Goal: Task Accomplishment & Management: Use online tool/utility

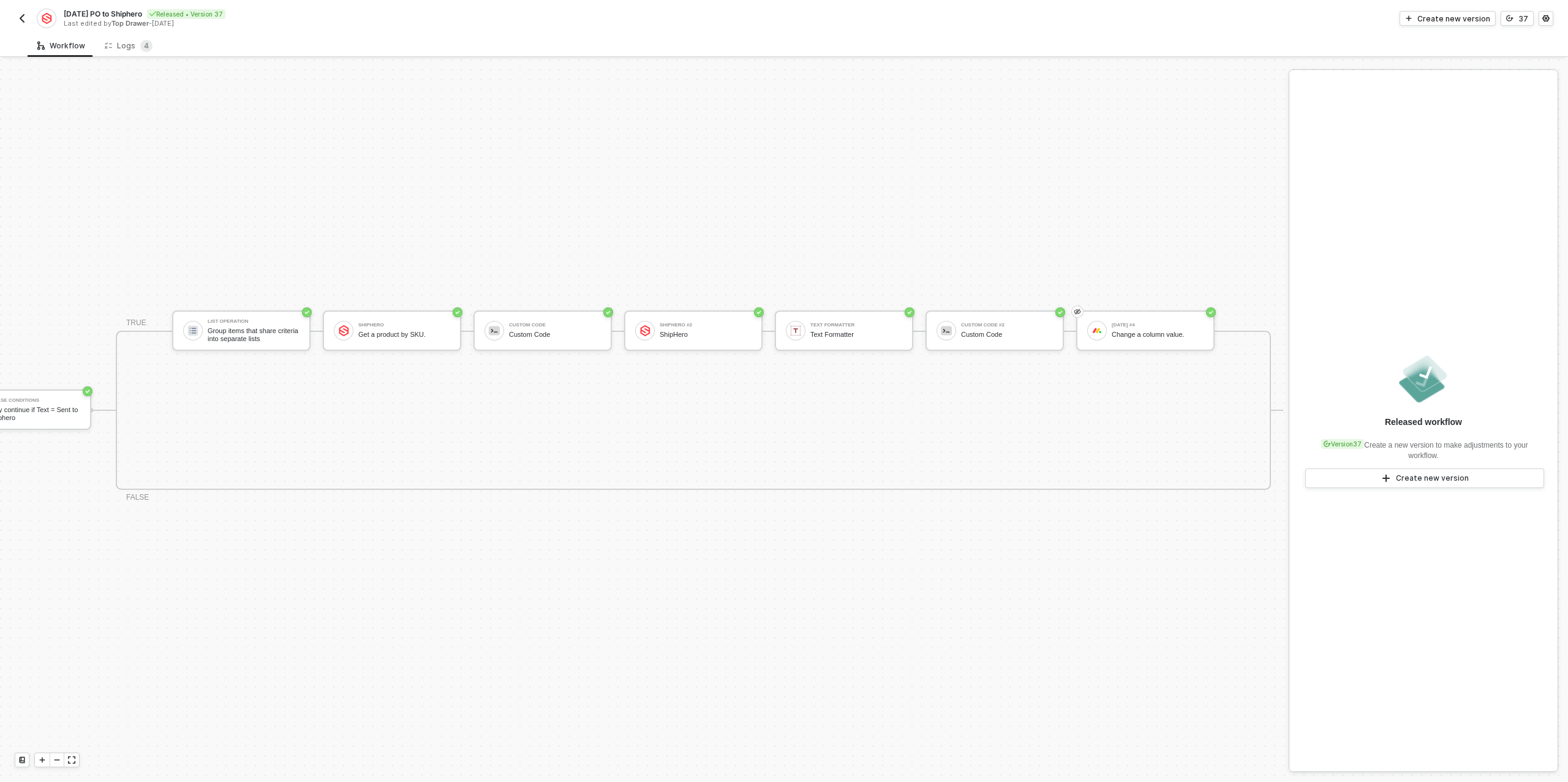
scroll to position [22, 364]
click at [672, 329] on div "ShipHero #2 ShipHero" at bounding box center [705, 330] width 92 height 23
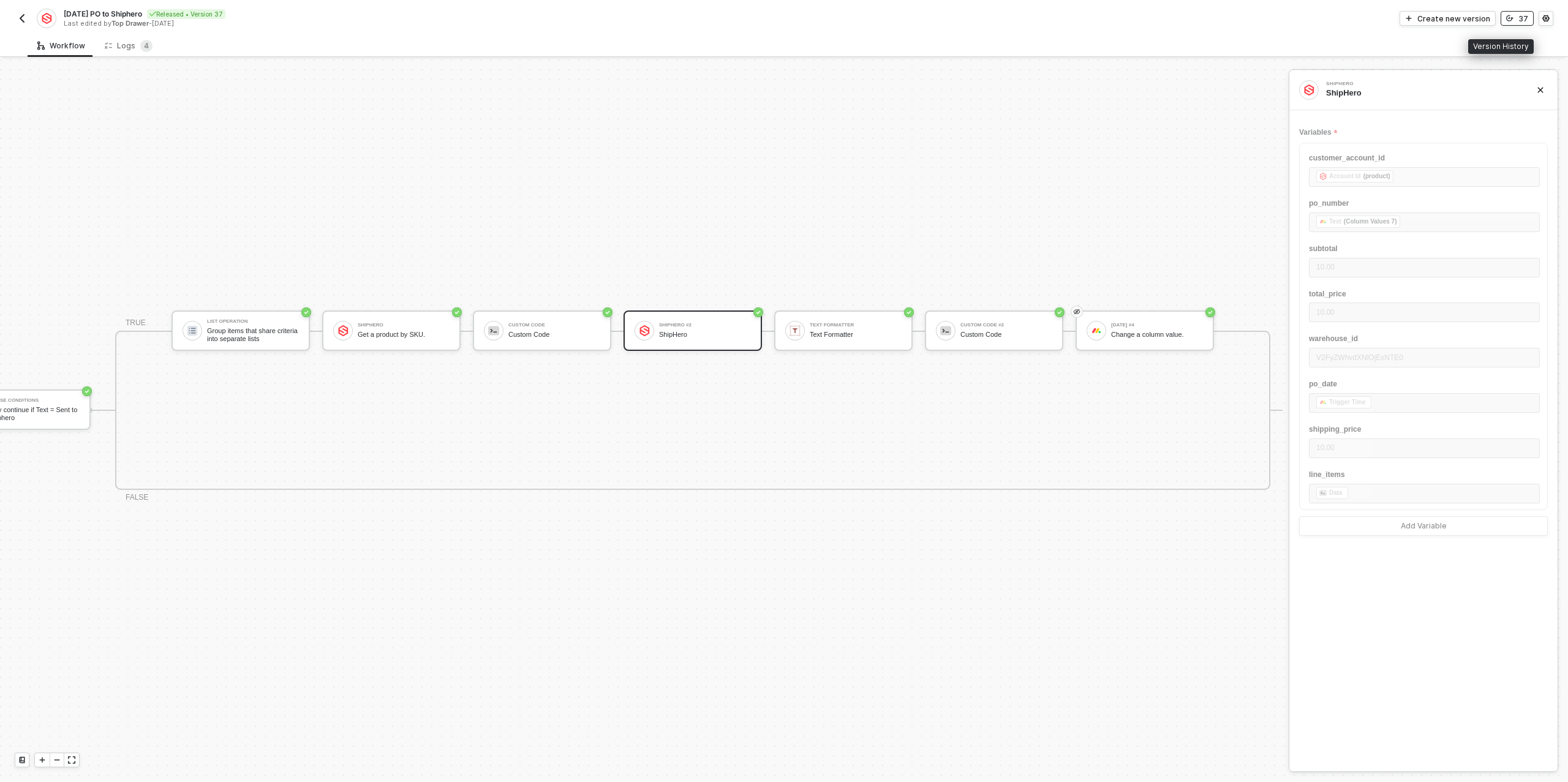
click at [1504, 16] on button "37" at bounding box center [1517, 19] width 33 height 15
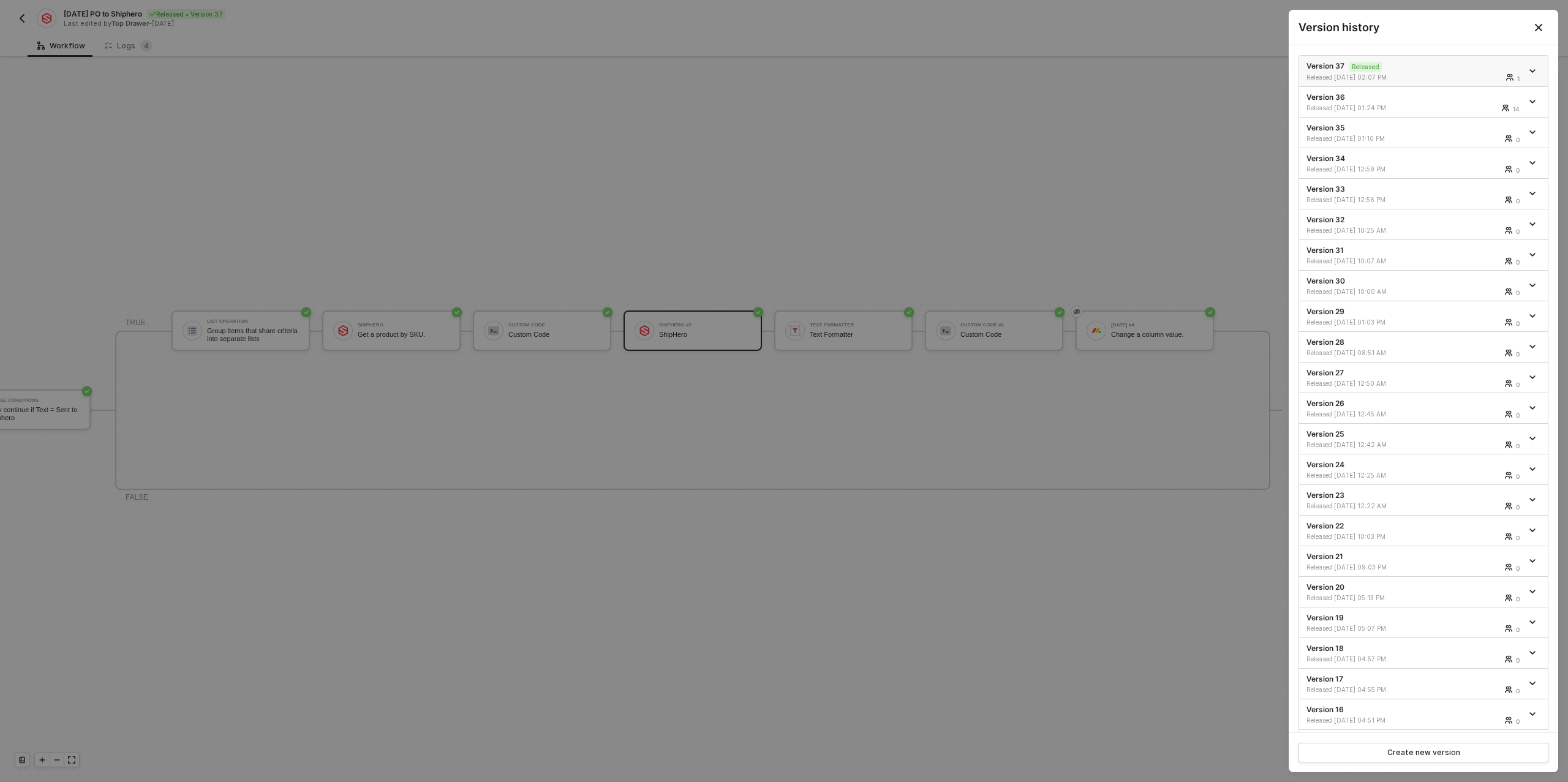
click at [1539, 69] on link at bounding box center [1534, 71] width 13 height 6
click at [1488, 85] on div "Make a copy" at bounding box center [1489, 91] width 76 height 12
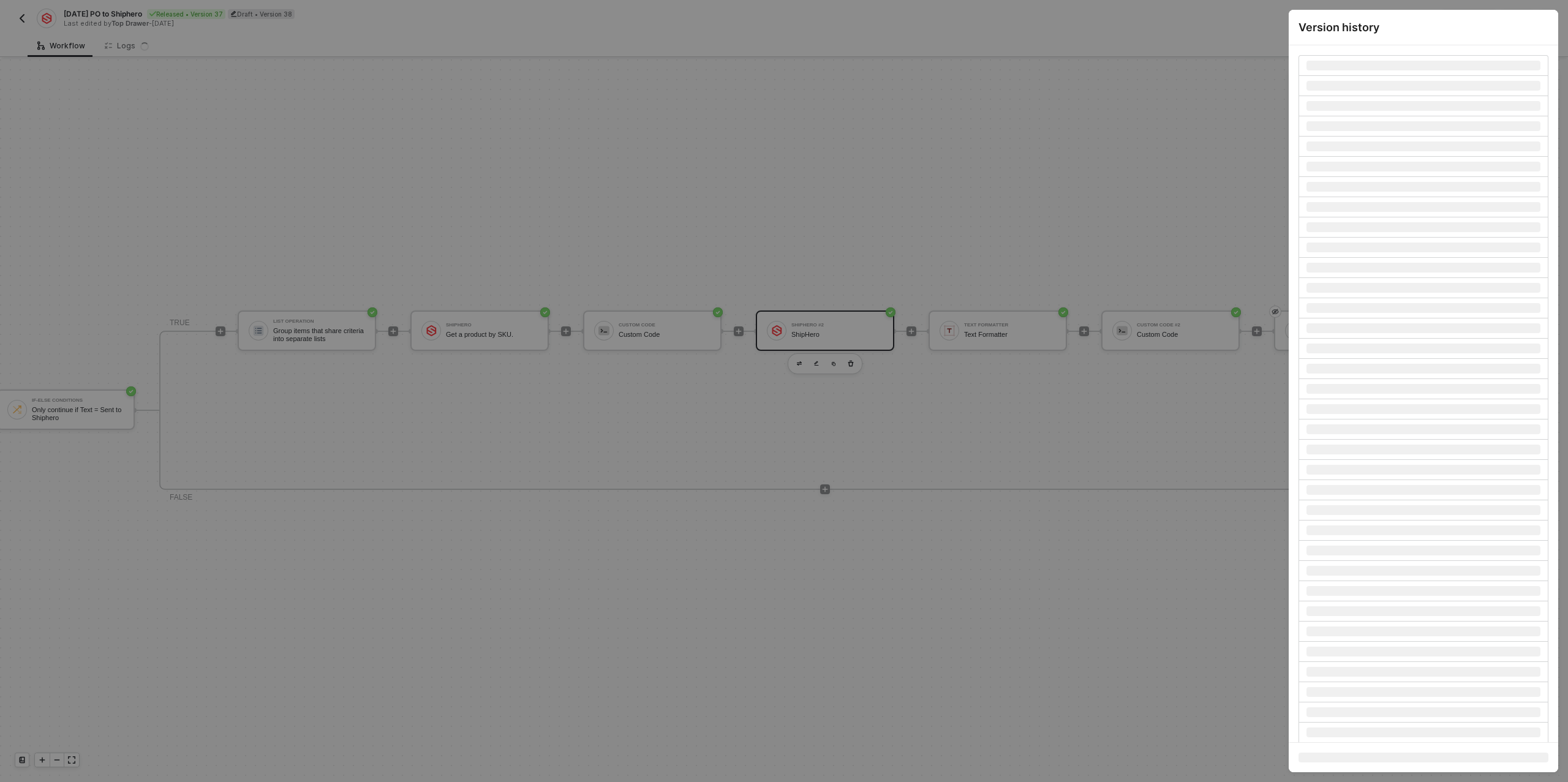
click at [834, 153] on div at bounding box center [784, 391] width 1568 height 782
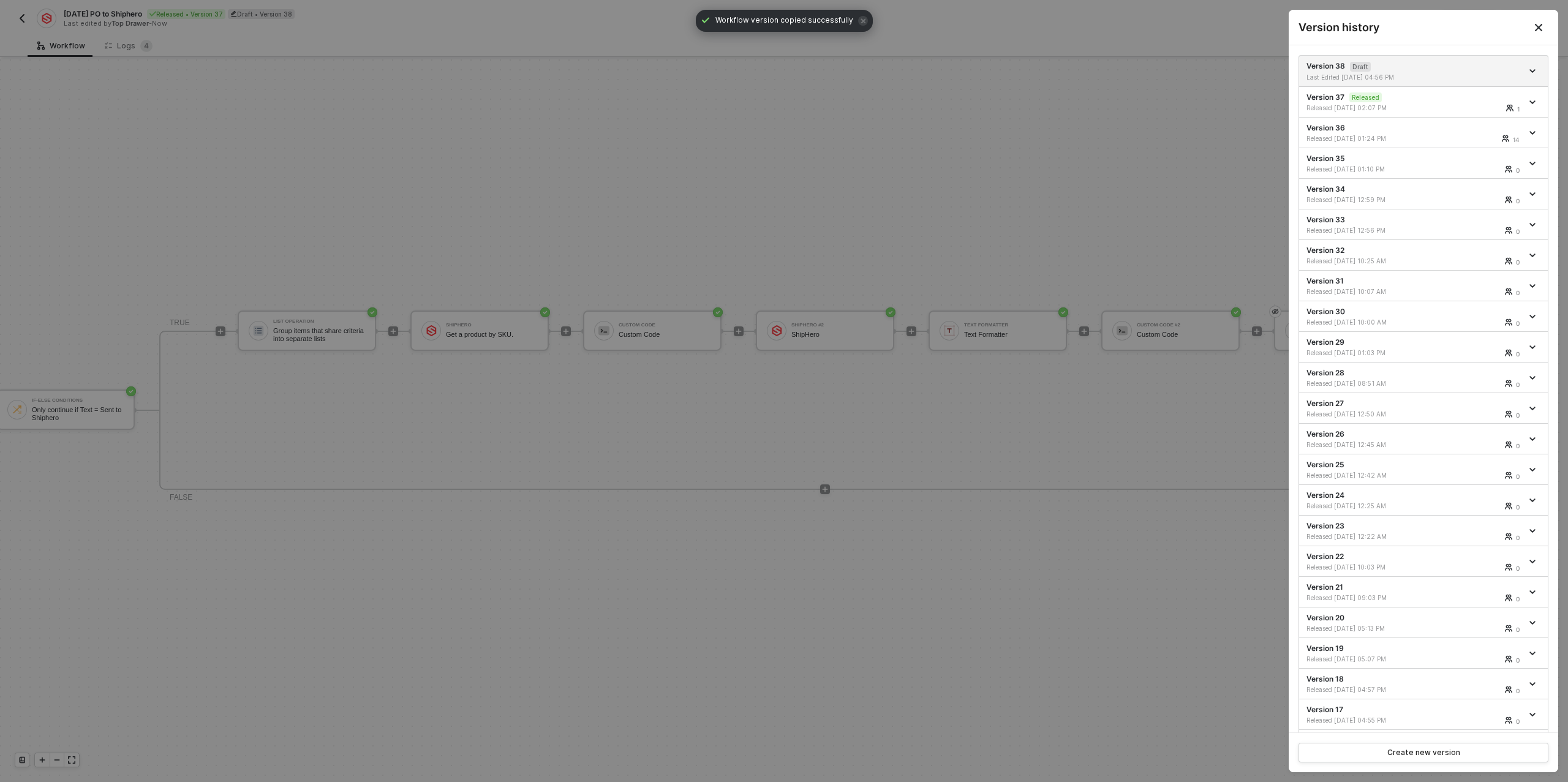
click at [863, 329] on div at bounding box center [784, 391] width 1568 height 782
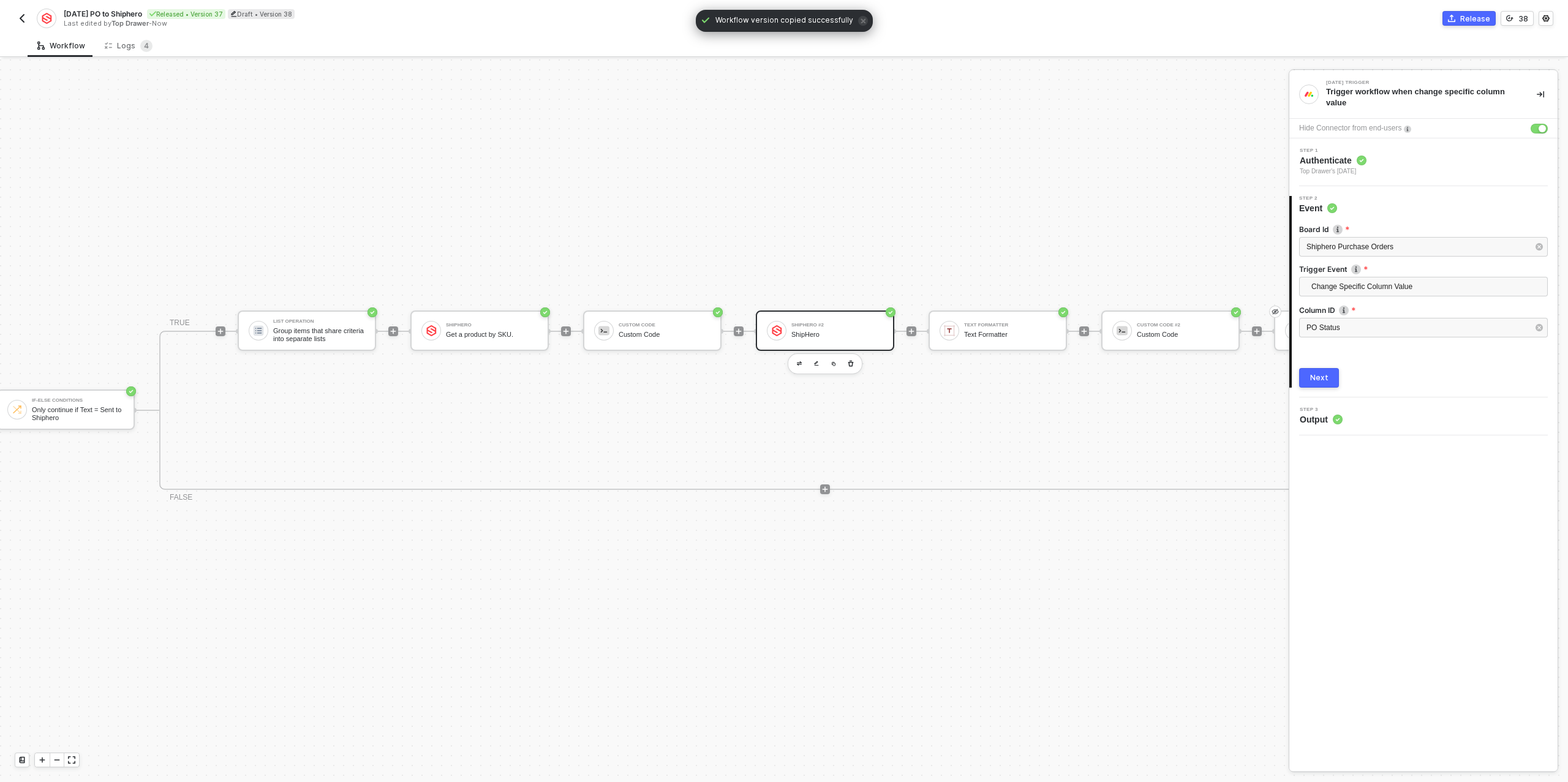
click at [829, 331] on div "ShipHero" at bounding box center [837, 335] width 92 height 8
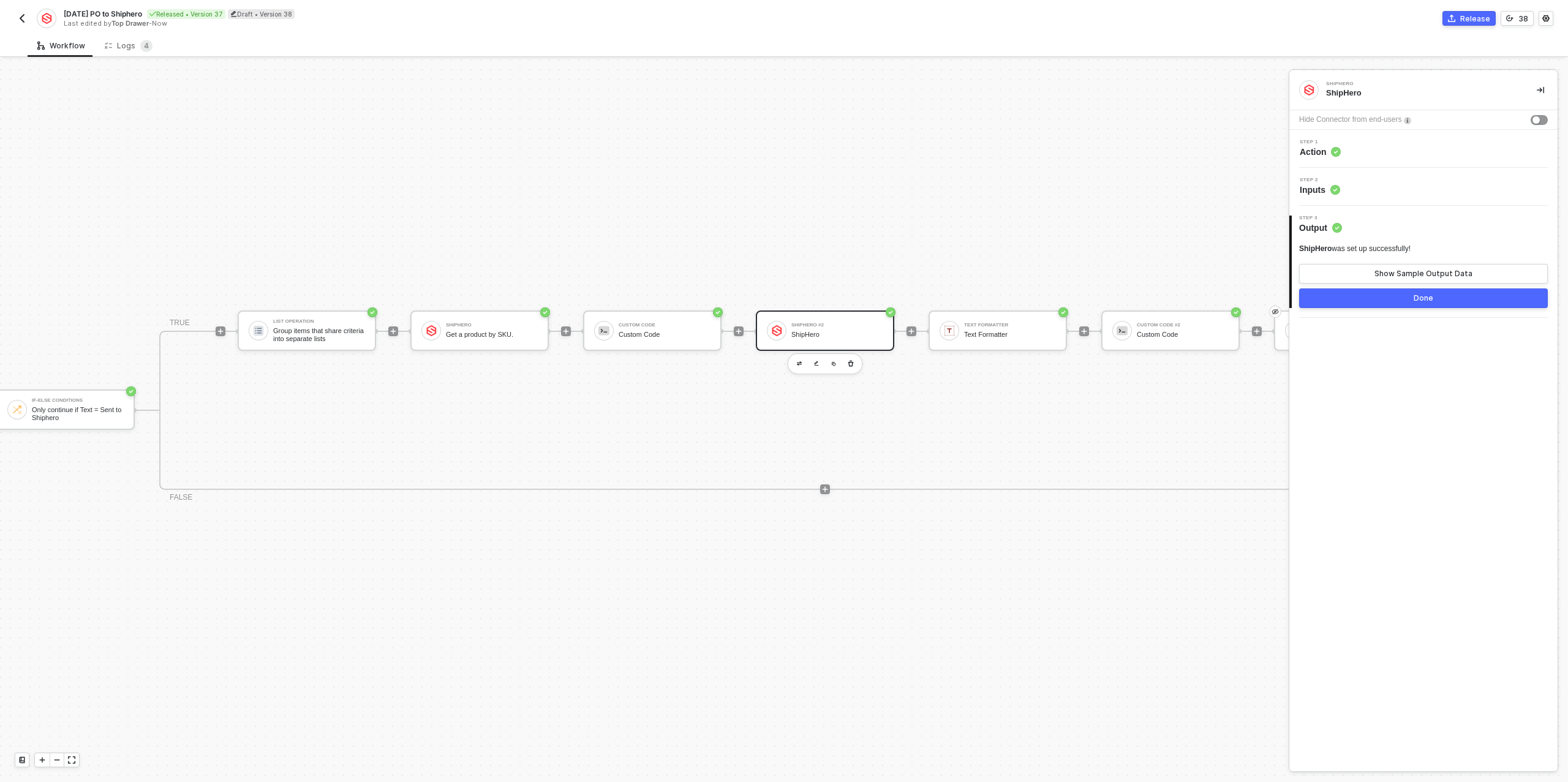
click at [1343, 157] on div "Step 1 Action" at bounding box center [1423, 148] width 269 height 38
click at [1355, 148] on div "Step 1 Action" at bounding box center [1425, 149] width 265 height 19
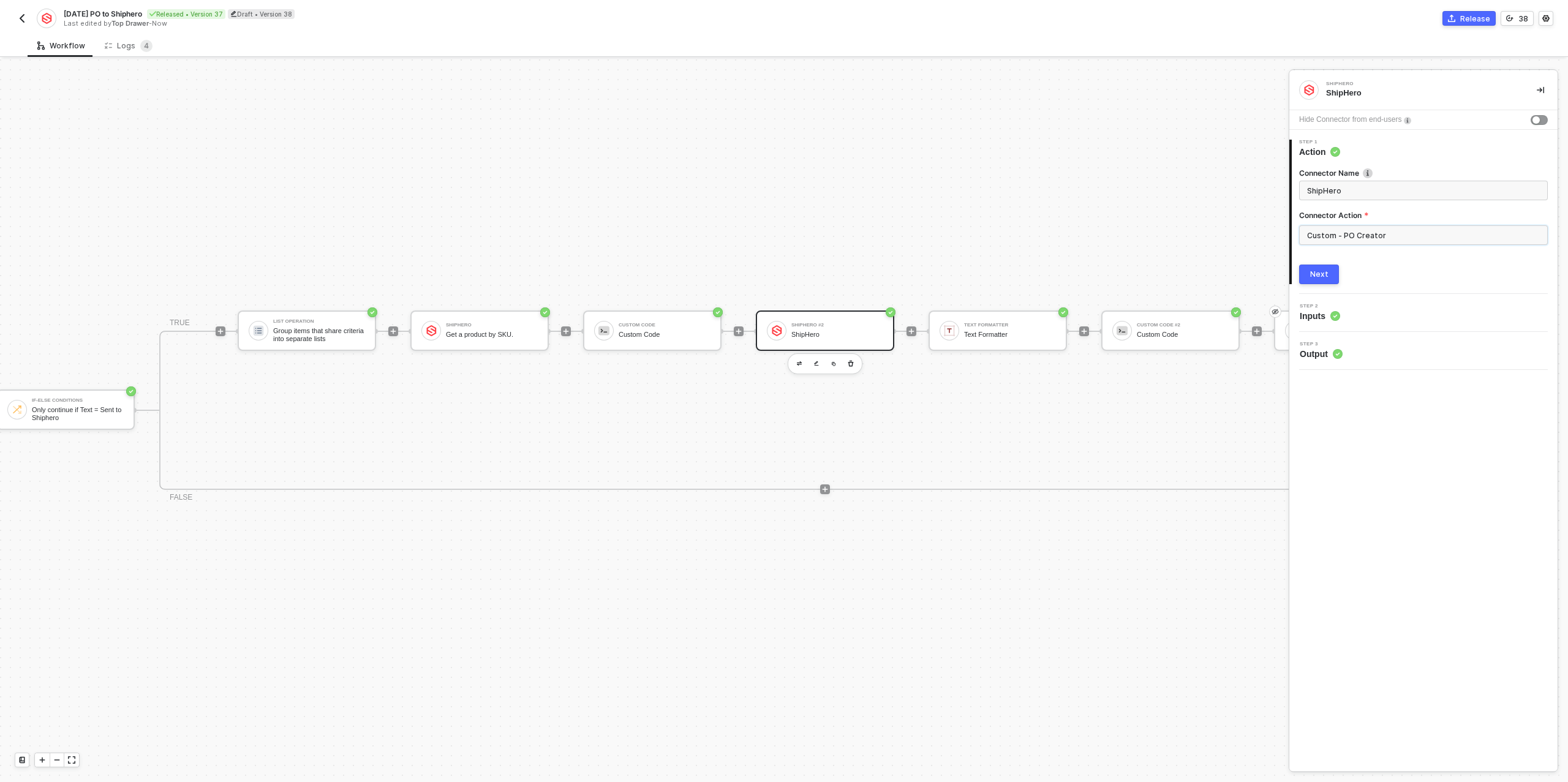
click at [1377, 237] on input "Custom - PO Creator" at bounding box center [1423, 235] width 249 height 20
click at [1234, 143] on div "Custom Actions" at bounding box center [1189, 148] width 178 height 11
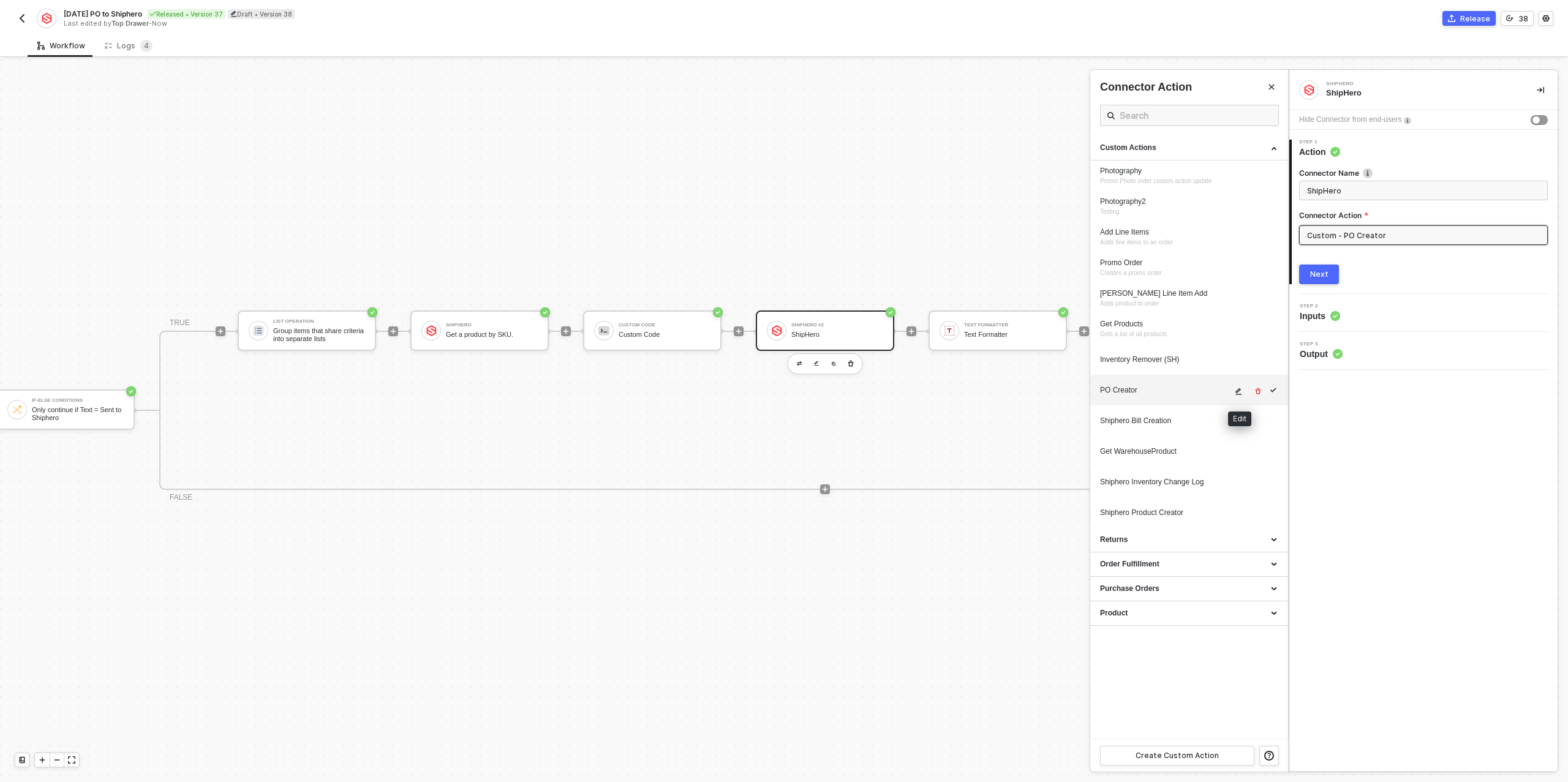
click at [1237, 393] on icon "icon-edit" at bounding box center [1238, 392] width 6 height 7
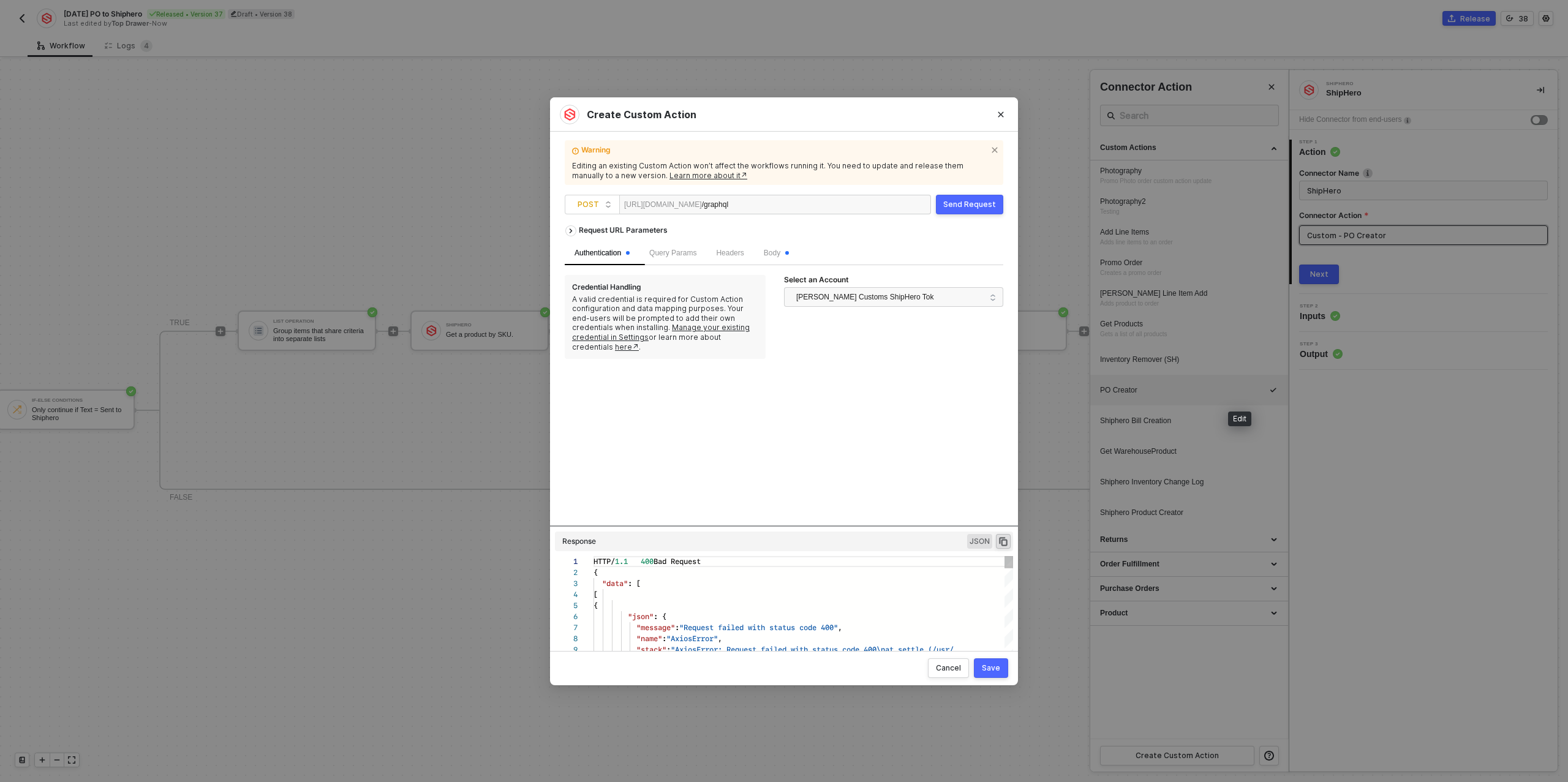
scroll to position [88, 0]
click at [789, 257] on span at bounding box center [787, 253] width 4 height 12
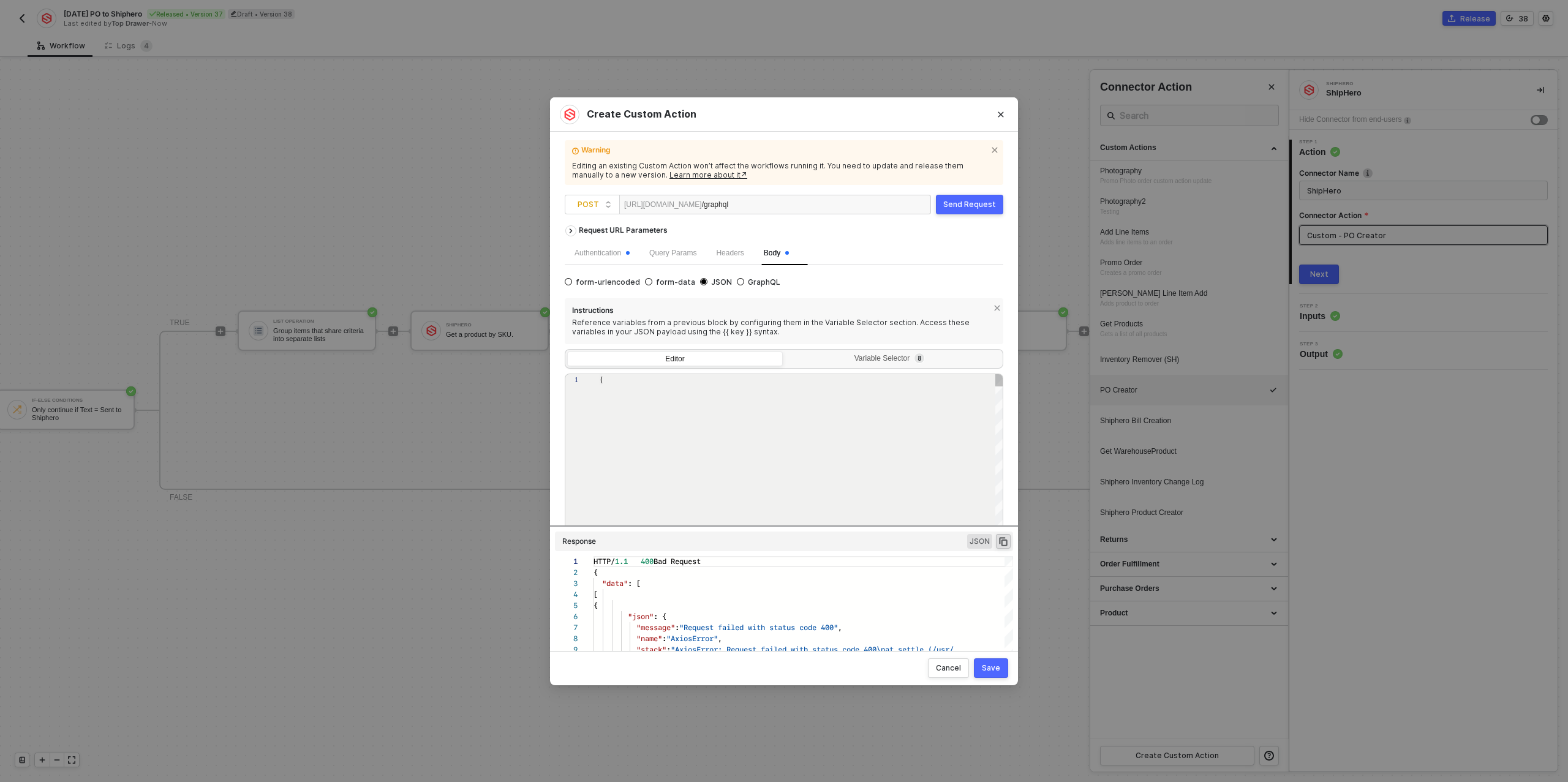
type textarea "{ "query": "mutation create_purchase_order($data: CreatePurchaseOrderInput!) { …"
click at [1006, 113] on button "Close" at bounding box center [1001, 115] width 20 height 20
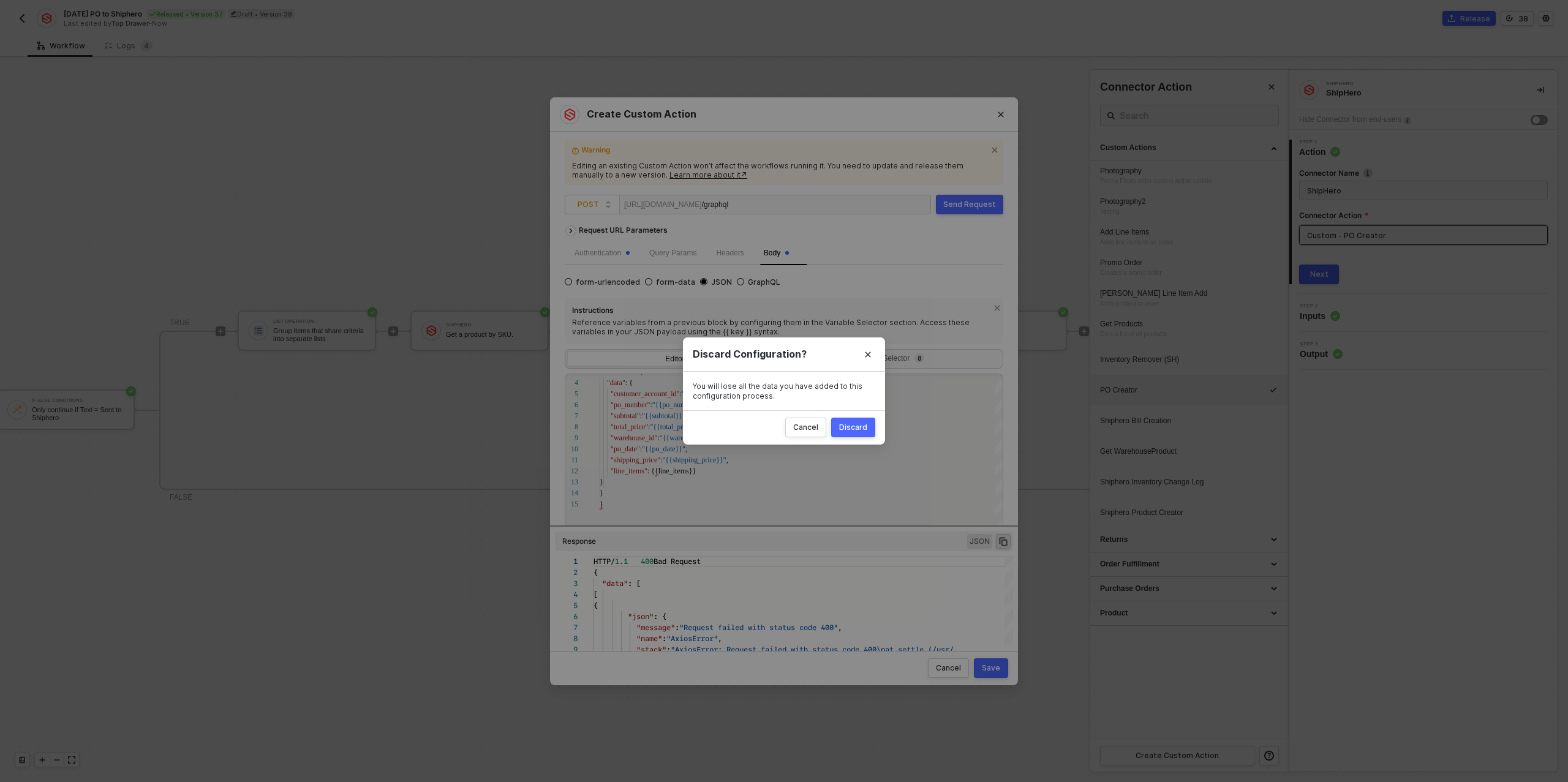
click at [858, 430] on div "Discard" at bounding box center [853, 427] width 28 height 10
radio input "true"
radio input "false"
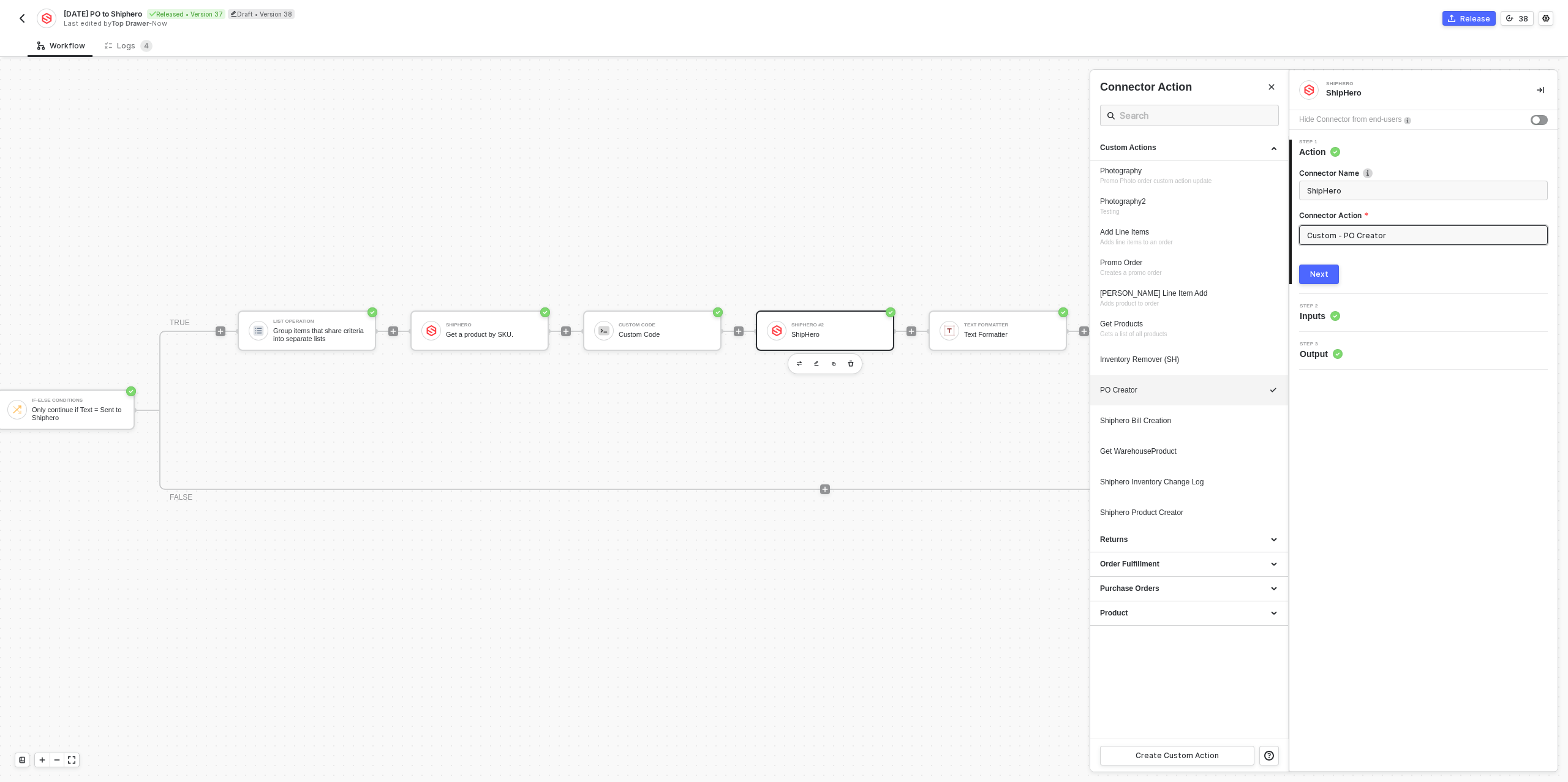
click at [654, 333] on div at bounding box center [784, 421] width 1568 height 722
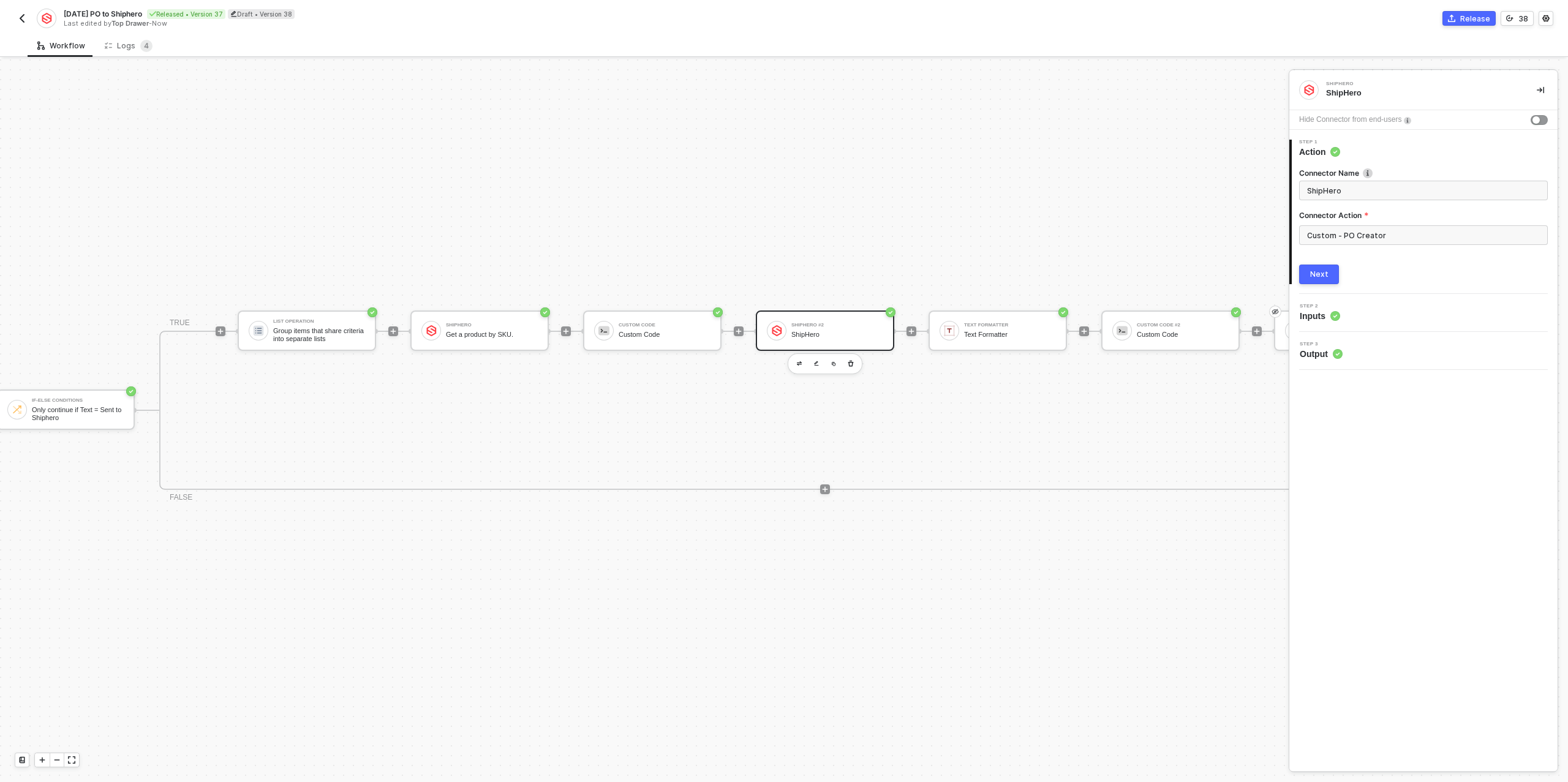
click at [666, 331] on div "Custom Code" at bounding box center [664, 335] width 92 height 8
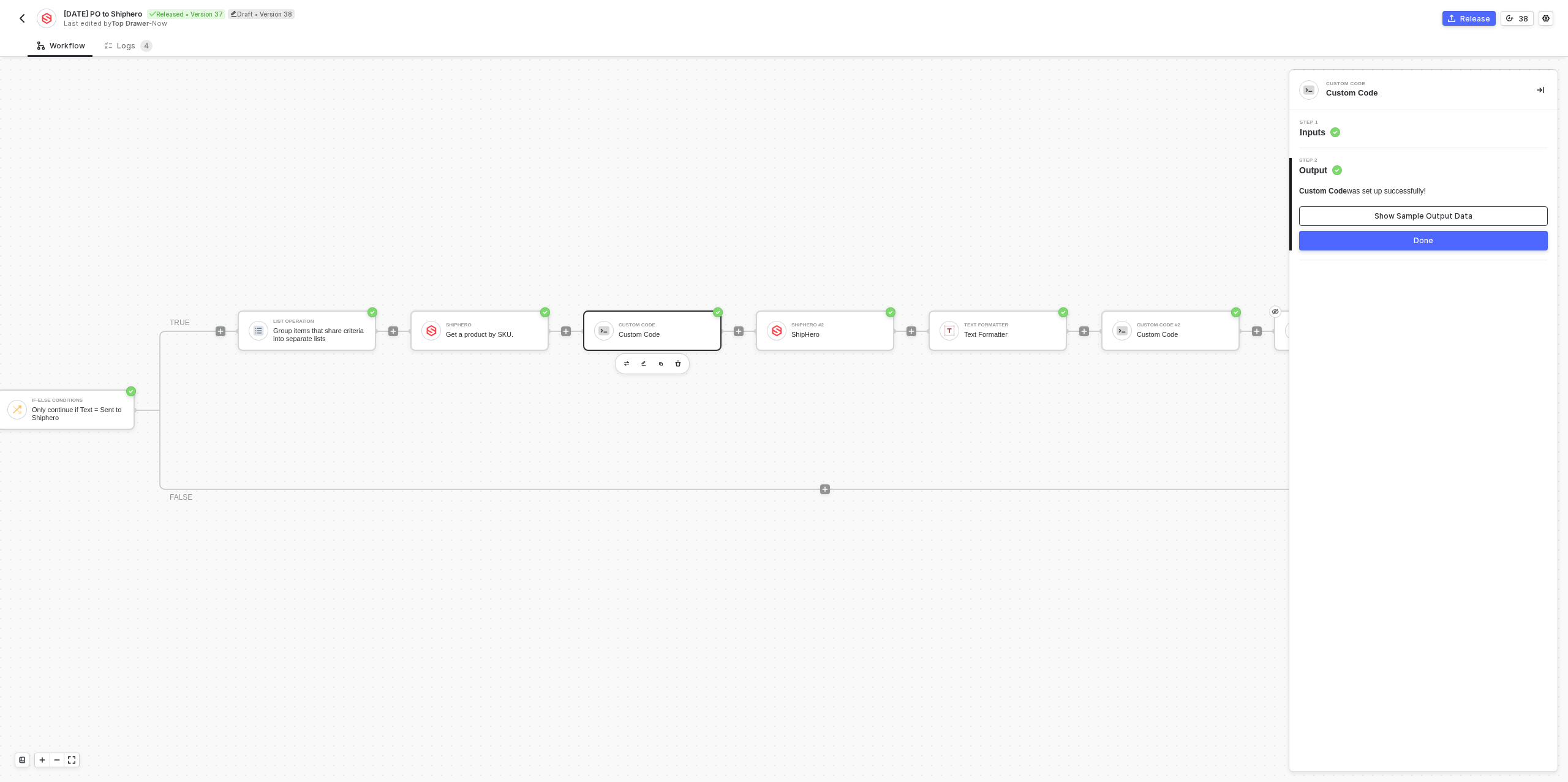
click at [1383, 215] on div "Show Sample Output Data" at bounding box center [1423, 216] width 98 height 10
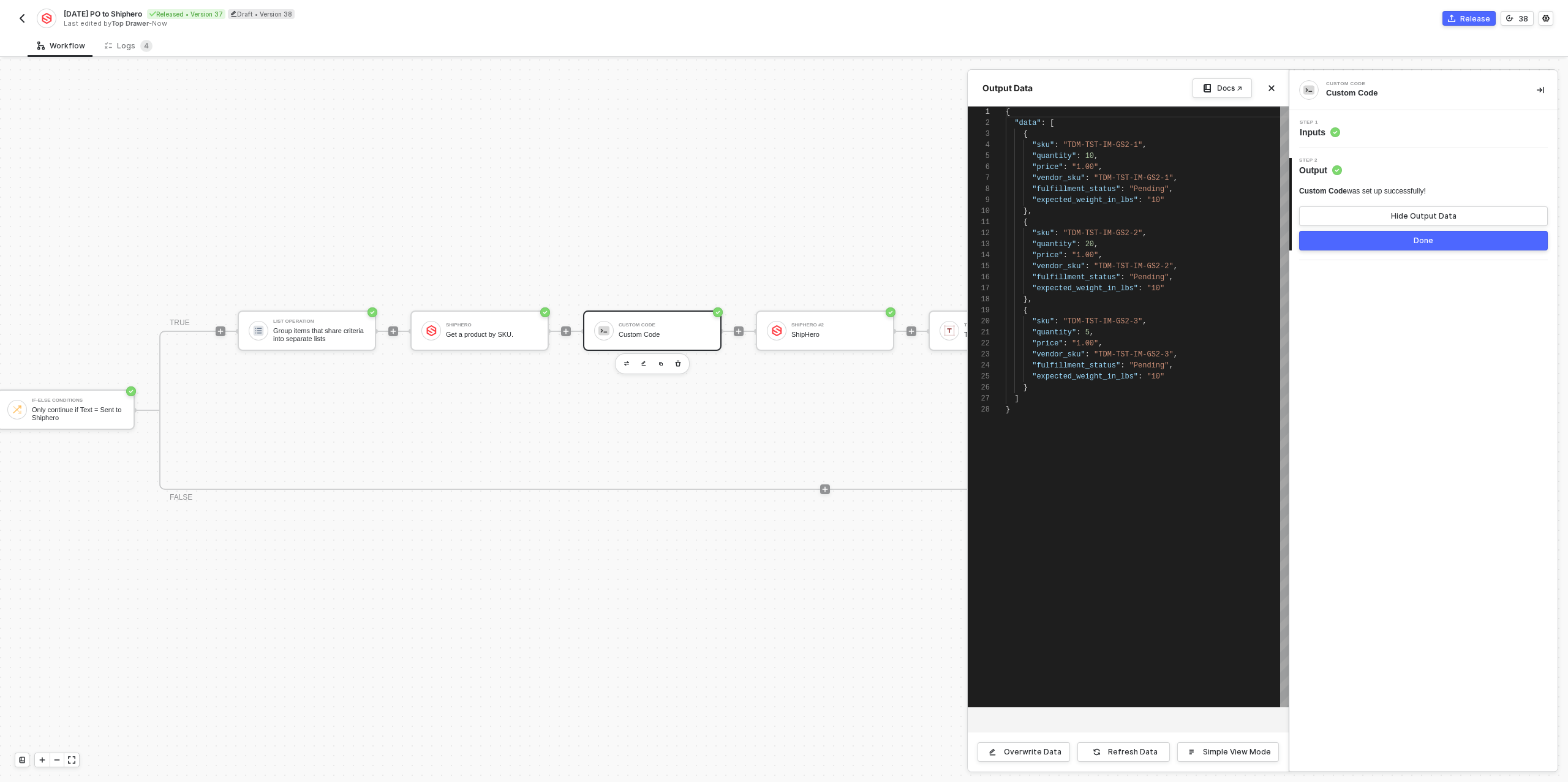
scroll to position [110, 0]
click at [771, 243] on div at bounding box center [784, 421] width 1568 height 722
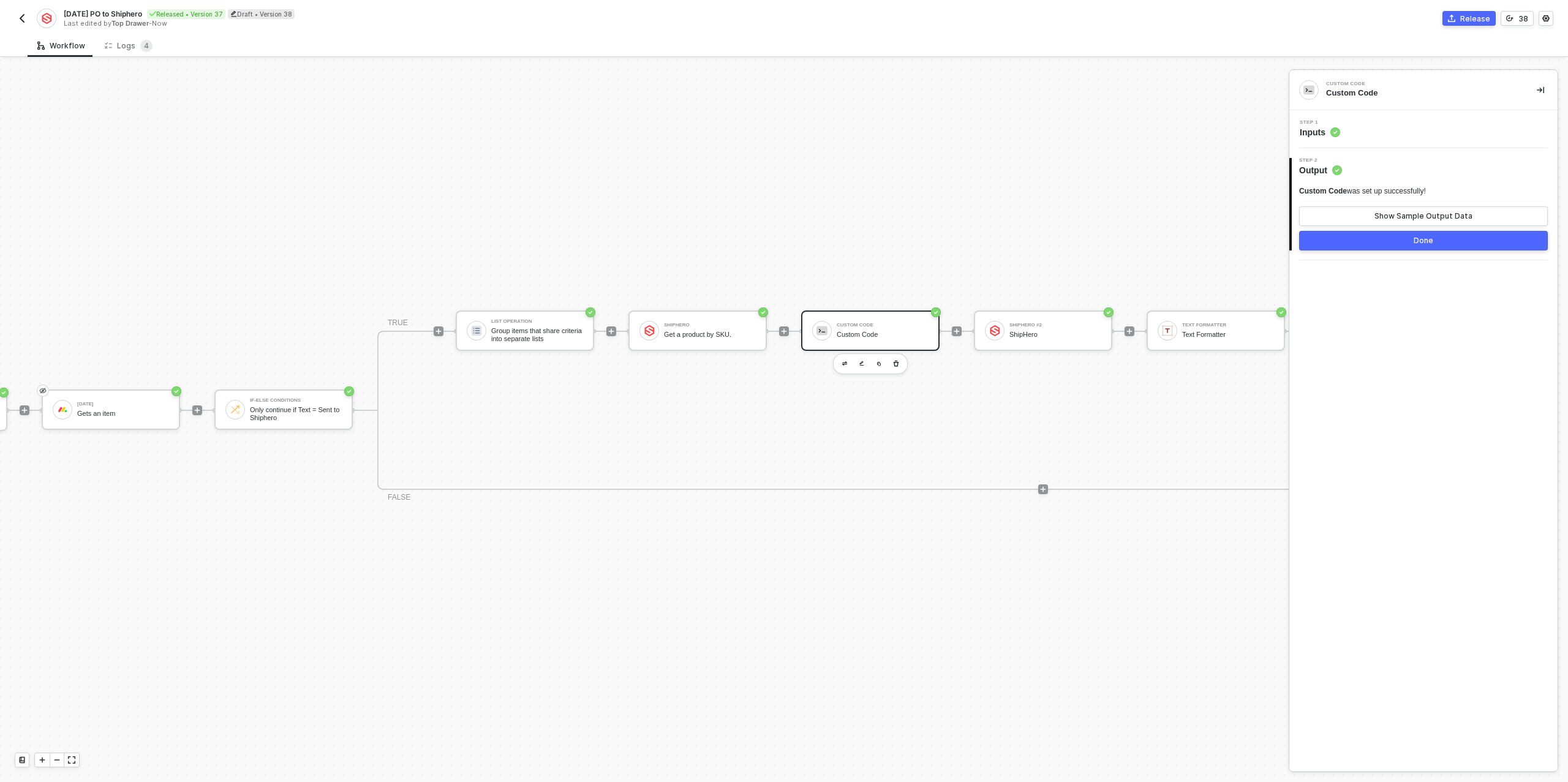
scroll to position [22, 187]
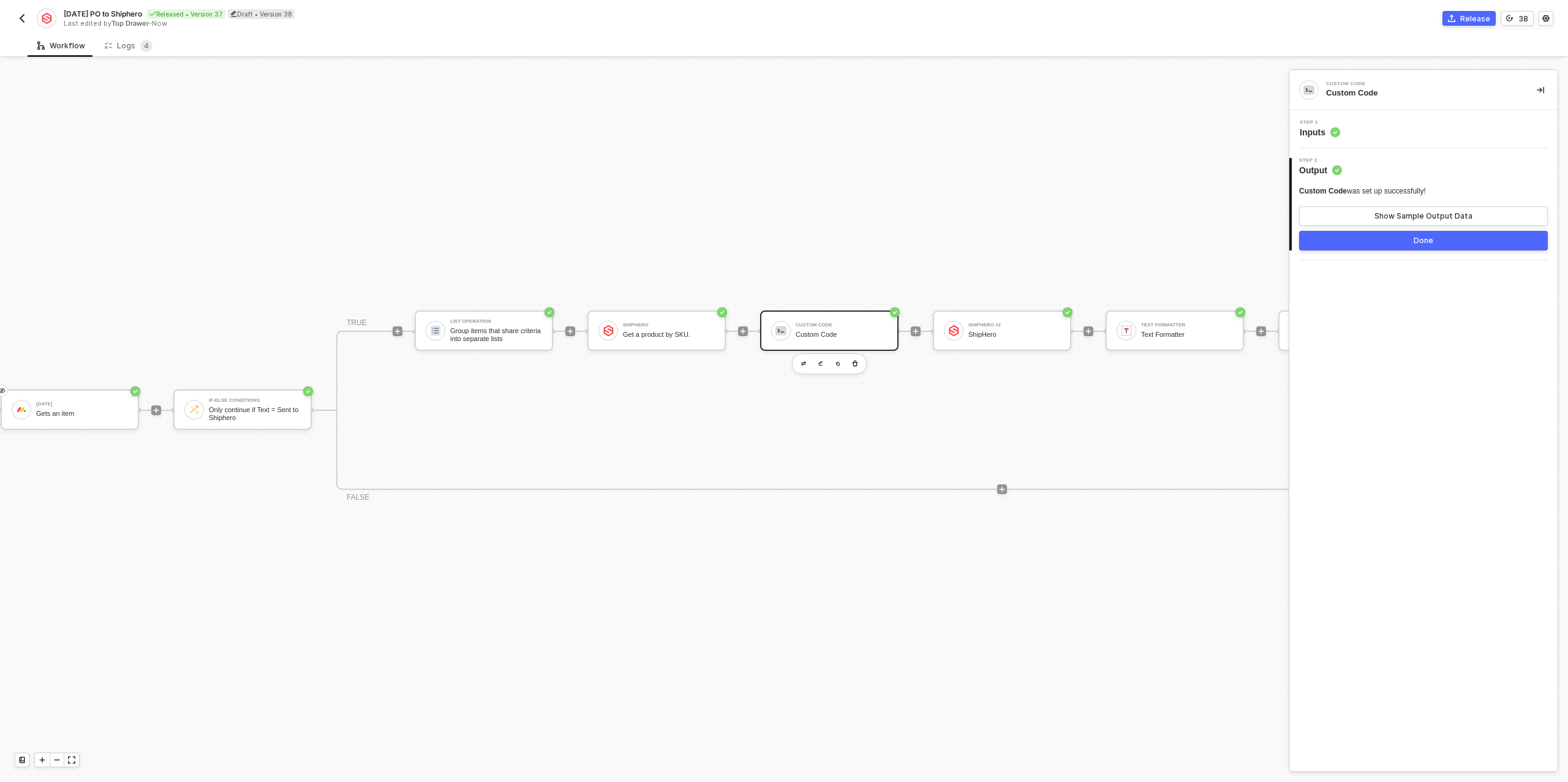
click at [855, 337] on div "Custom Code" at bounding box center [841, 335] width 92 height 8
click at [1431, 211] on div "Show Sample Output Data" at bounding box center [1423, 216] width 98 height 10
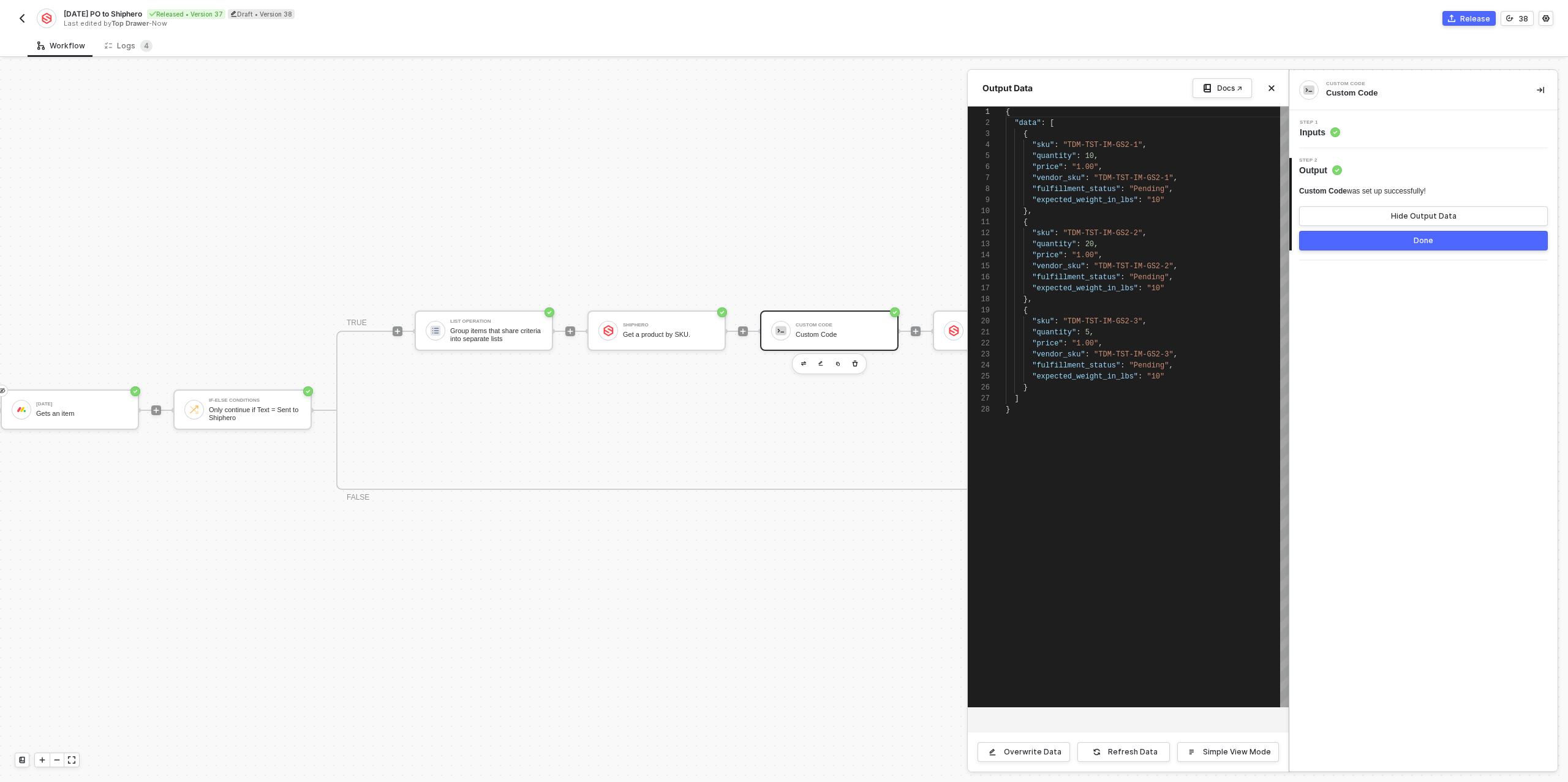
scroll to position [110, 0]
click at [940, 326] on div at bounding box center [784, 421] width 1568 height 722
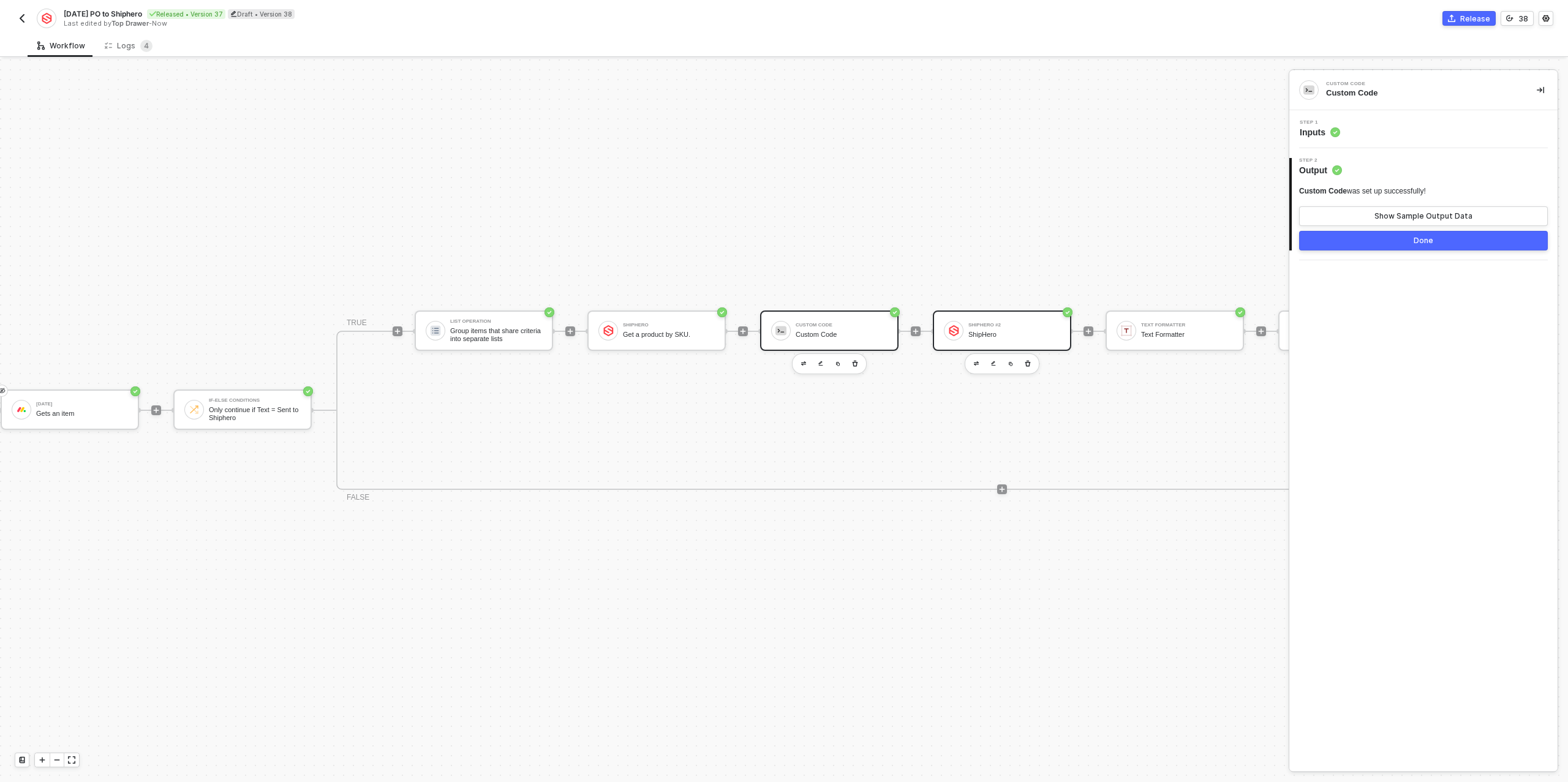
click at [948, 325] on img at bounding box center [953, 331] width 11 height 11
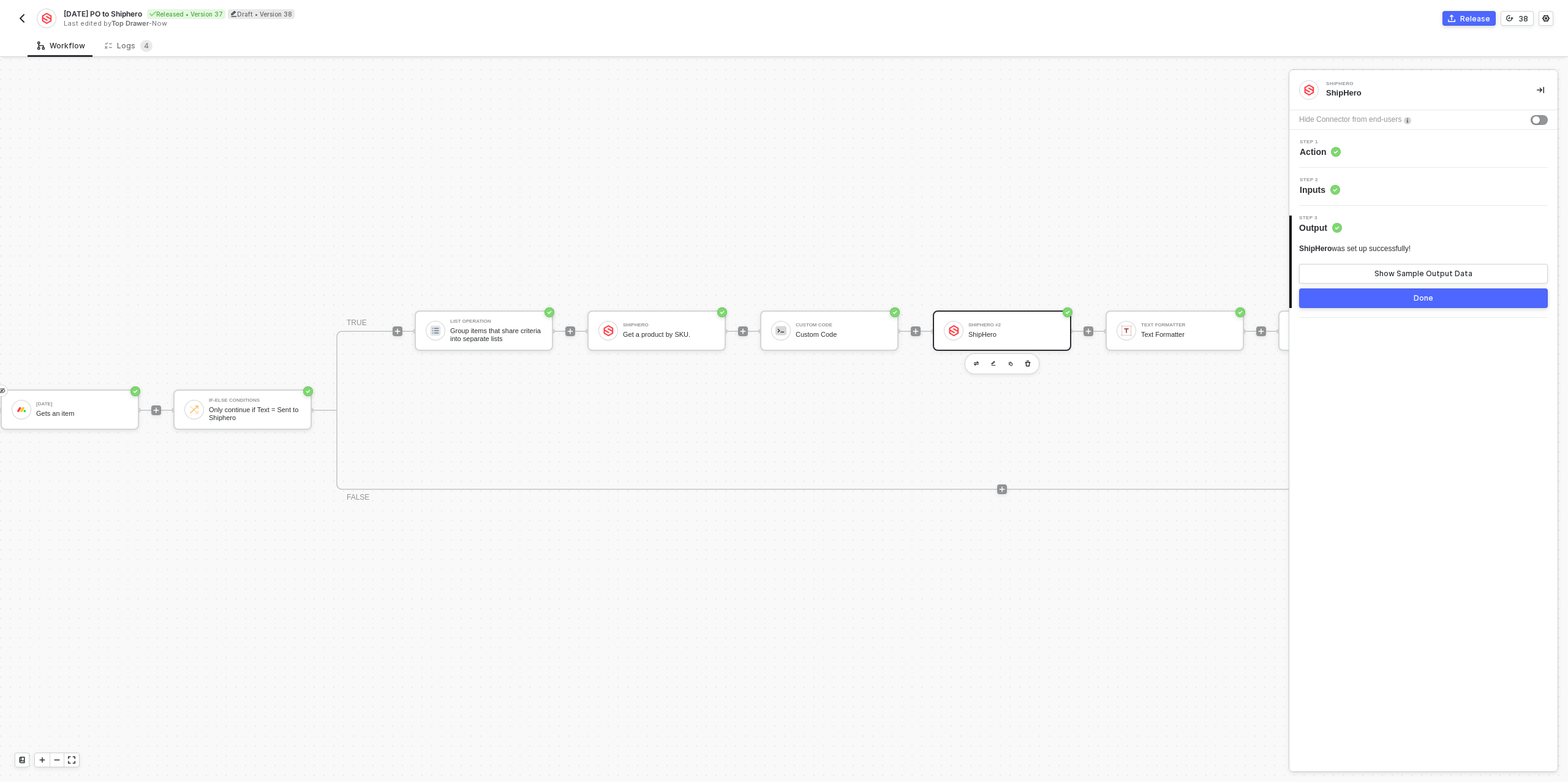
click at [1362, 148] on div "Step 1 Action" at bounding box center [1425, 149] width 265 height 19
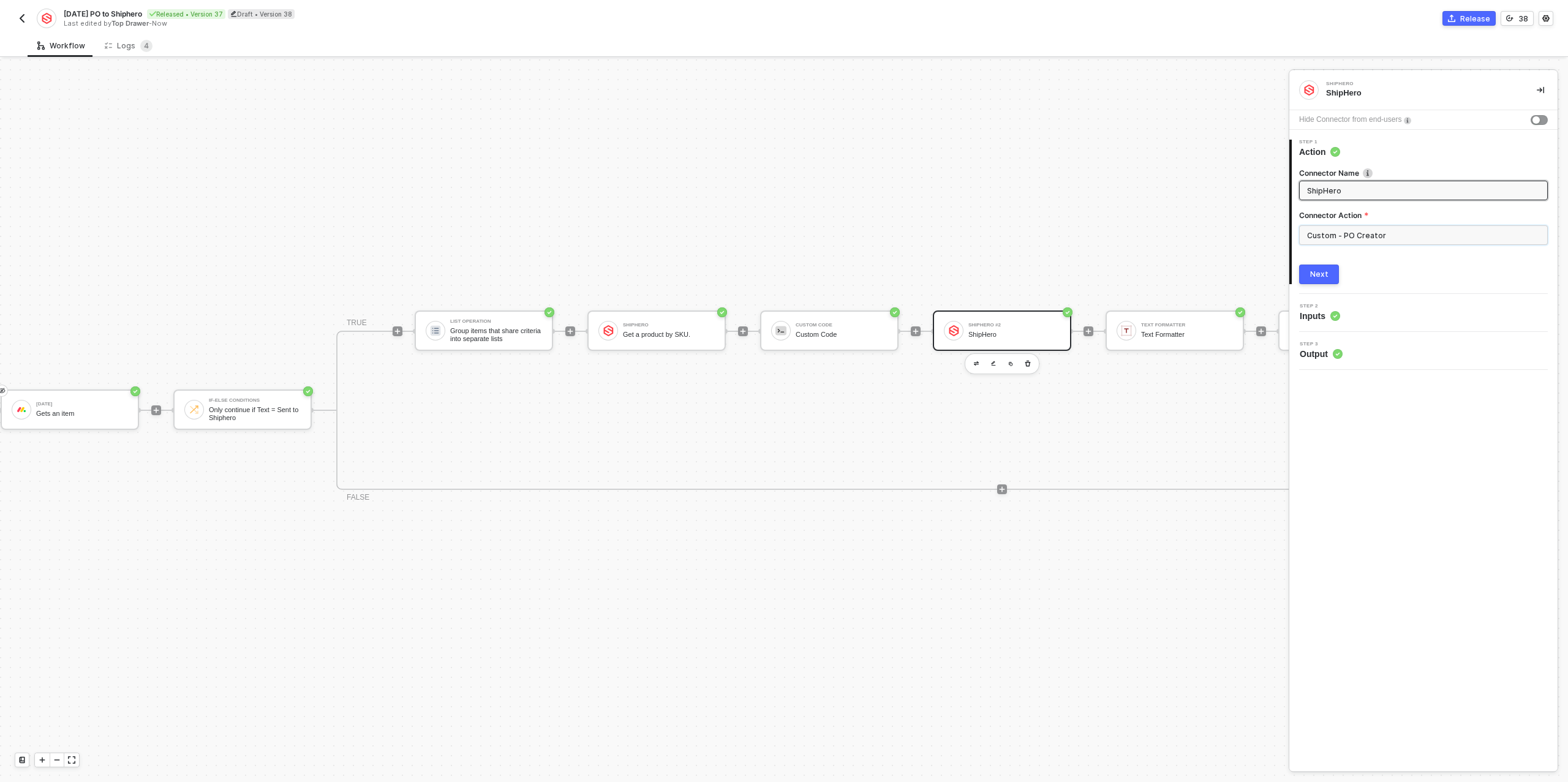
click at [1376, 237] on input "Custom - PO Creator" at bounding box center [1423, 235] width 249 height 20
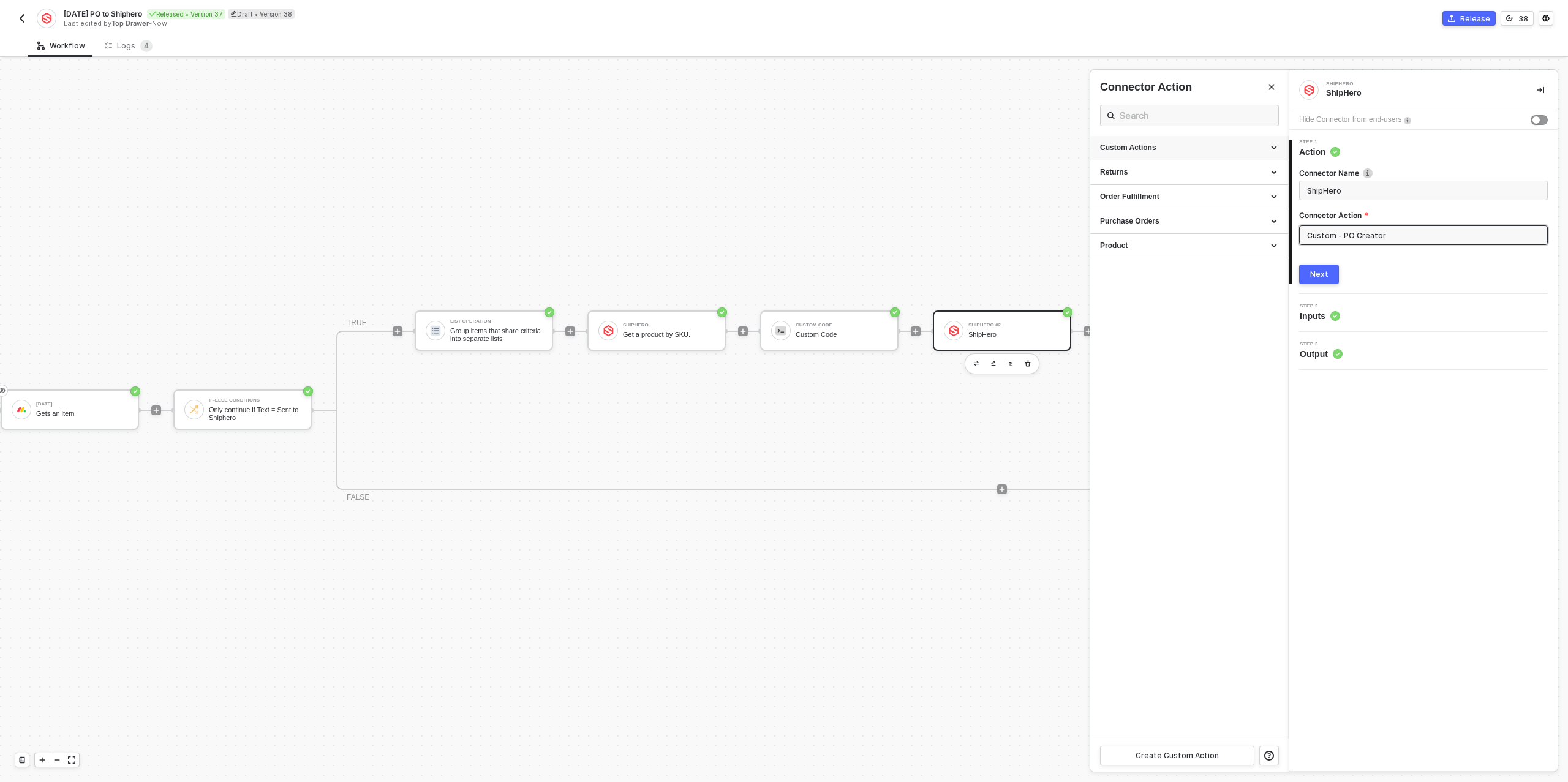
click at [1209, 148] on div "Custom Actions" at bounding box center [1189, 148] width 178 height 11
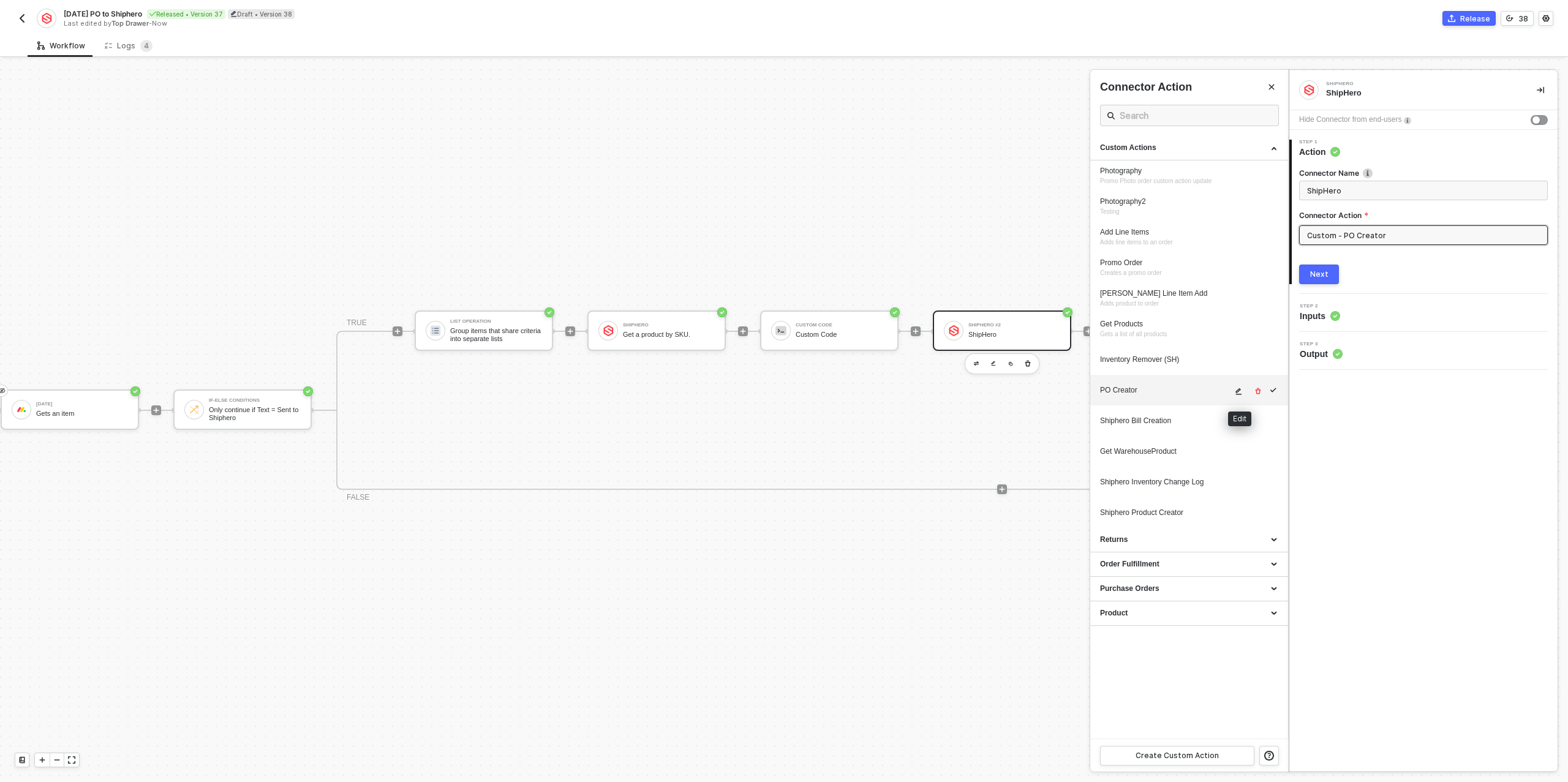
click at [1240, 389] on icon "icon-edit" at bounding box center [1238, 392] width 6 height 7
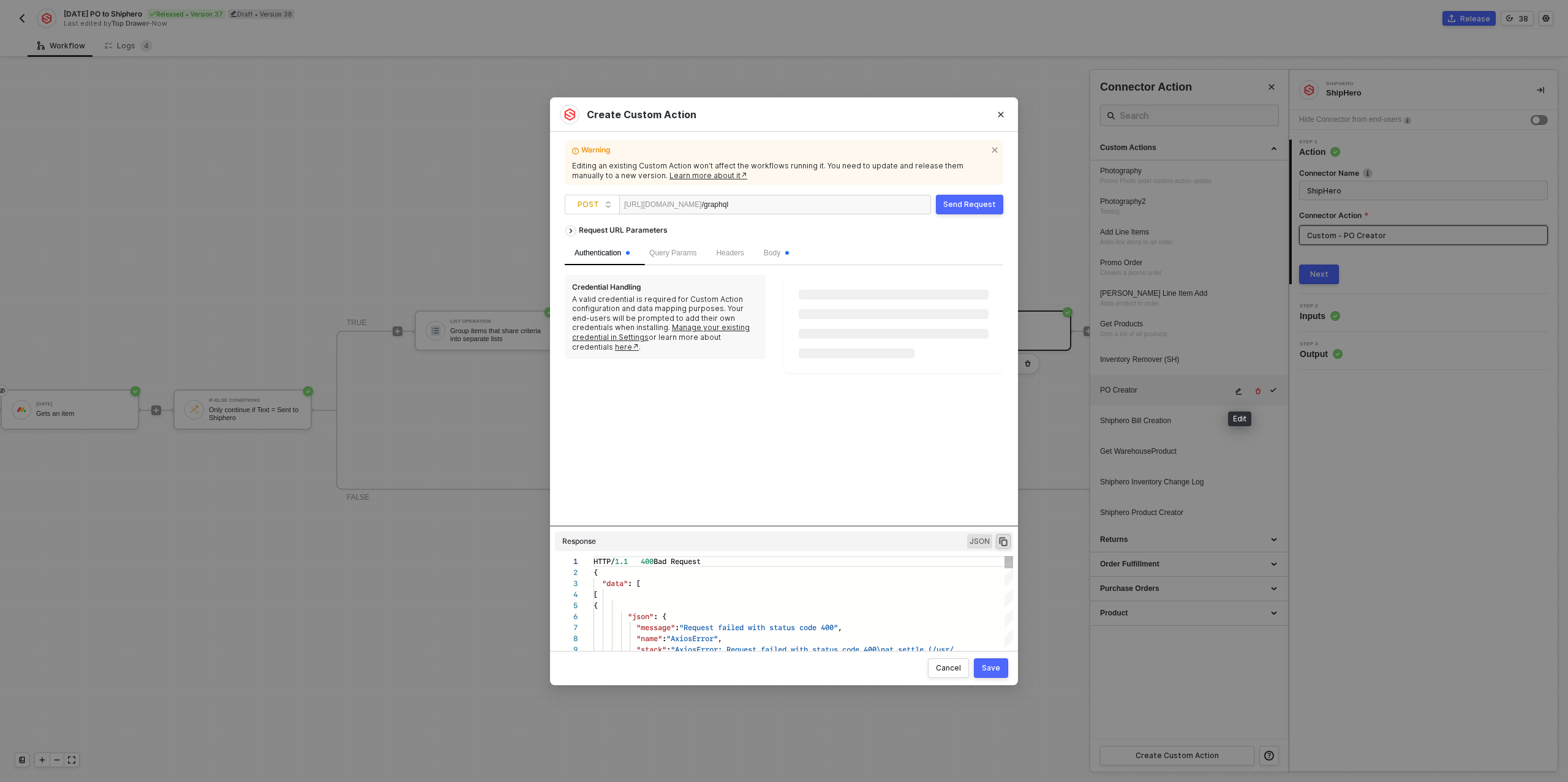
scroll to position [88, 0]
click at [776, 249] on span "Body" at bounding box center [776, 252] width 25 height 9
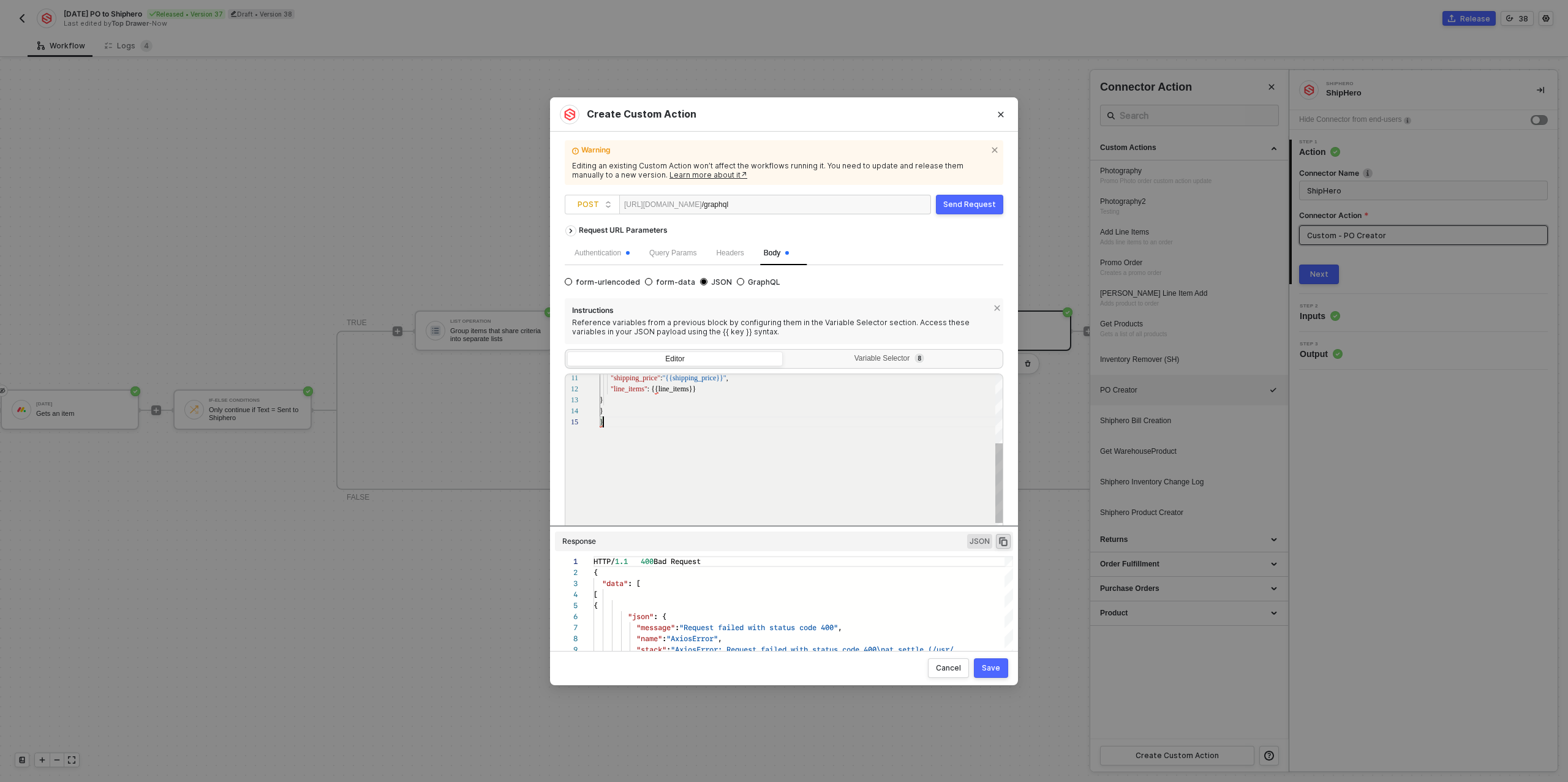
scroll to position [0, 0]
type textarea "{ "query": "mutation create_purchase_order($data: CreatePurchaseOrderInput!) { …"
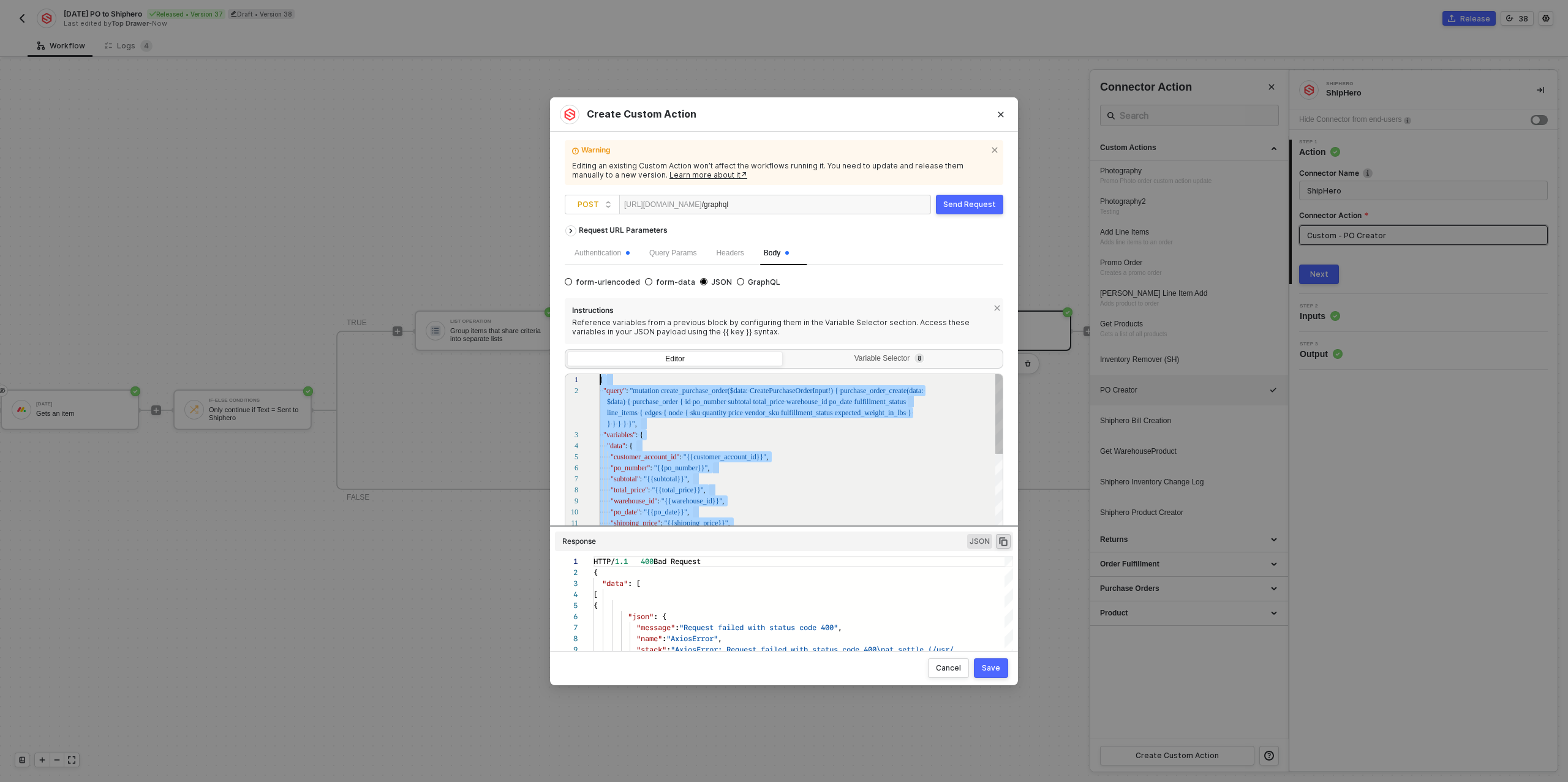
drag, startPoint x: 629, startPoint y: 426, endPoint x: 599, endPoint y: 384, distance: 51.6
click at [871, 358] on div "Variable Selector 8" at bounding box center [891, 359] width 200 height 10
click at [785, 351] on input "Variable Selector 8" at bounding box center [785, 351] width 0 height 0
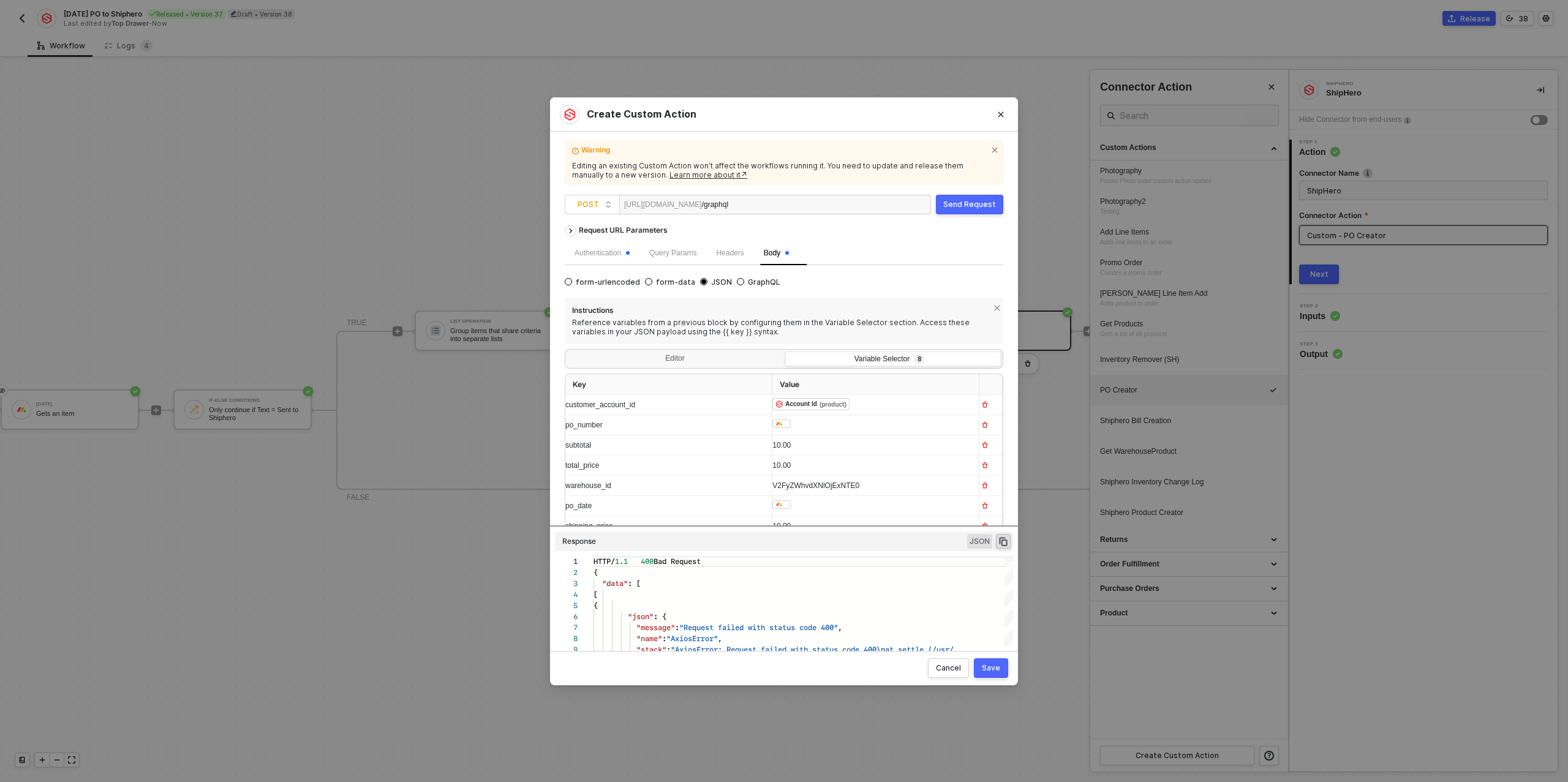
scroll to position [70, 0]
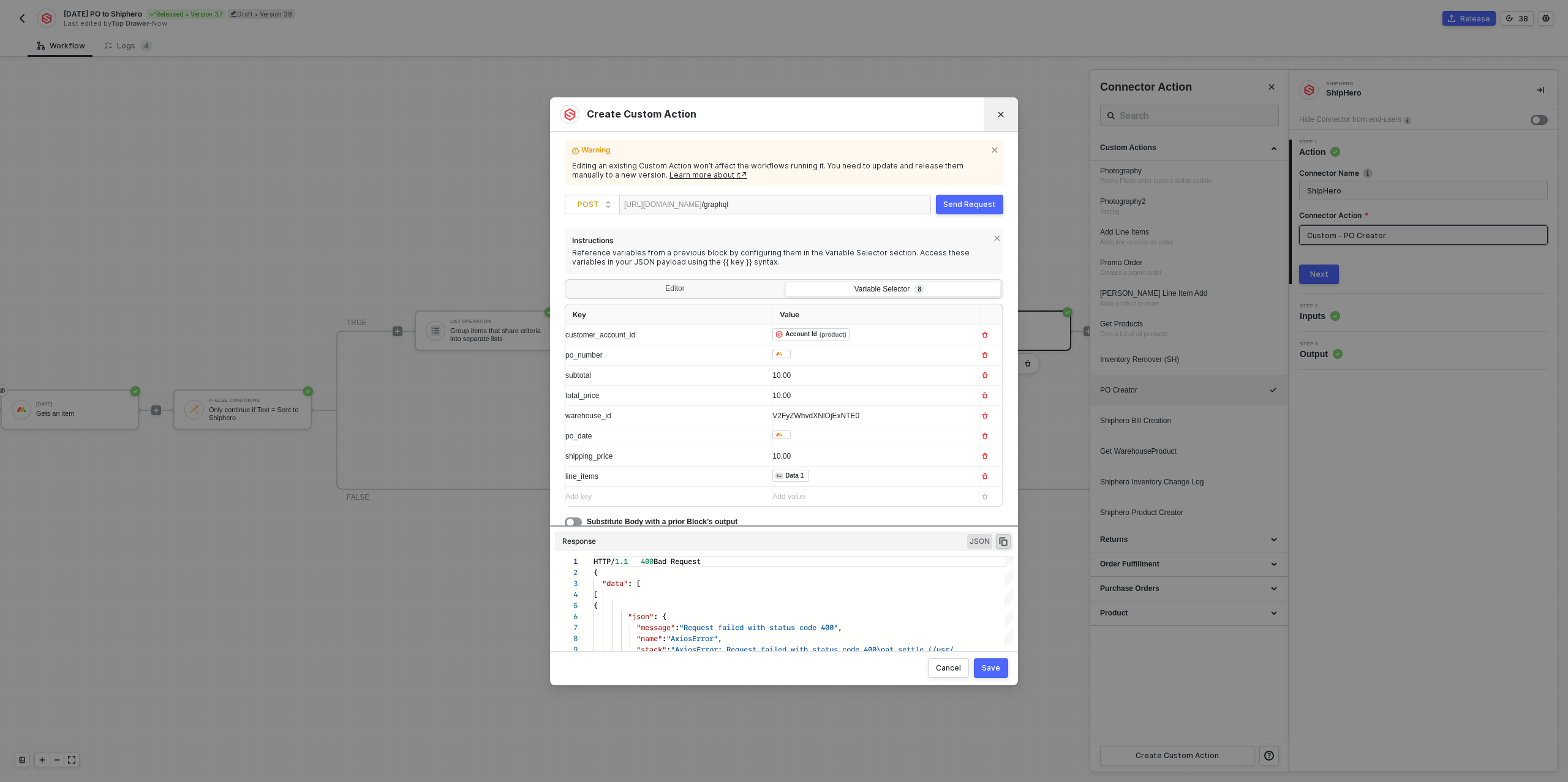
click at [1009, 108] on button "Close" at bounding box center [1001, 115] width 20 height 20
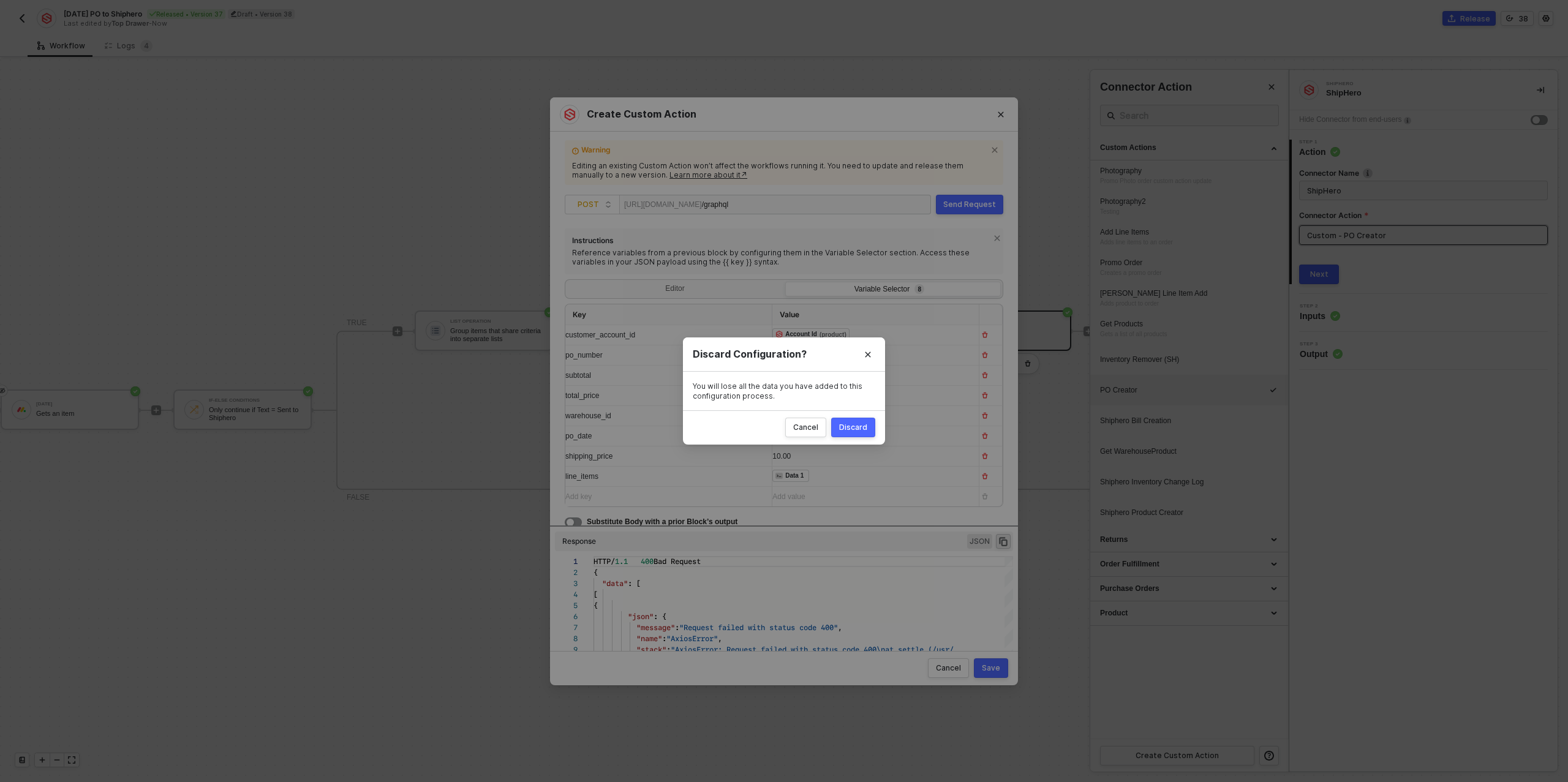
click at [867, 423] on button "Discard" at bounding box center [853, 427] width 44 height 20
radio input "true"
radio input "false"
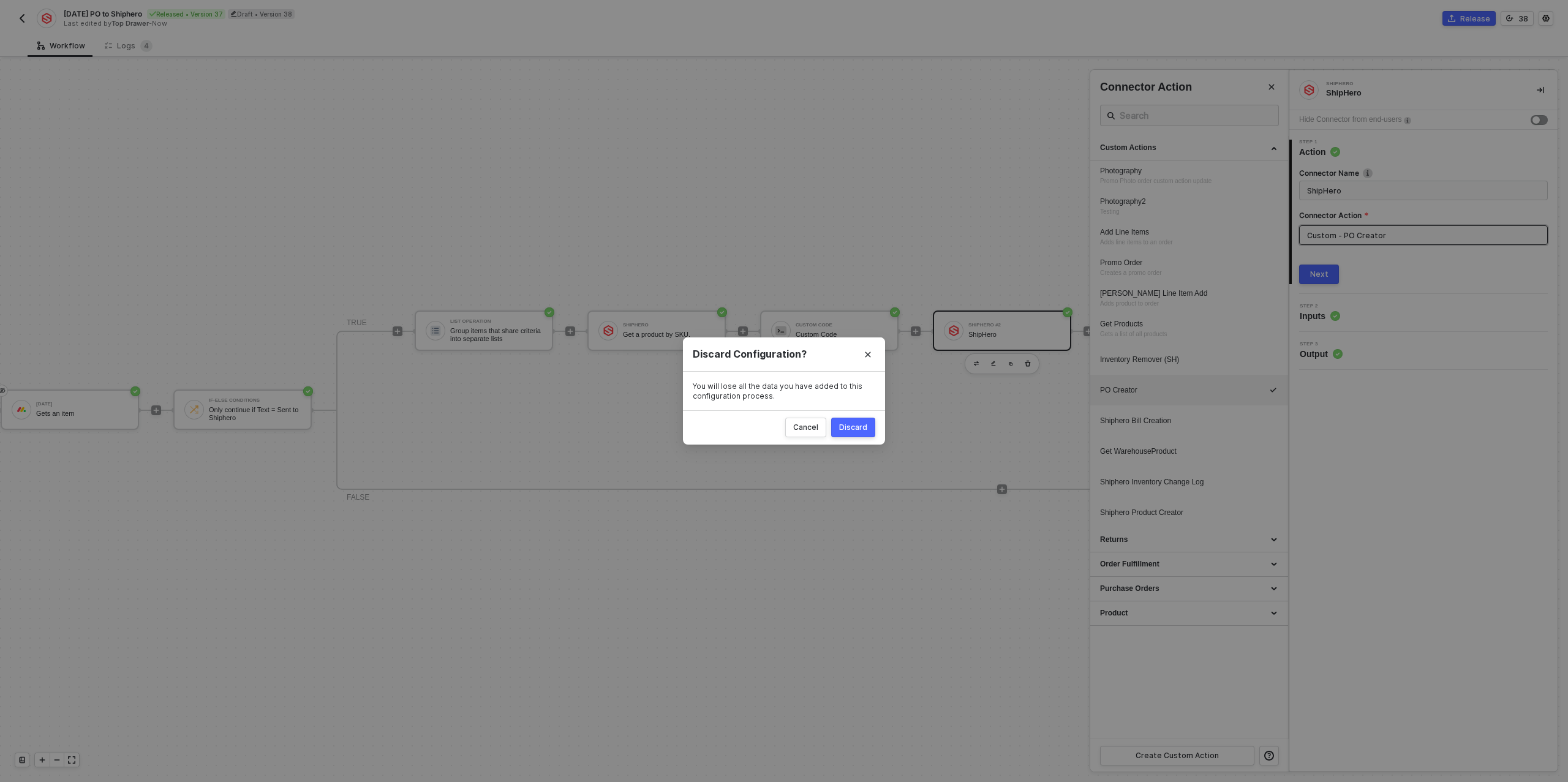
scroll to position [0, 0]
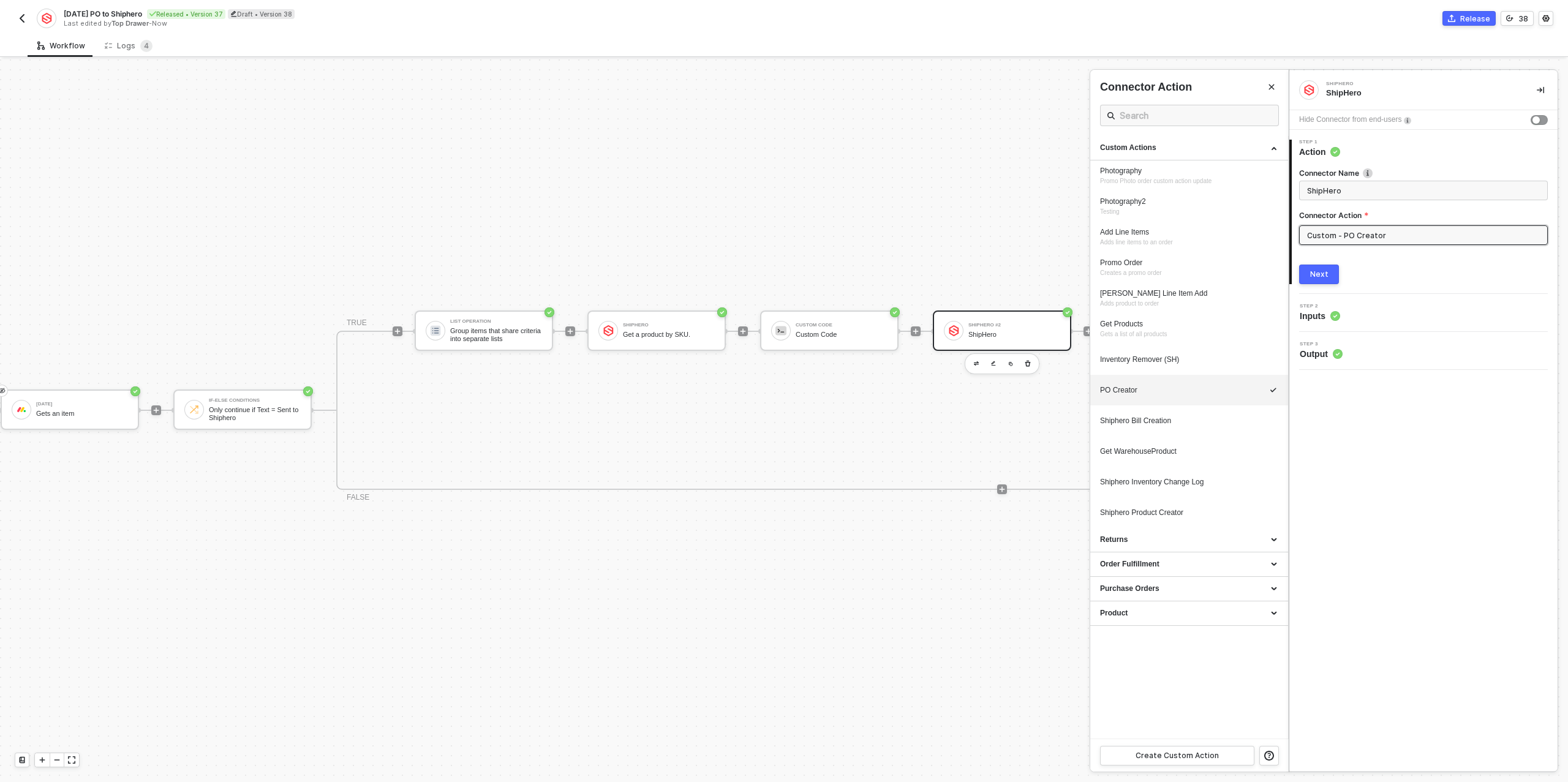
click at [815, 329] on div at bounding box center [784, 421] width 1568 height 722
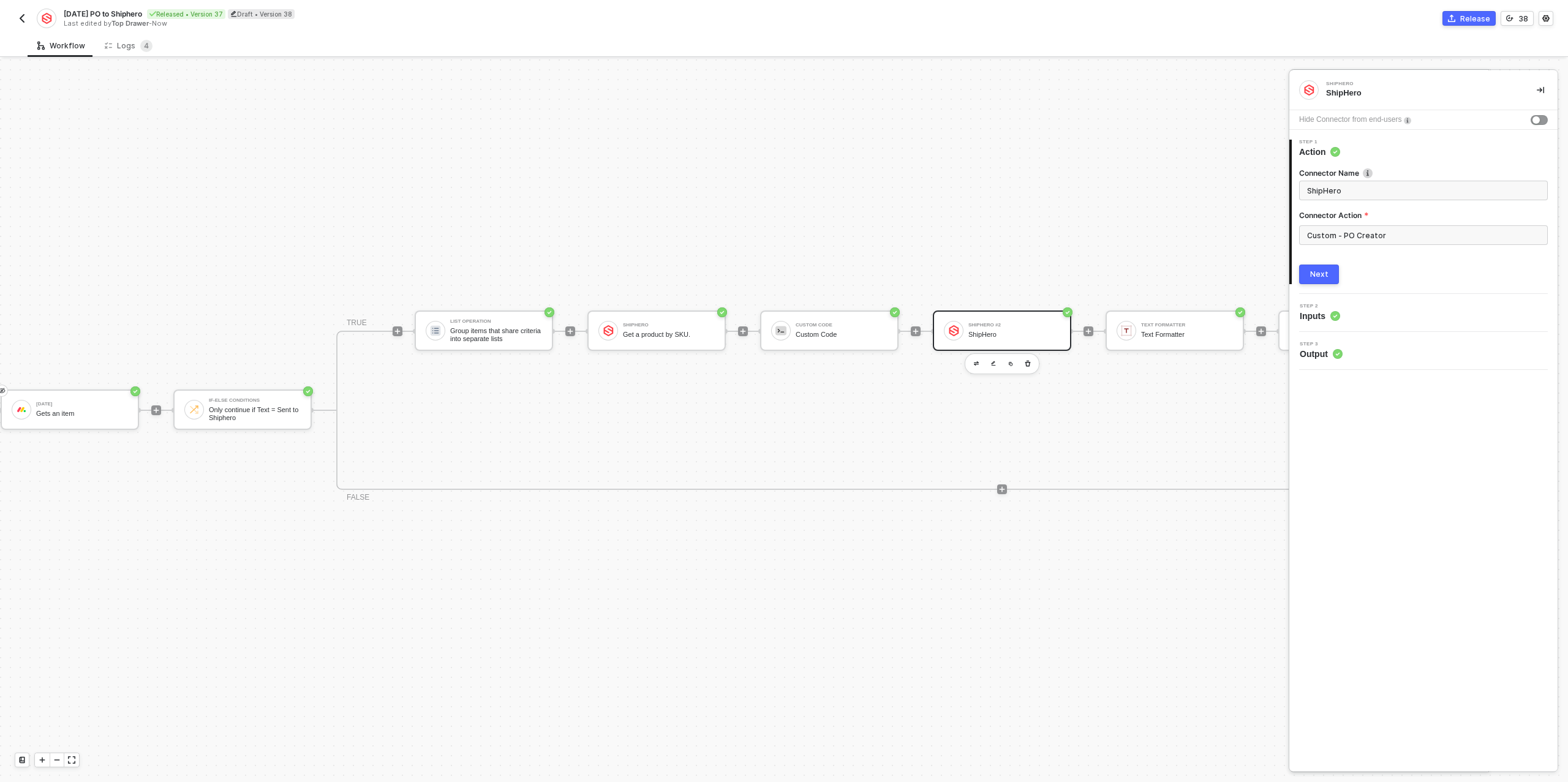
click at [831, 328] on div at bounding box center [784, 421] width 1568 height 722
click at [840, 332] on div "Custom Code" at bounding box center [841, 335] width 92 height 8
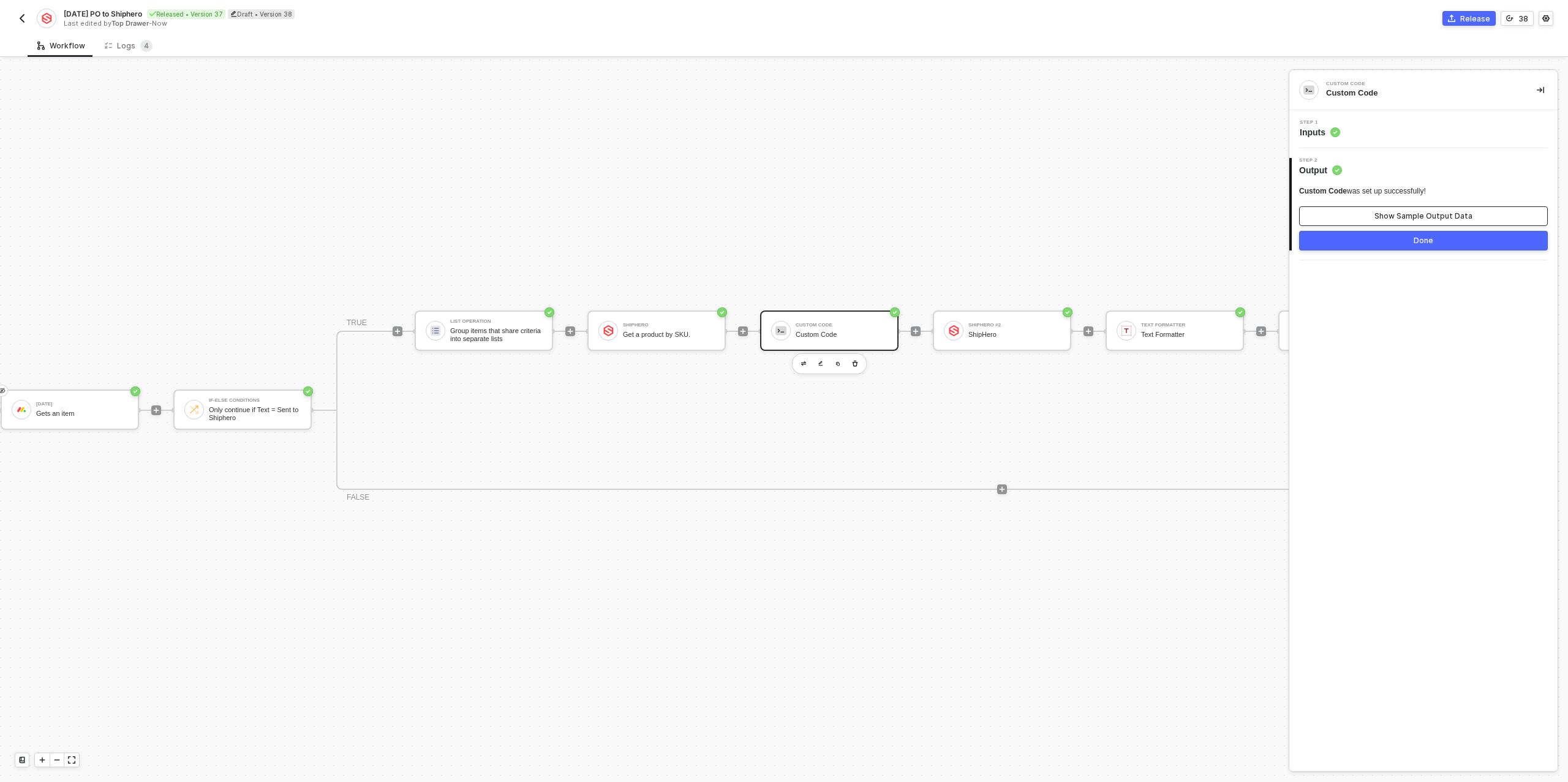
click at [1378, 218] on div "Show Sample Output Data" at bounding box center [1423, 216] width 98 height 10
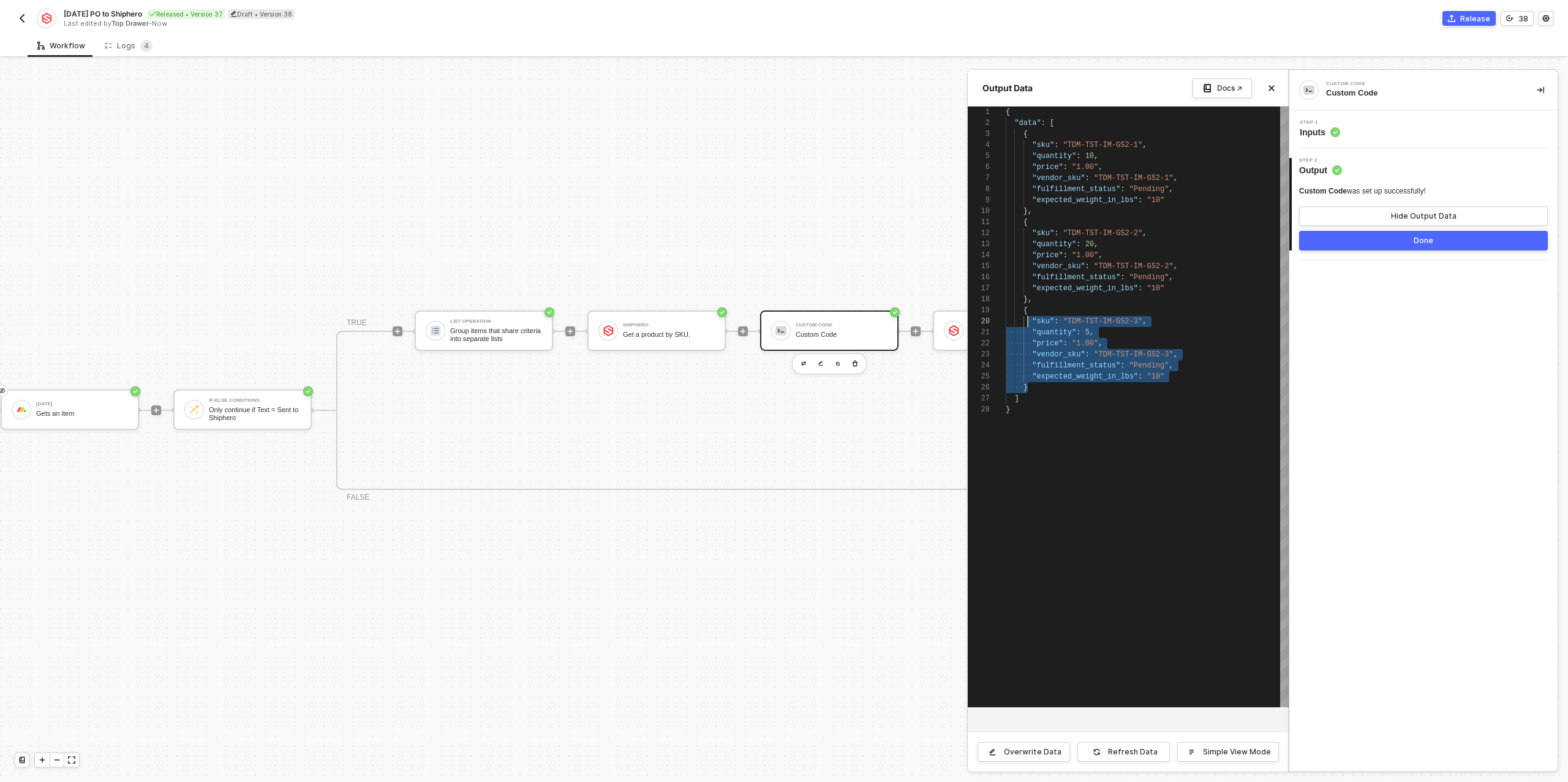
scroll to position [88, 18]
drag, startPoint x: 1036, startPoint y: 391, endPoint x: 1024, endPoint y: 315, distance: 76.9
type textarea "{ "data": [ { "sku": "TDM-TST-IM-GS2-1", "quantity": 10, "price": "1.00", "vend…"
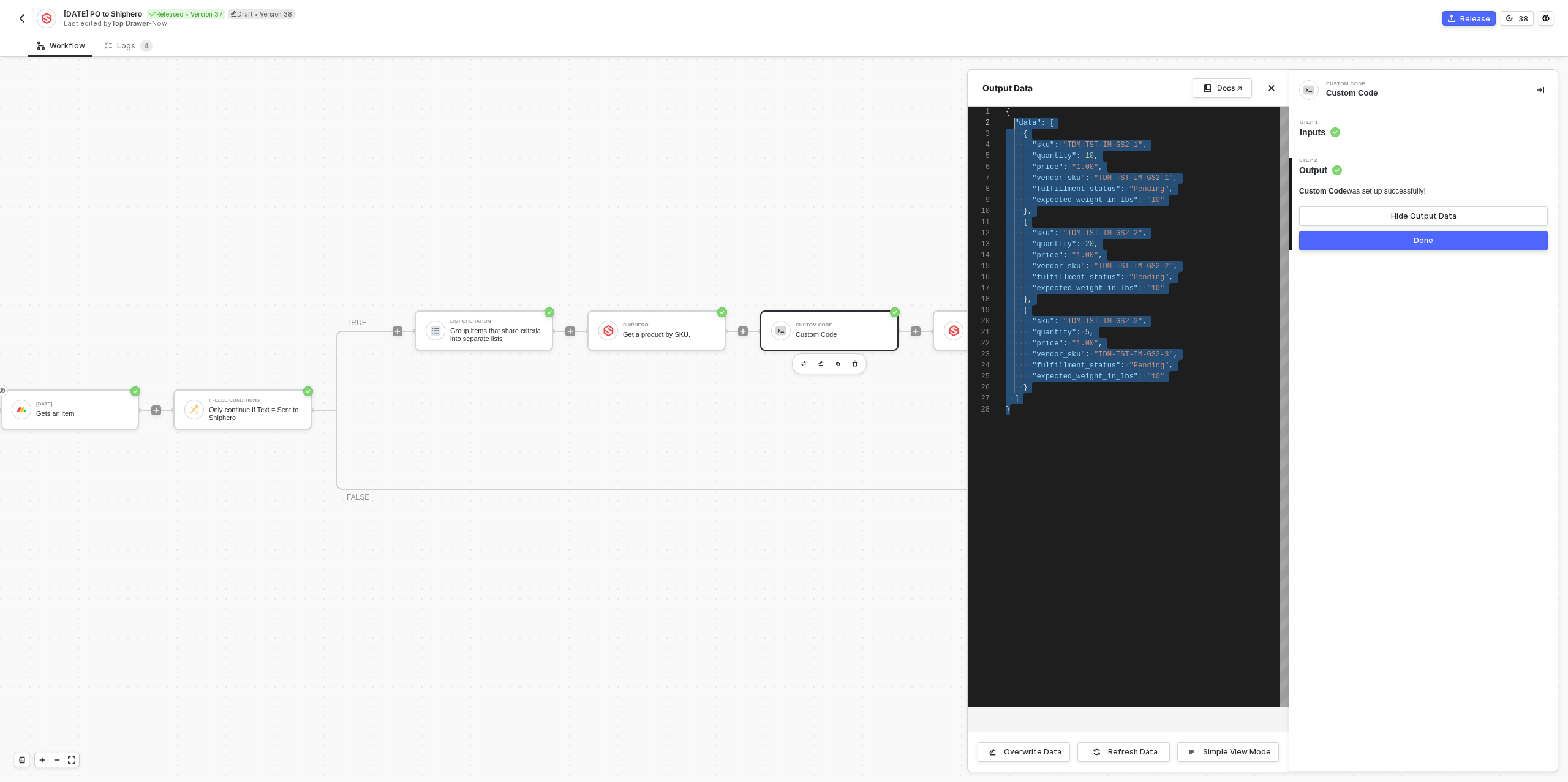
scroll to position [0, 0]
drag, startPoint x: 1031, startPoint y: 415, endPoint x: 1008, endPoint y: 112, distance: 303.9
click at [1007, 108] on div "{ ·· "data" : · [ ···· { ······ "sku" : · "TDM-TST-IM-GS2-1" , ······ "quantity…" at bounding box center [1147, 407] width 283 height 600
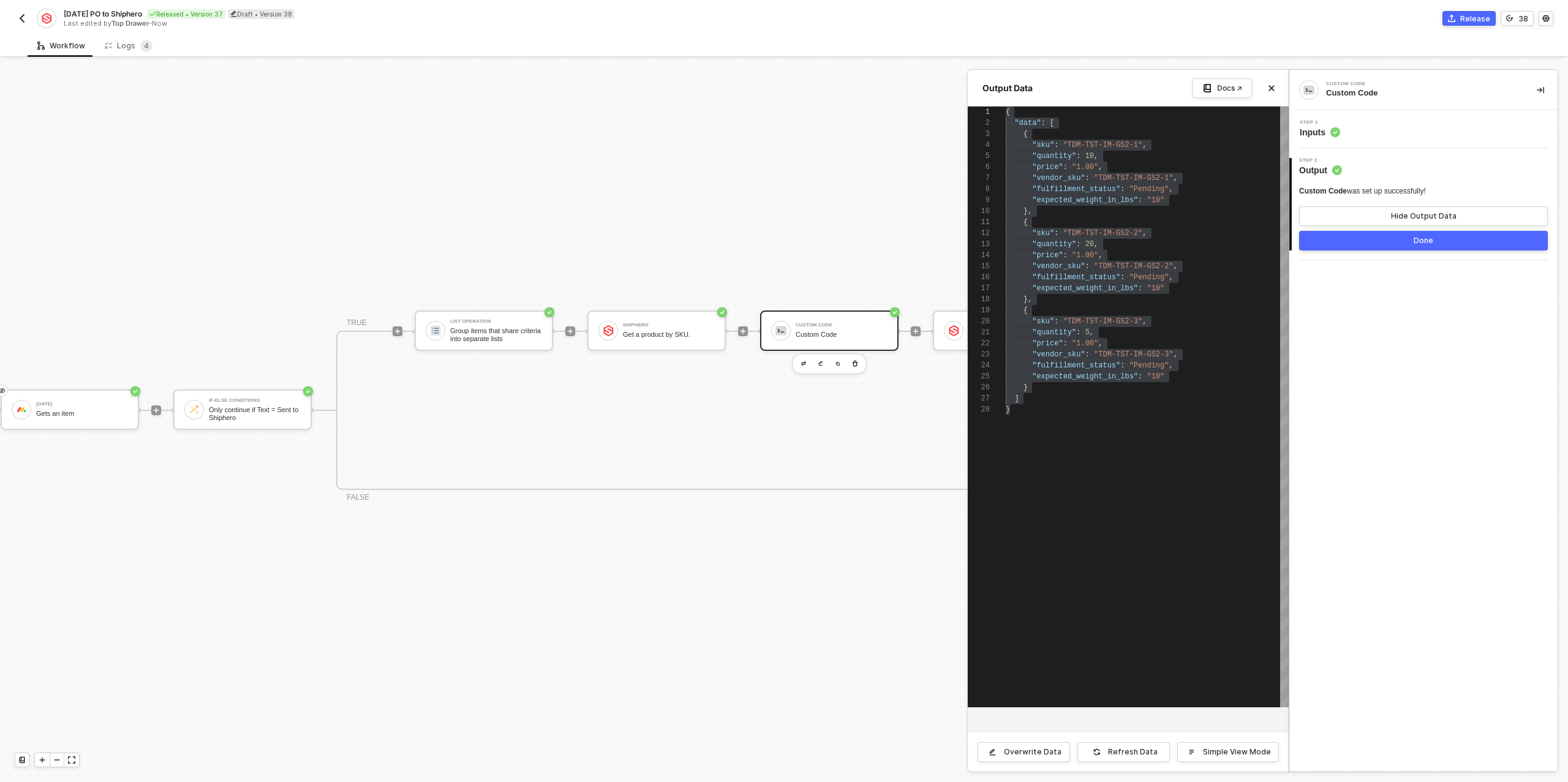
click at [858, 326] on div at bounding box center [784, 421] width 1568 height 722
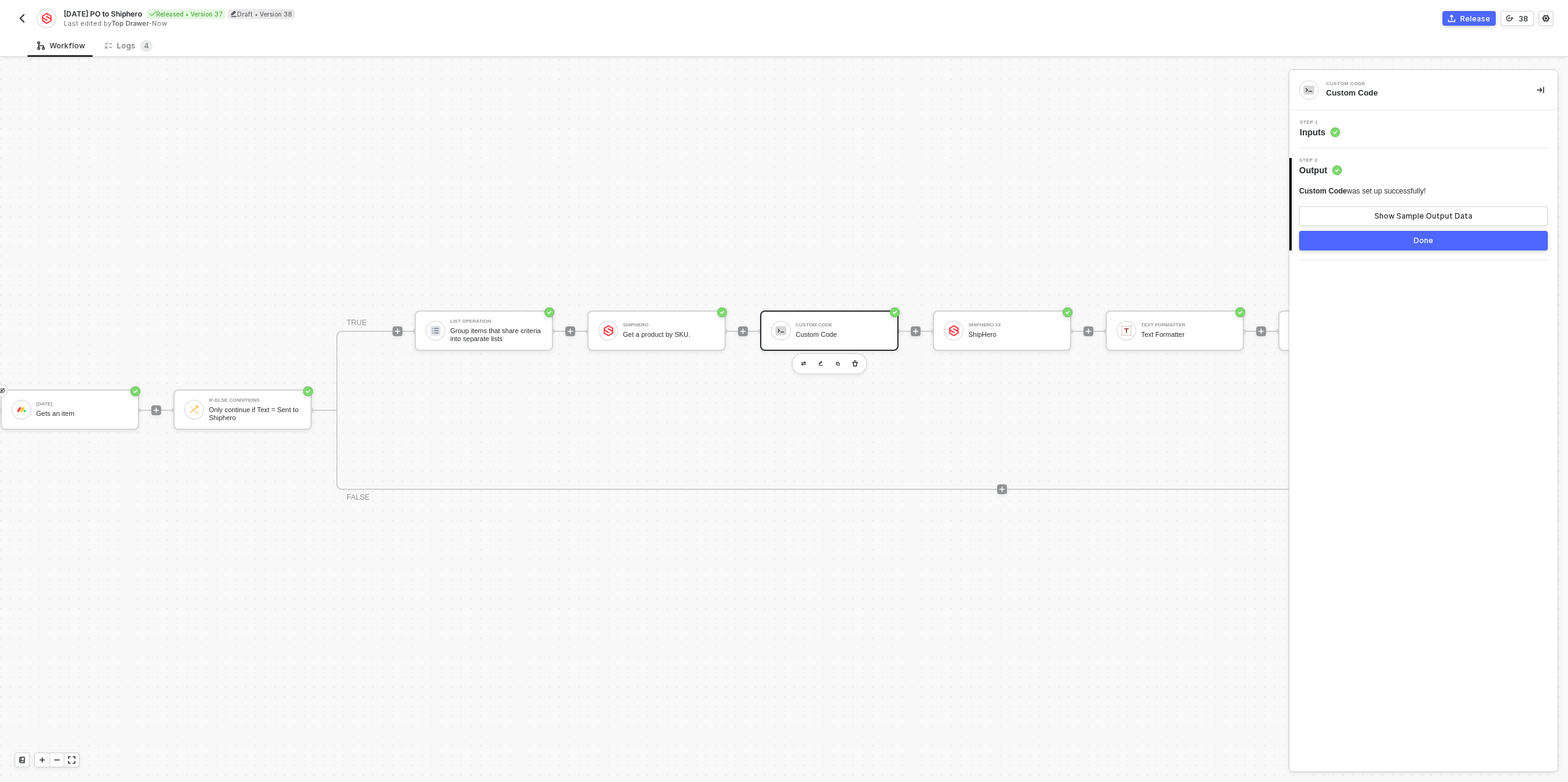
click at [842, 333] on div "Custom Code" at bounding box center [841, 335] width 92 height 8
click at [1411, 132] on div "Step 1 Inputs" at bounding box center [1425, 129] width 265 height 19
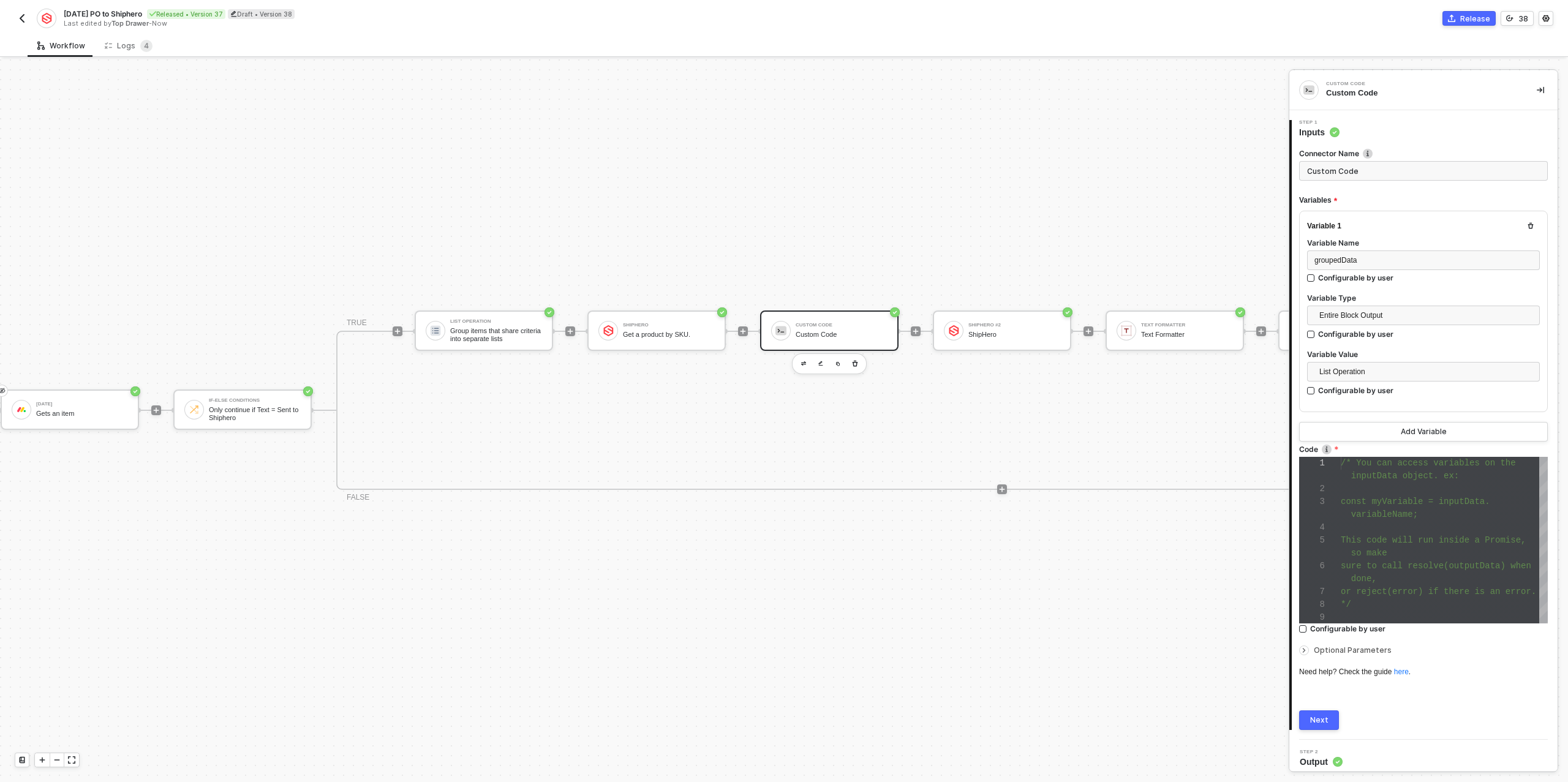
scroll to position [5, 0]
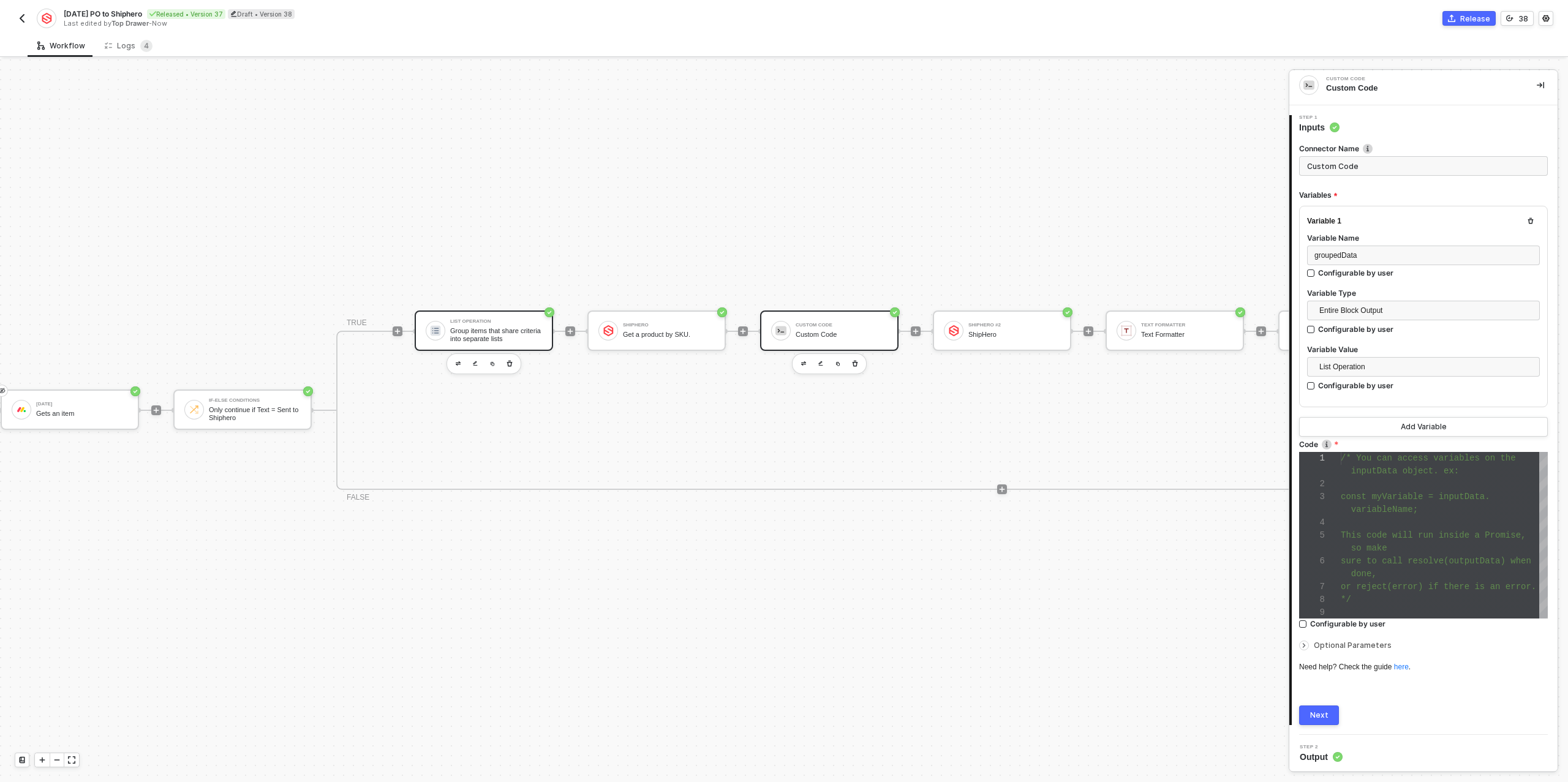
click at [461, 334] on div "Group items that share criteria into separate lists" at bounding box center [496, 334] width 92 height 15
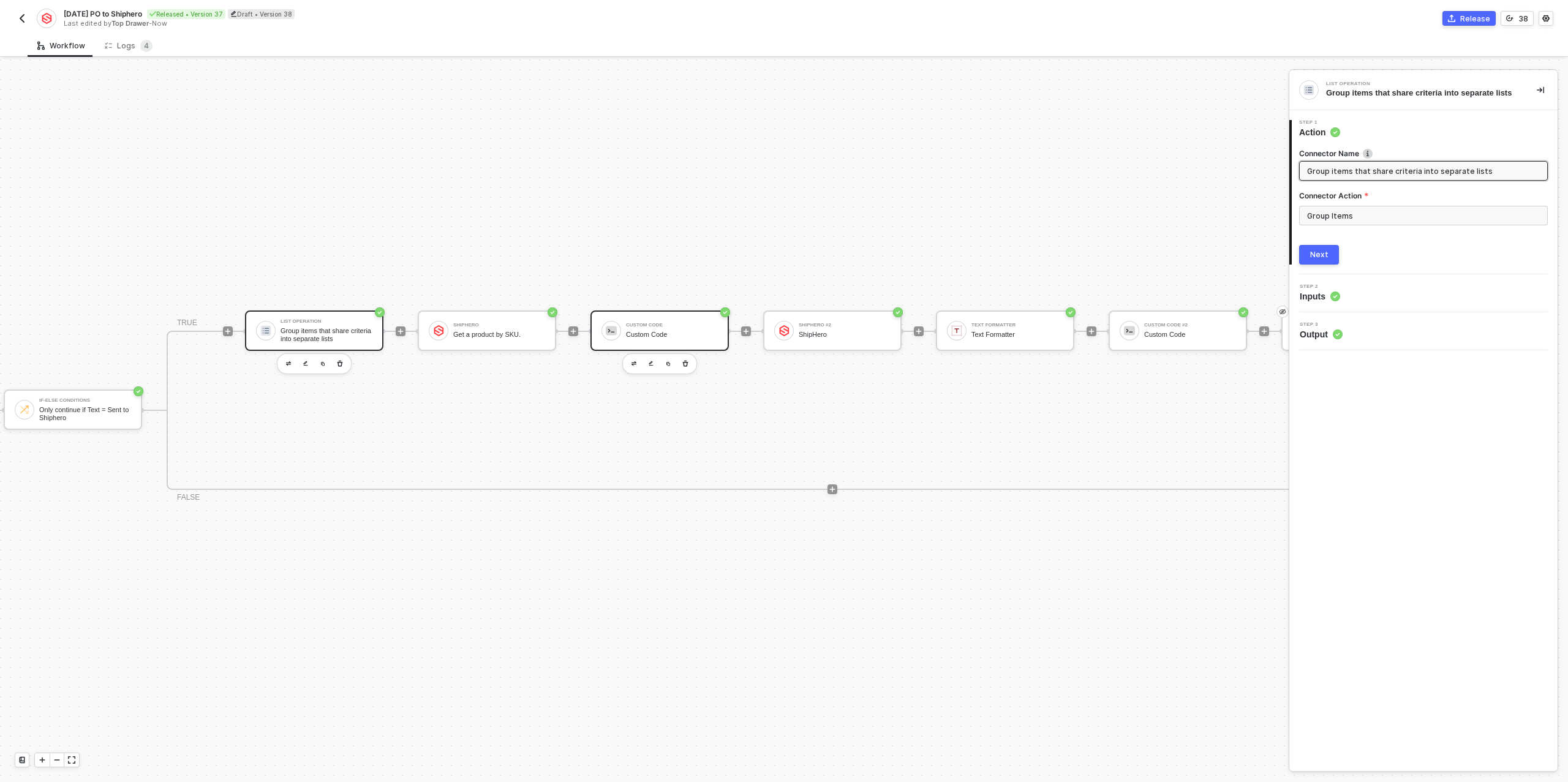
scroll to position [22, 243]
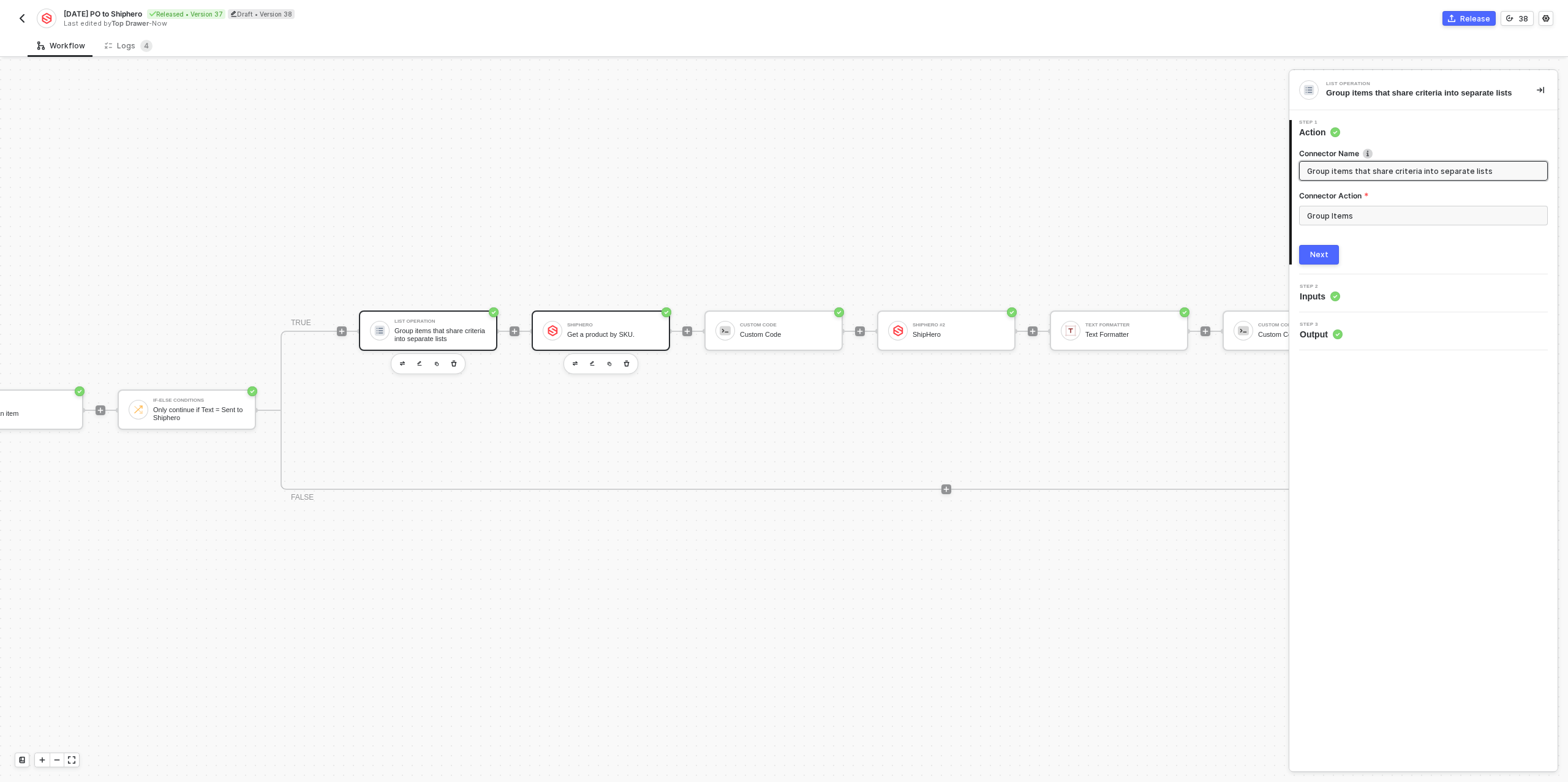
click at [567, 335] on div "Get a product by SKU." at bounding box center [613, 335] width 92 height 8
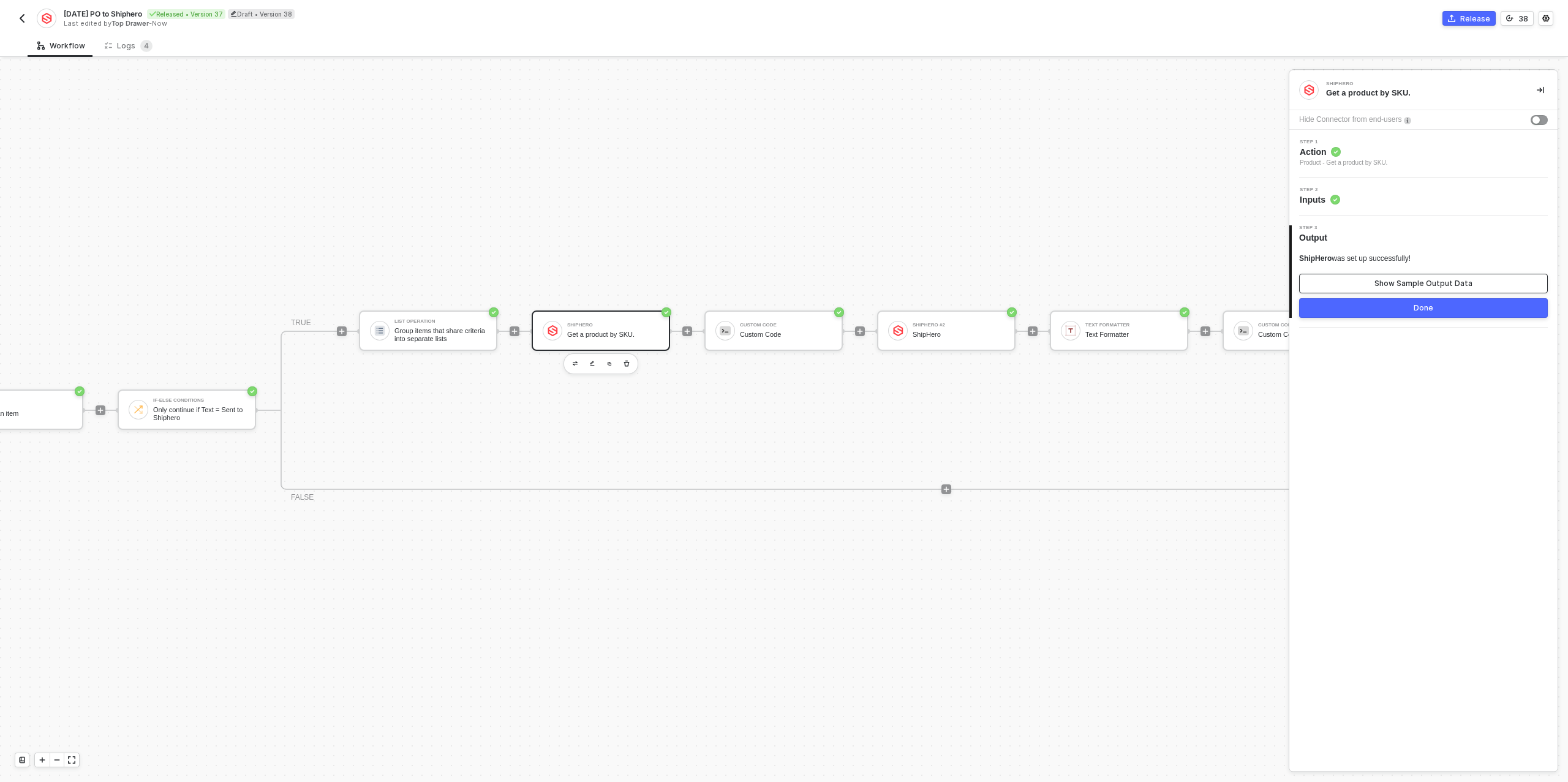
click at [1364, 282] on button "Show Sample Output Data" at bounding box center [1423, 284] width 249 height 20
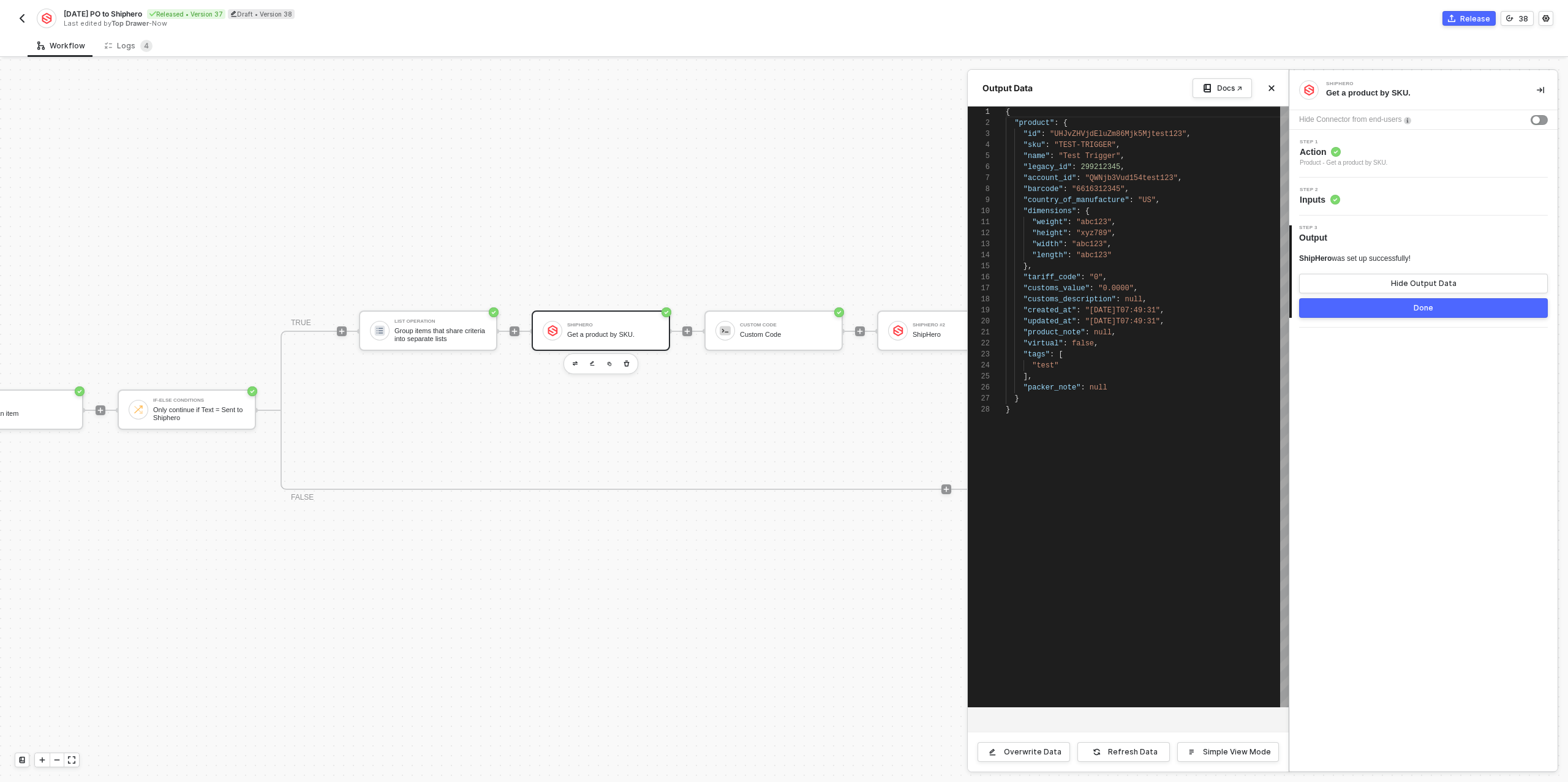
scroll to position [110, 0]
click at [754, 335] on div at bounding box center [784, 421] width 1568 height 722
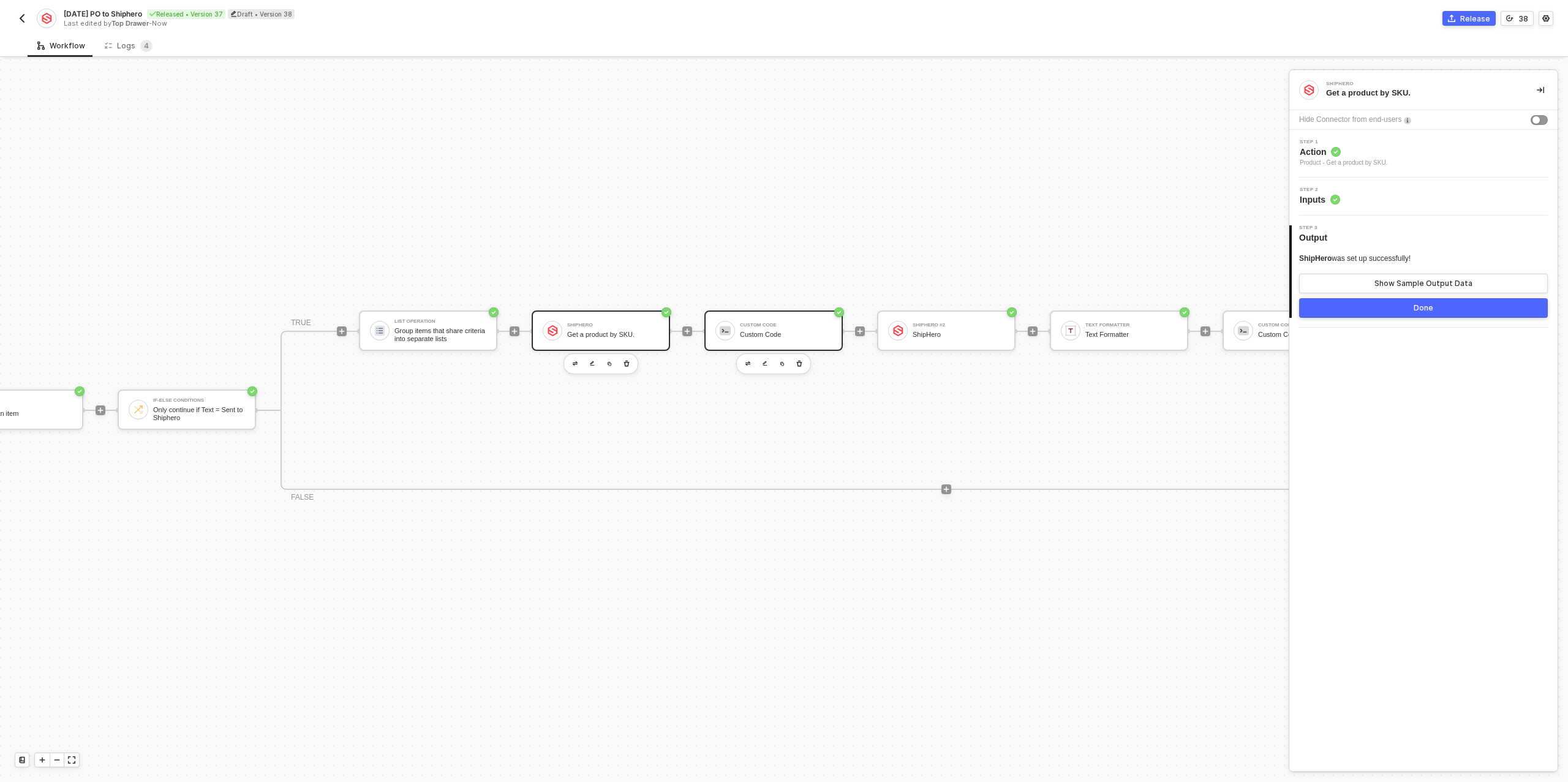
click at [768, 331] on div "Custom Code" at bounding box center [786, 335] width 92 height 8
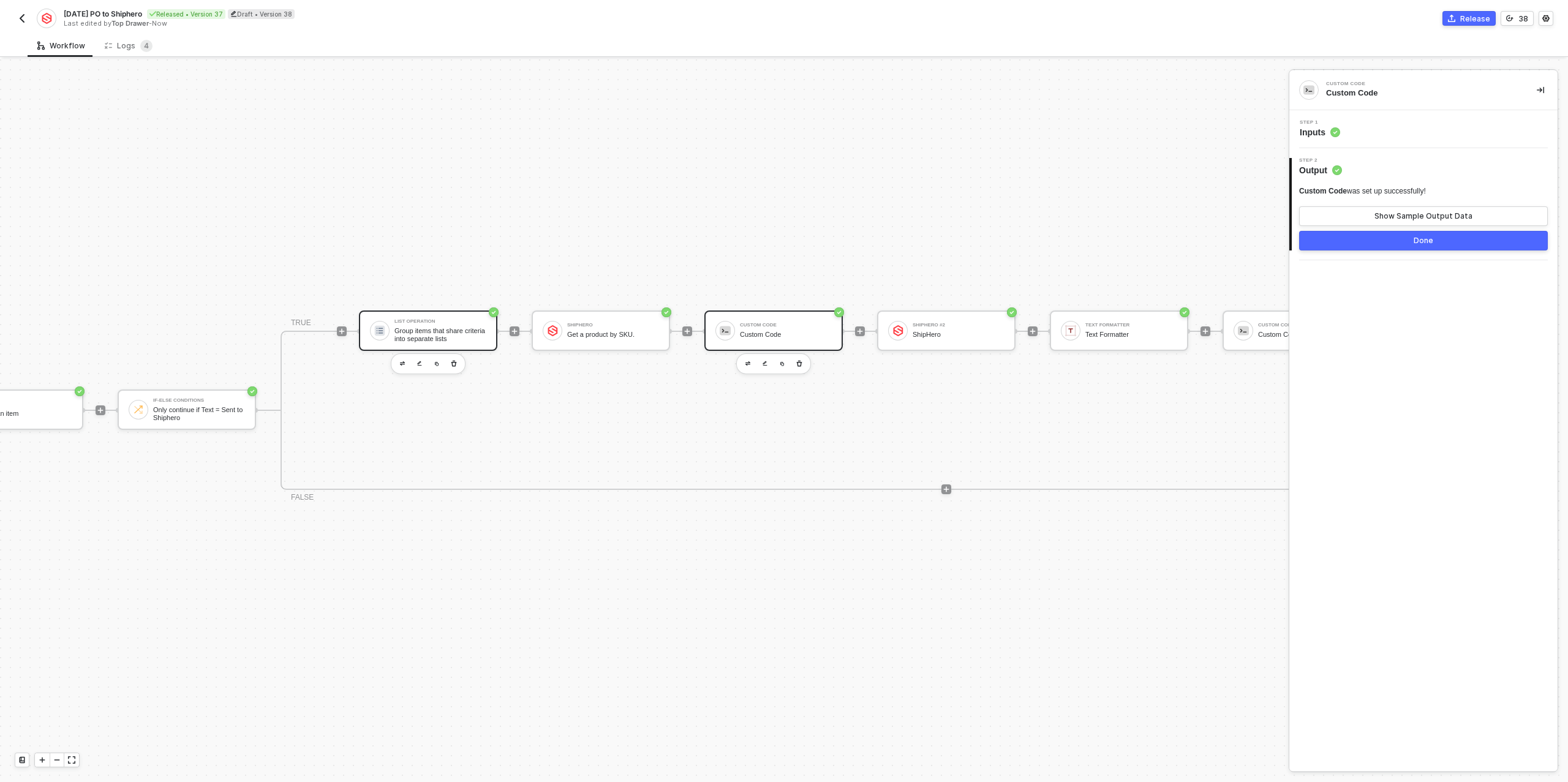
click at [437, 332] on div "Group items that share criteria into separate lists" at bounding box center [440, 334] width 92 height 15
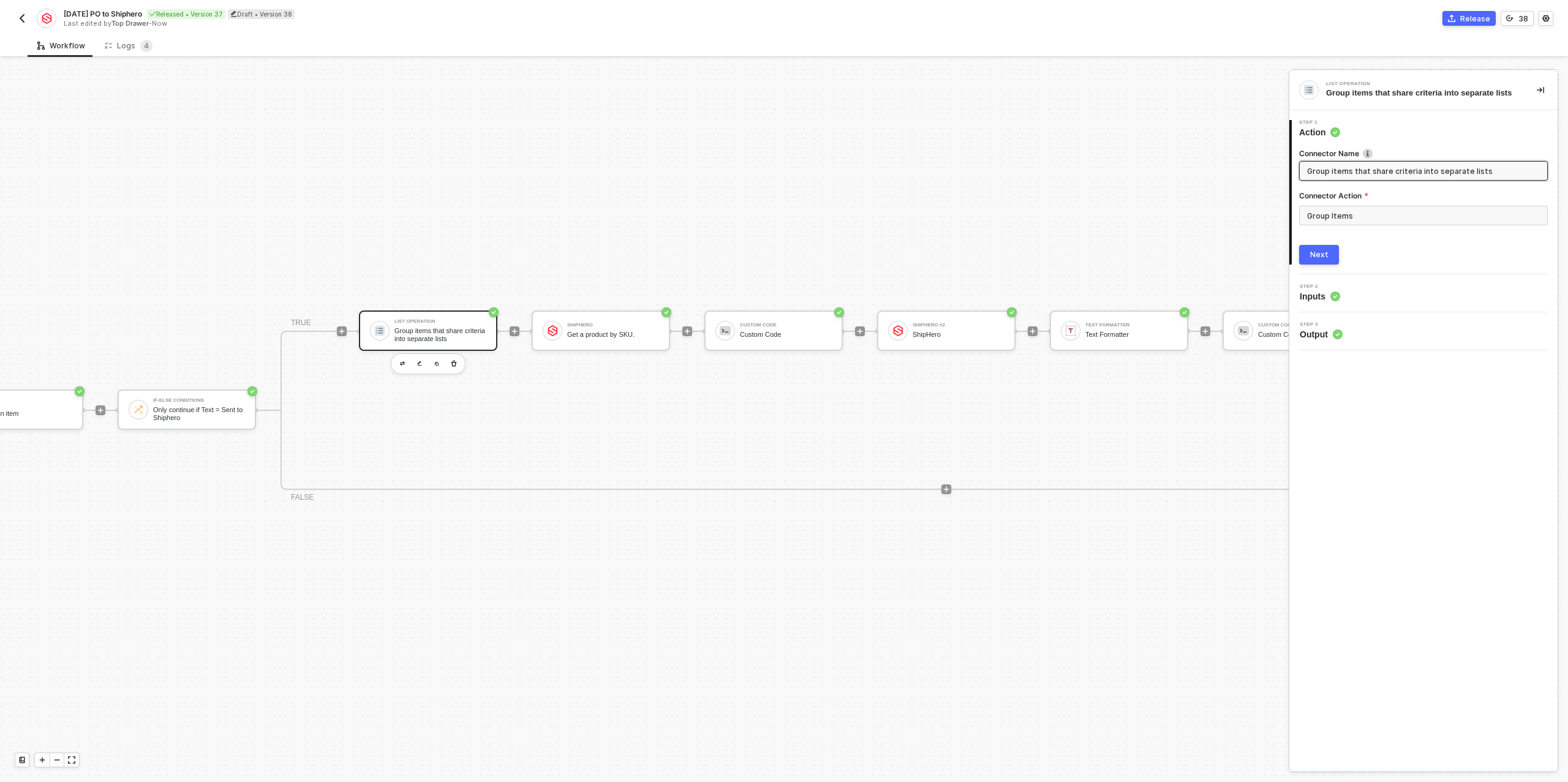
click at [1333, 250] on button "Next" at bounding box center [1319, 255] width 40 height 20
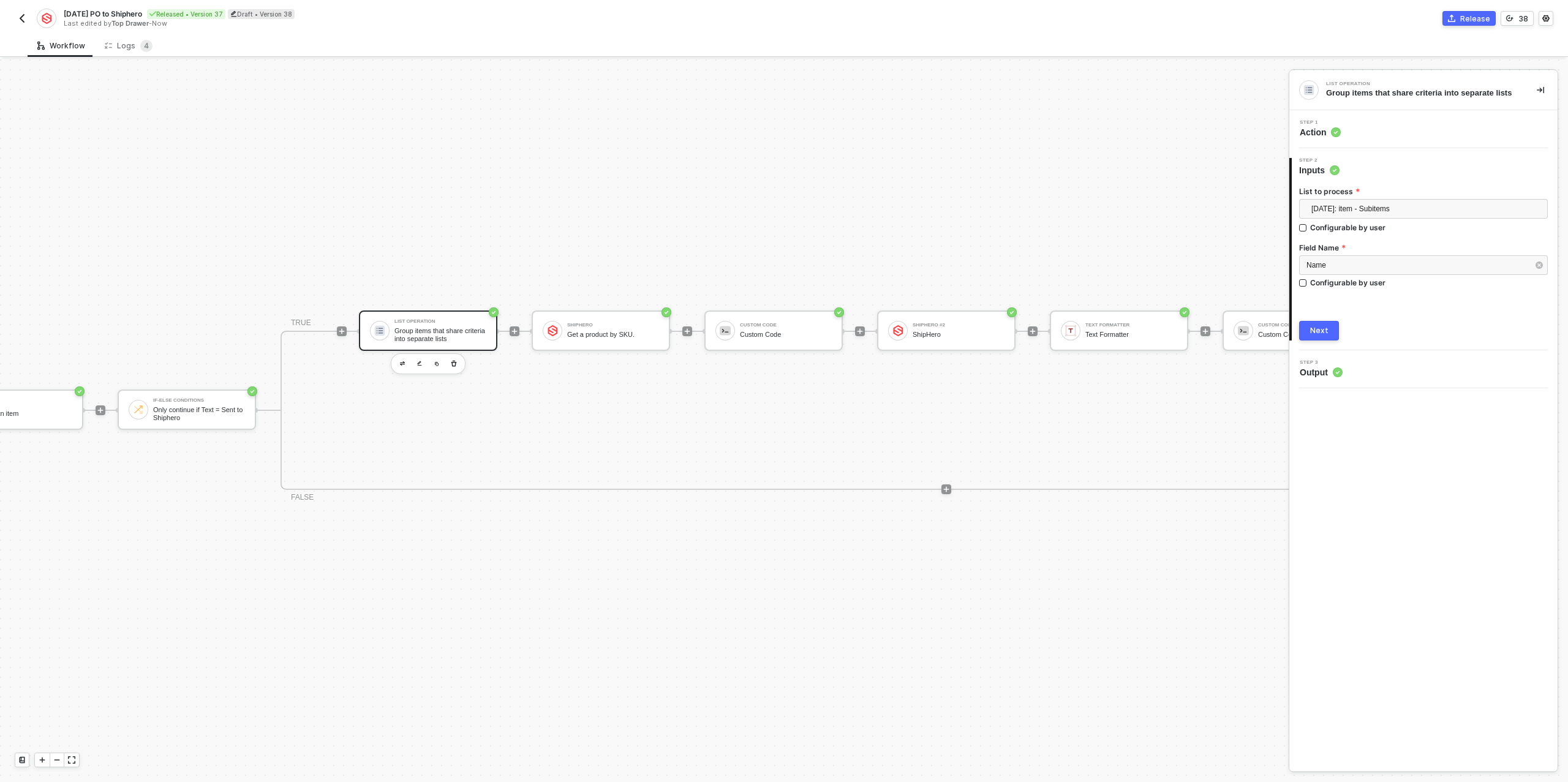
click at [1321, 333] on div "Next" at bounding box center [1319, 330] width 19 height 10
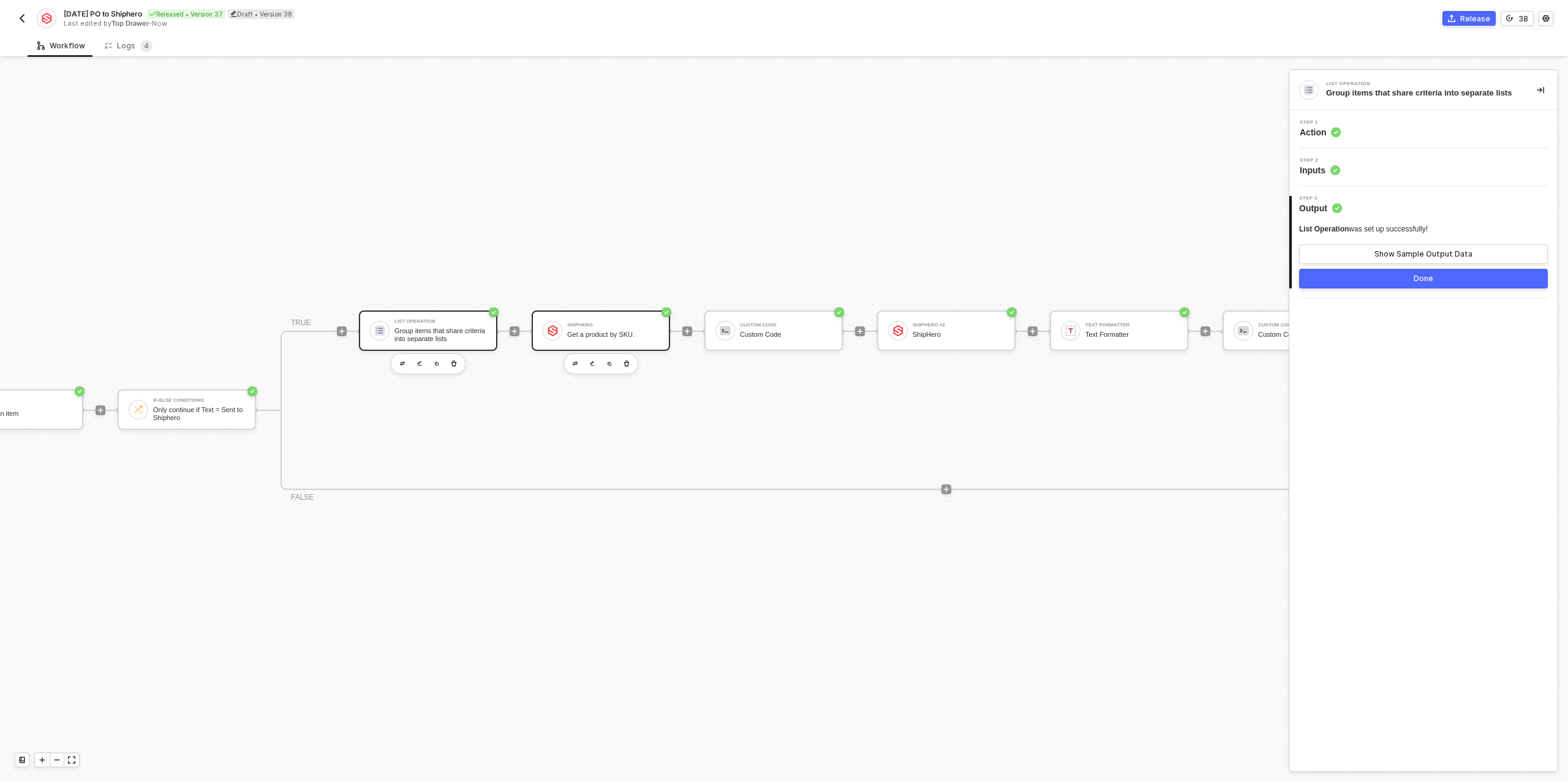
click at [613, 321] on div "ShipHero Get a product by SKU." at bounding box center [613, 330] width 92 height 23
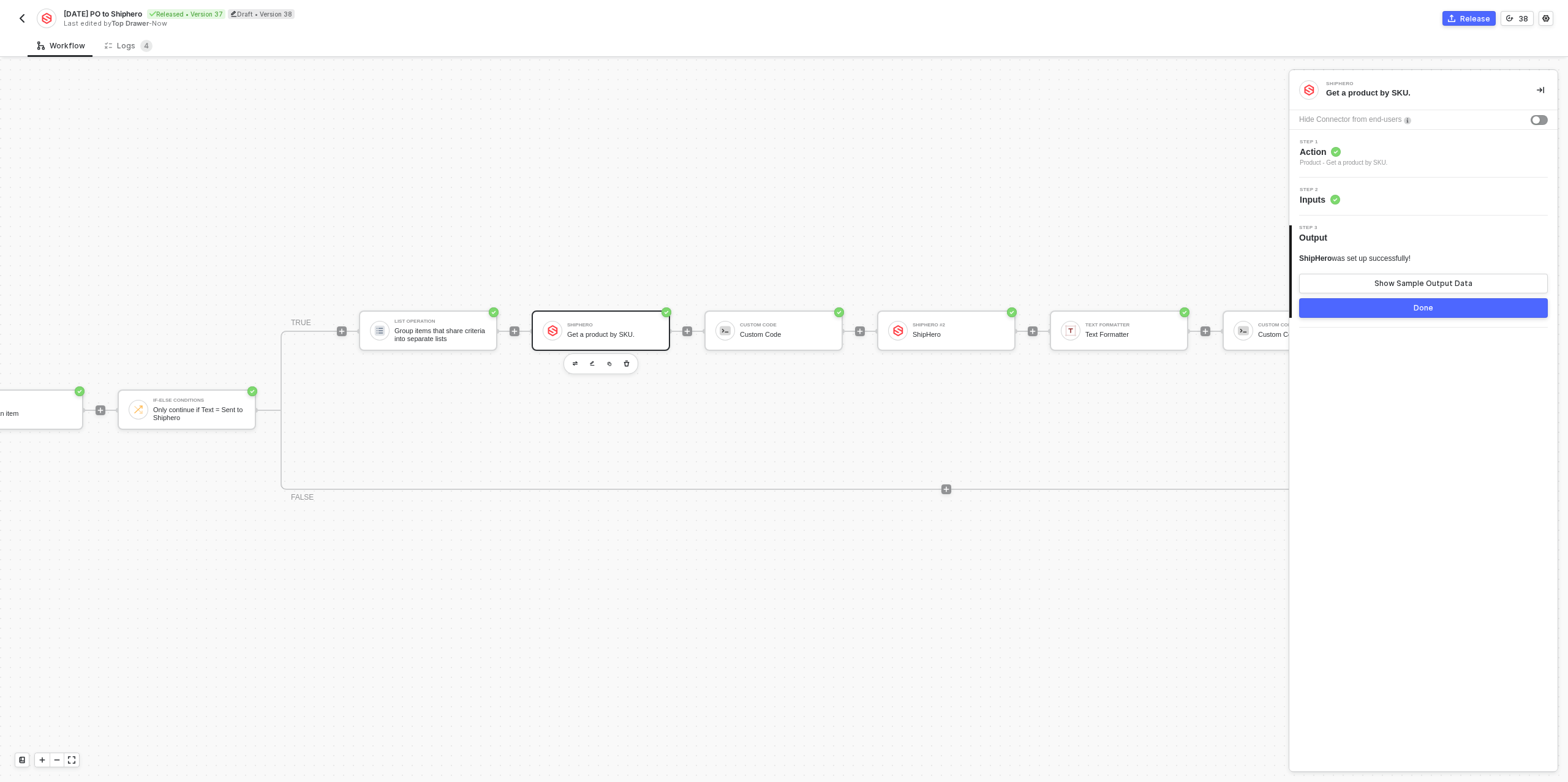
click at [1364, 194] on div "Step 2 Inputs" at bounding box center [1425, 197] width 265 height 19
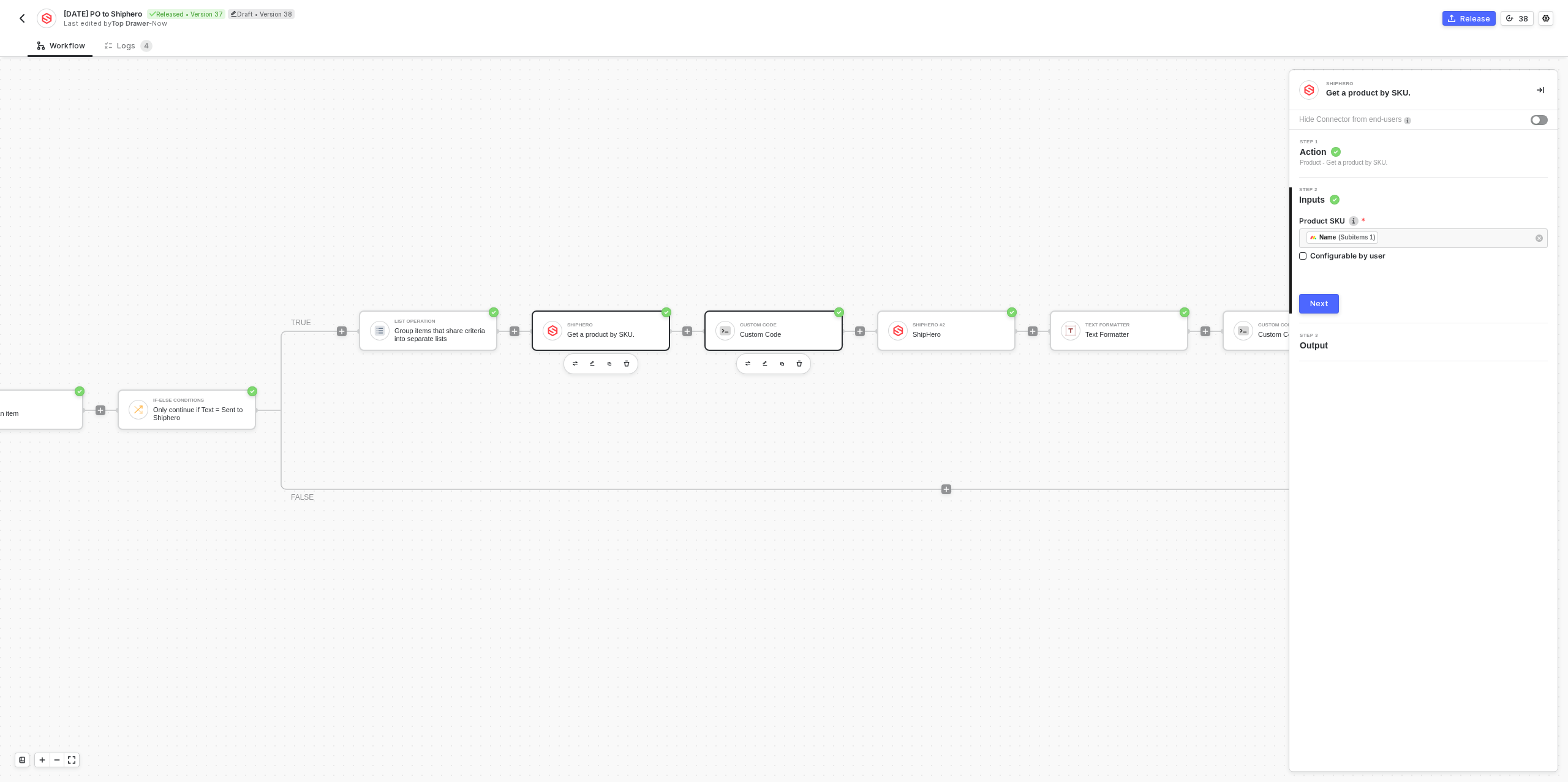
click at [803, 319] on div "Custom Code Custom Code" at bounding box center [786, 330] width 92 height 23
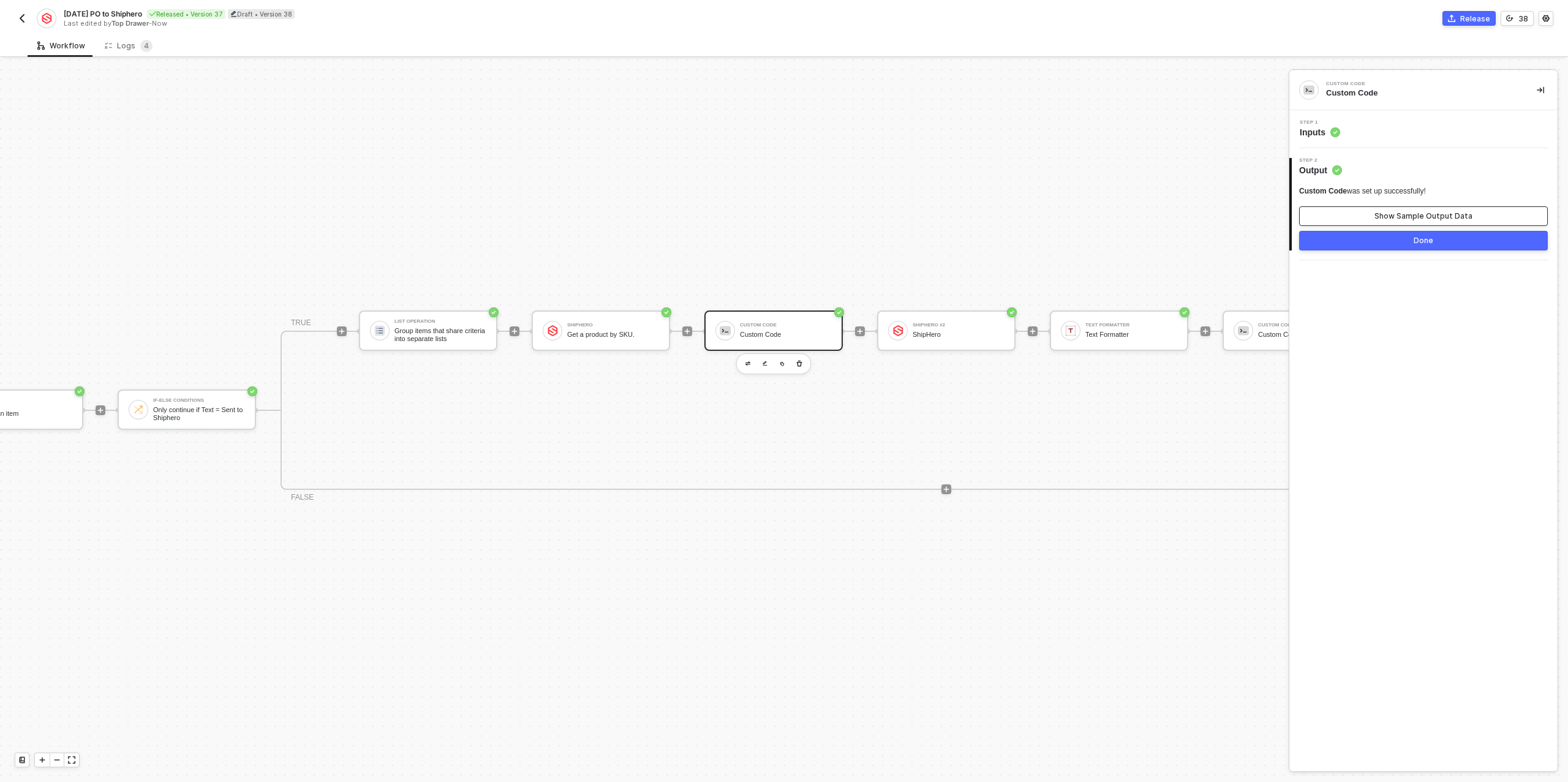
click at [1437, 213] on div "Show Sample Output Data" at bounding box center [1423, 216] width 98 height 10
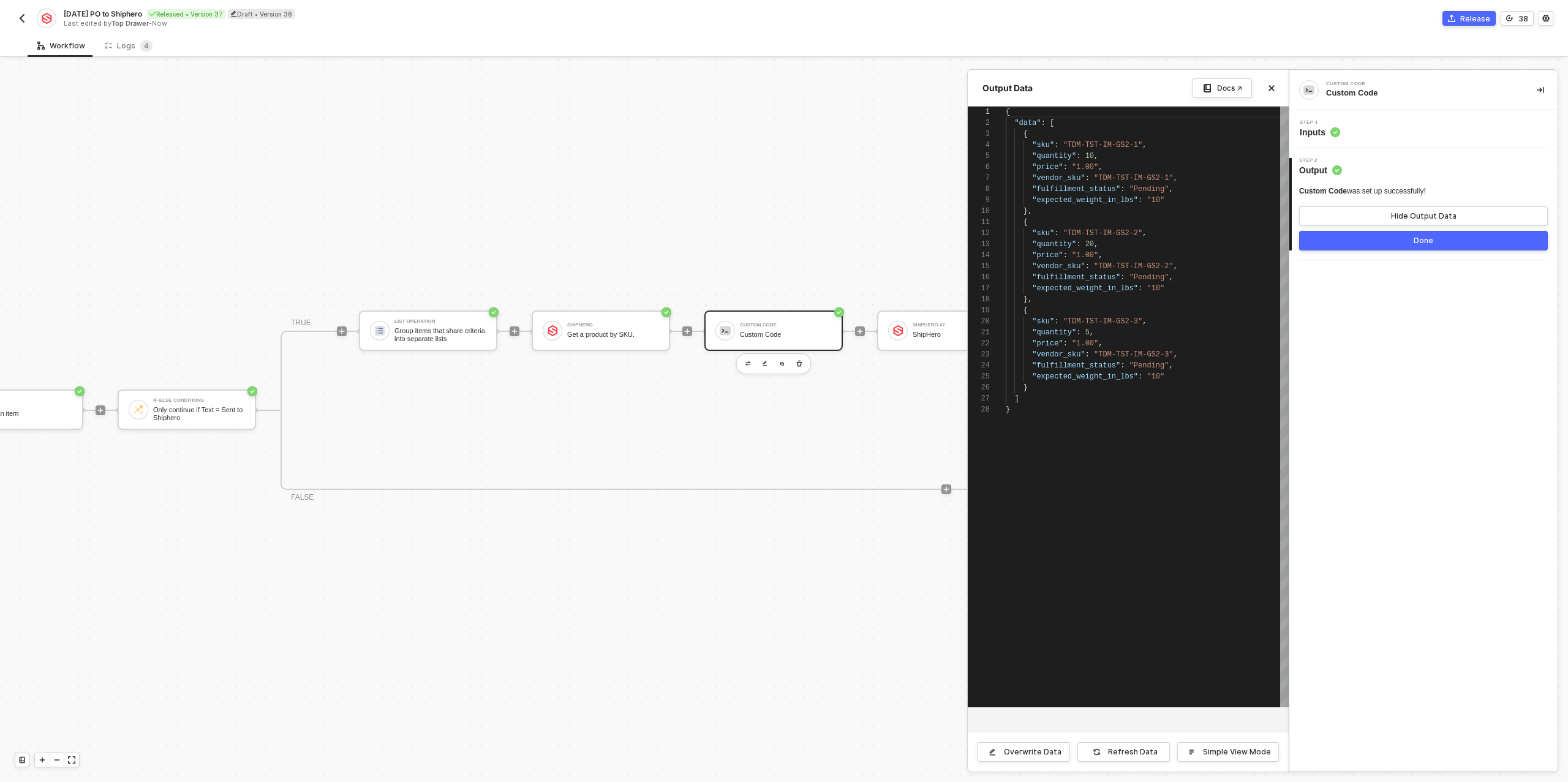
click at [1376, 130] on div "Step 1 Inputs" at bounding box center [1425, 129] width 265 height 19
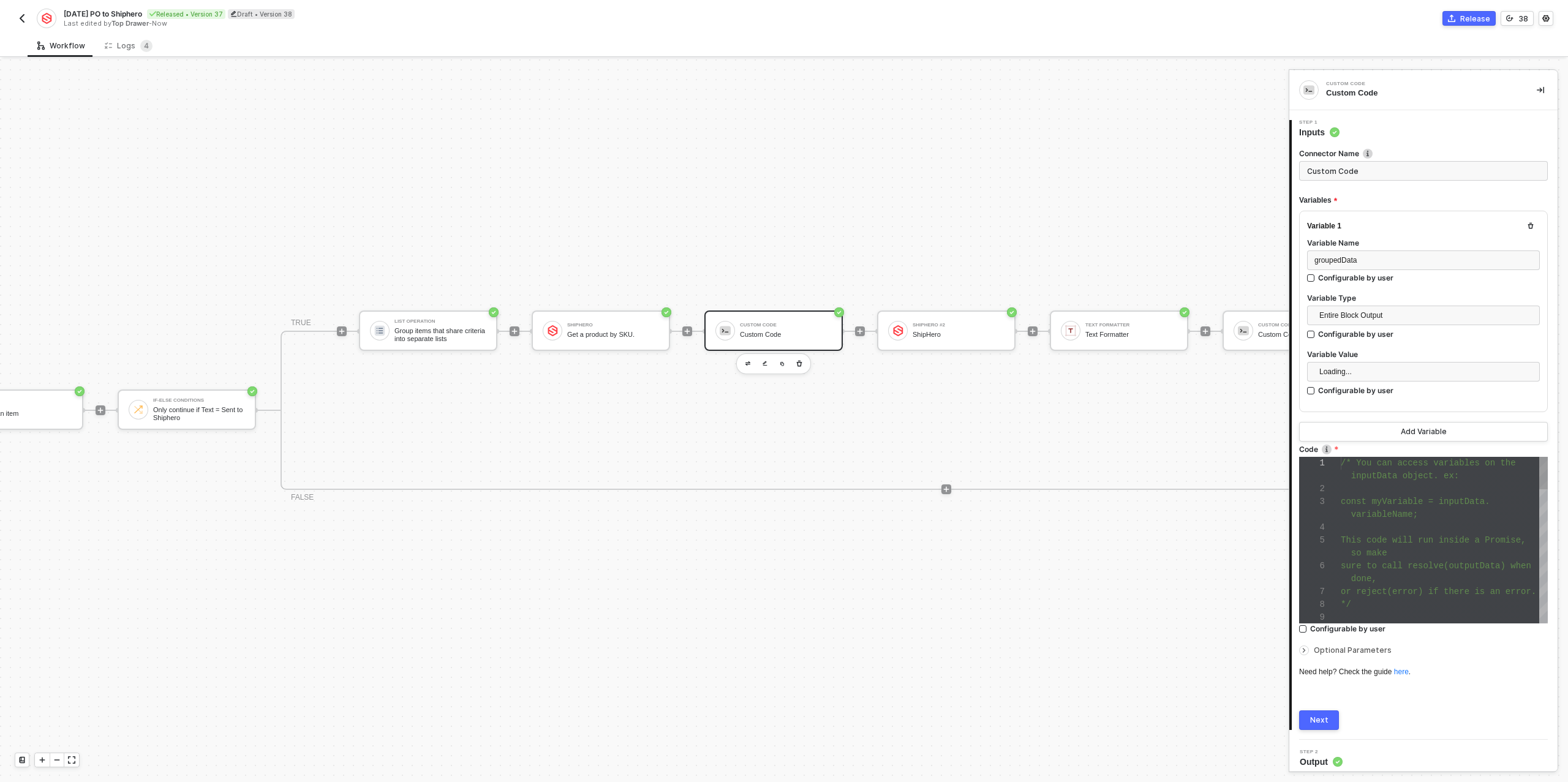
scroll to position [77, 0]
click at [1437, 502] on span "const myVariable = inputData." at bounding box center [1415, 501] width 149 height 10
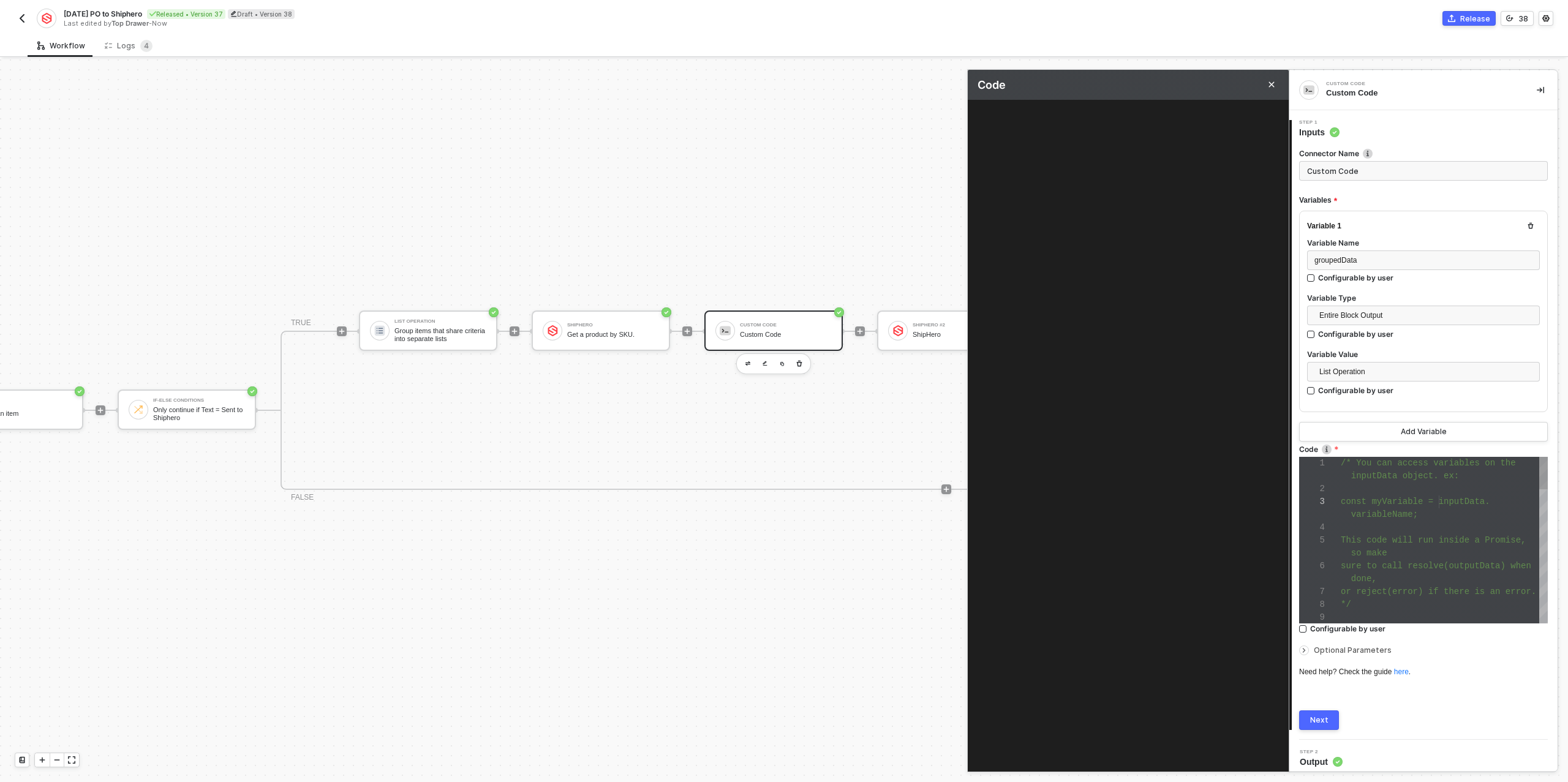
type textarea "/* You can access variables on the inputData object. ex: const myVariable = inp…"
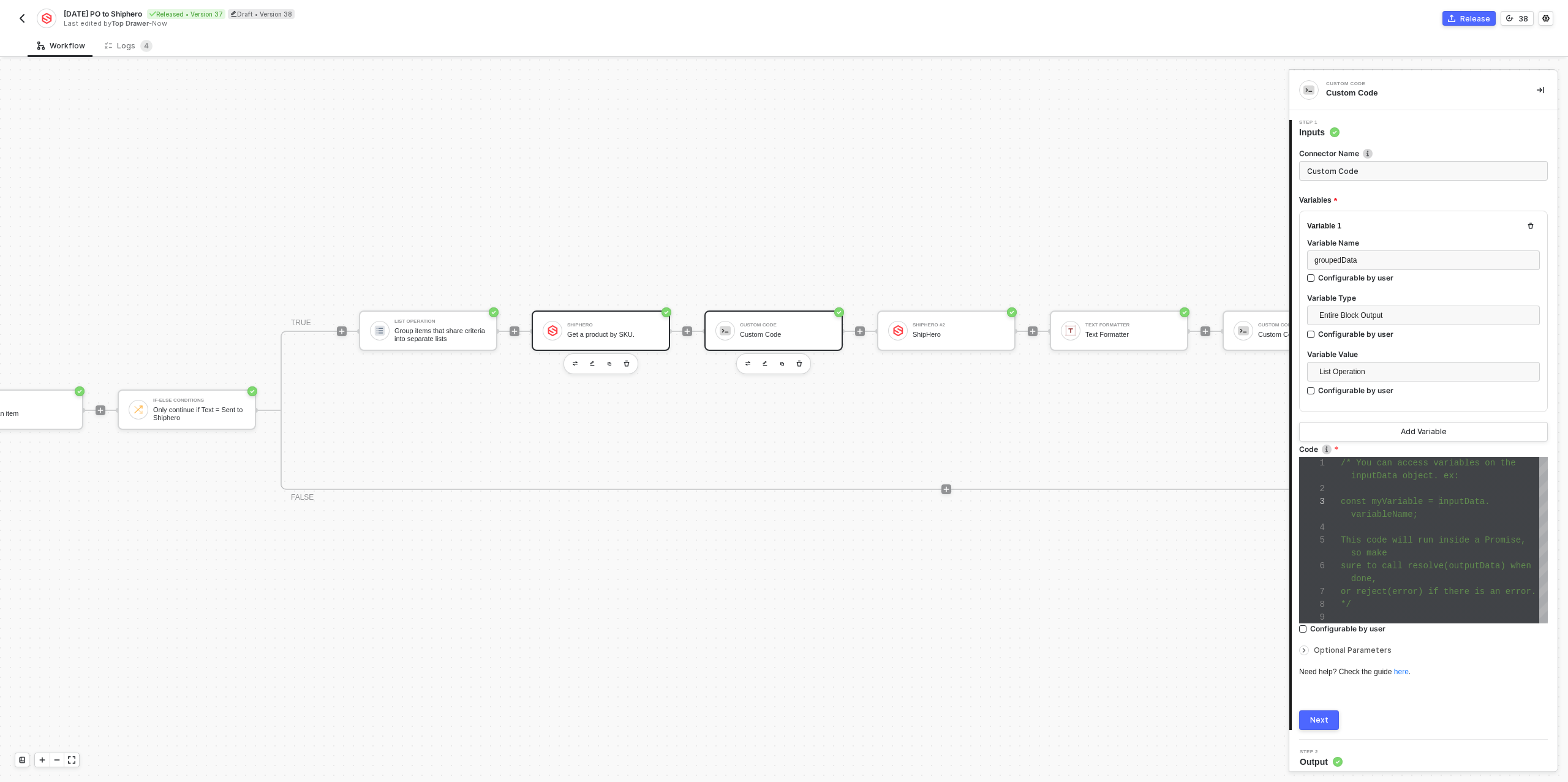
click at [620, 327] on div "ShipHero Get a product by SKU." at bounding box center [613, 330] width 92 height 23
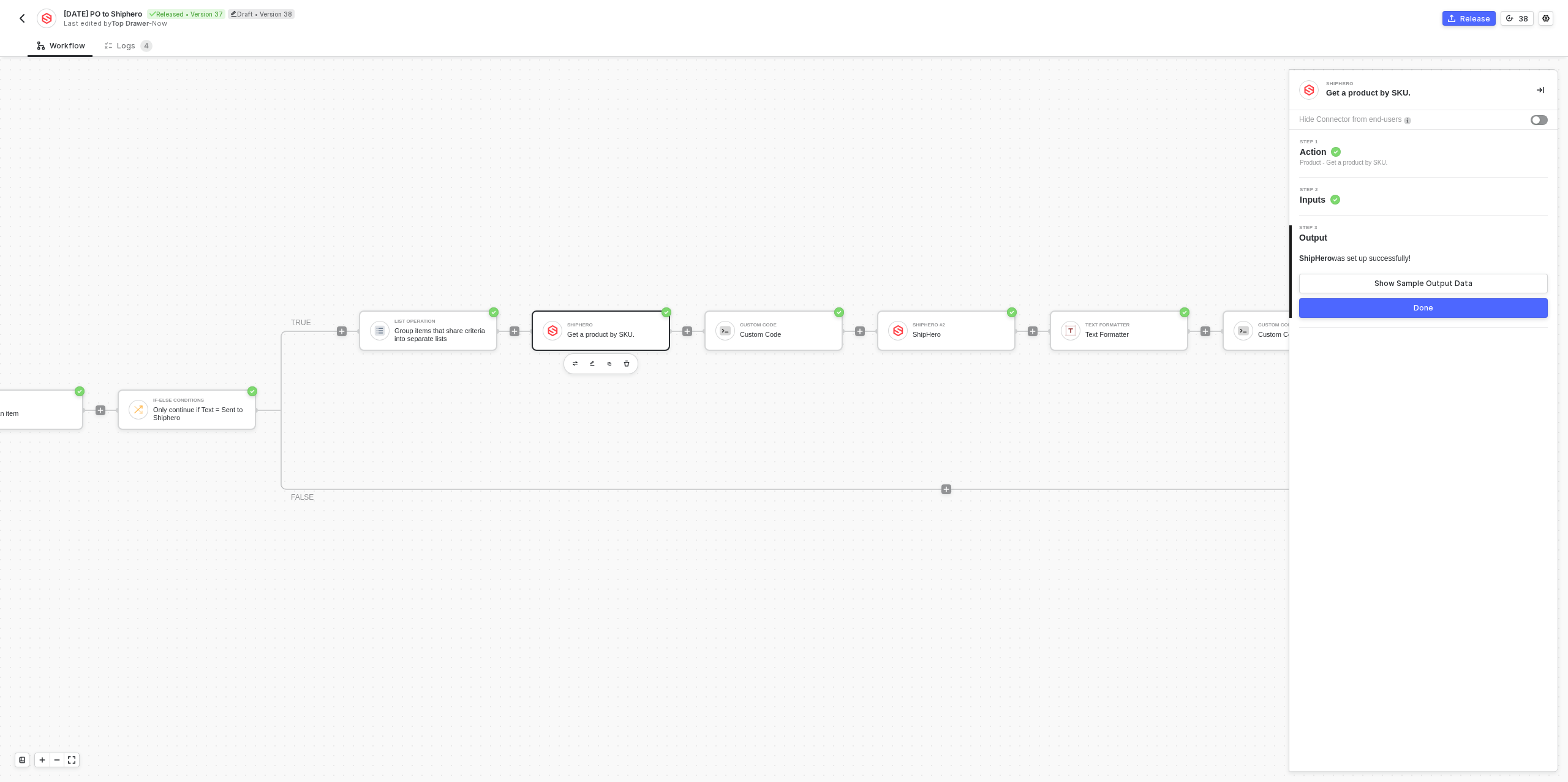
click at [1364, 202] on div "Step 2 Inputs" at bounding box center [1425, 197] width 265 height 19
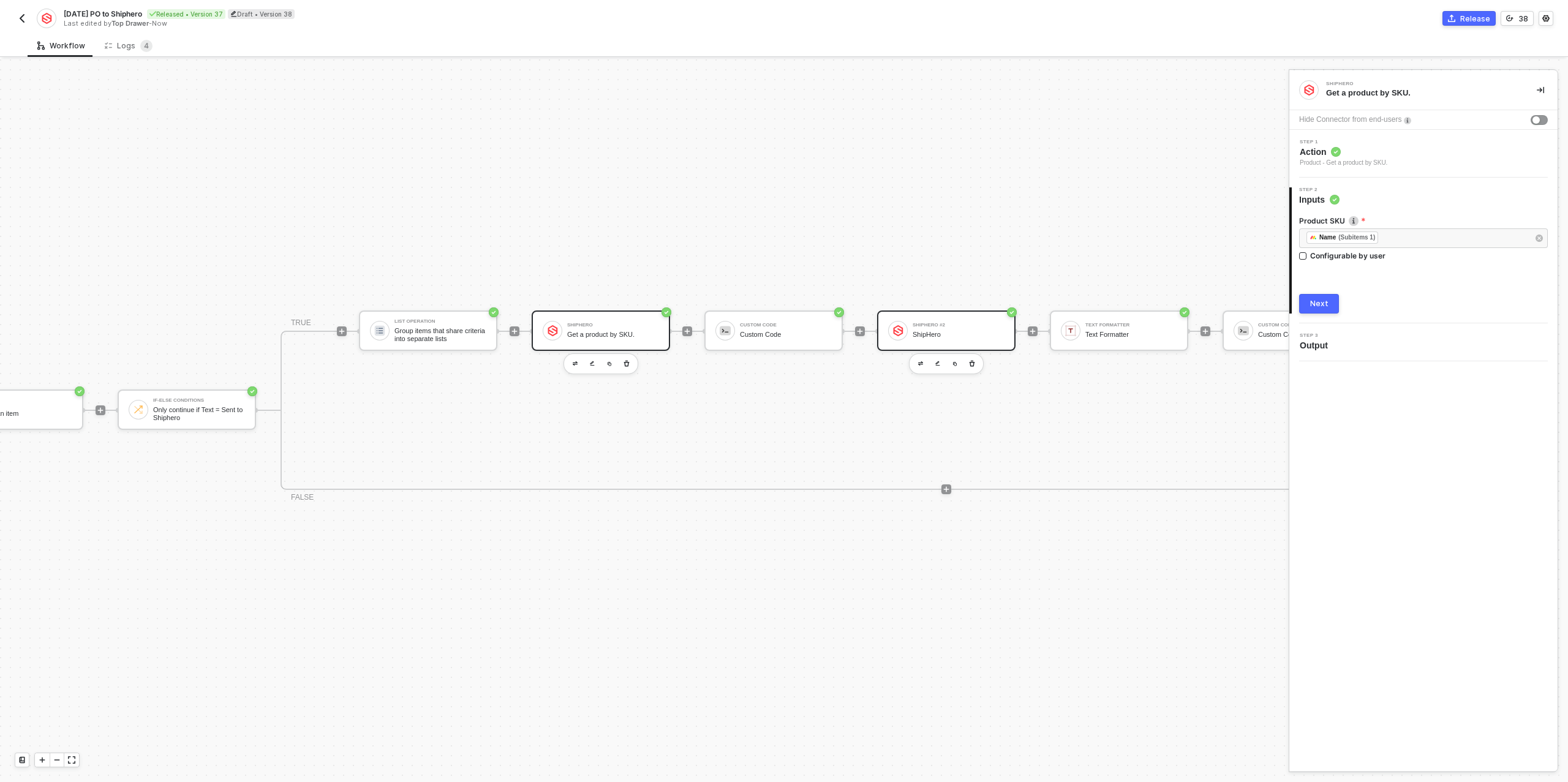
click at [940, 333] on div "ShipHero" at bounding box center [958, 335] width 92 height 8
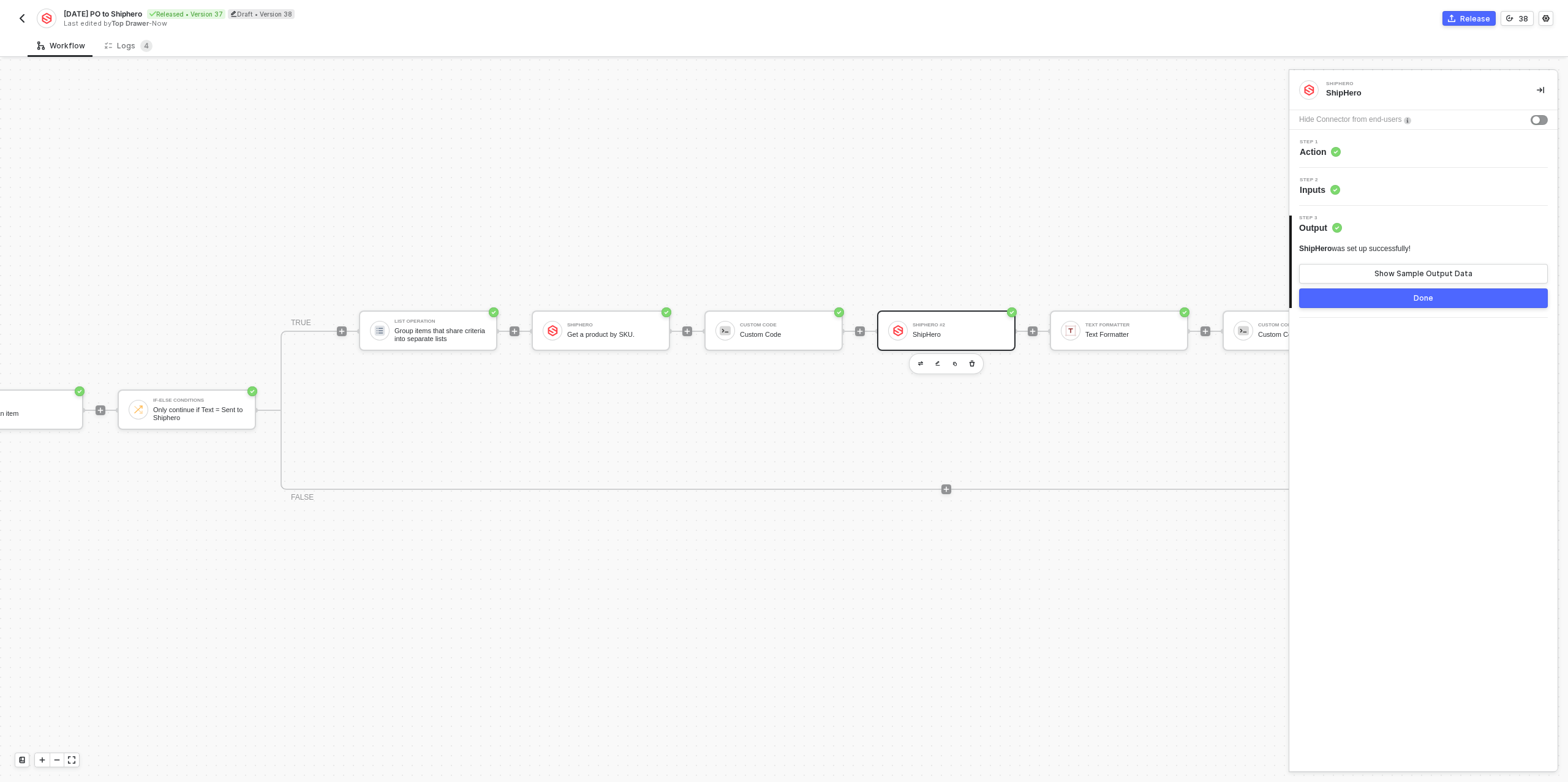
click at [1345, 192] on div "Step 2 Inputs" at bounding box center [1425, 187] width 265 height 19
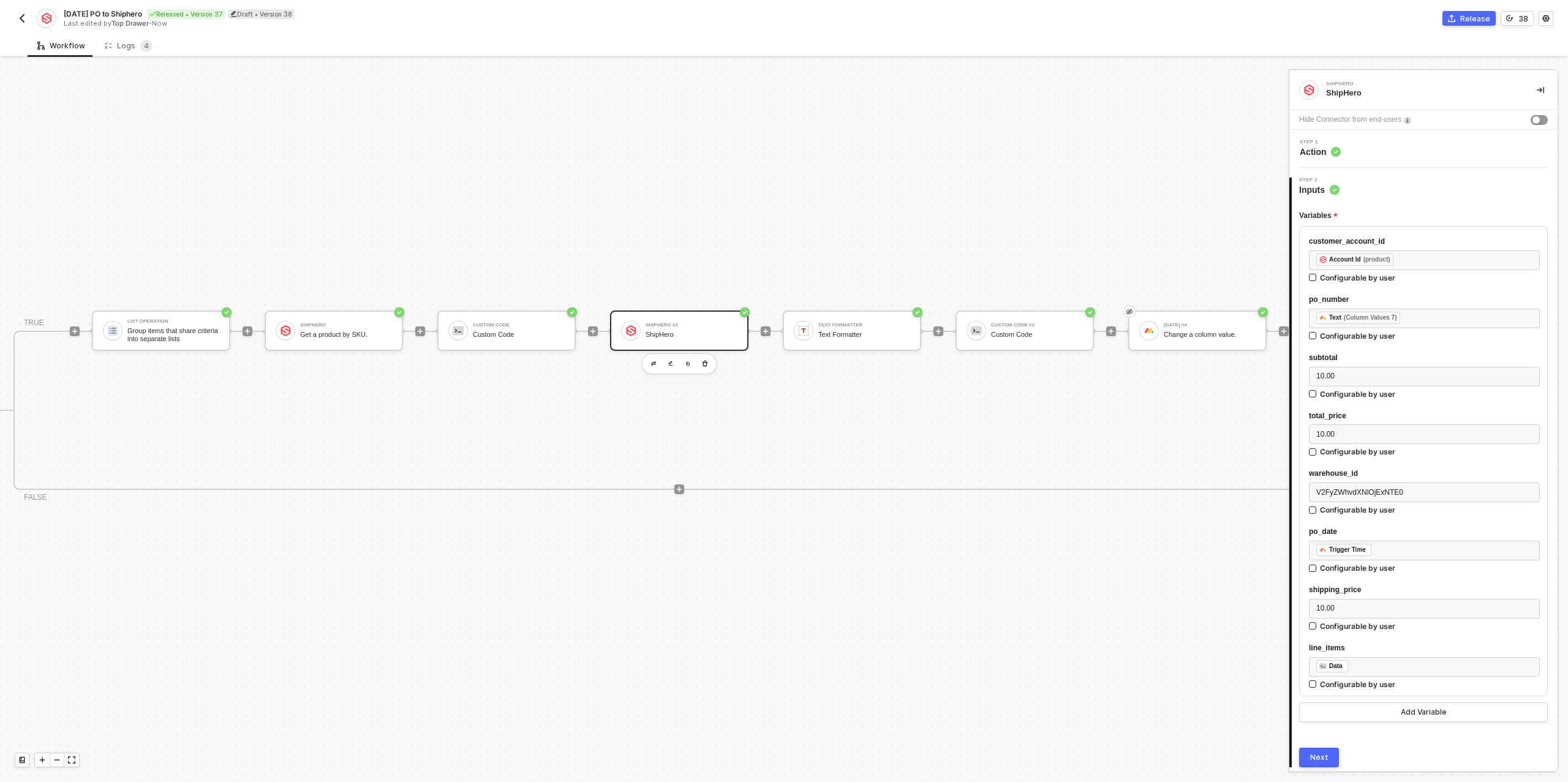
scroll to position [22, 441]
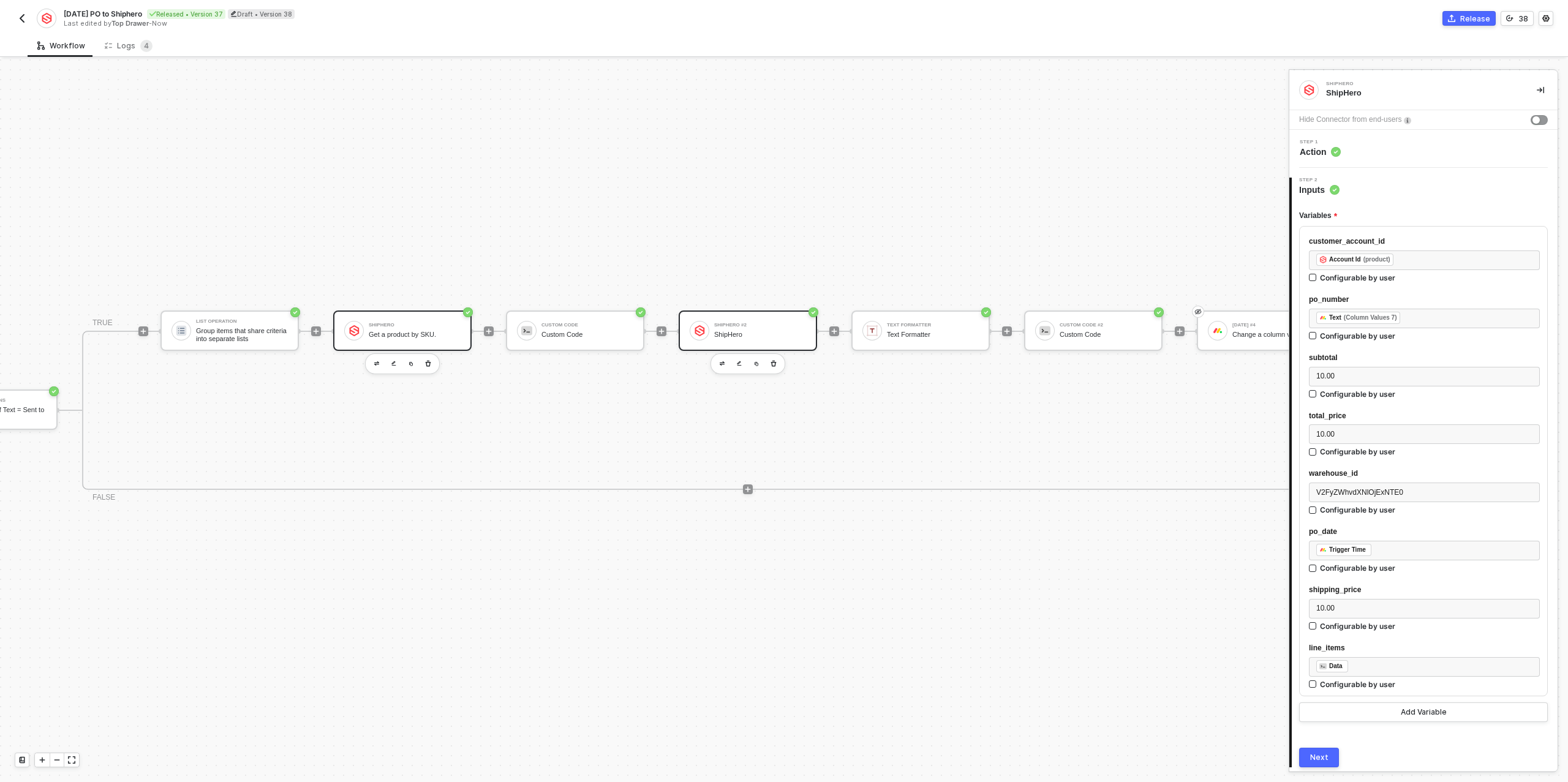
click at [416, 337] on div "Get a product by SKU." at bounding box center [414, 335] width 92 height 8
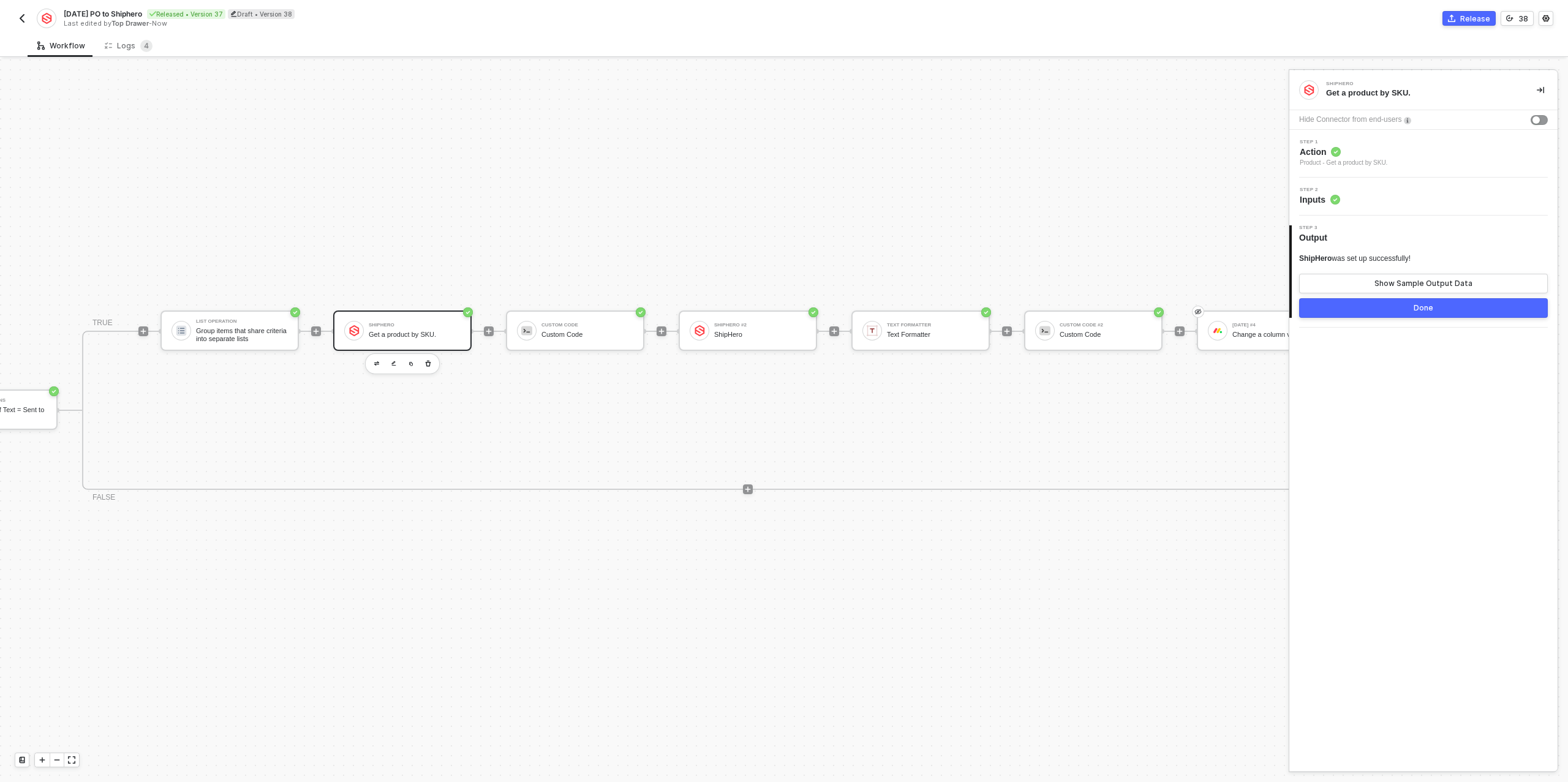
click at [1382, 197] on div "Step 2 Inputs" at bounding box center [1425, 197] width 265 height 19
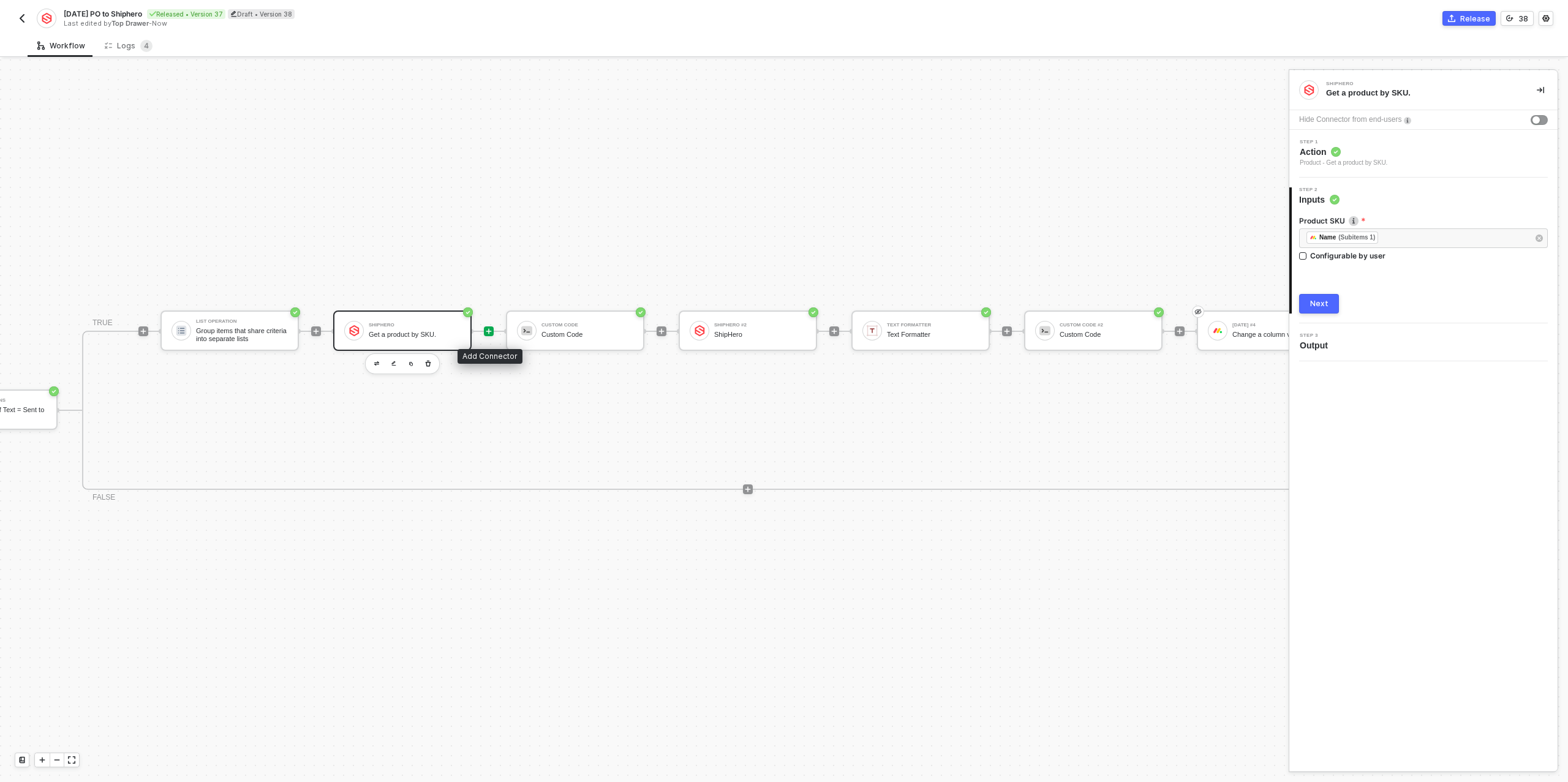
click at [487, 329] on icon "icon-play" at bounding box center [489, 331] width 7 height 7
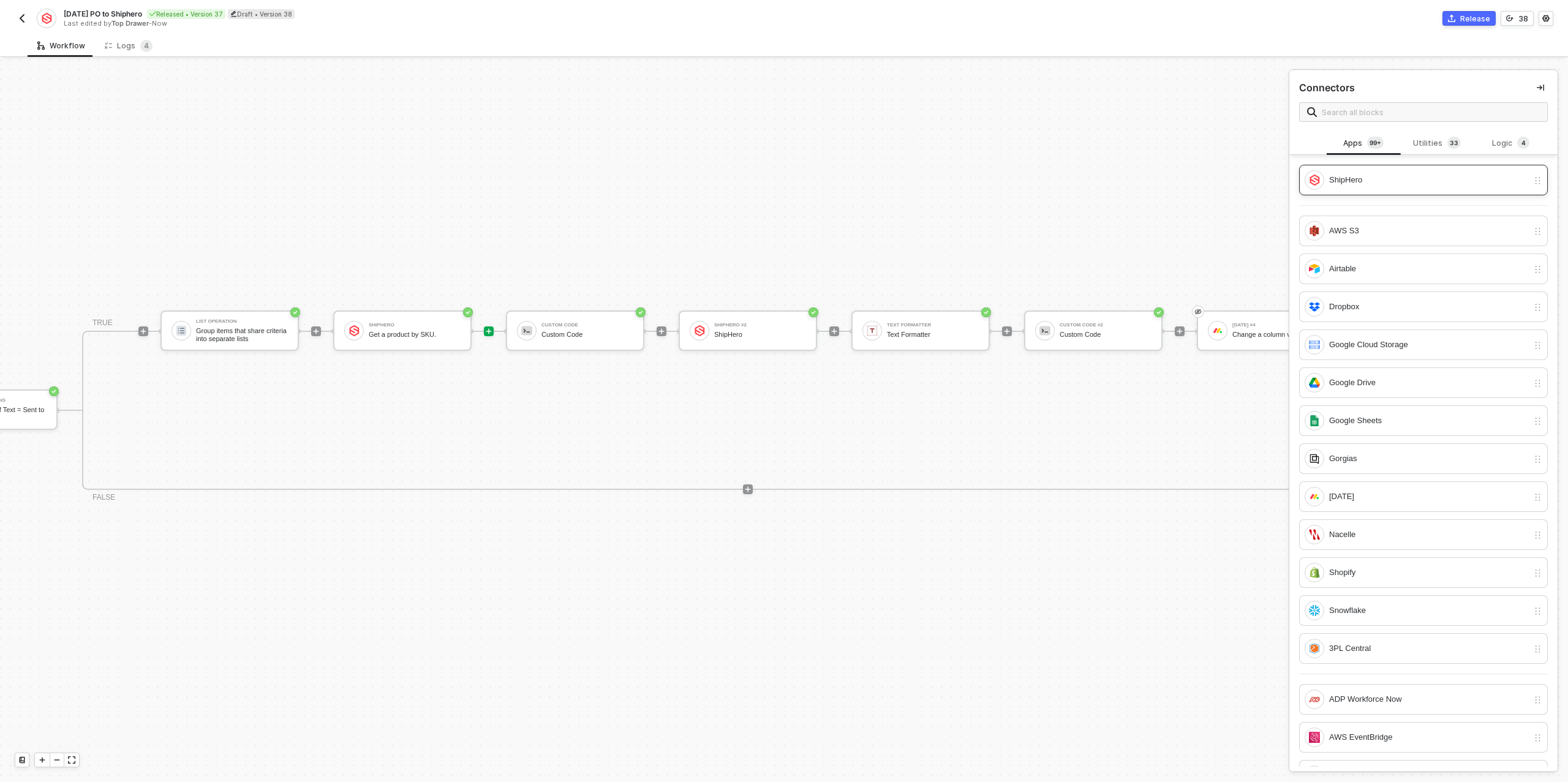
click at [1384, 165] on div "ShipHero" at bounding box center [1423, 180] width 249 height 30
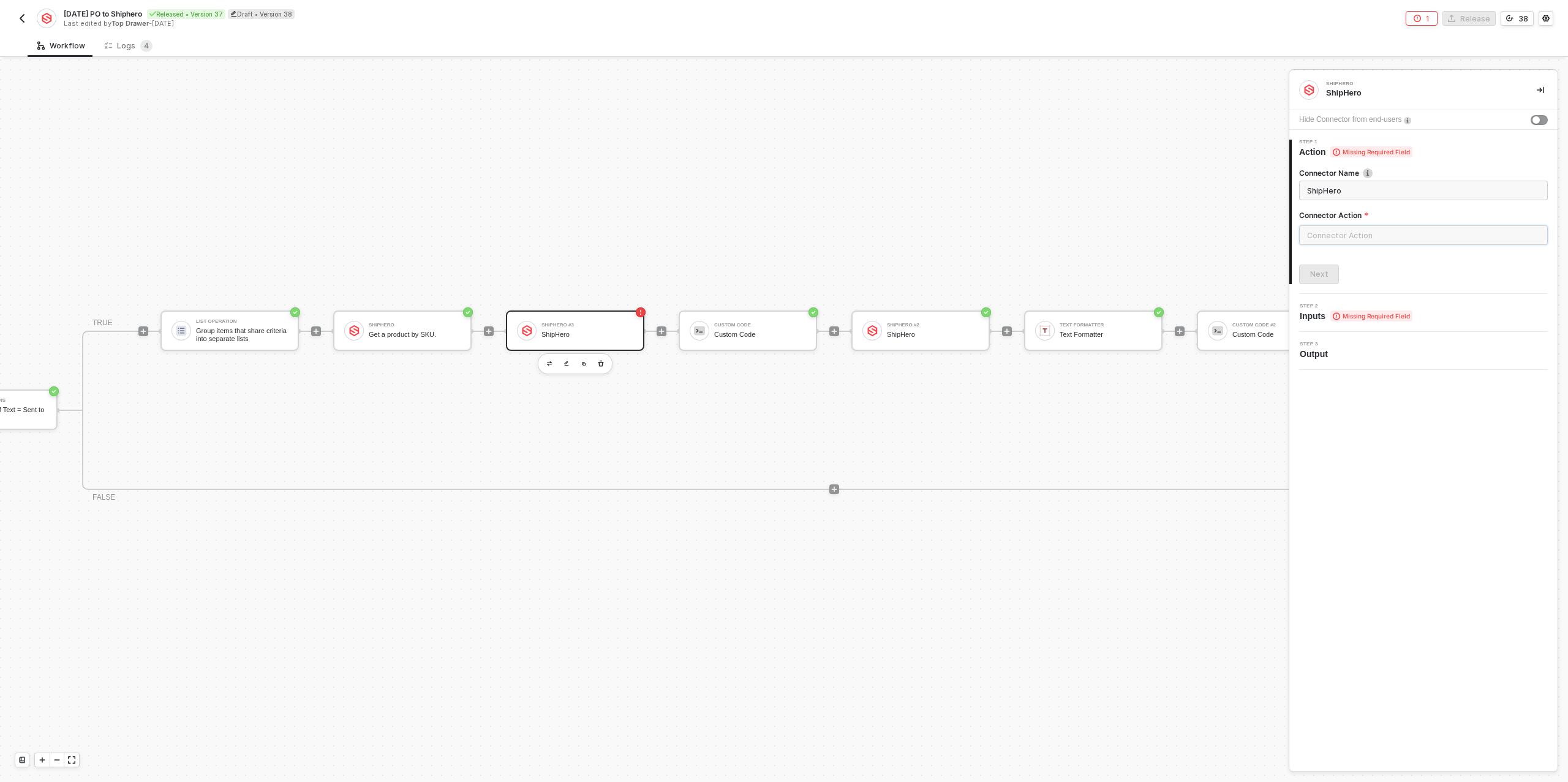
click at [1335, 235] on input "text" at bounding box center [1423, 235] width 249 height 20
click at [1166, 245] on div "Product" at bounding box center [1189, 246] width 178 height 11
click at [430, 329] on div at bounding box center [784, 421] width 1568 height 722
click at [414, 332] on div at bounding box center [784, 421] width 1568 height 722
click at [422, 331] on div "Get a product by SKU." at bounding box center [414, 335] width 92 height 8
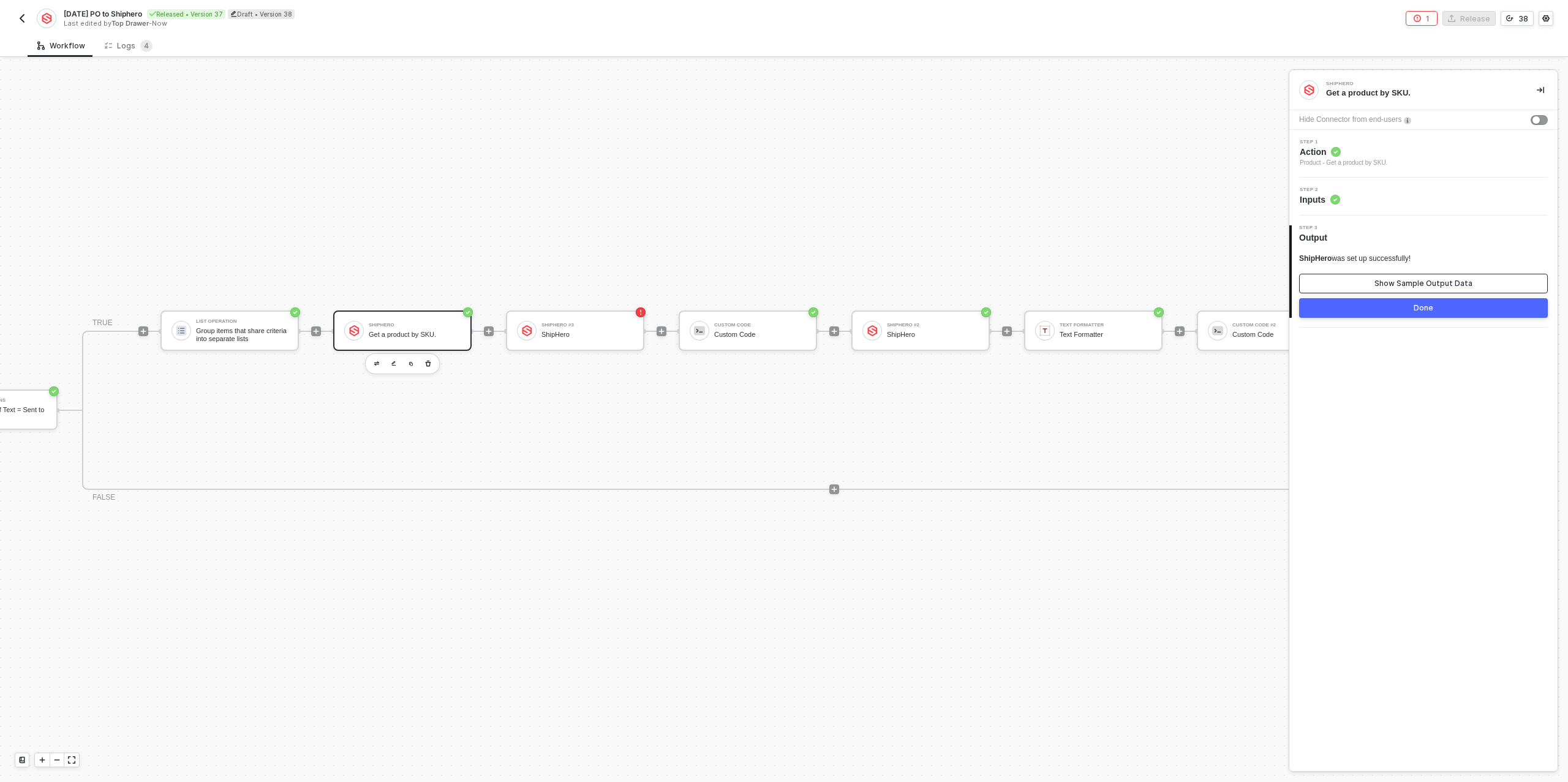
click at [1384, 290] on button "Show Sample Output Data" at bounding box center [1423, 284] width 249 height 20
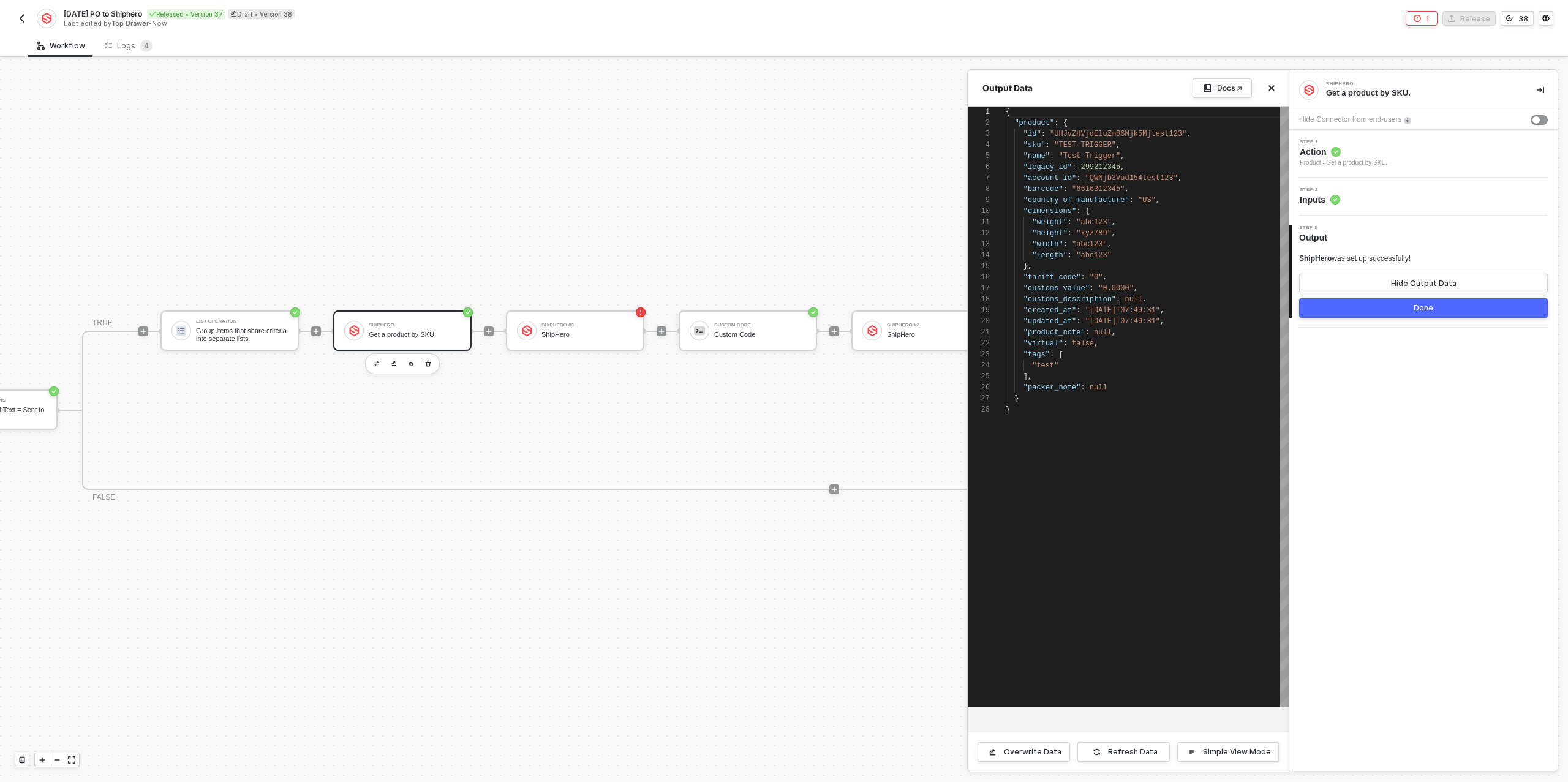
scroll to position [110, 0]
click at [585, 327] on div at bounding box center [784, 421] width 1568 height 722
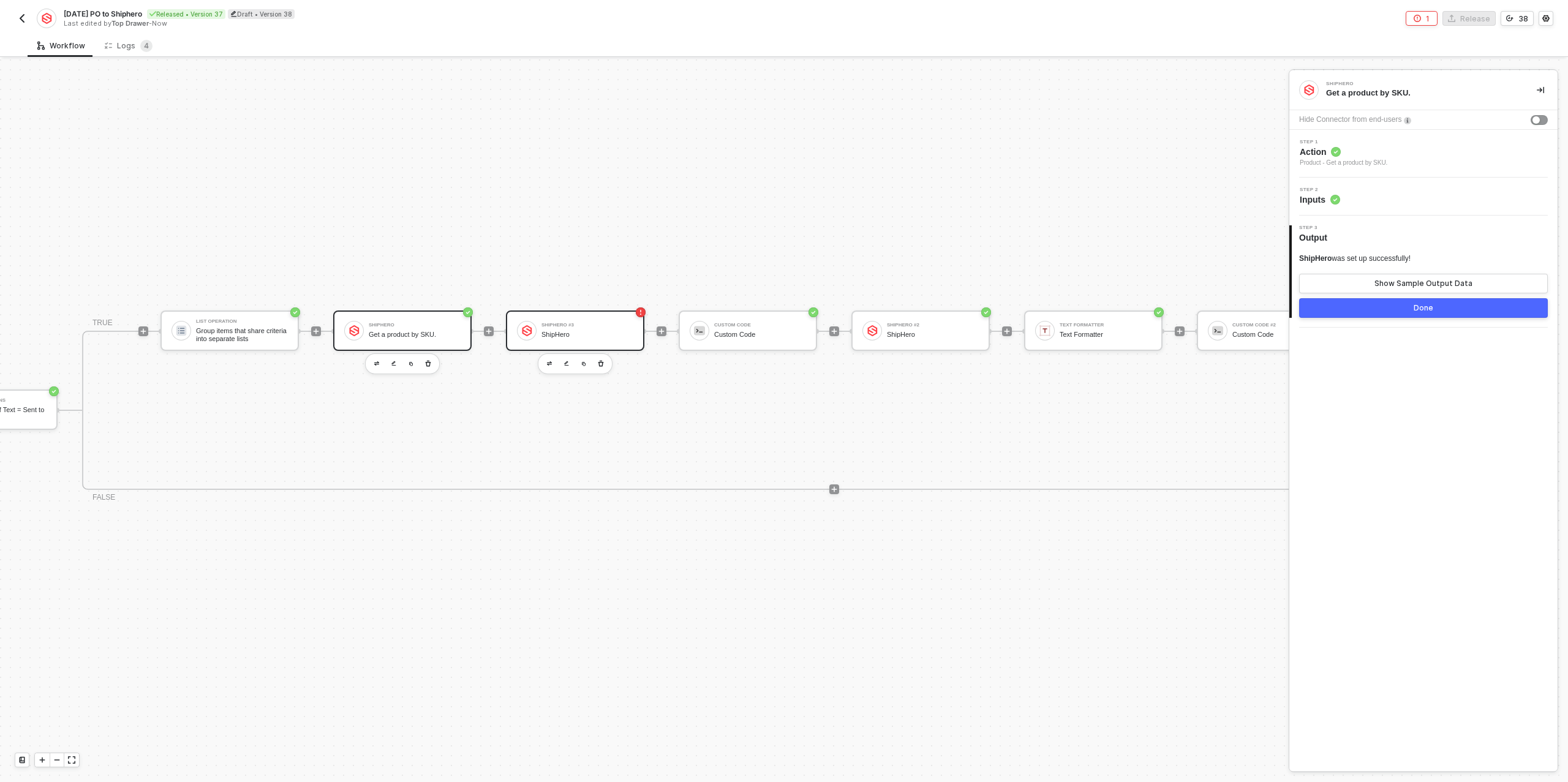
click at [559, 331] on div "ShipHero" at bounding box center [587, 335] width 92 height 8
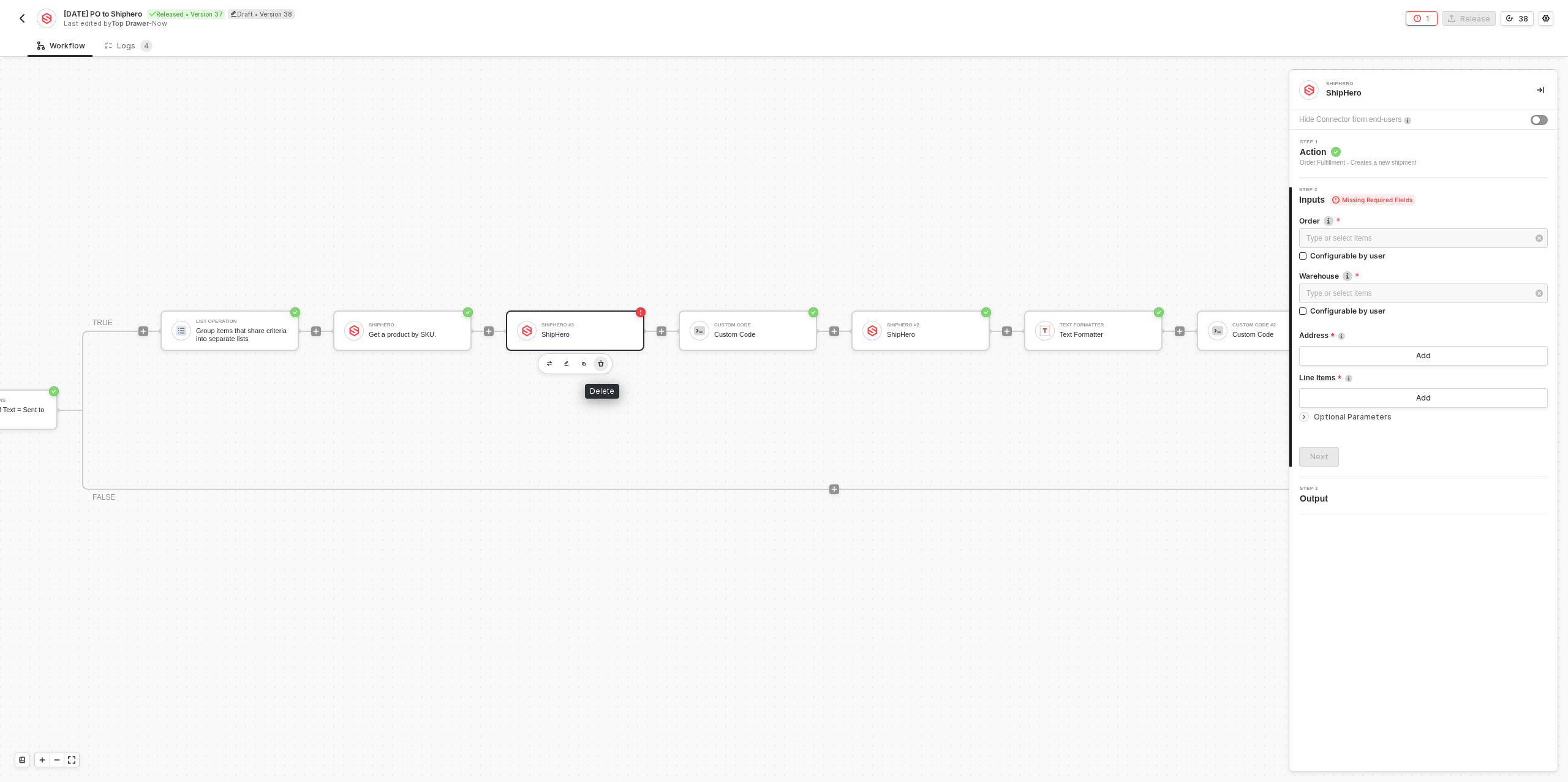
click at [603, 364] on icon "button" at bounding box center [601, 363] width 7 height 10
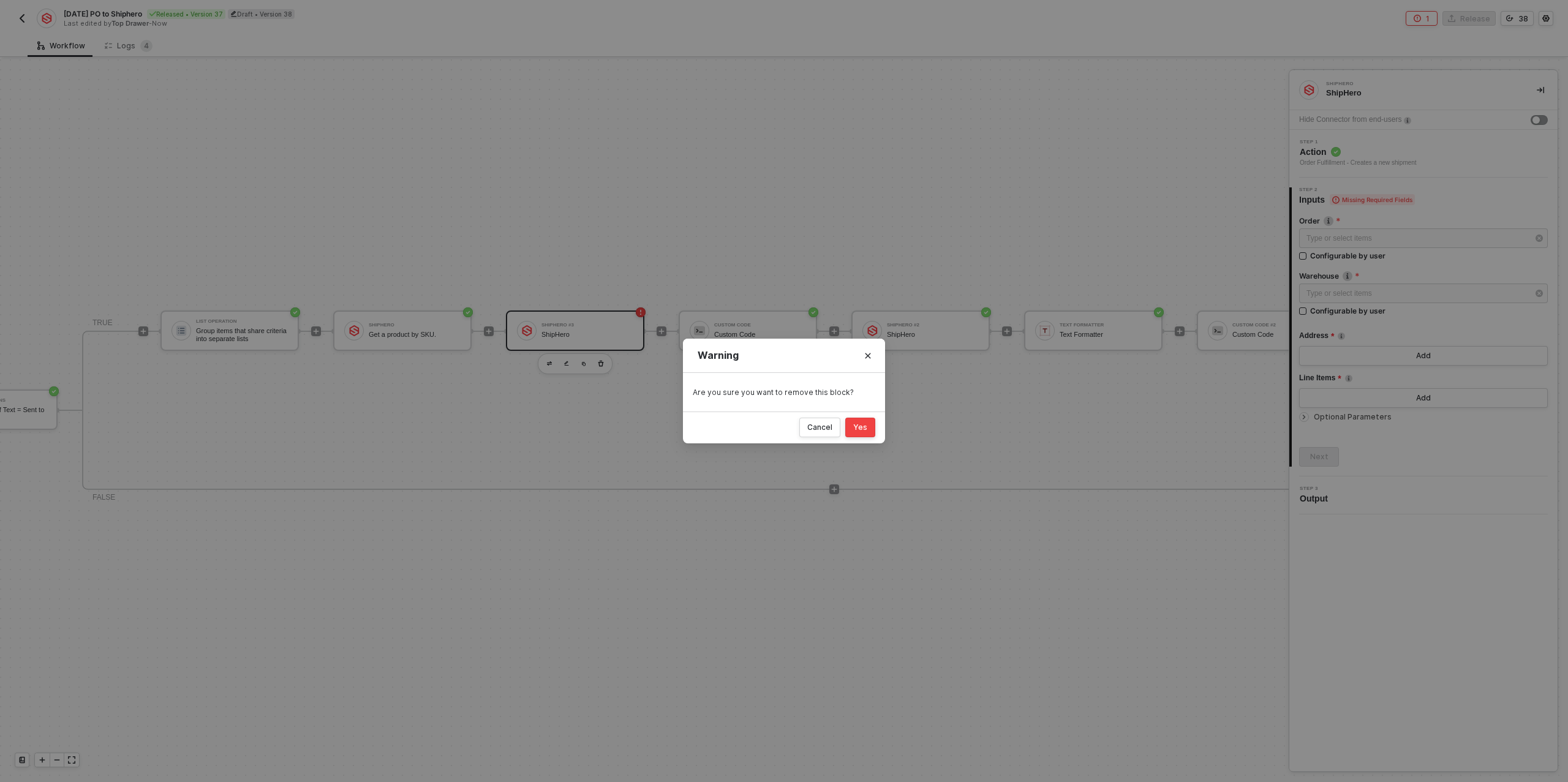
click at [856, 425] on div "Yes" at bounding box center [860, 427] width 14 height 10
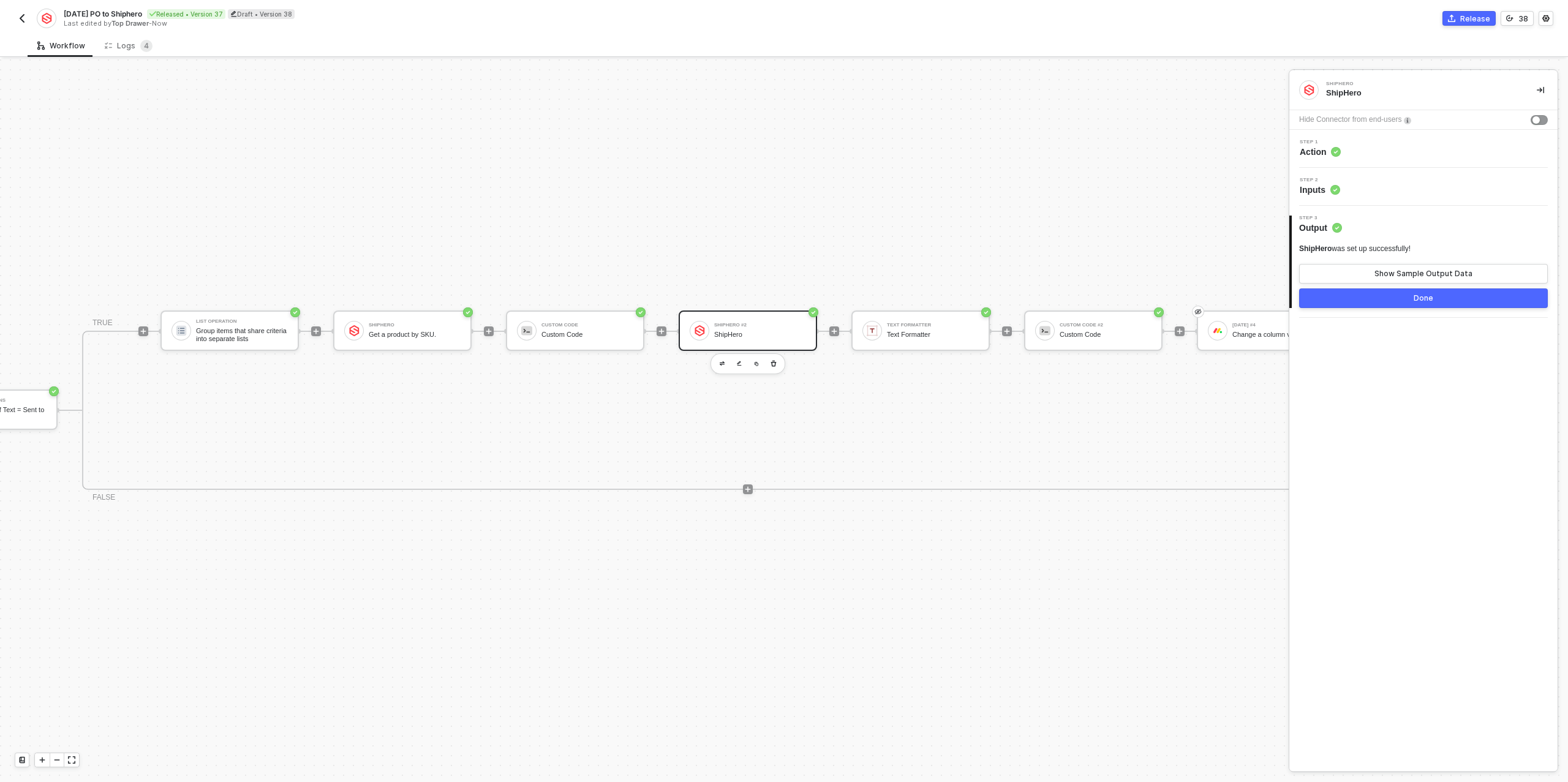
scroll to position [22, 664]
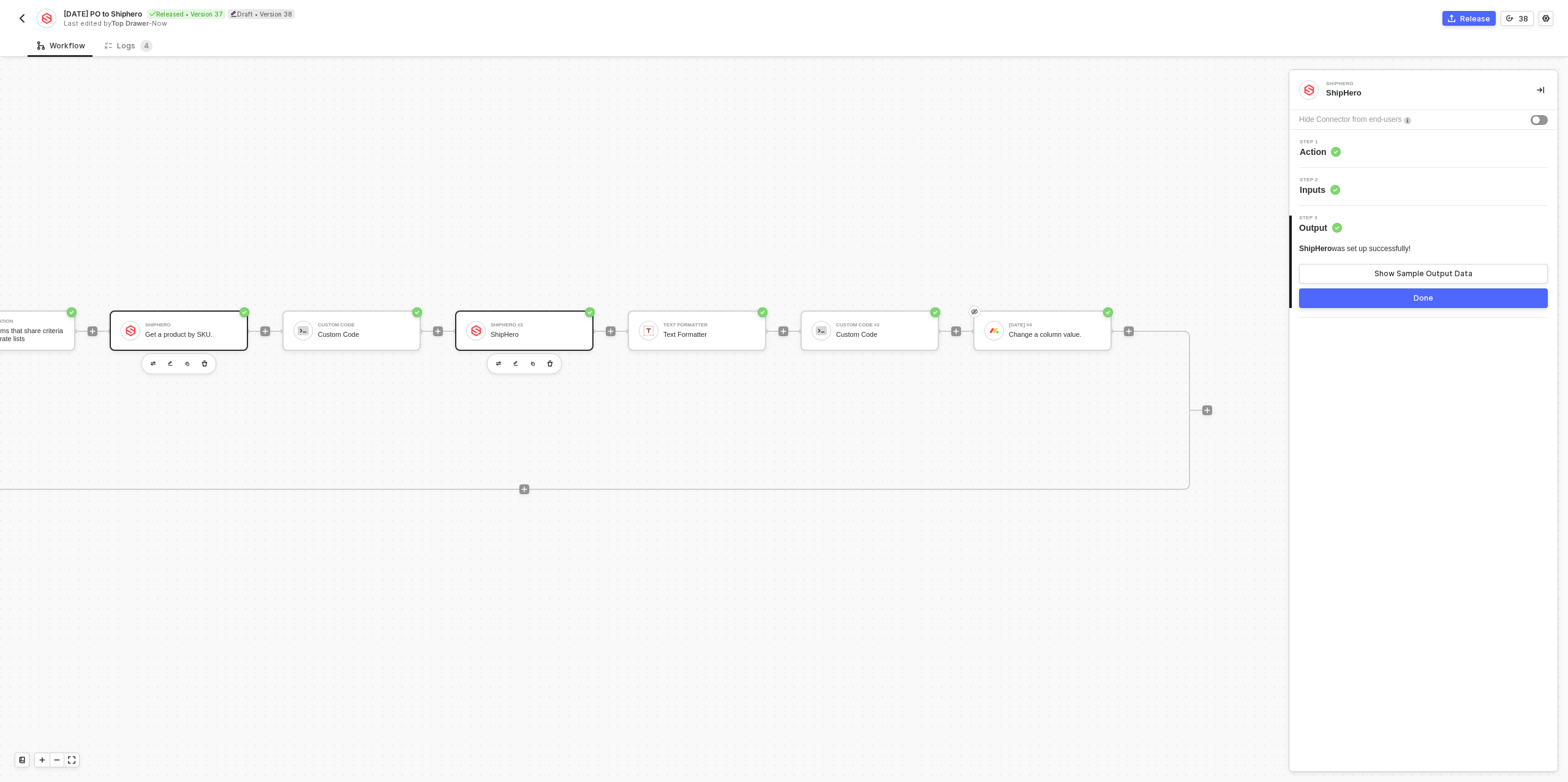
click at [205, 325] on div "ShipHero" at bounding box center [191, 325] width 92 height 5
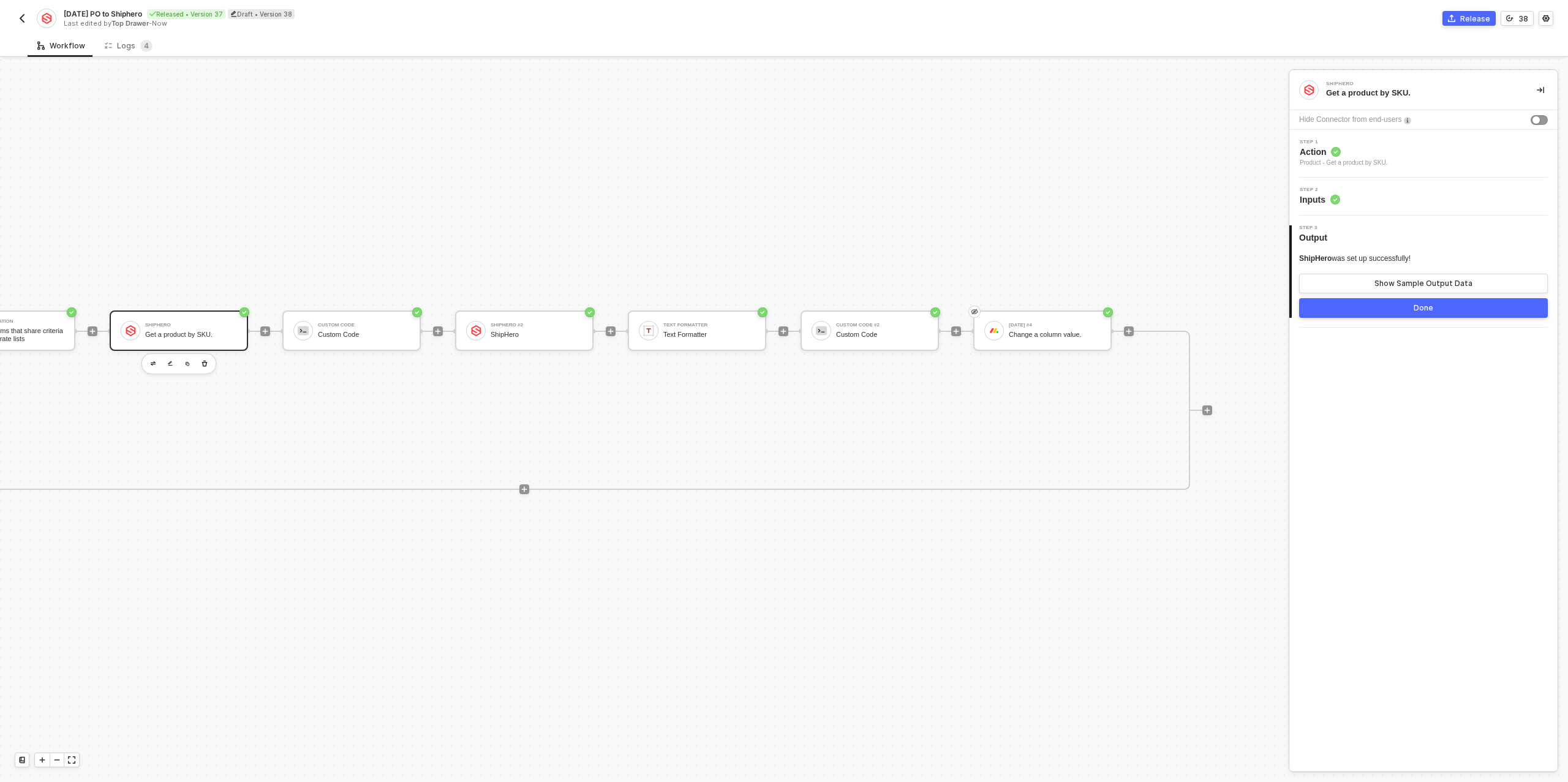
click at [1400, 160] on div "Step 1 Action Product - Get a product by SKU." at bounding box center [1425, 154] width 265 height 28
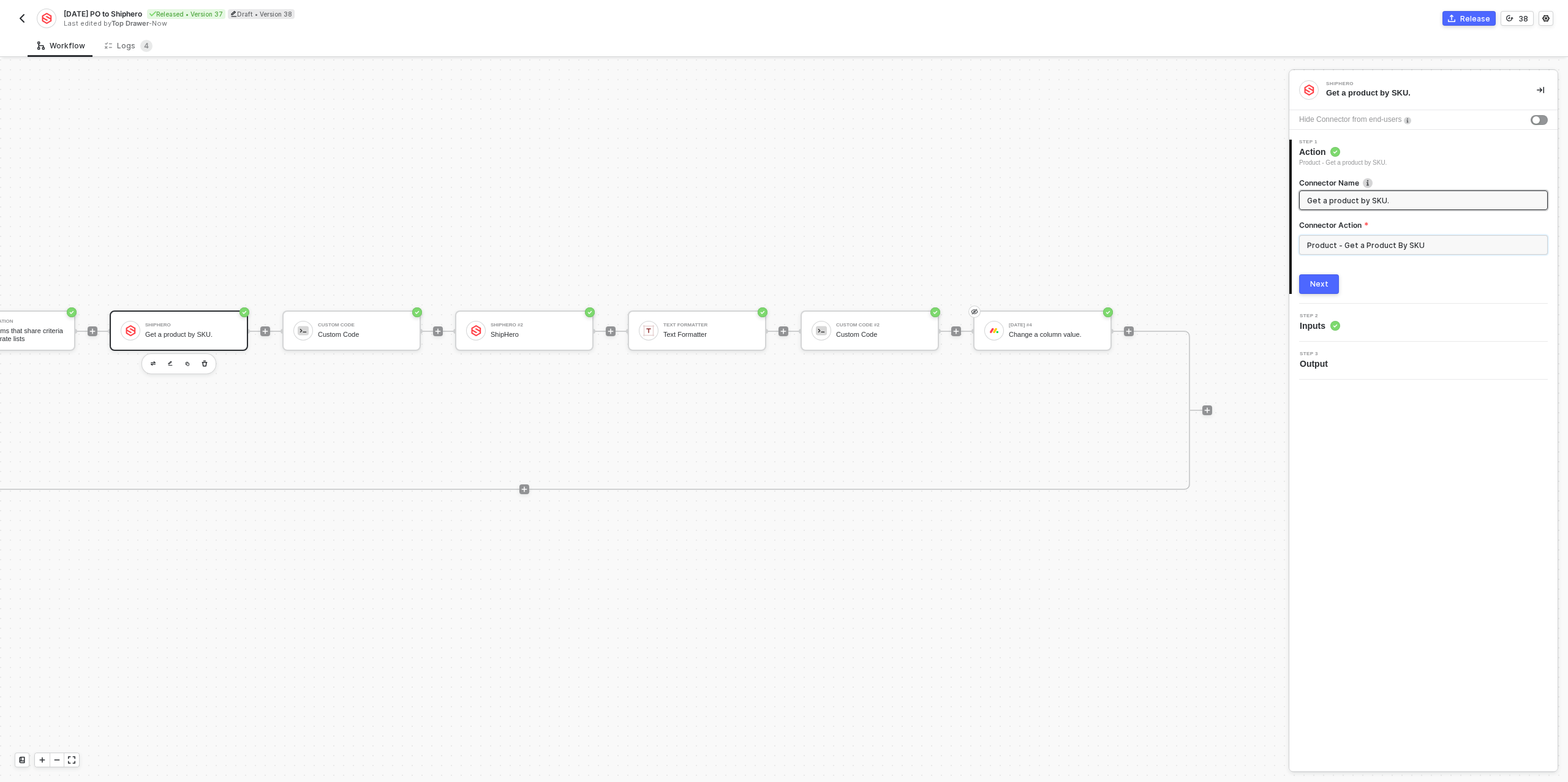
click at [1389, 245] on input "Product - Get a Product By SKU" at bounding box center [1423, 245] width 249 height 20
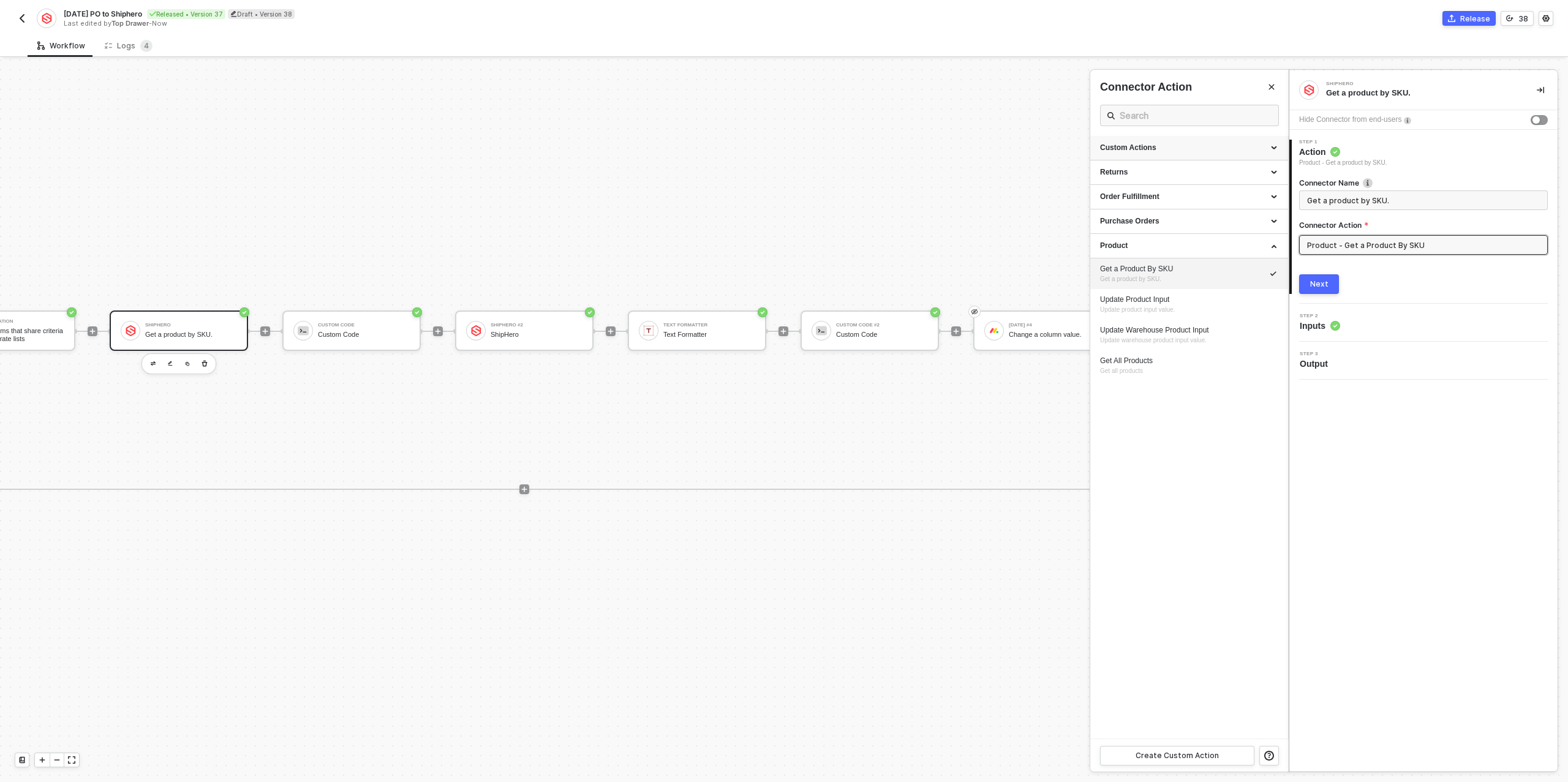
click at [1229, 140] on div "Custom Actions" at bounding box center [1189, 148] width 198 height 25
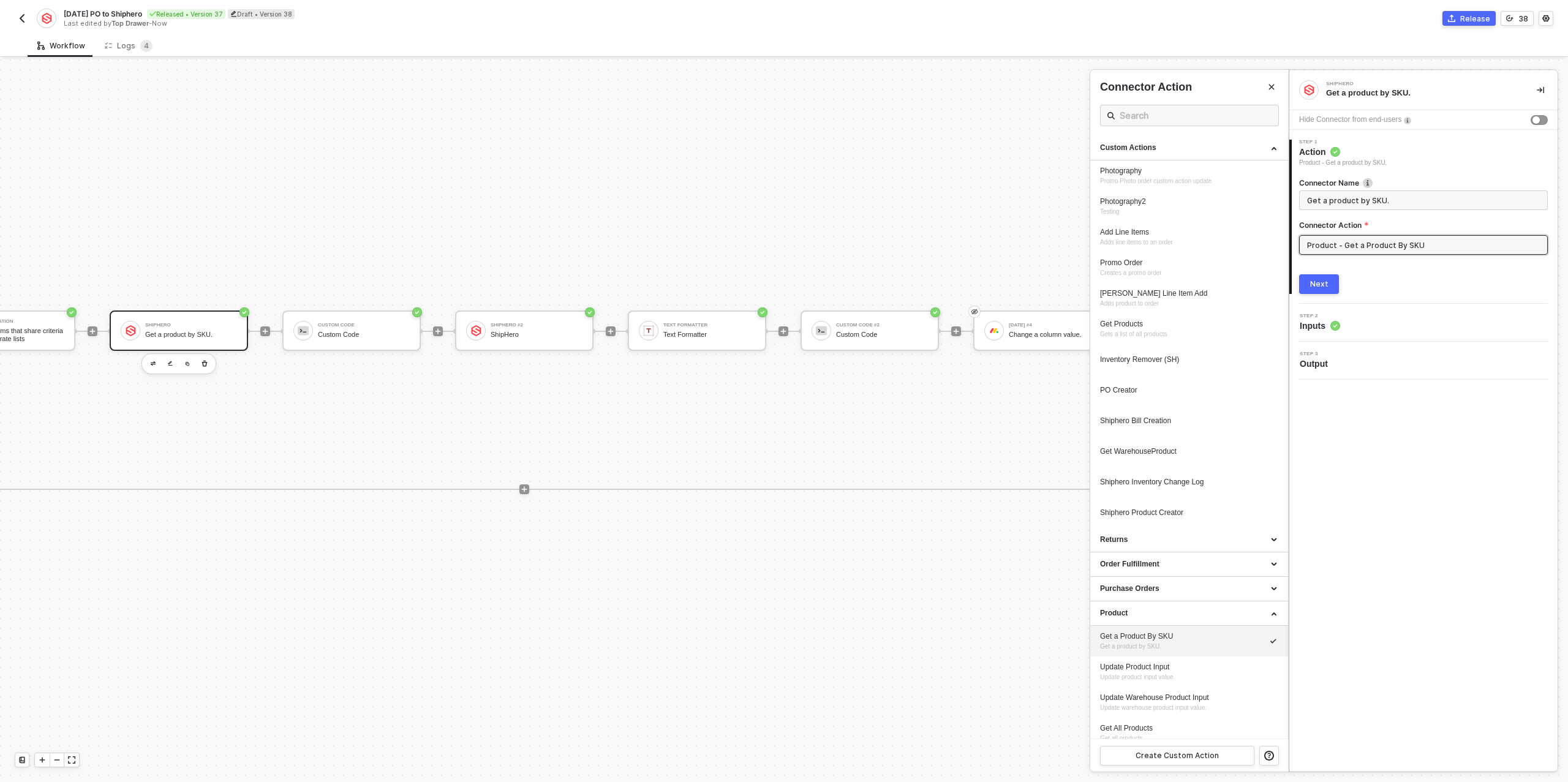
click at [263, 329] on div at bounding box center [784, 421] width 1568 height 722
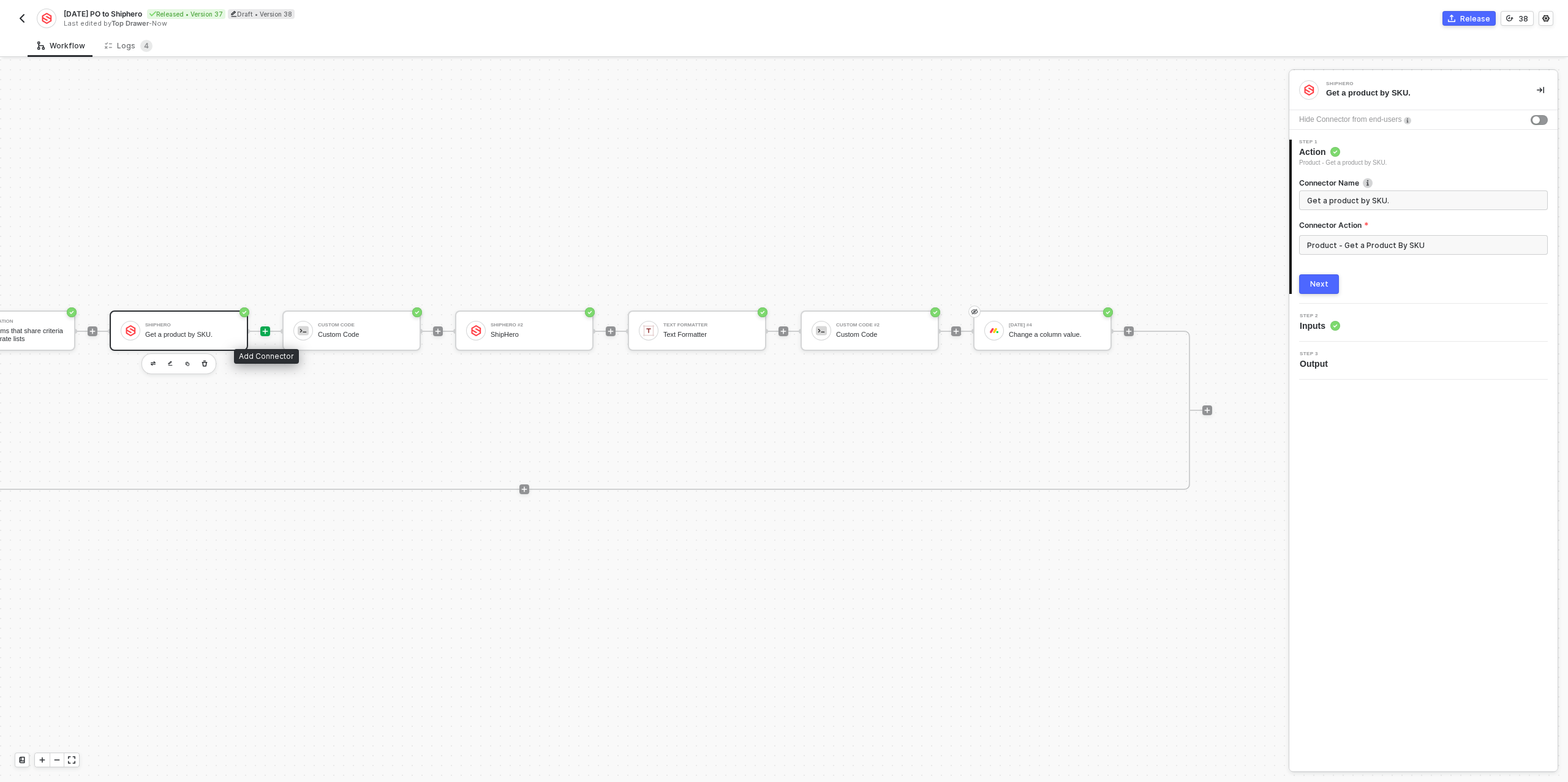
click at [268, 328] on icon "icon-play" at bounding box center [265, 331] width 7 height 7
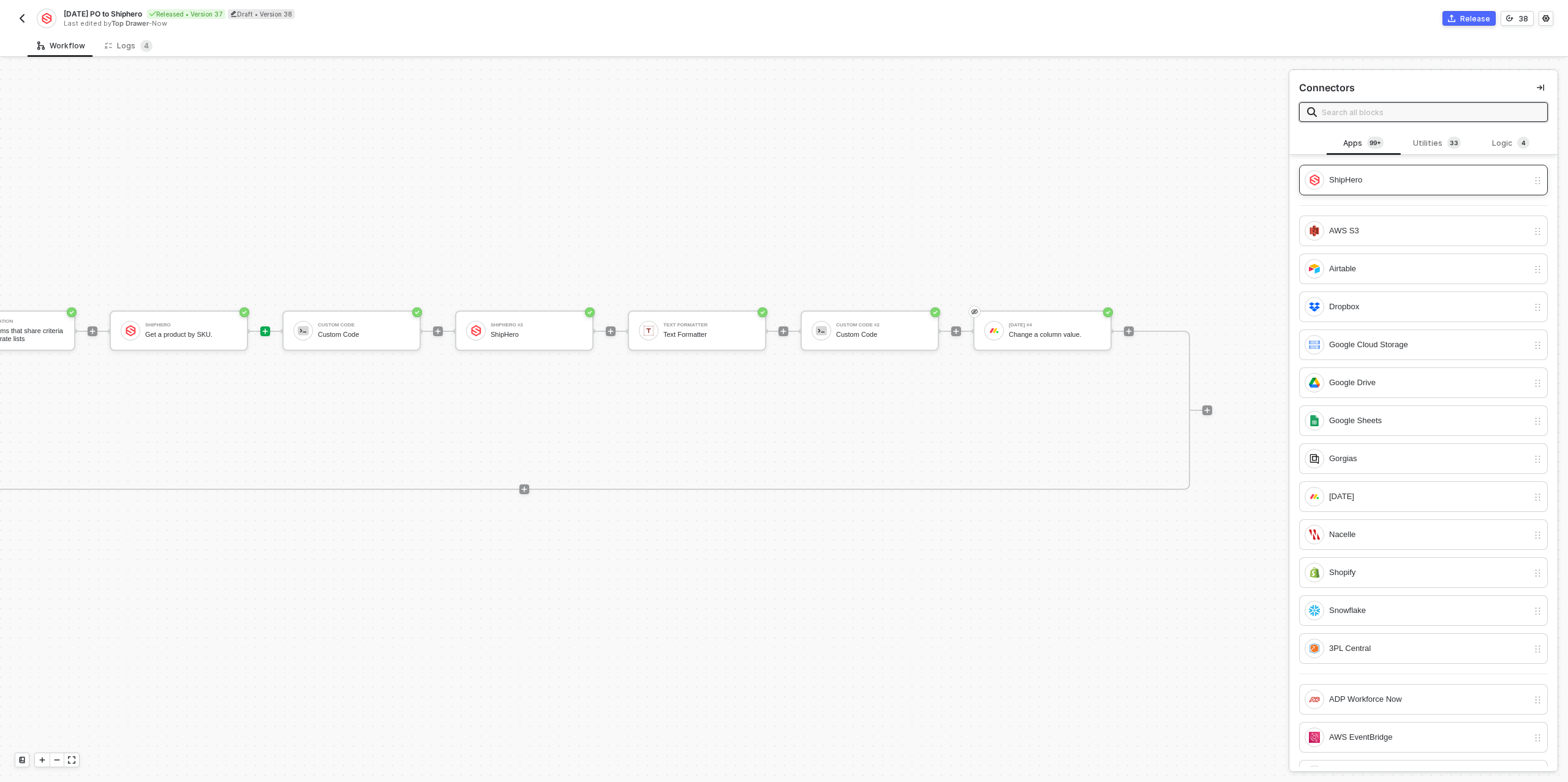
click at [1372, 169] on div "ShipHero" at bounding box center [1423, 180] width 249 height 30
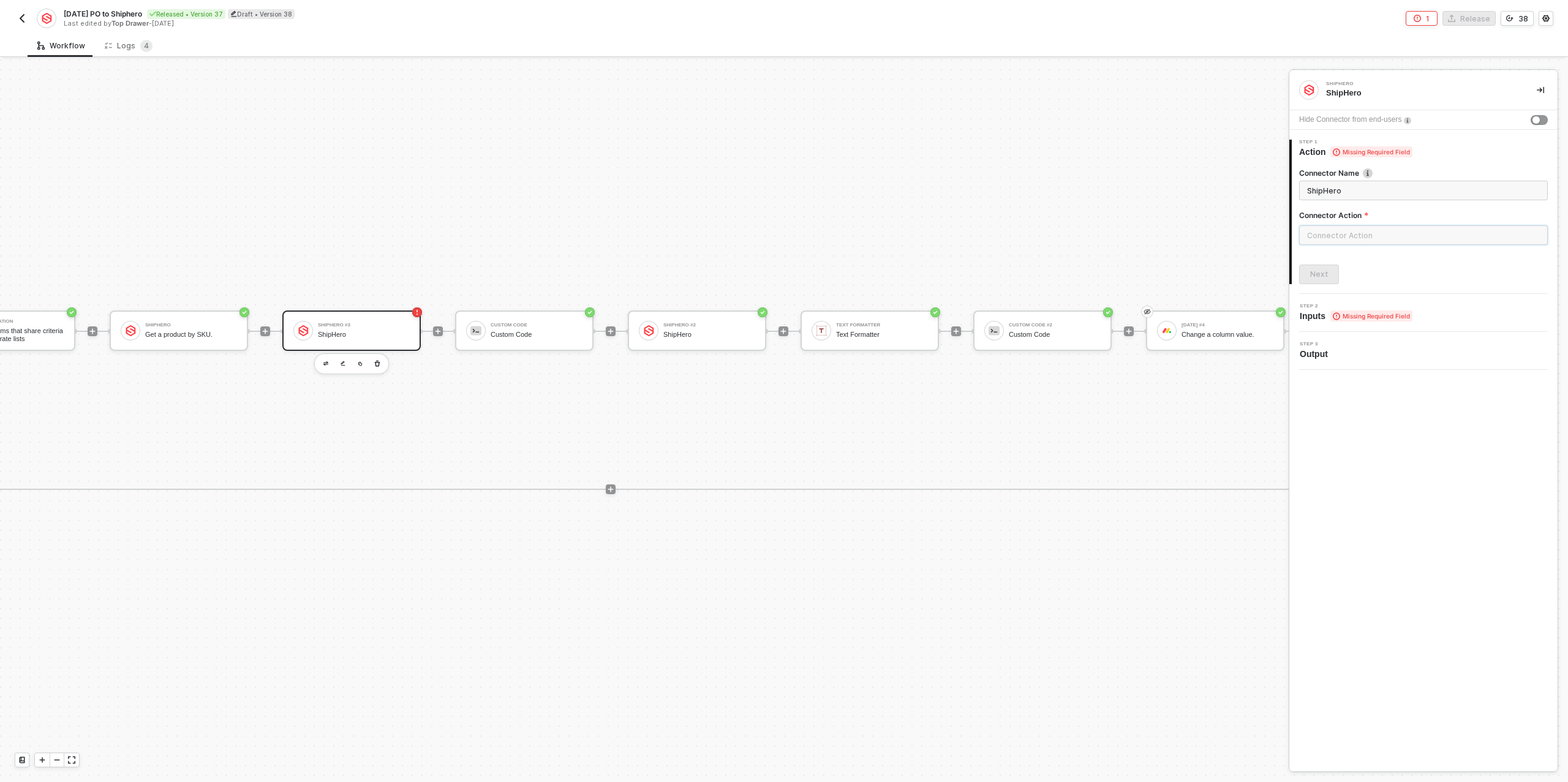
click at [1367, 235] on input "text" at bounding box center [1423, 235] width 249 height 20
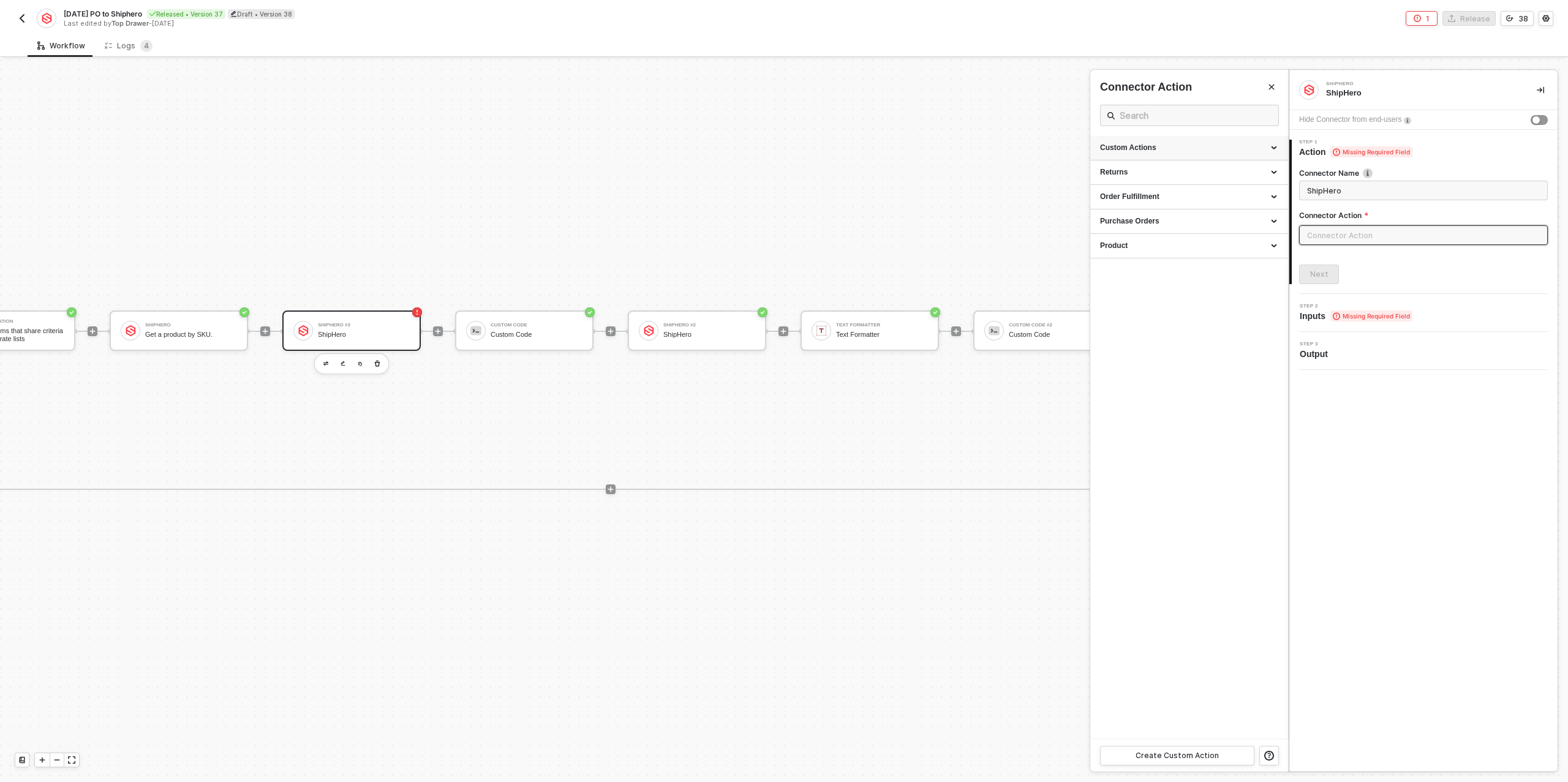
click at [1148, 148] on div "Custom Actions" at bounding box center [1189, 148] width 178 height 11
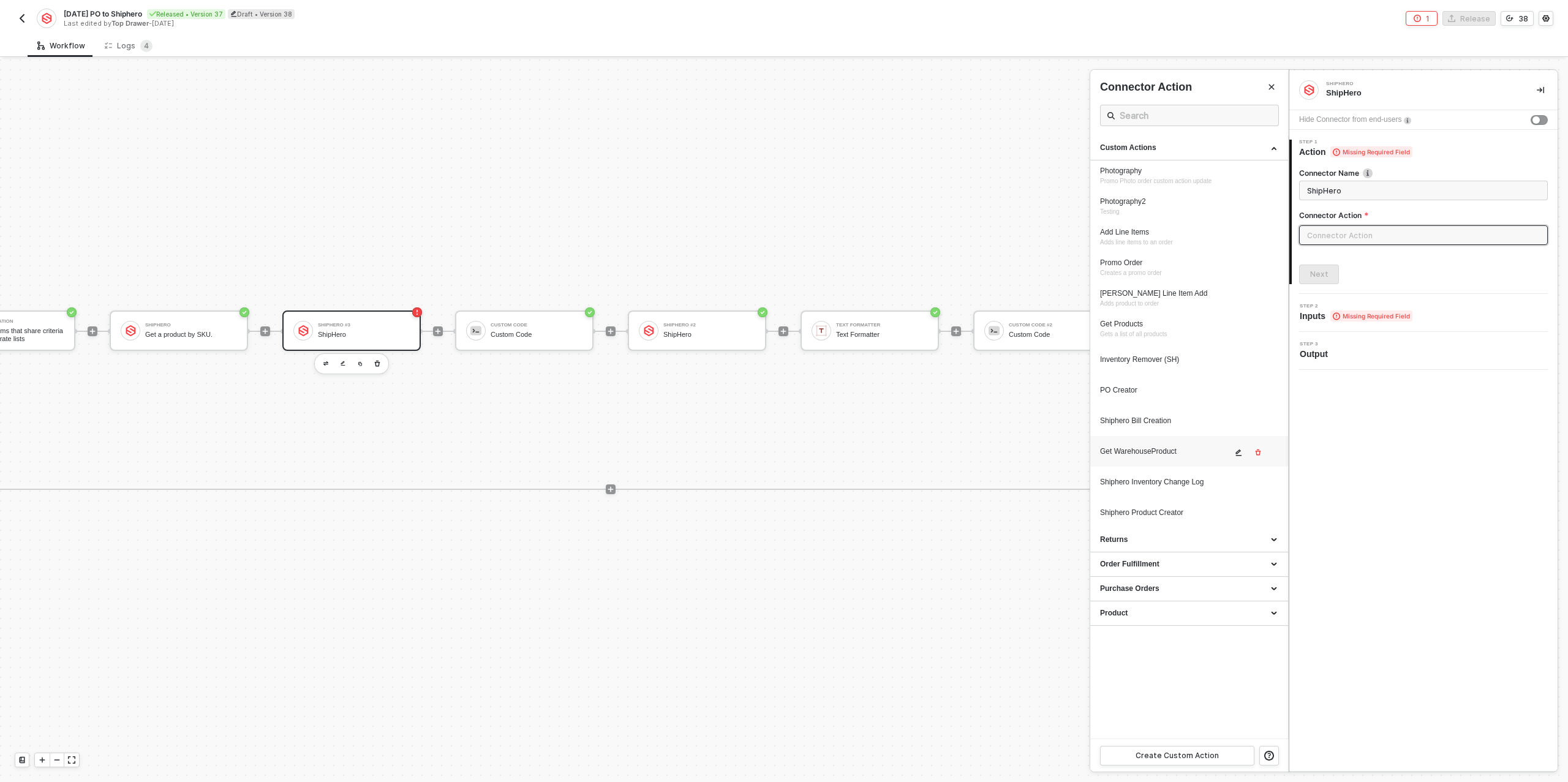
click at [1176, 449] on div "Get WarehouseProduct" at bounding box center [1166, 451] width 132 height 11
type input "Custom Action"
type input "Custom - Get WarehouseProduct"
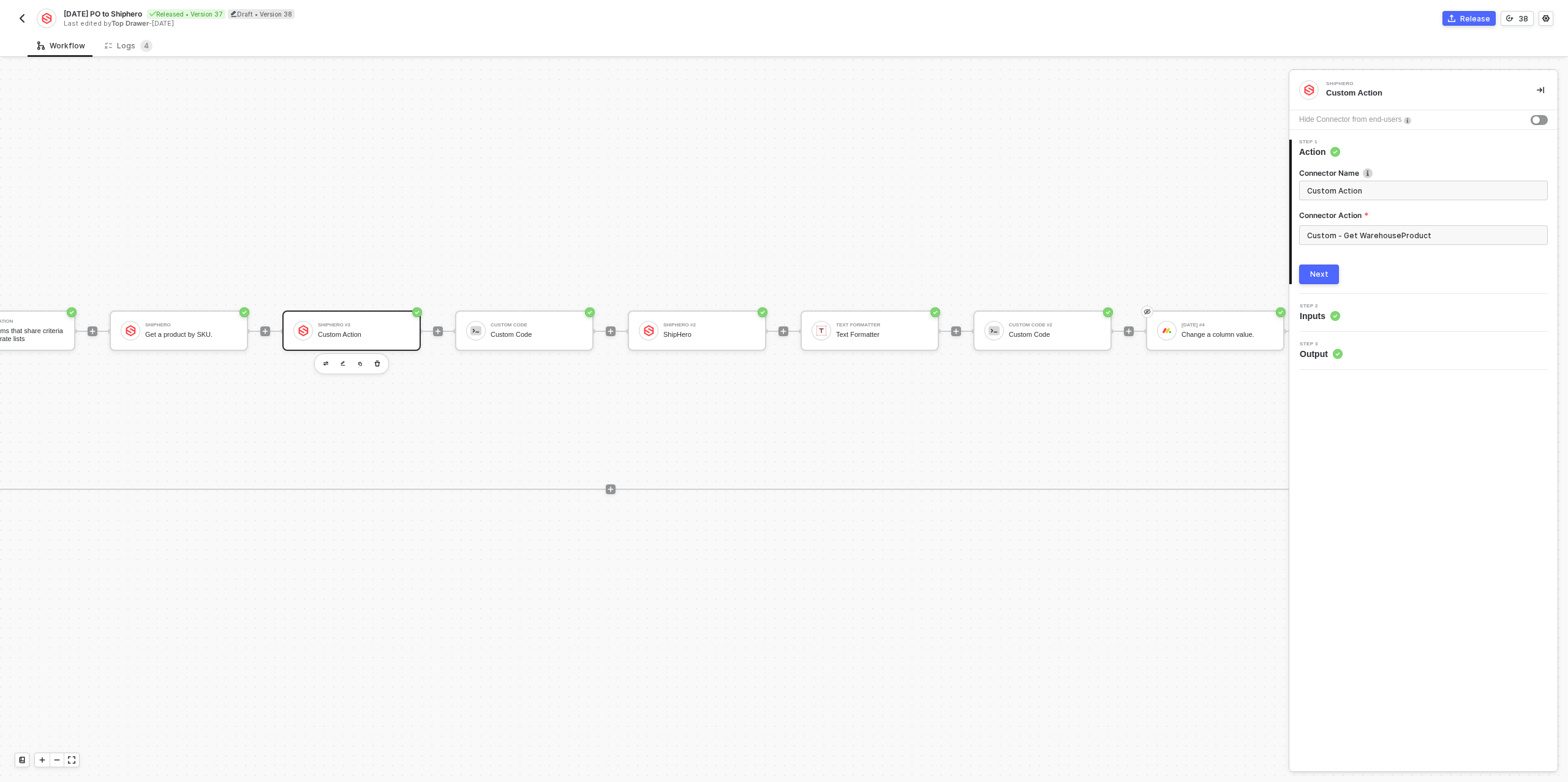
click at [1323, 272] on div "Next" at bounding box center [1319, 274] width 19 height 10
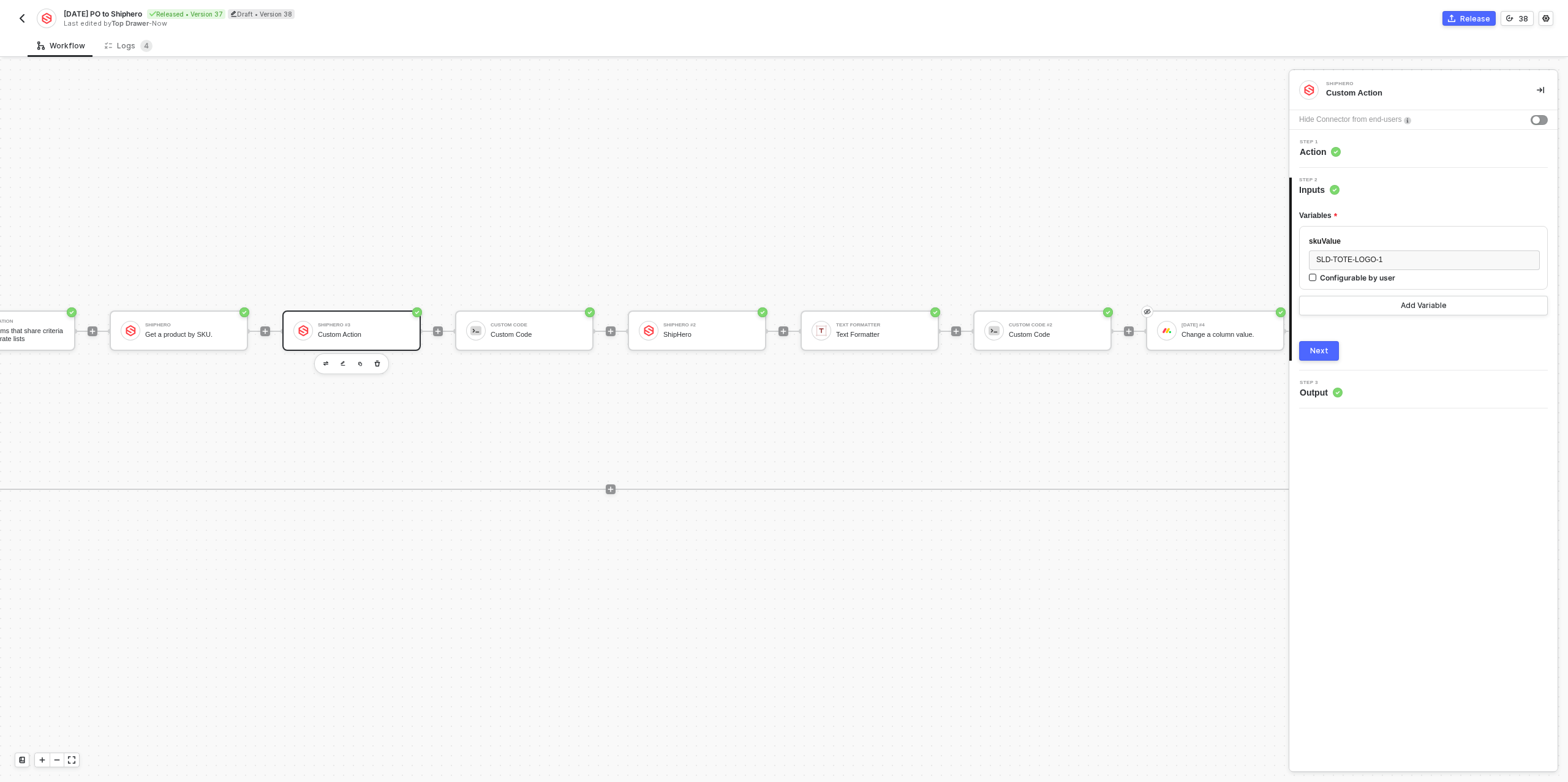
click at [1322, 351] on div "Next" at bounding box center [1319, 351] width 19 height 10
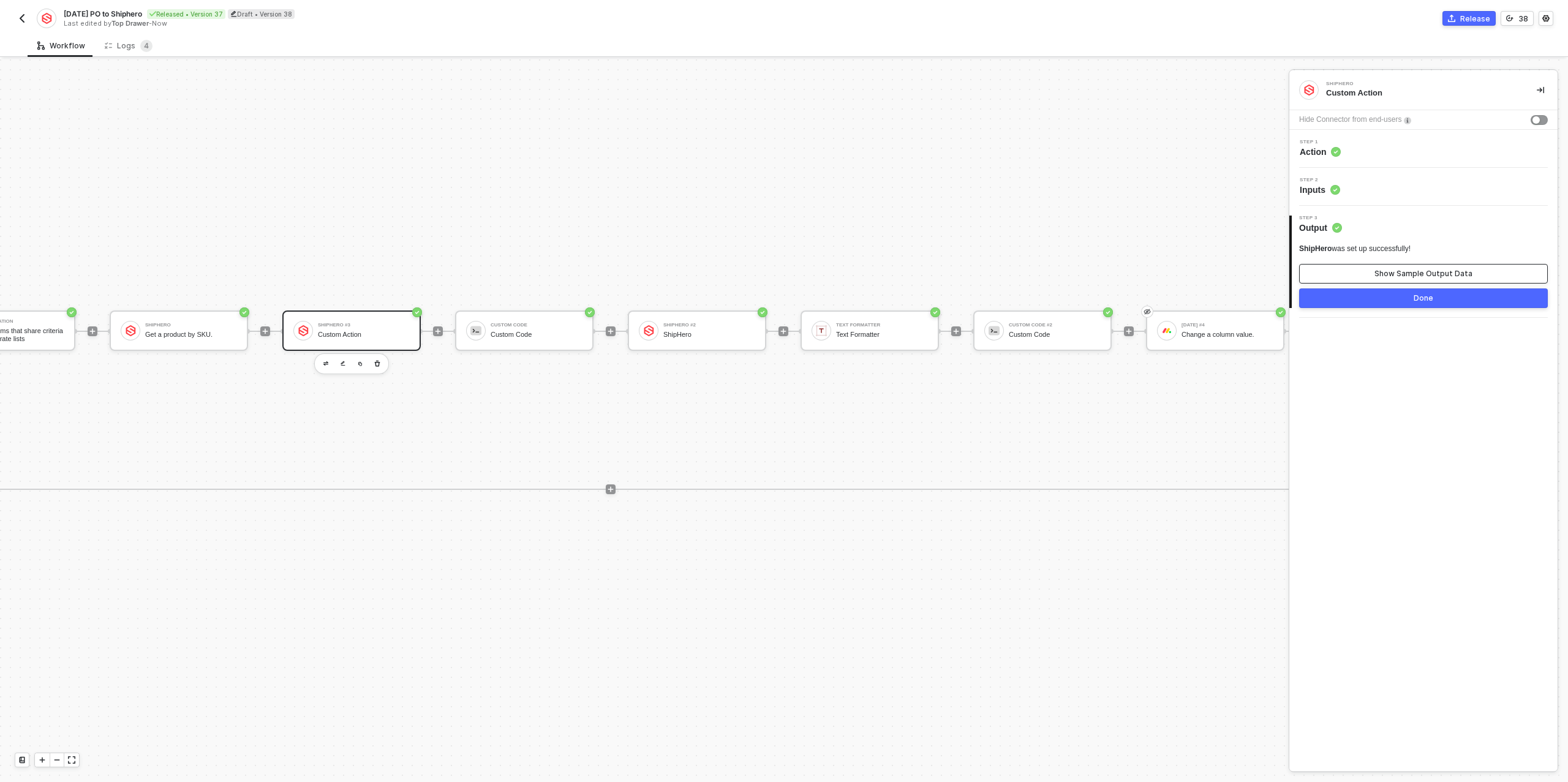
click at [1378, 273] on div "Show Sample Output Data" at bounding box center [1423, 274] width 98 height 10
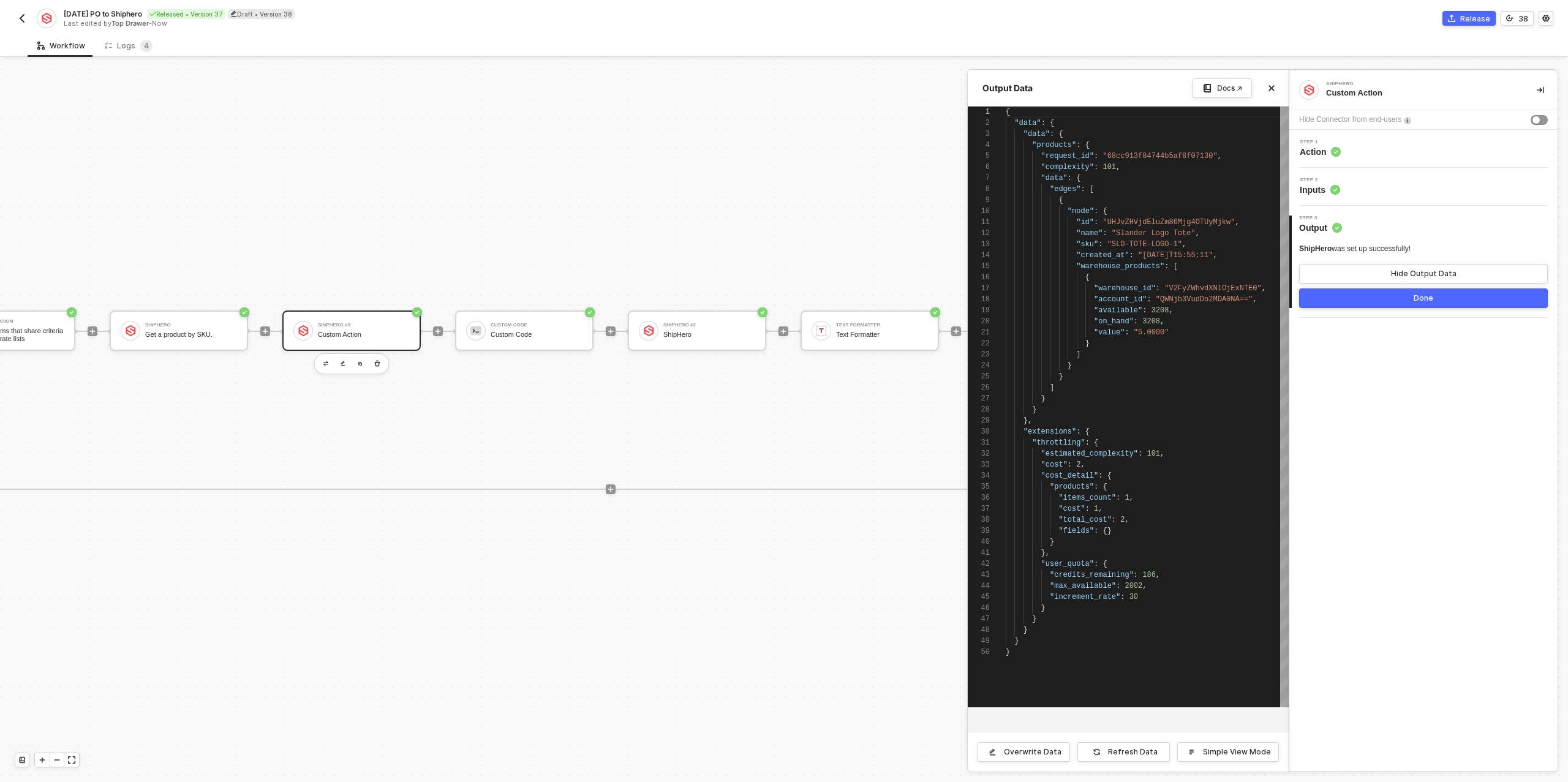
scroll to position [110, 0]
click at [694, 333] on div at bounding box center [784, 421] width 1568 height 722
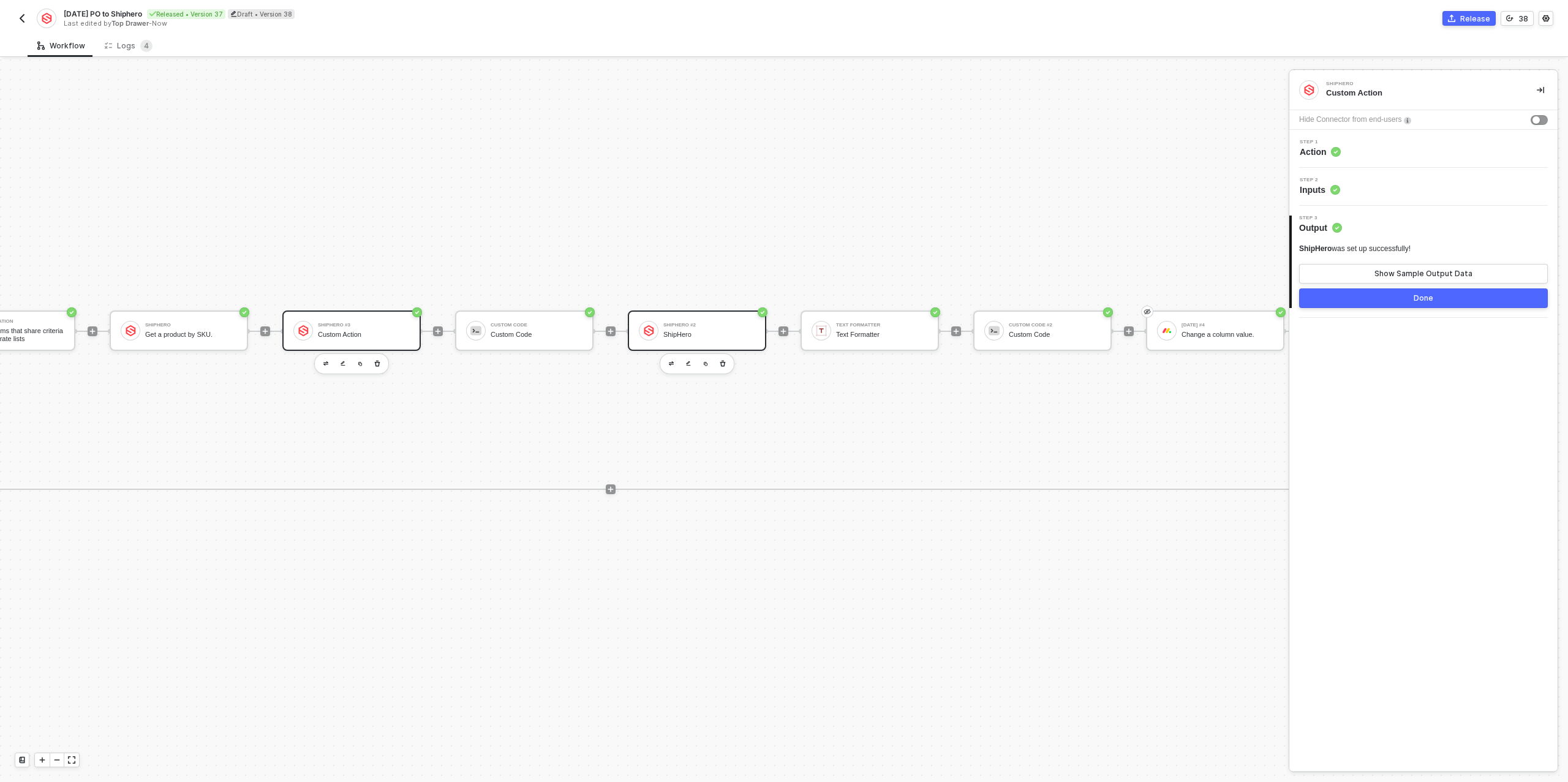
click at [668, 337] on div "ShipHero" at bounding box center [709, 335] width 92 height 8
click at [1335, 195] on span "Inputs" at bounding box center [1319, 190] width 40 height 12
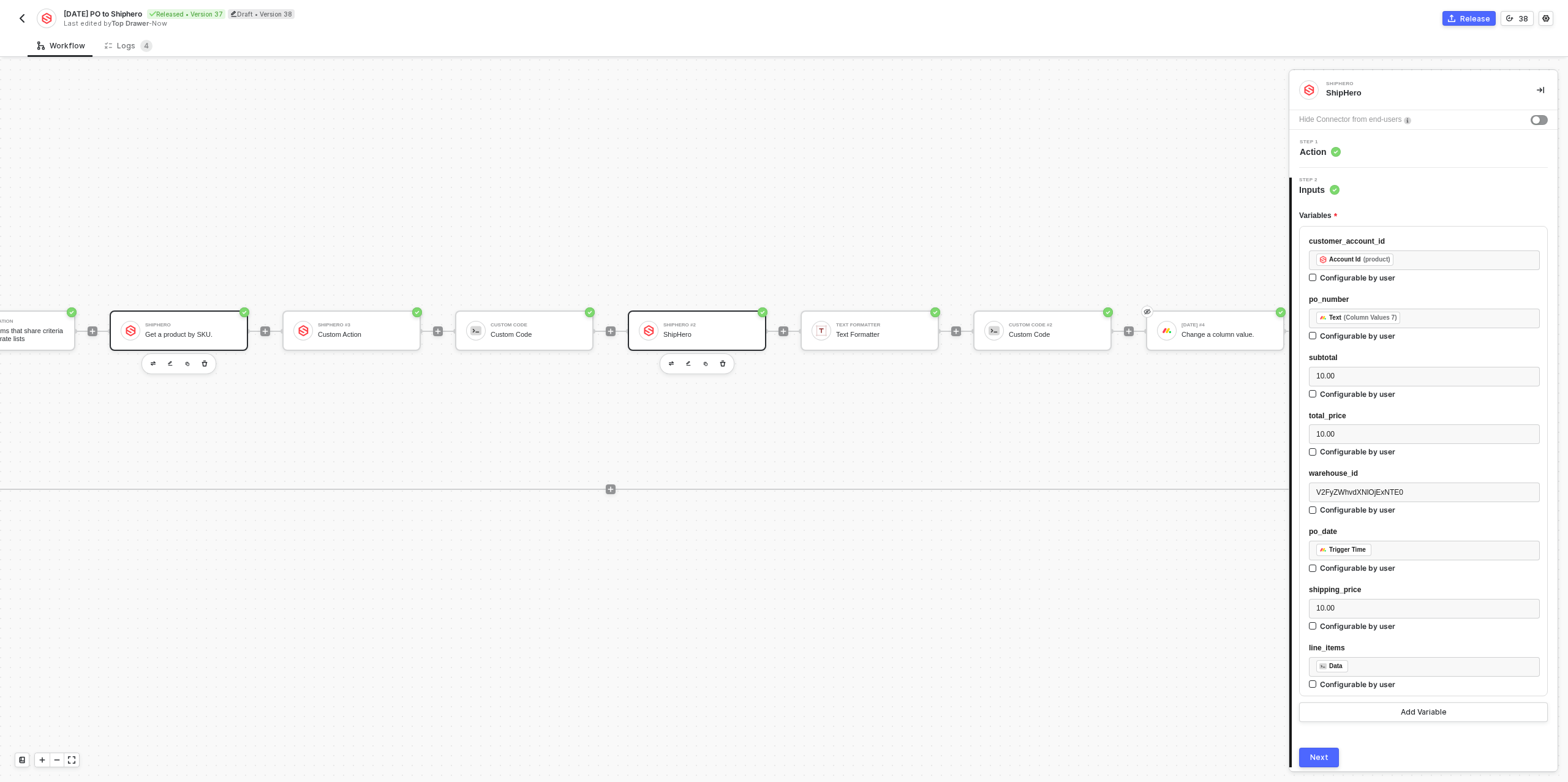
click at [216, 327] on div "ShipHero Get a product by SKU." at bounding box center [191, 330] width 92 height 23
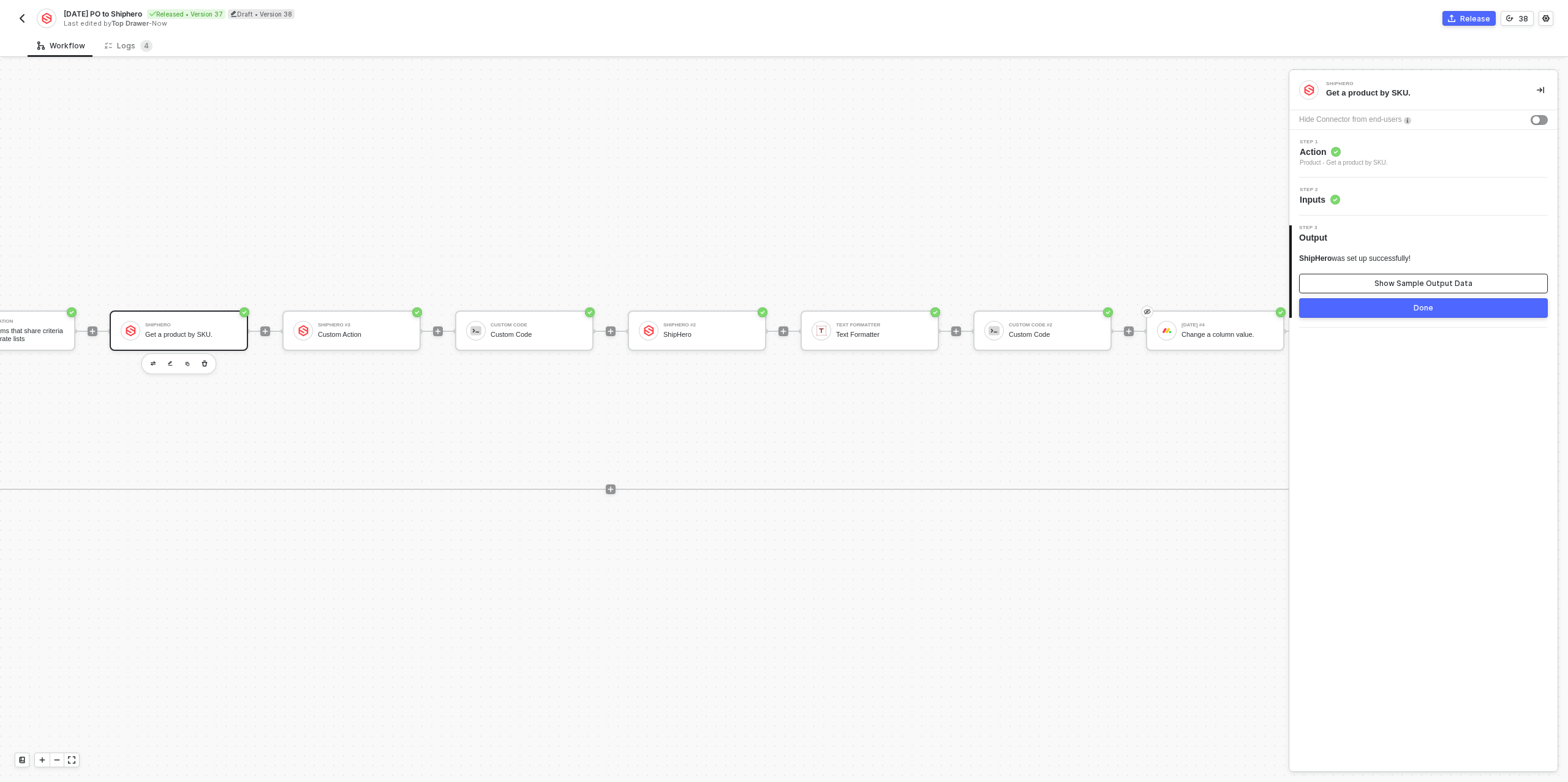
click at [1390, 288] on button "Show Sample Output Data" at bounding box center [1423, 284] width 249 height 20
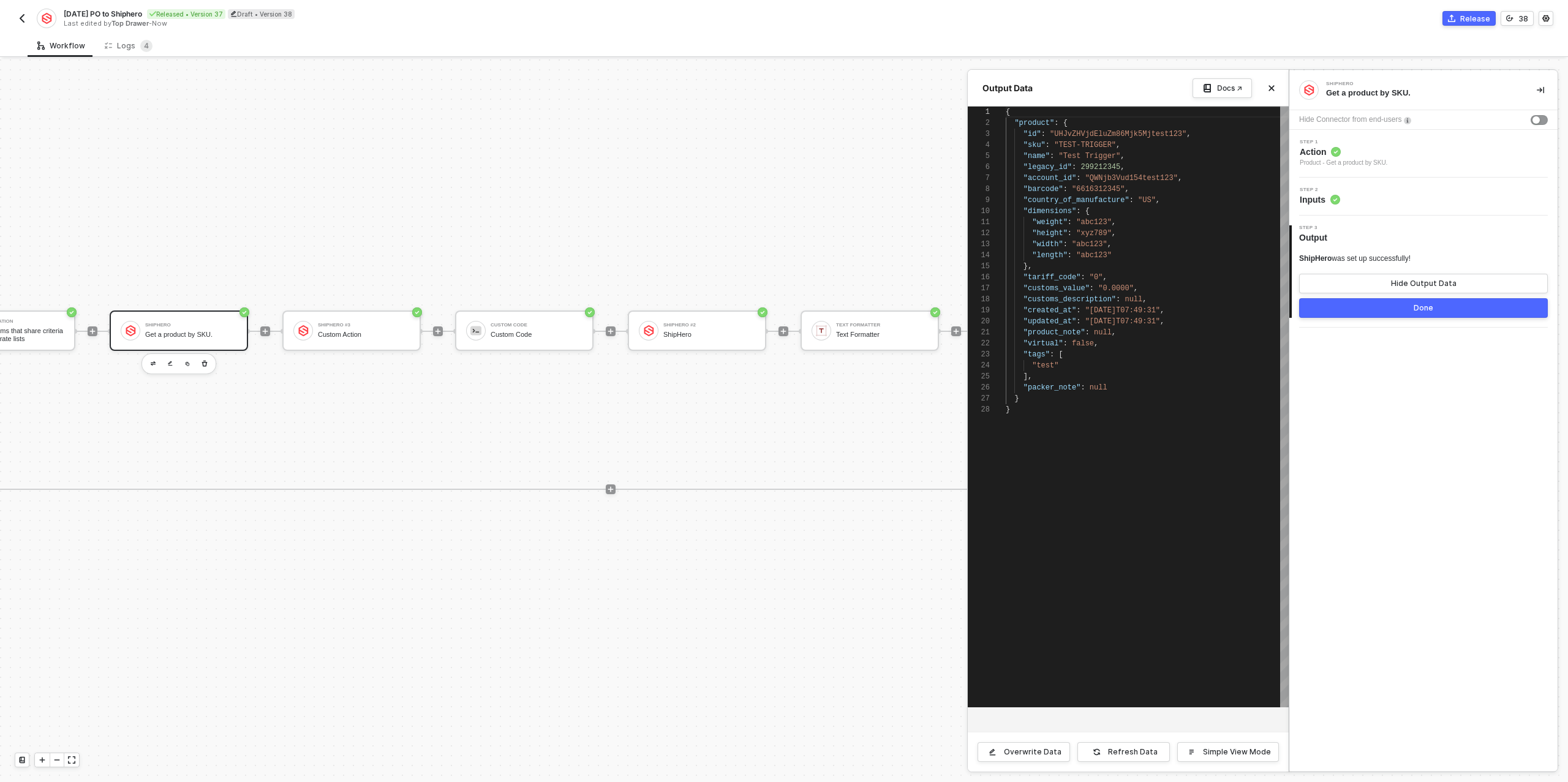
click at [318, 326] on div at bounding box center [784, 421] width 1568 height 722
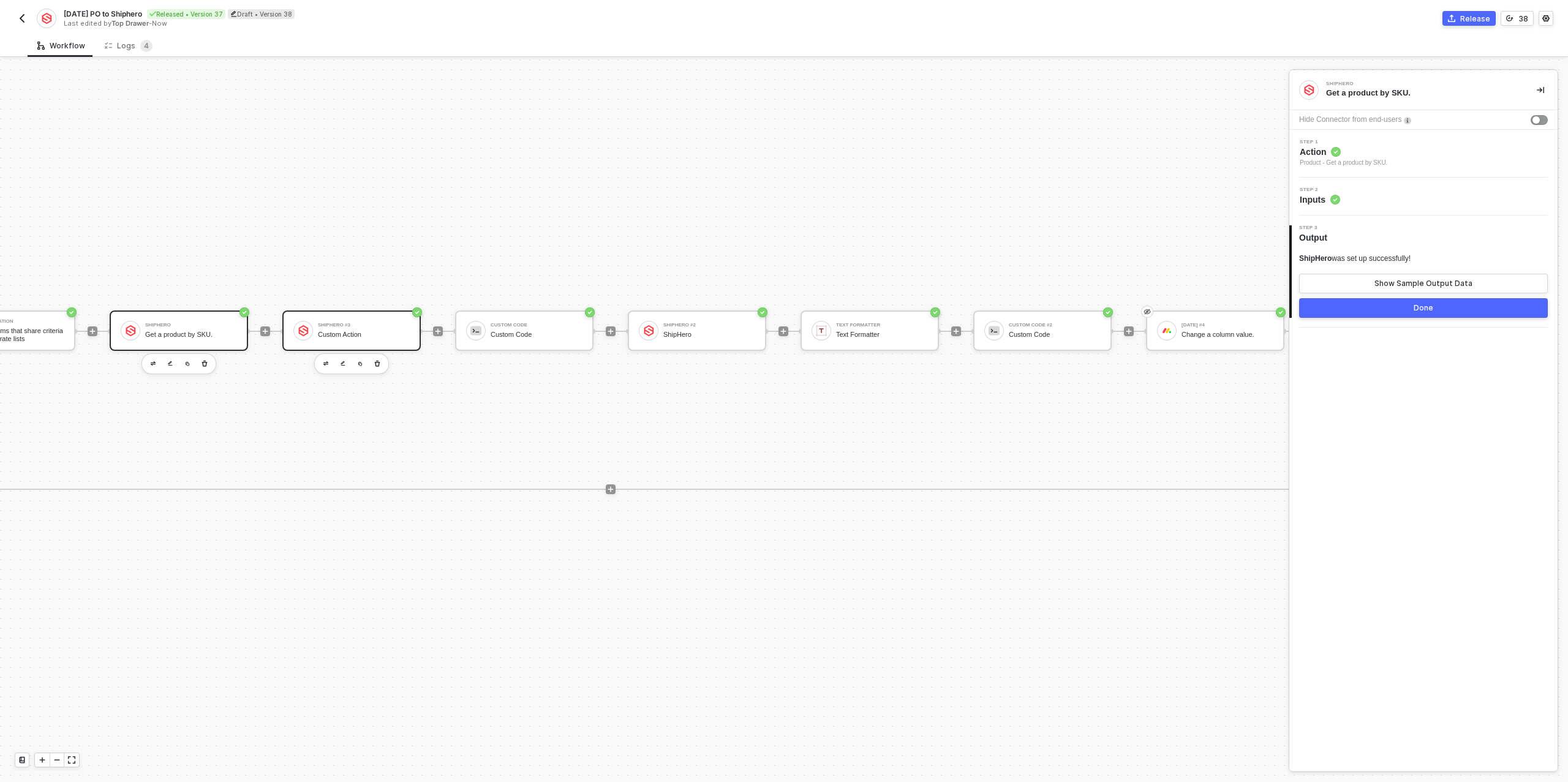
click at [333, 324] on div "ShipHero #3" at bounding box center [363, 325] width 92 height 5
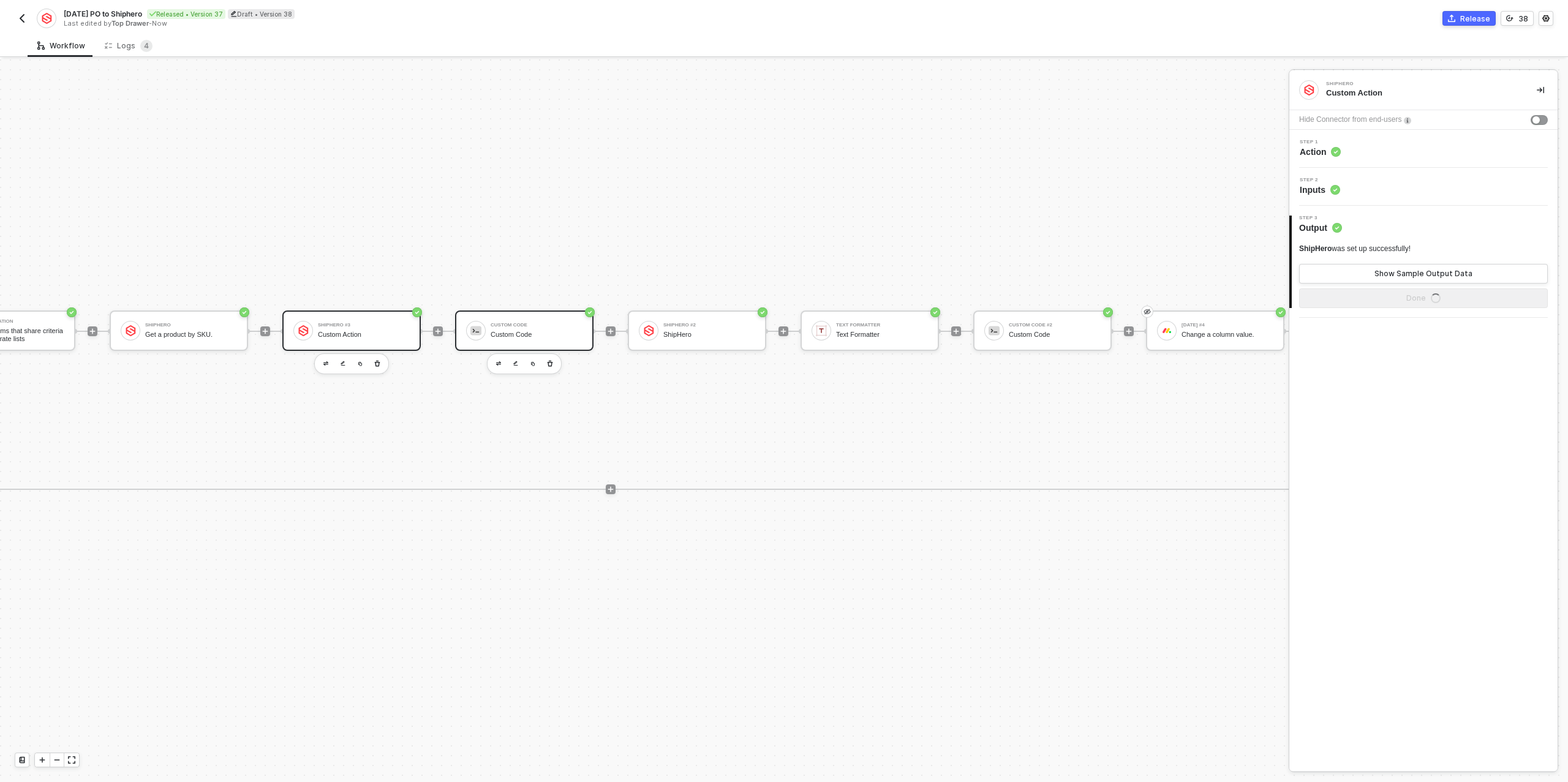
click at [551, 327] on div "Custom Code Custom Code" at bounding box center [536, 330] width 92 height 23
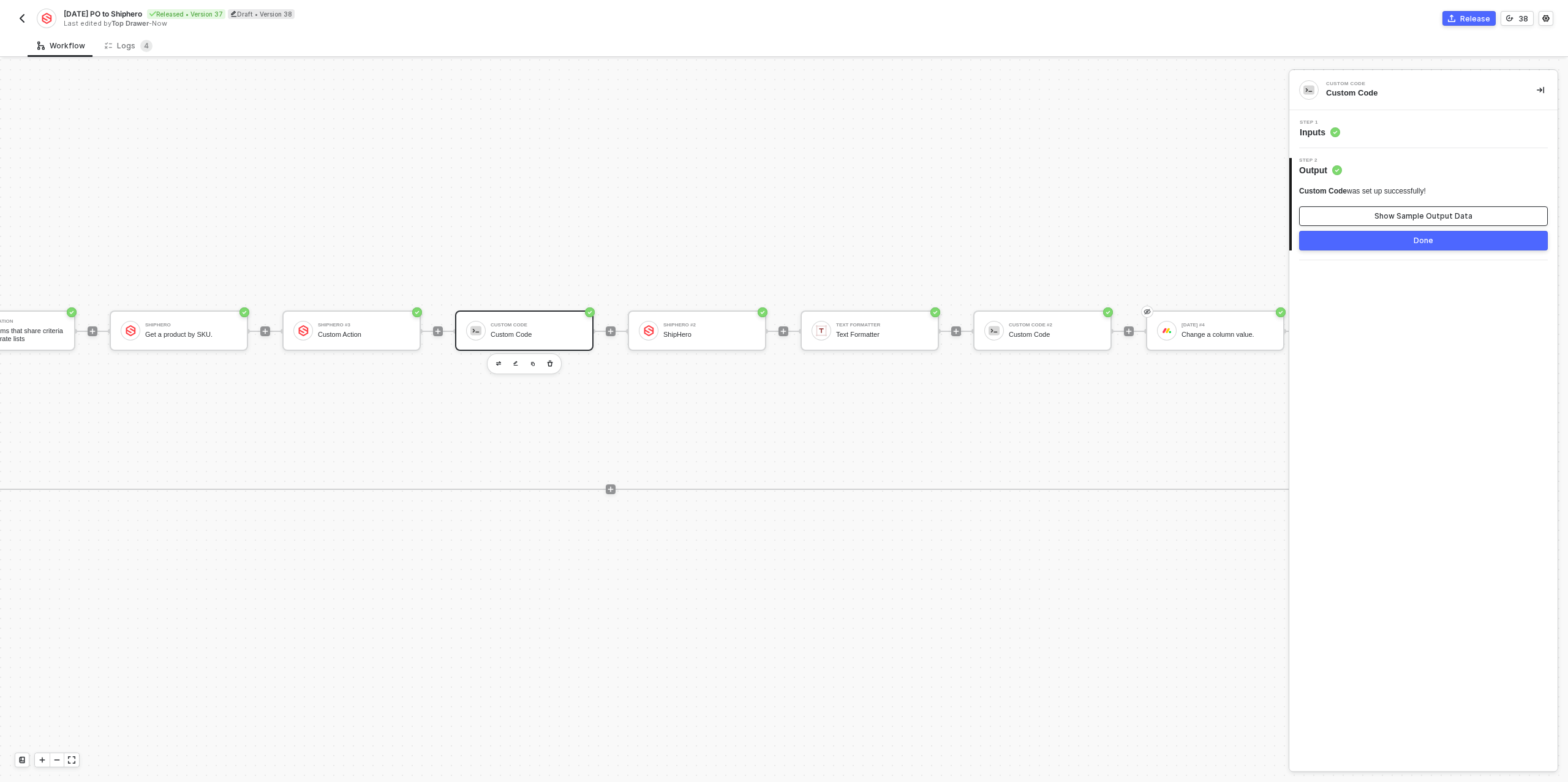
click at [1422, 217] on div "Show Sample Output Data" at bounding box center [1423, 216] width 98 height 10
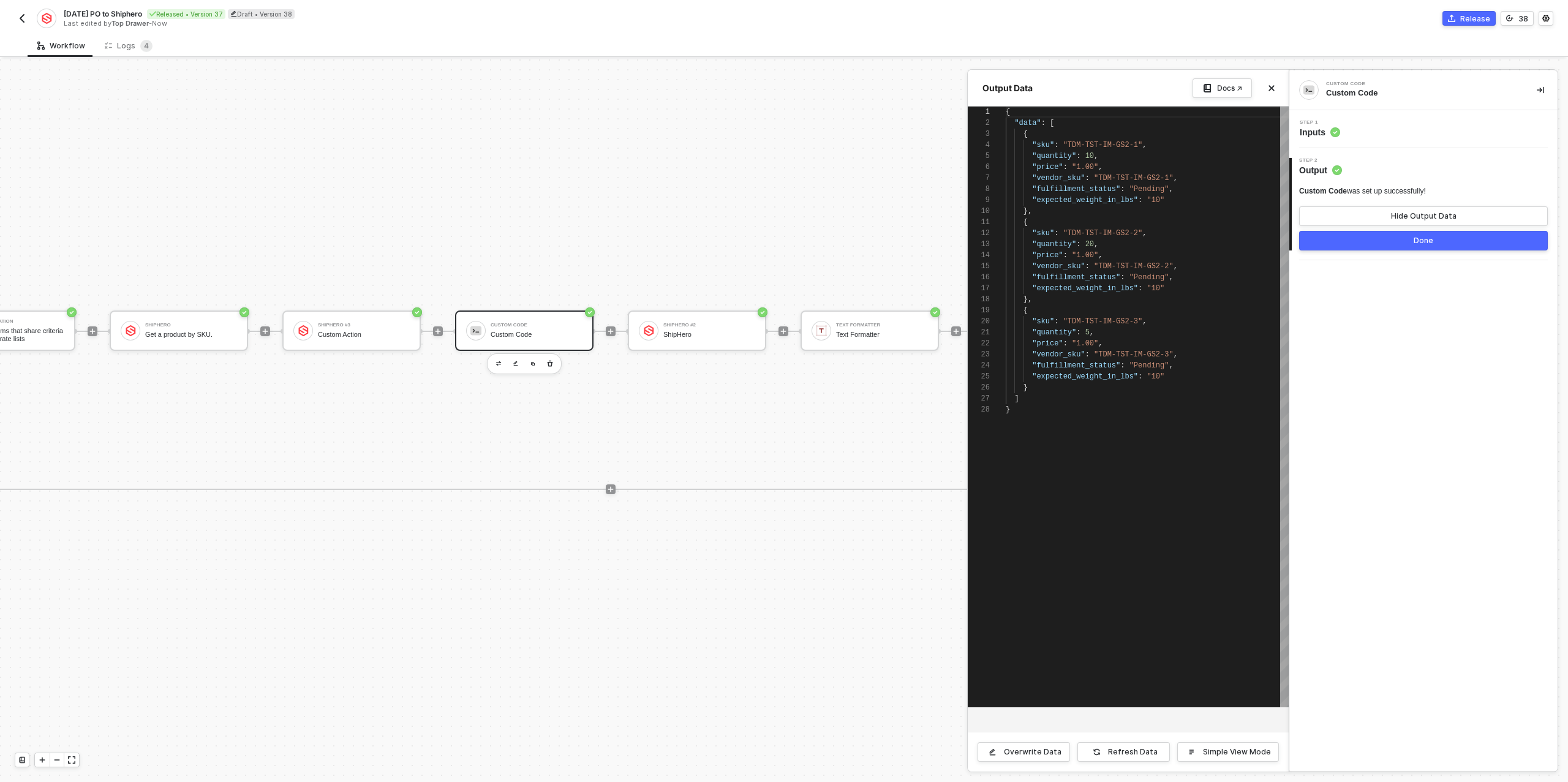
click at [1378, 129] on div "Step 1 Inputs" at bounding box center [1425, 129] width 265 height 19
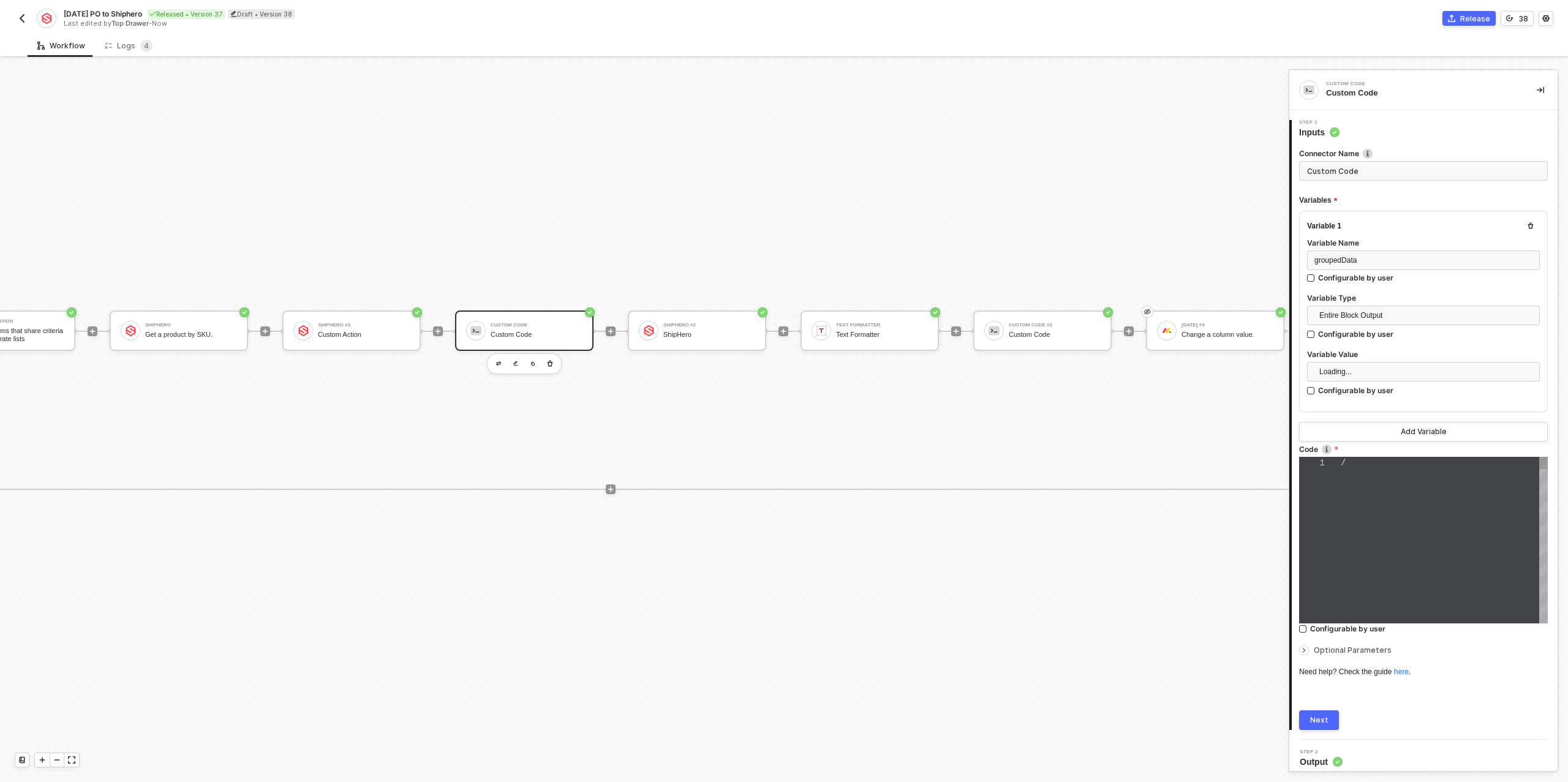
type textarea "/* You can access variables on the inputData object. ex: const myVariable = inp…"
click at [1404, 502] on span "const myVariable = inputData." at bounding box center [1415, 501] width 149 height 10
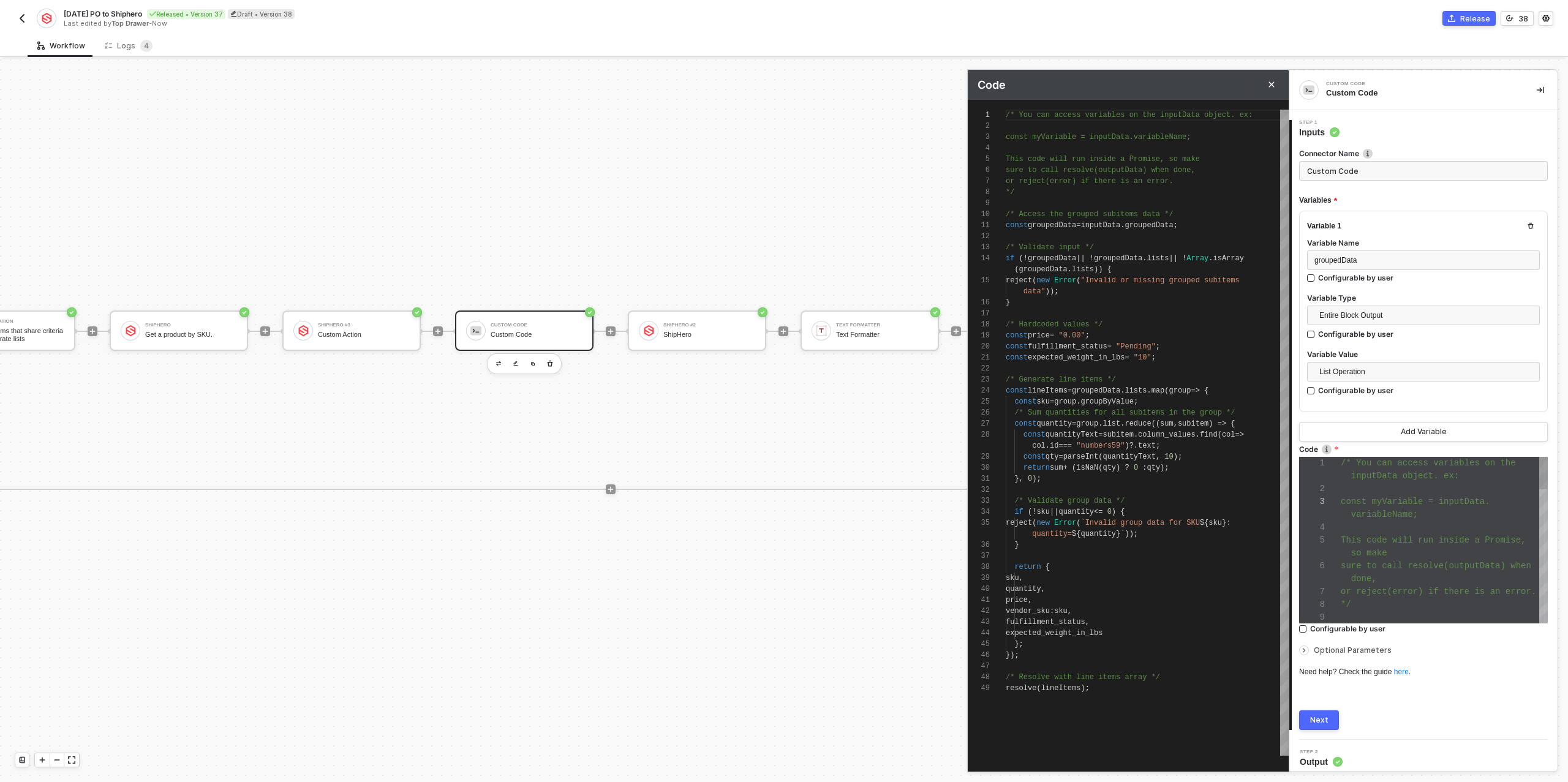
scroll to position [110, 0]
click at [1382, 429] on button "Add Variable" at bounding box center [1423, 432] width 249 height 20
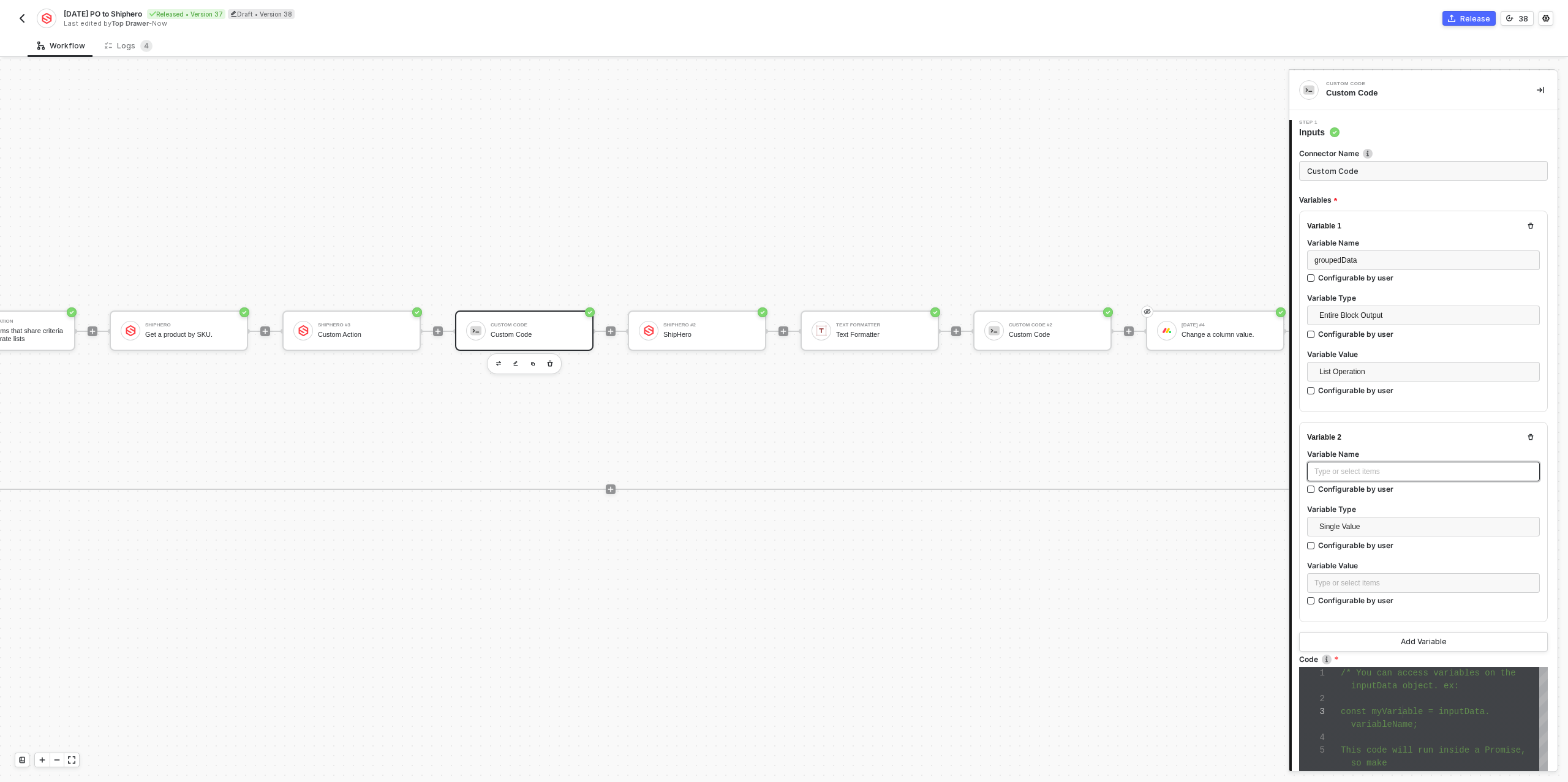
click at [1354, 473] on div "Type or select items ﻿" at bounding box center [1423, 472] width 218 height 12
click at [1378, 583] on div "Type or select items ﻿" at bounding box center [1423, 583] width 218 height 12
click at [1176, 203] on div "Custom Action" at bounding box center [1203, 203] width 152 height 10
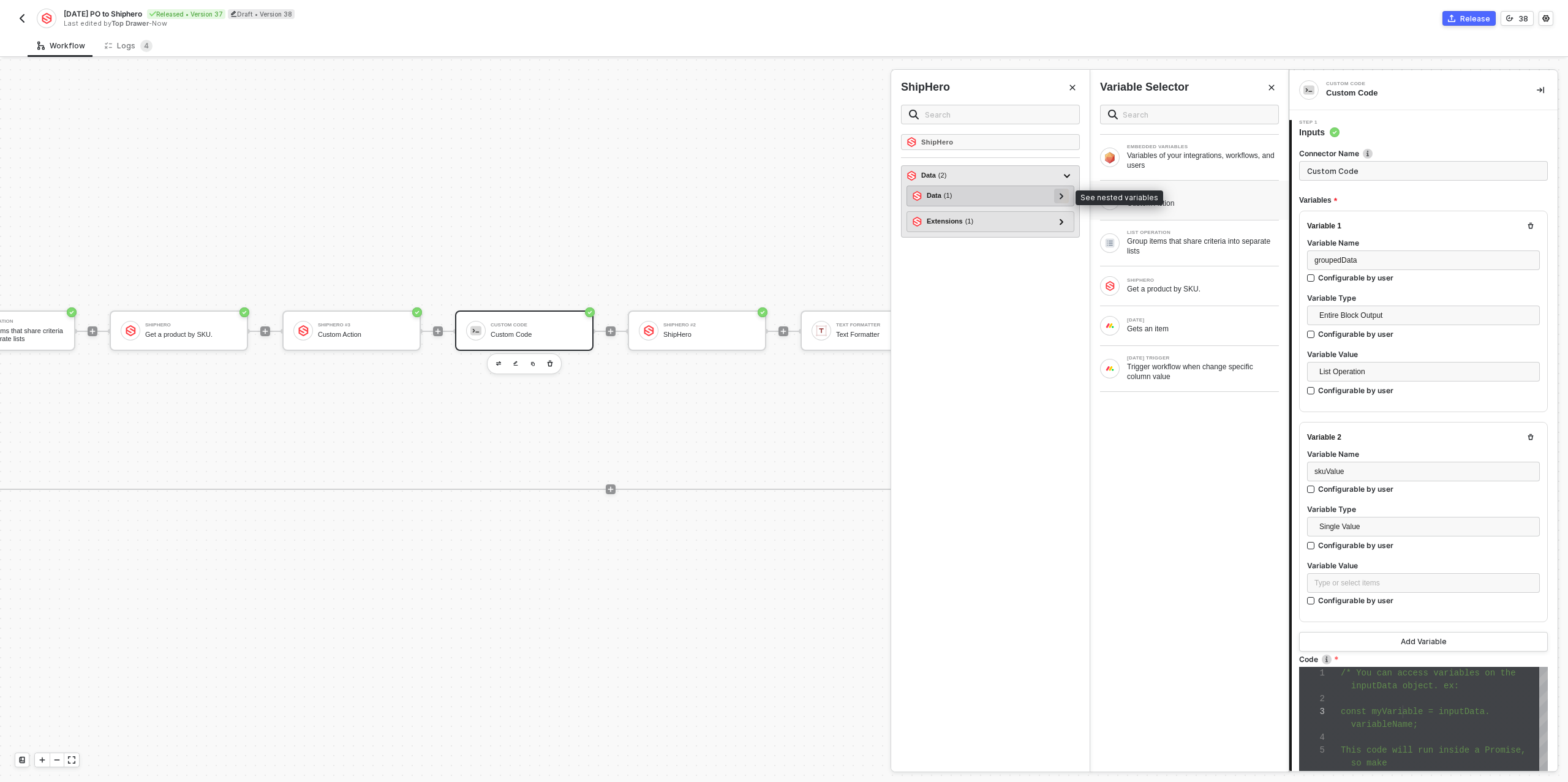
click at [1061, 193] on icon at bounding box center [1061, 196] width 4 height 6
click at [1057, 214] on icon at bounding box center [1056, 215] width 4 height 6
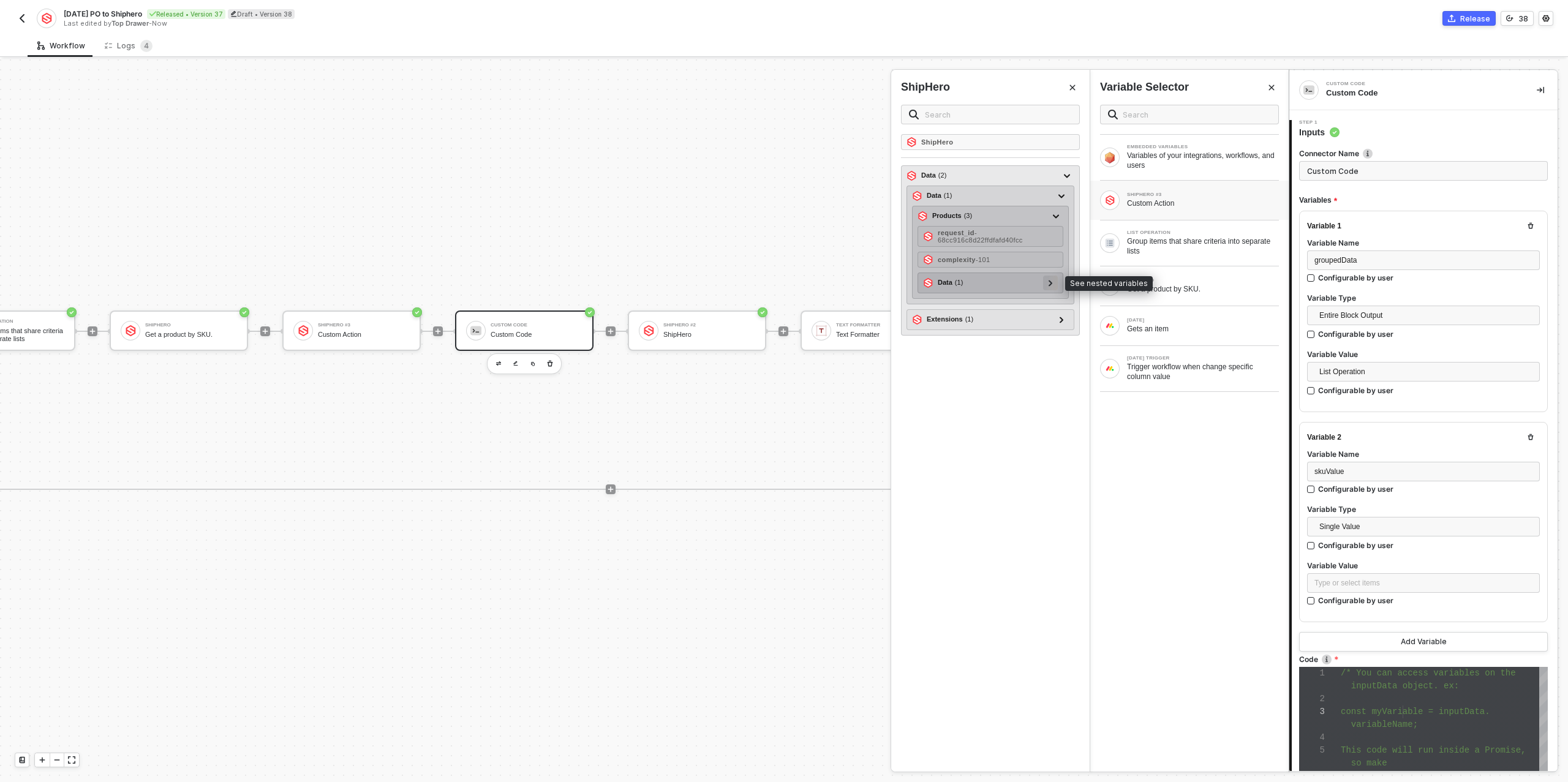
click at [1051, 280] on icon at bounding box center [1051, 282] width 4 height 6
click at [1041, 300] on div at bounding box center [1045, 303] width 15 height 15
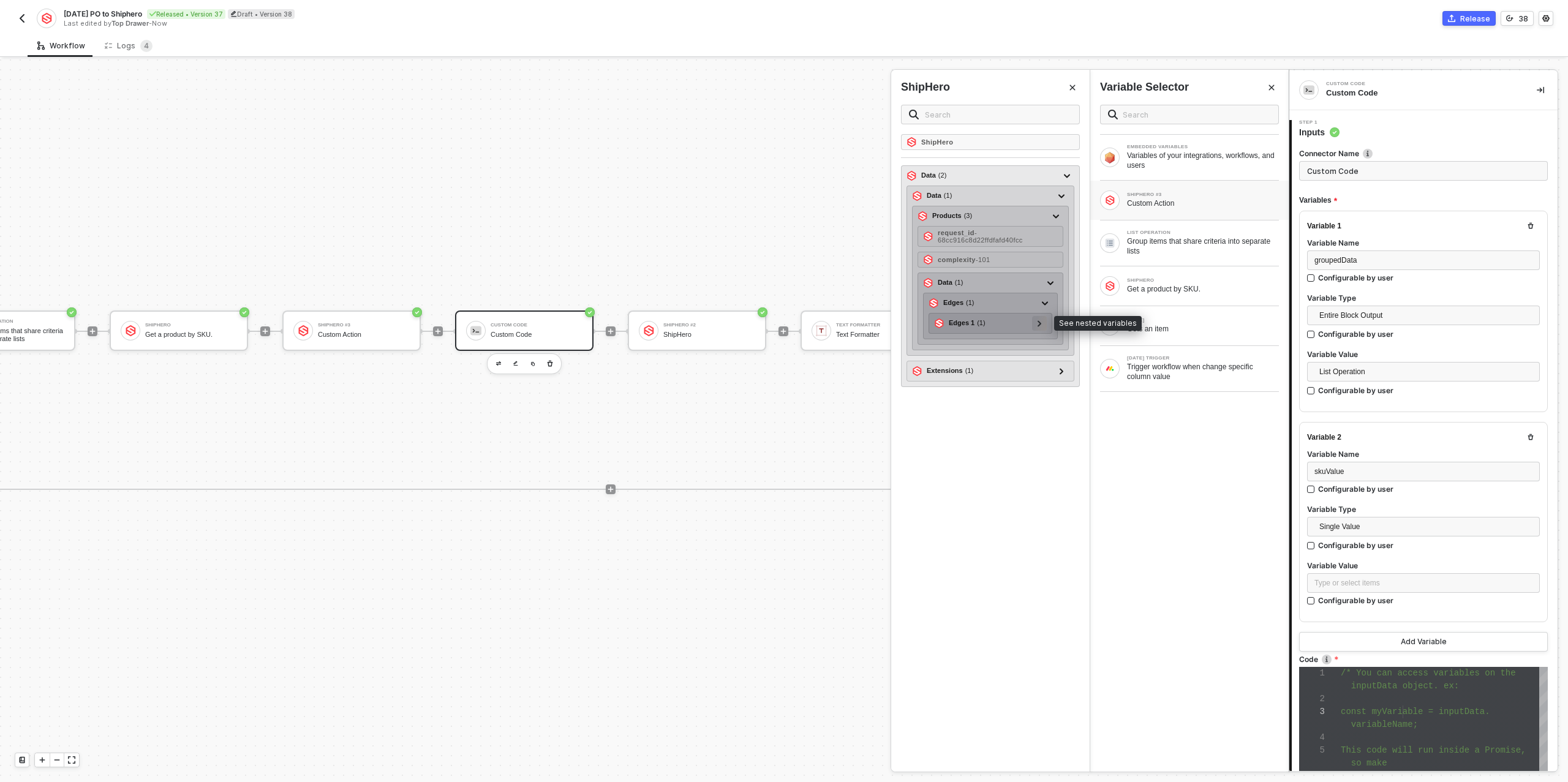
click at [1042, 316] on div at bounding box center [1039, 323] width 6 height 13
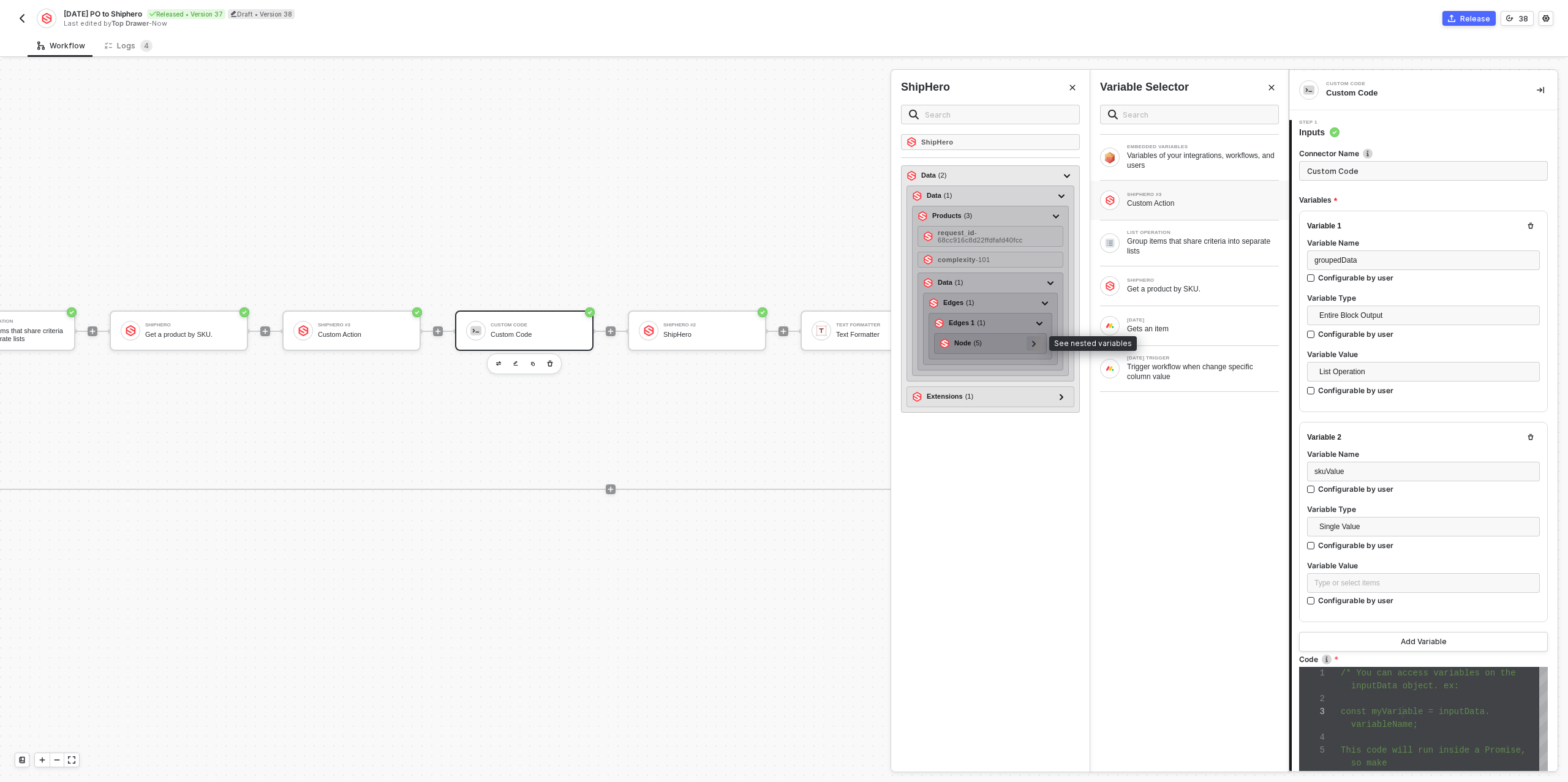
click at [1036, 342] on icon at bounding box center [1034, 343] width 4 height 6
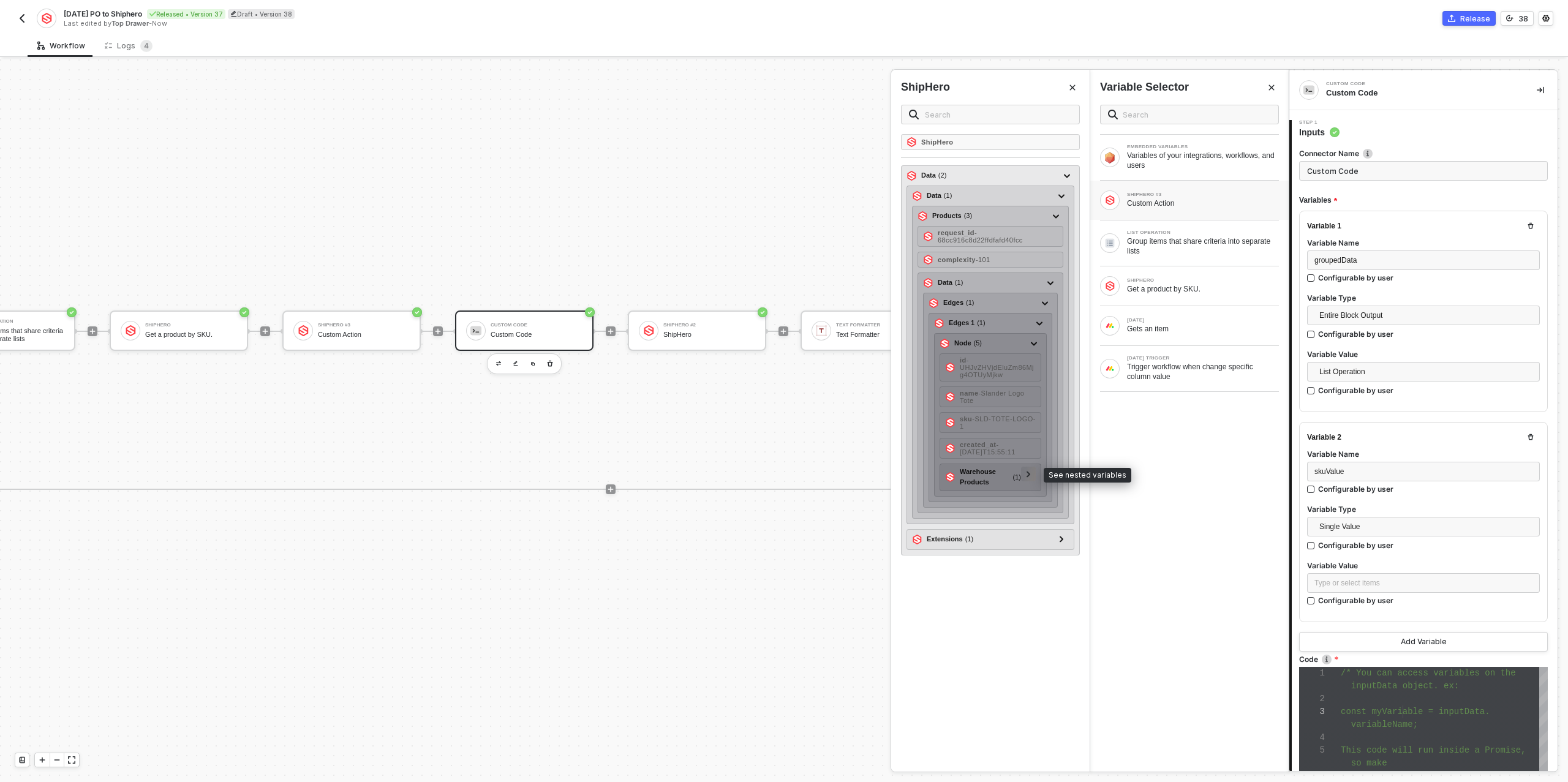
click at [1034, 467] on div at bounding box center [1028, 474] width 15 height 15
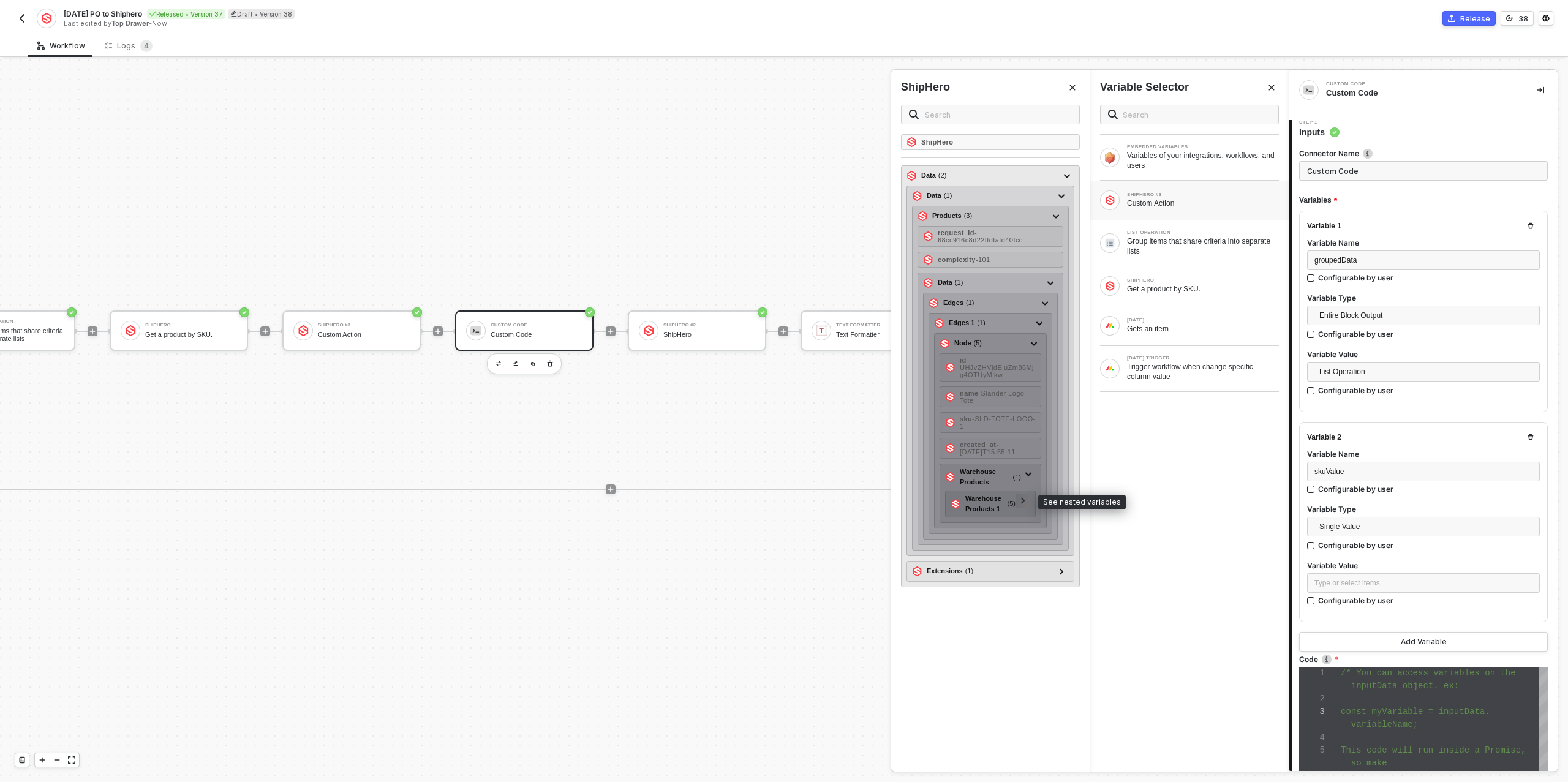
click at [1026, 494] on div at bounding box center [1022, 500] width 6 height 13
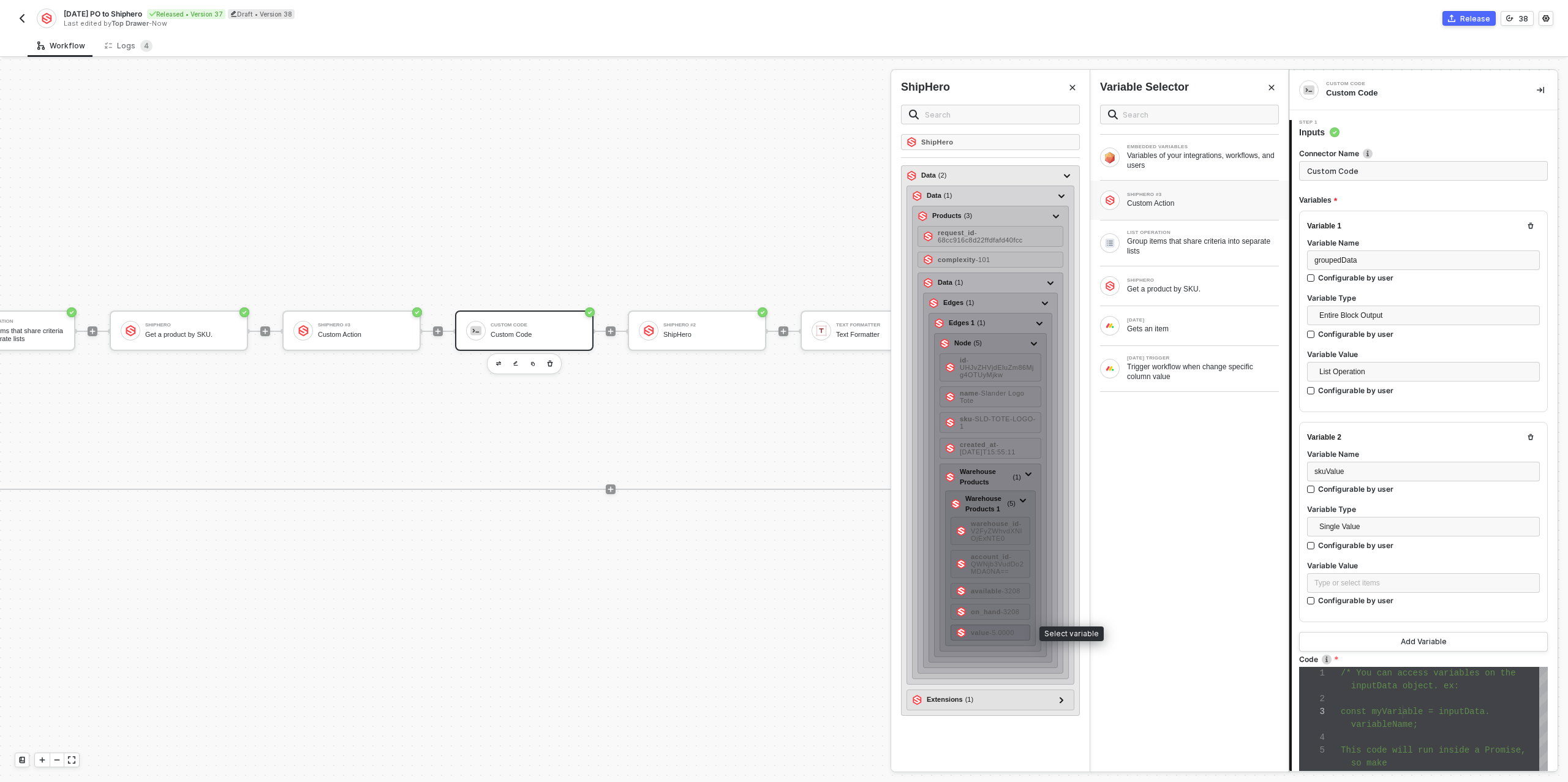
click at [993, 632] on span "- 5.0000" at bounding box center [1001, 632] width 25 height 7
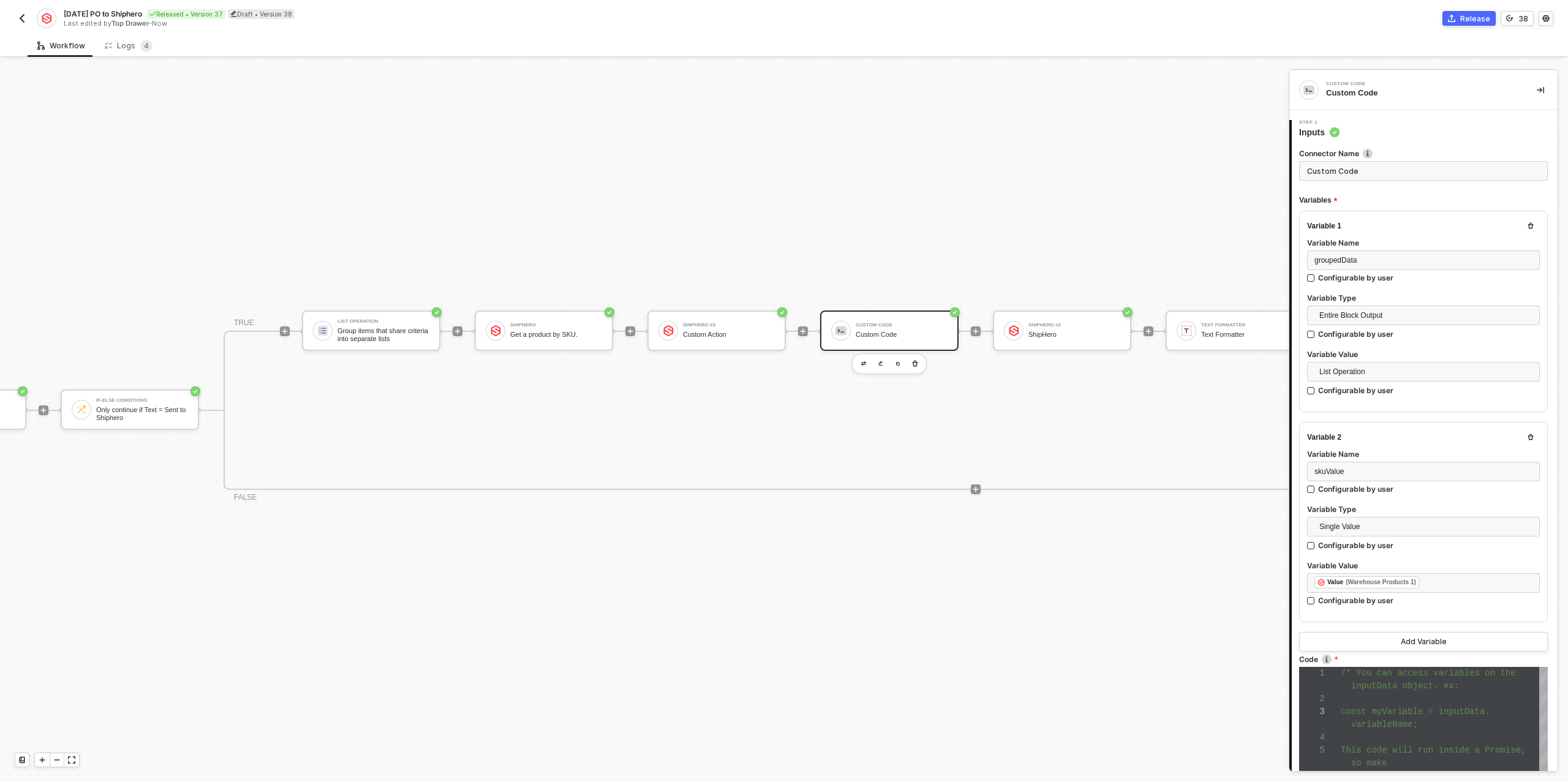
scroll to position [22, 312]
click at [707, 336] on div "Custom Action" at bounding box center [717, 335] width 92 height 8
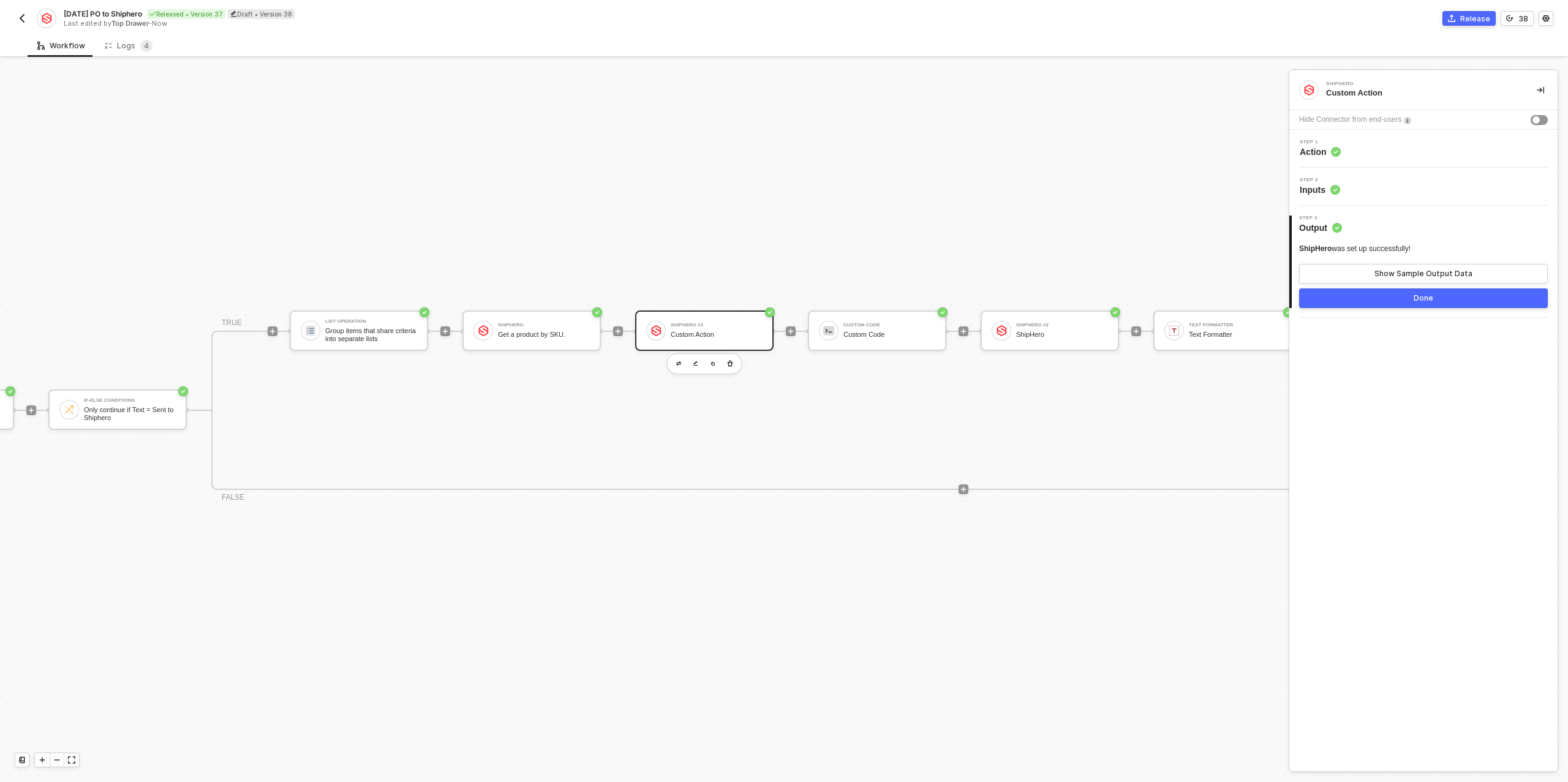
click at [1334, 190] on icon at bounding box center [1335, 190] width 3 height 3
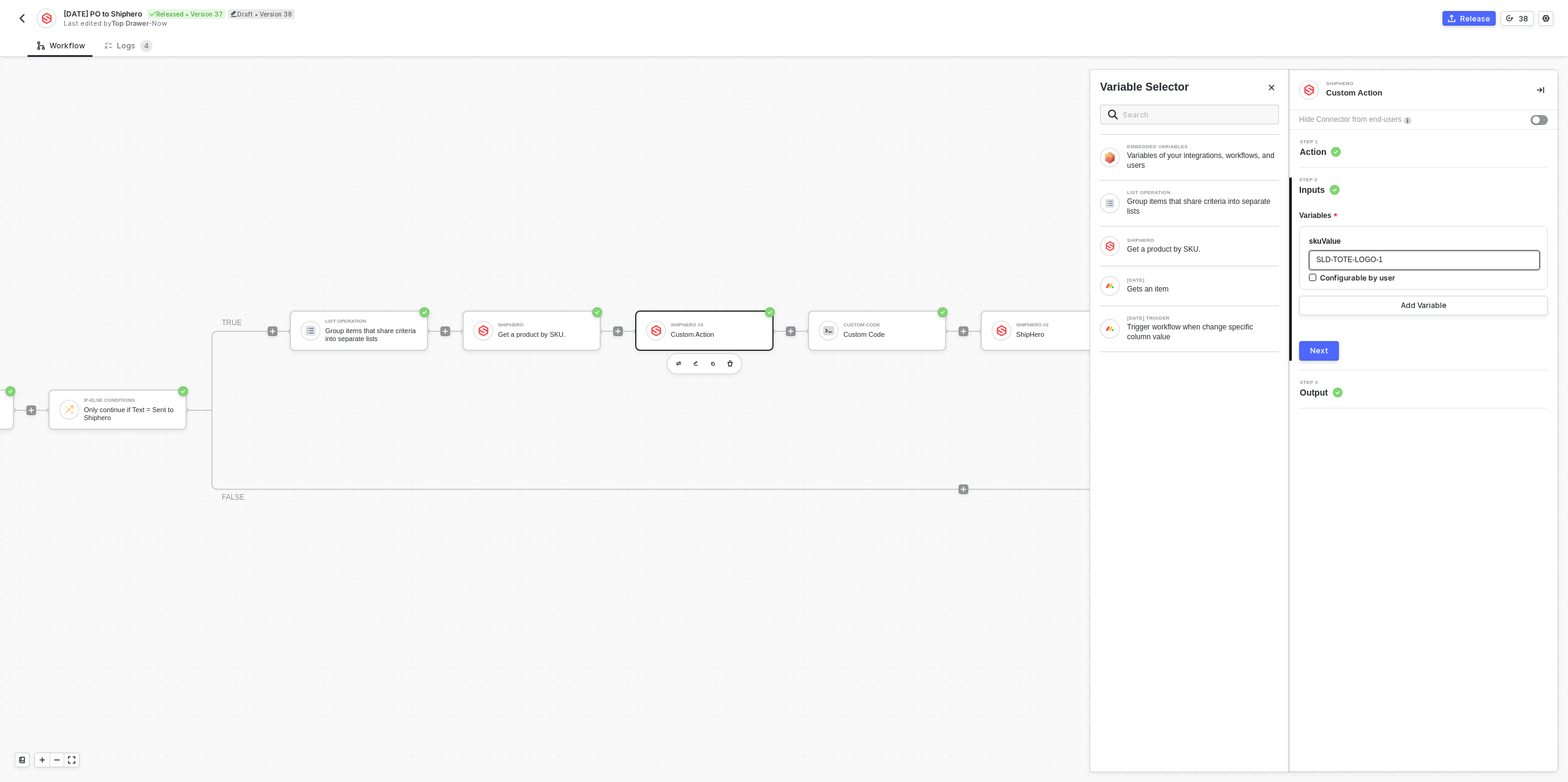
click at [1388, 261] on div "SLD-TOTE-LOGO-1" at bounding box center [1424, 260] width 216 height 12
click at [1191, 211] on div "Group items that share criteria into separate lists" at bounding box center [1203, 207] width 152 height 20
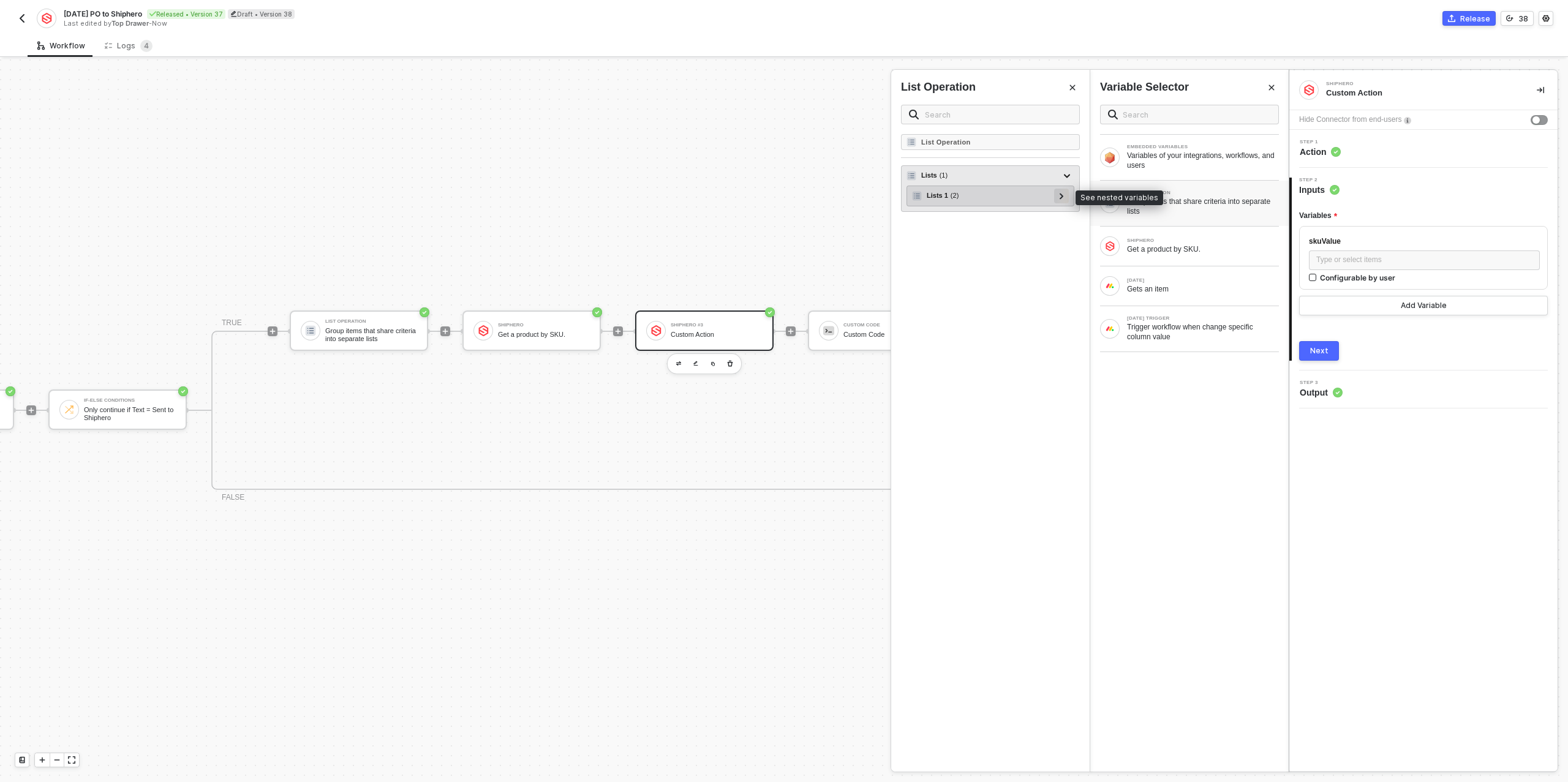
click at [1067, 194] on div at bounding box center [1061, 196] width 15 height 15
click at [1057, 237] on icon at bounding box center [1056, 237] width 4 height 6
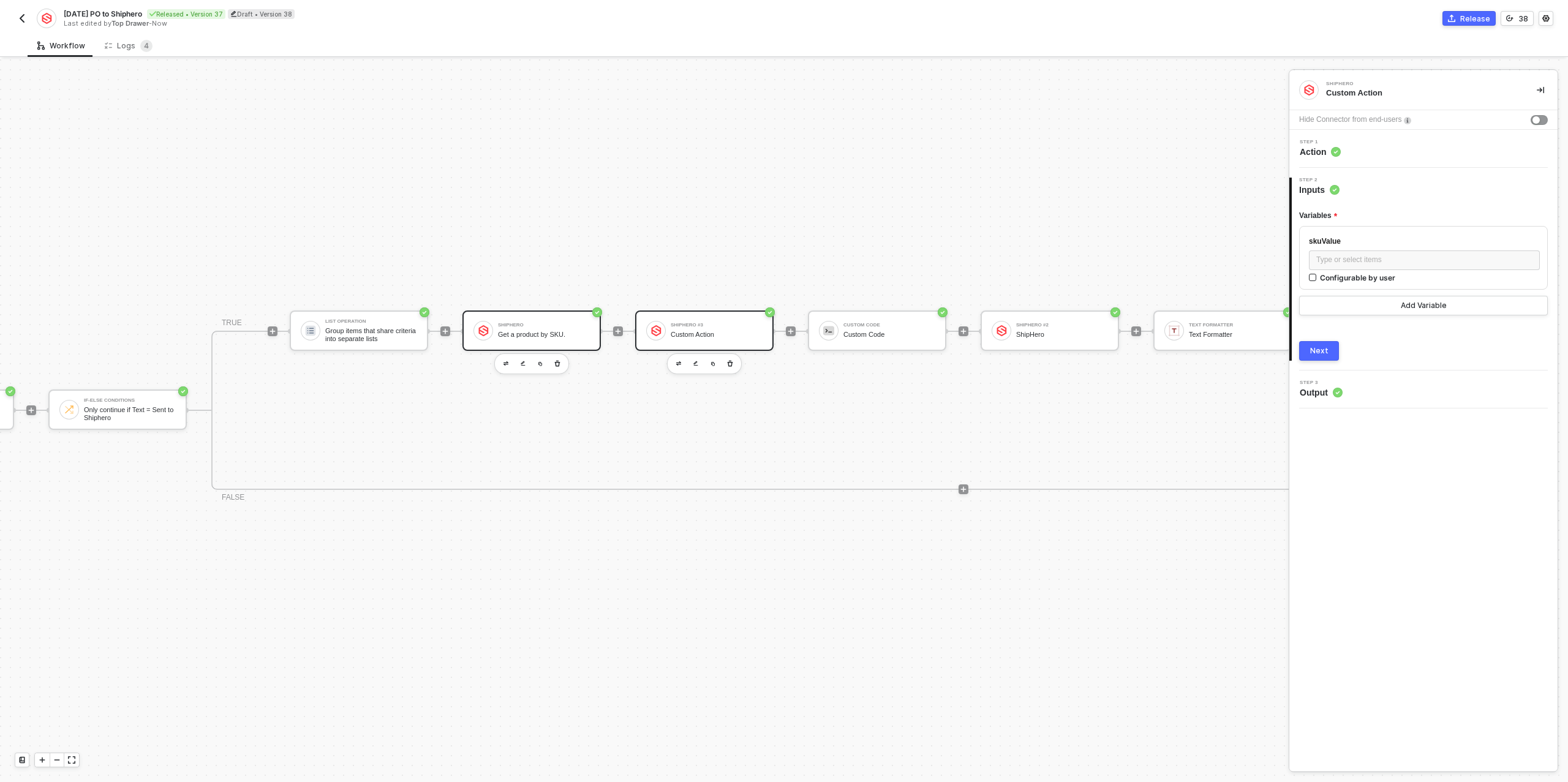
click at [532, 331] on div "Get a product by SKU." at bounding box center [544, 335] width 92 height 8
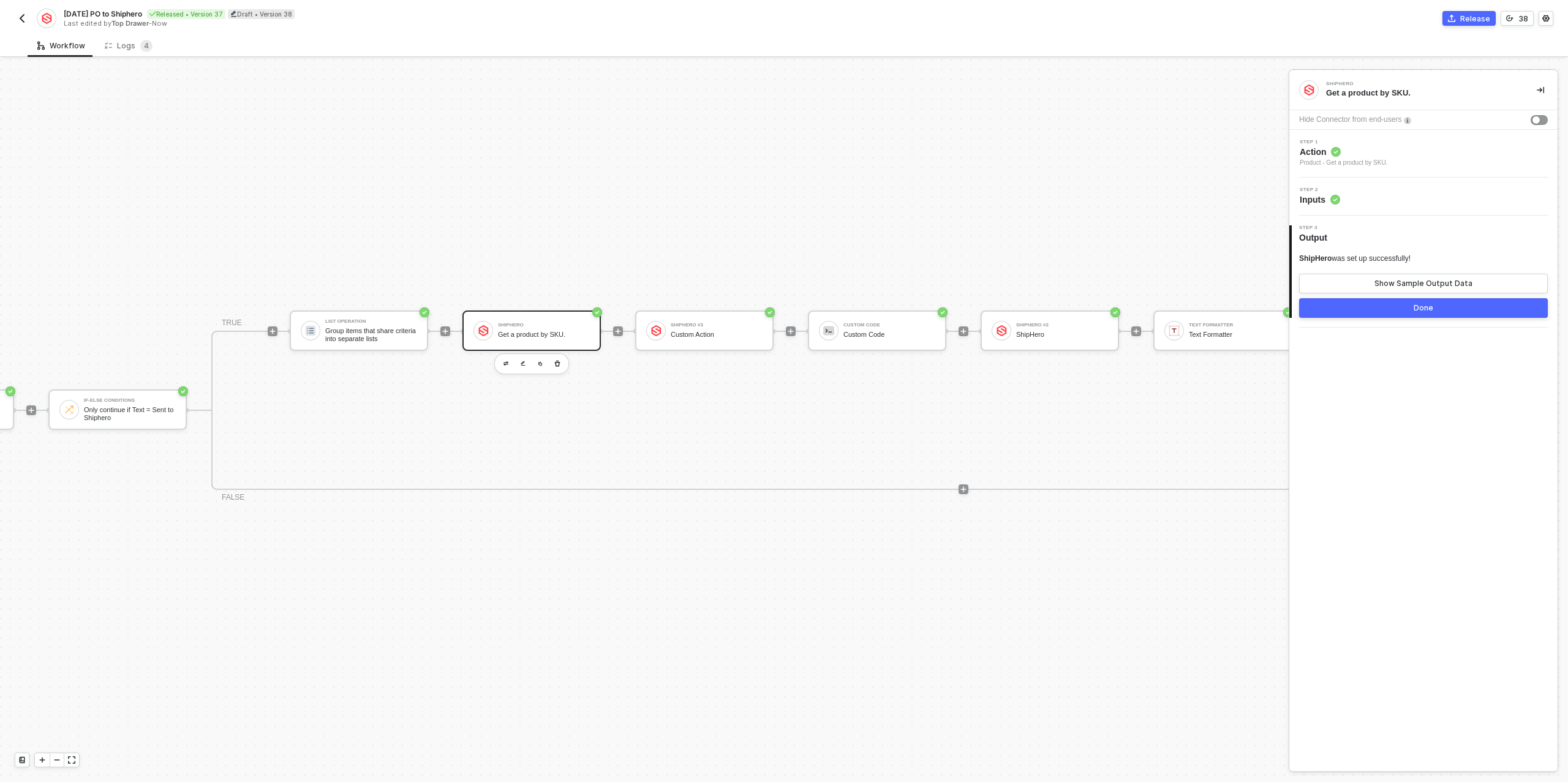
click at [1375, 197] on div "Step 2 Inputs" at bounding box center [1425, 197] width 265 height 19
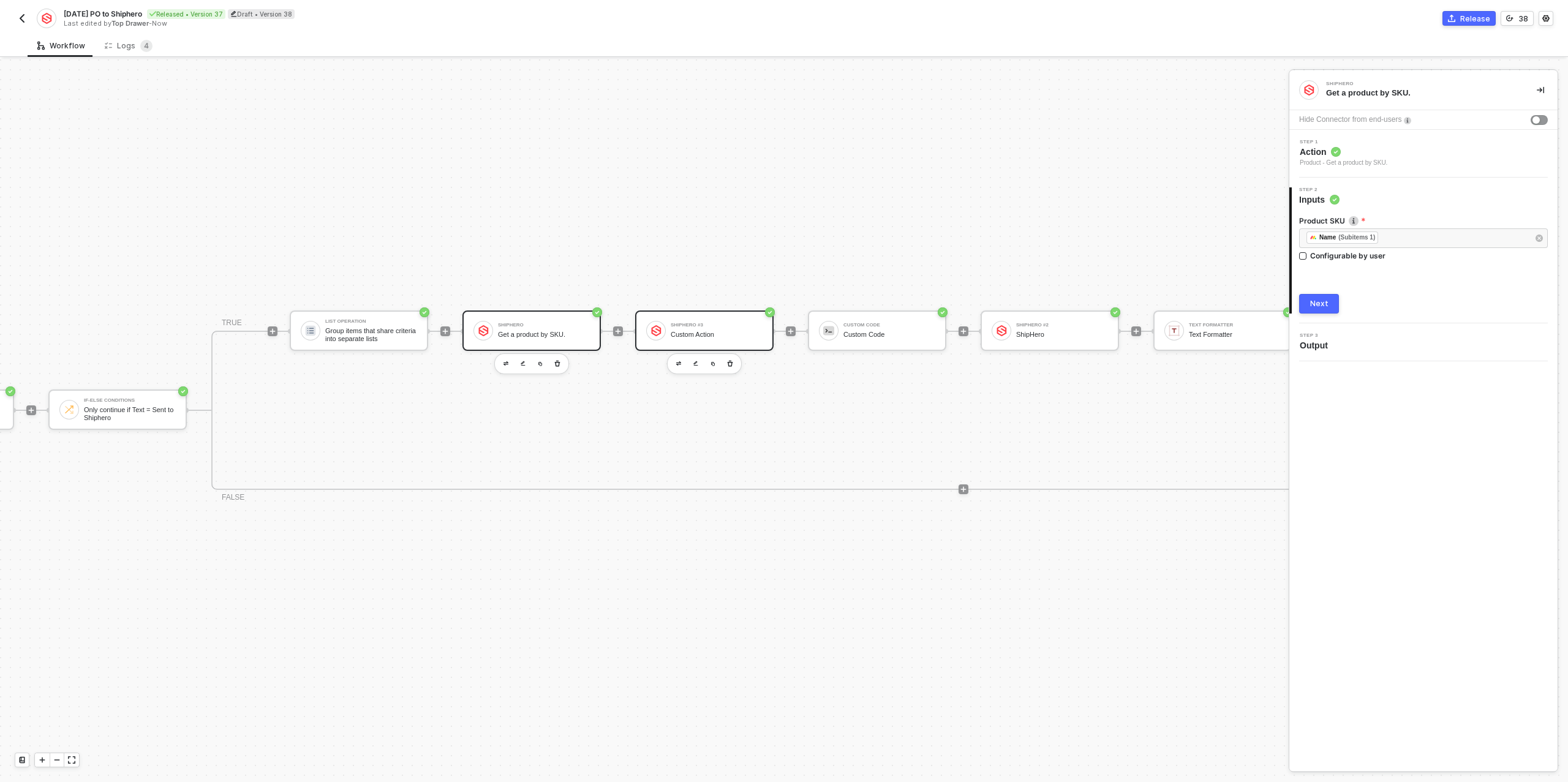
click at [690, 326] on div "ShipHero #3" at bounding box center [717, 325] width 92 height 5
click at [1331, 195] on span "Inputs" at bounding box center [1319, 190] width 40 height 12
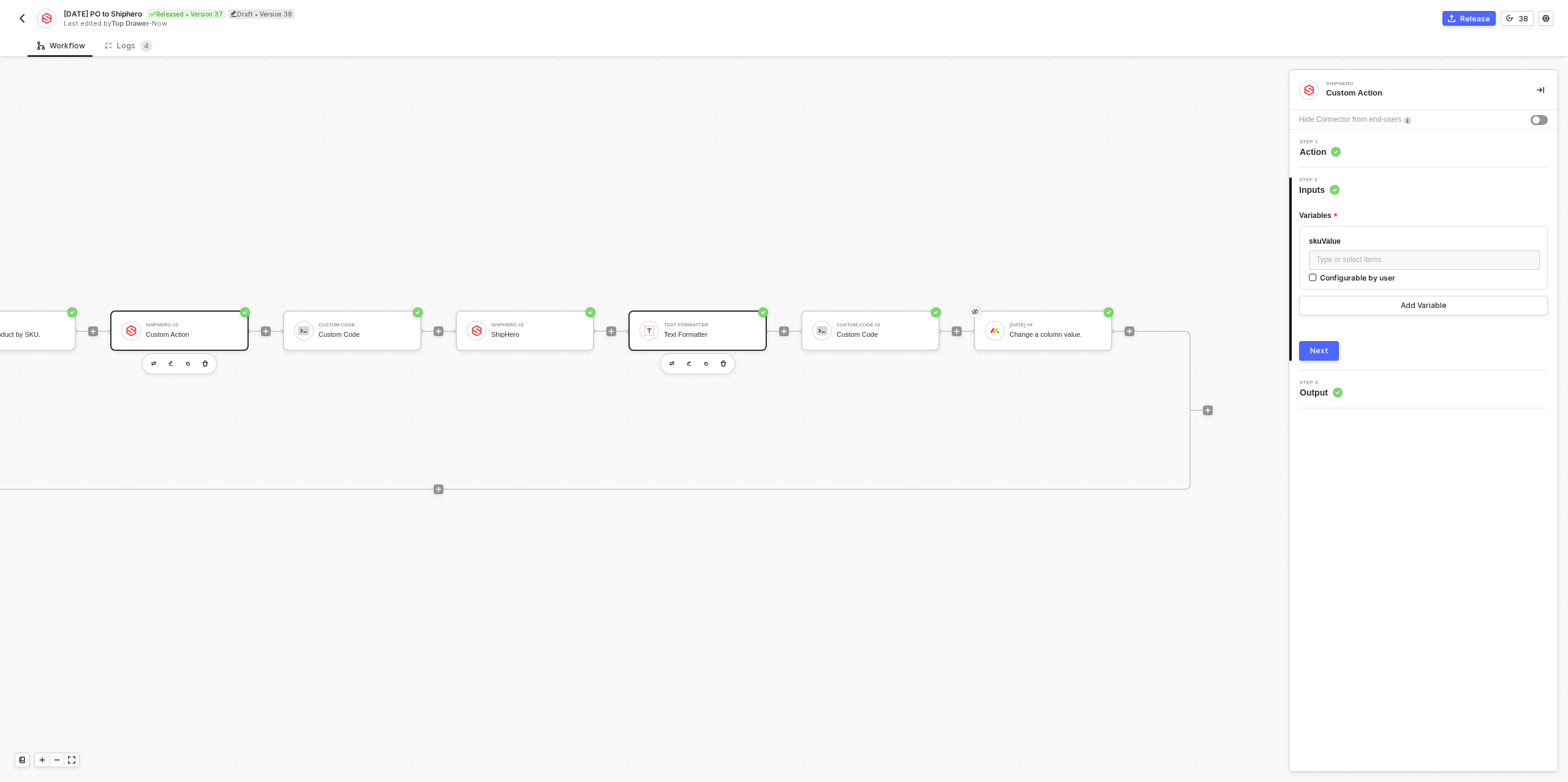
scroll to position [22, 837]
click at [874, 323] on div "Custom Code #2" at bounding box center [882, 325] width 92 height 5
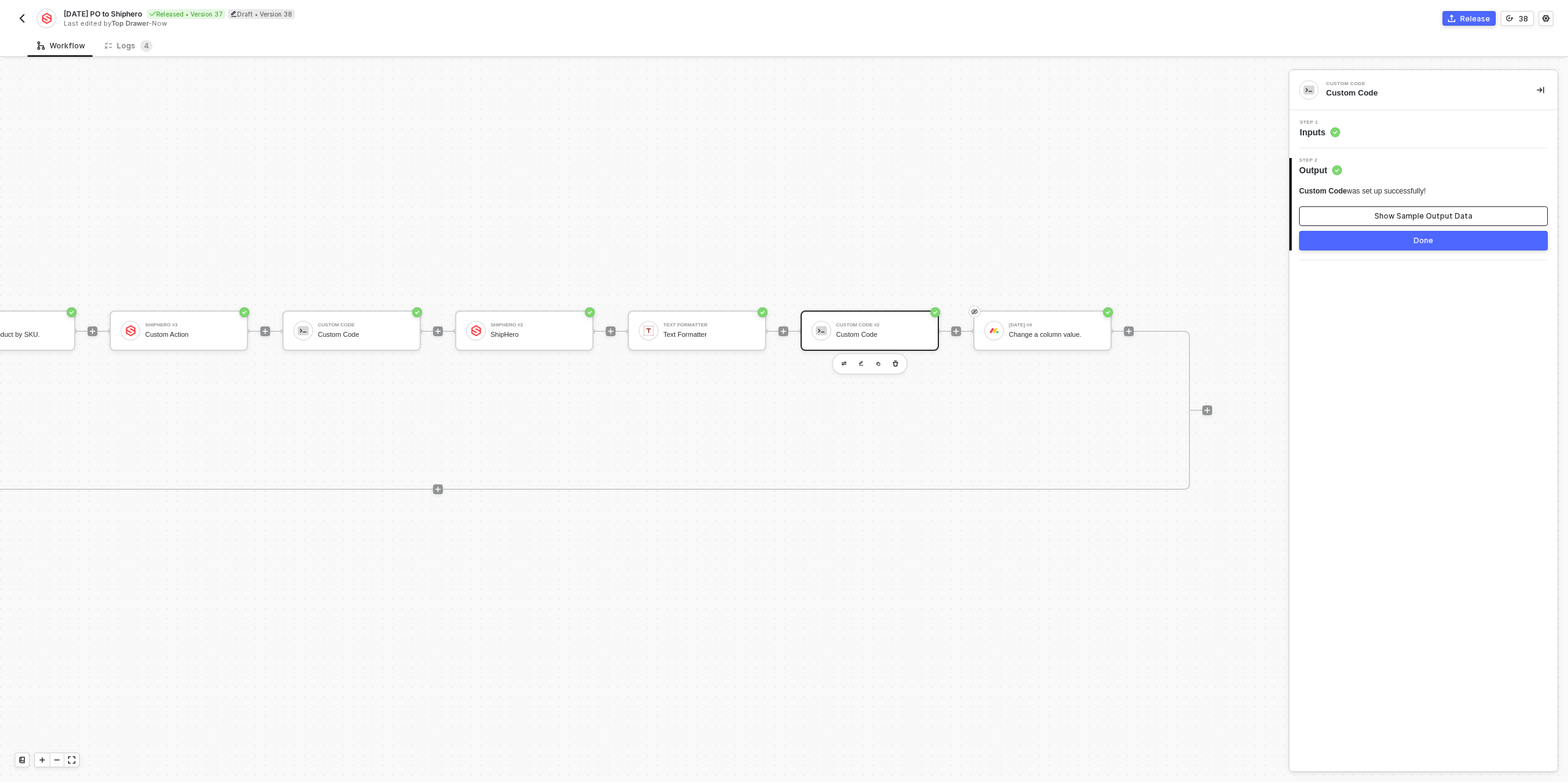
click at [1367, 220] on button "Show Sample Output Data" at bounding box center [1423, 216] width 249 height 20
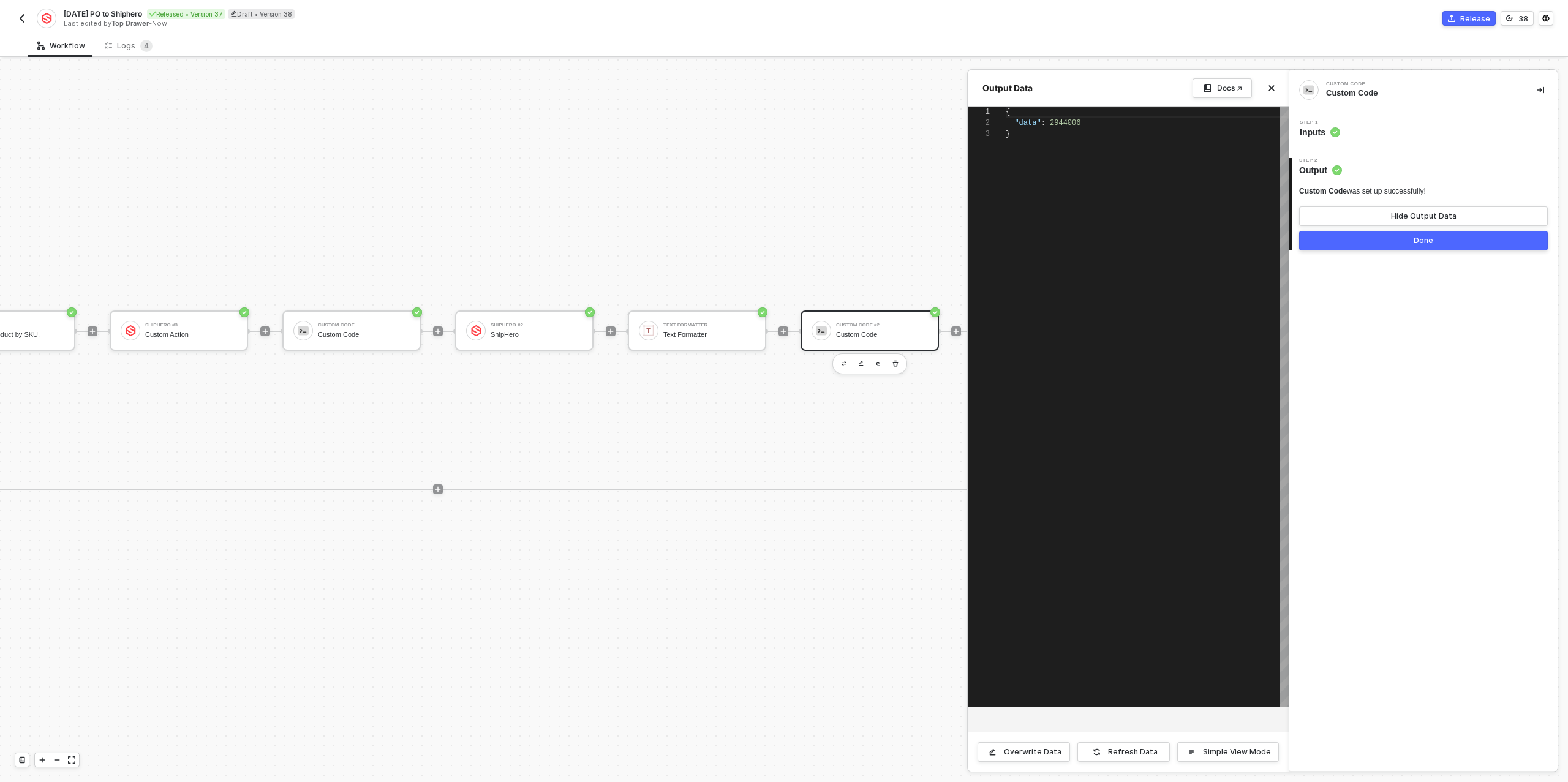
scroll to position [22, 0]
click at [1360, 233] on button "Done" at bounding box center [1423, 241] width 249 height 20
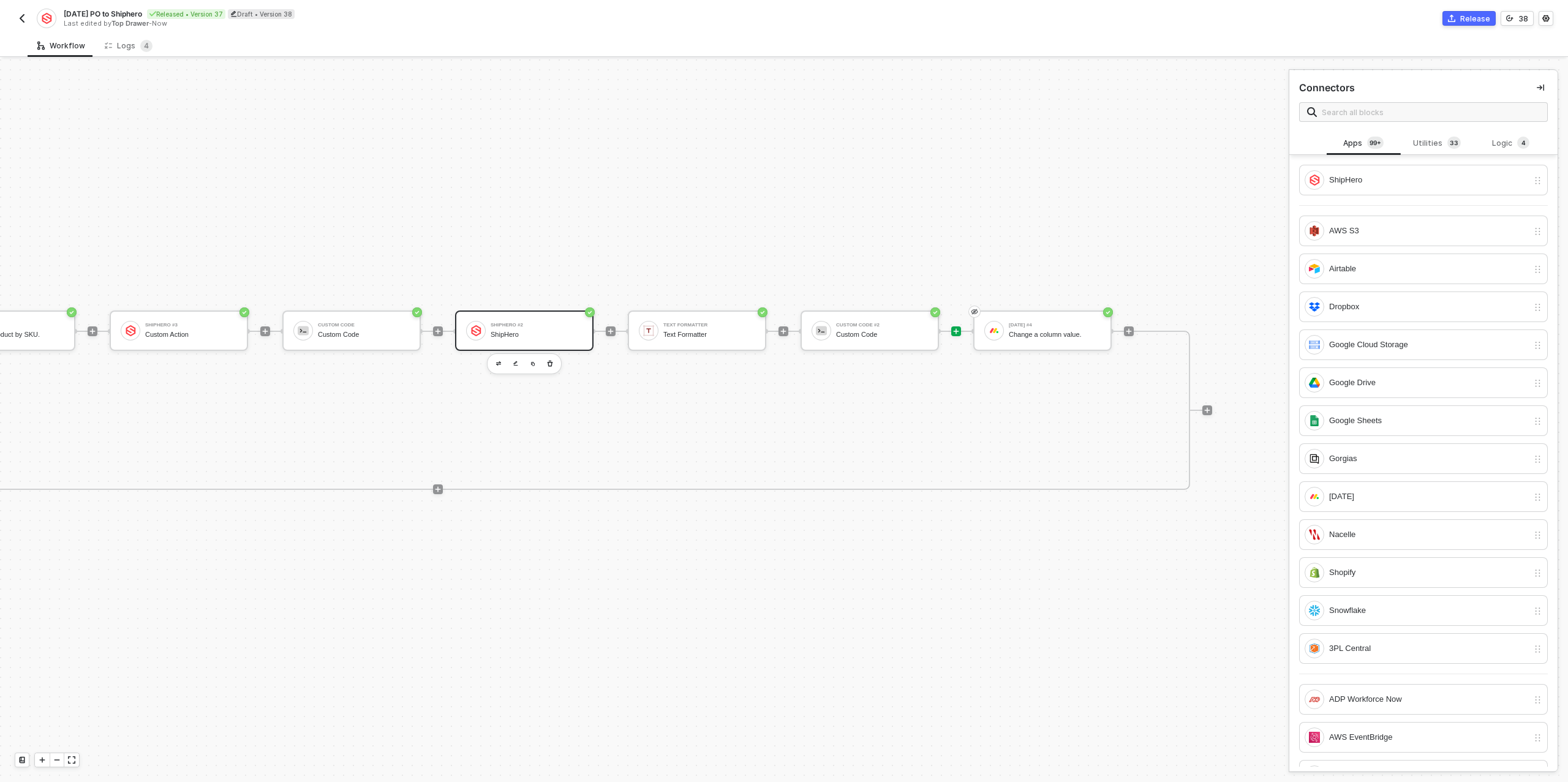
click at [550, 341] on div "ShipHero #2 ShipHero" at bounding box center [536, 330] width 92 height 23
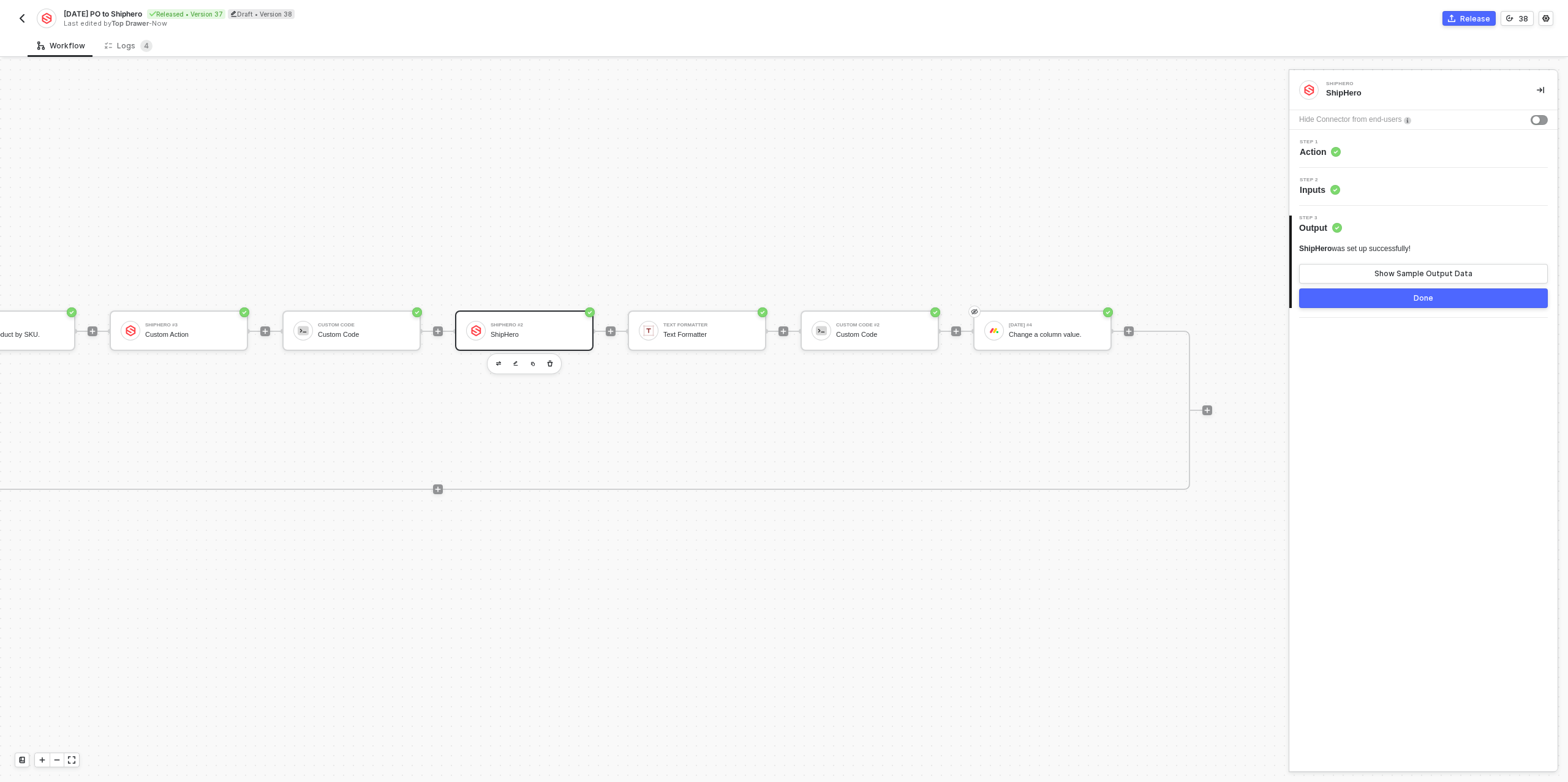
click at [1378, 181] on div "Step 2 Inputs" at bounding box center [1425, 187] width 265 height 19
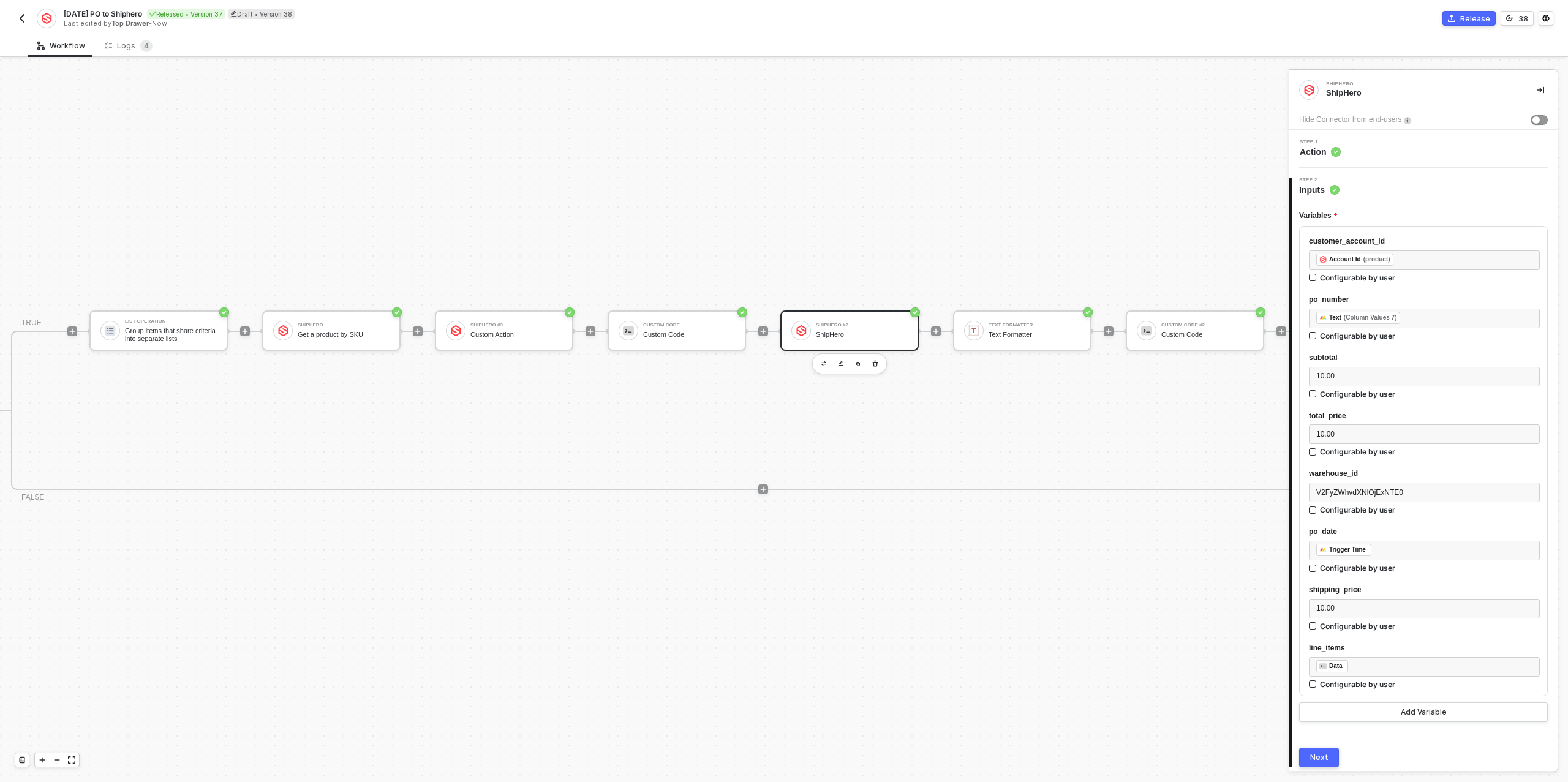
scroll to position [22, 345]
click at [840, 323] on div "Custom Code" at bounding box center [856, 325] width 92 height 5
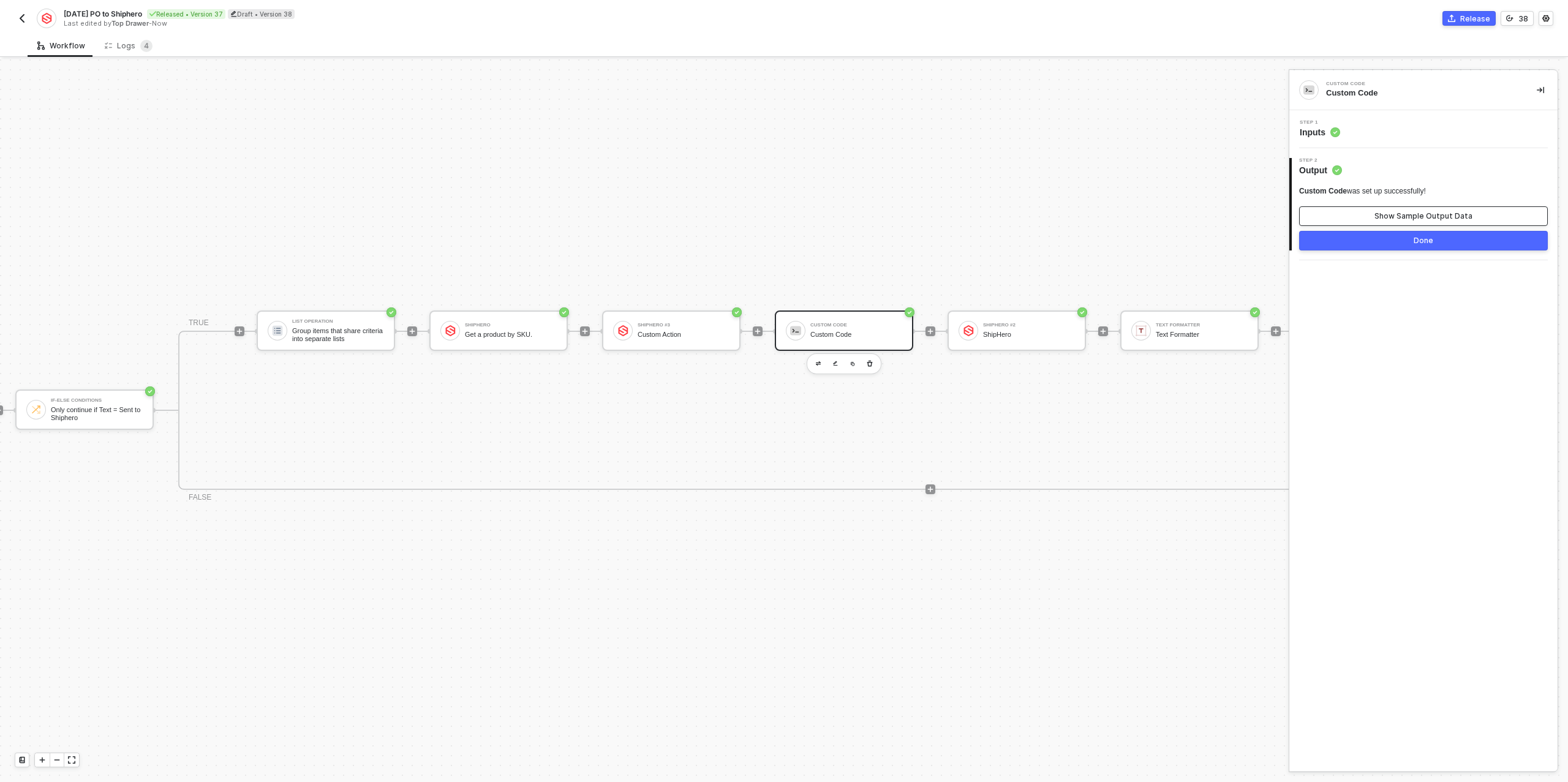
click at [1365, 213] on button "Show Sample Output Data" at bounding box center [1423, 216] width 249 height 20
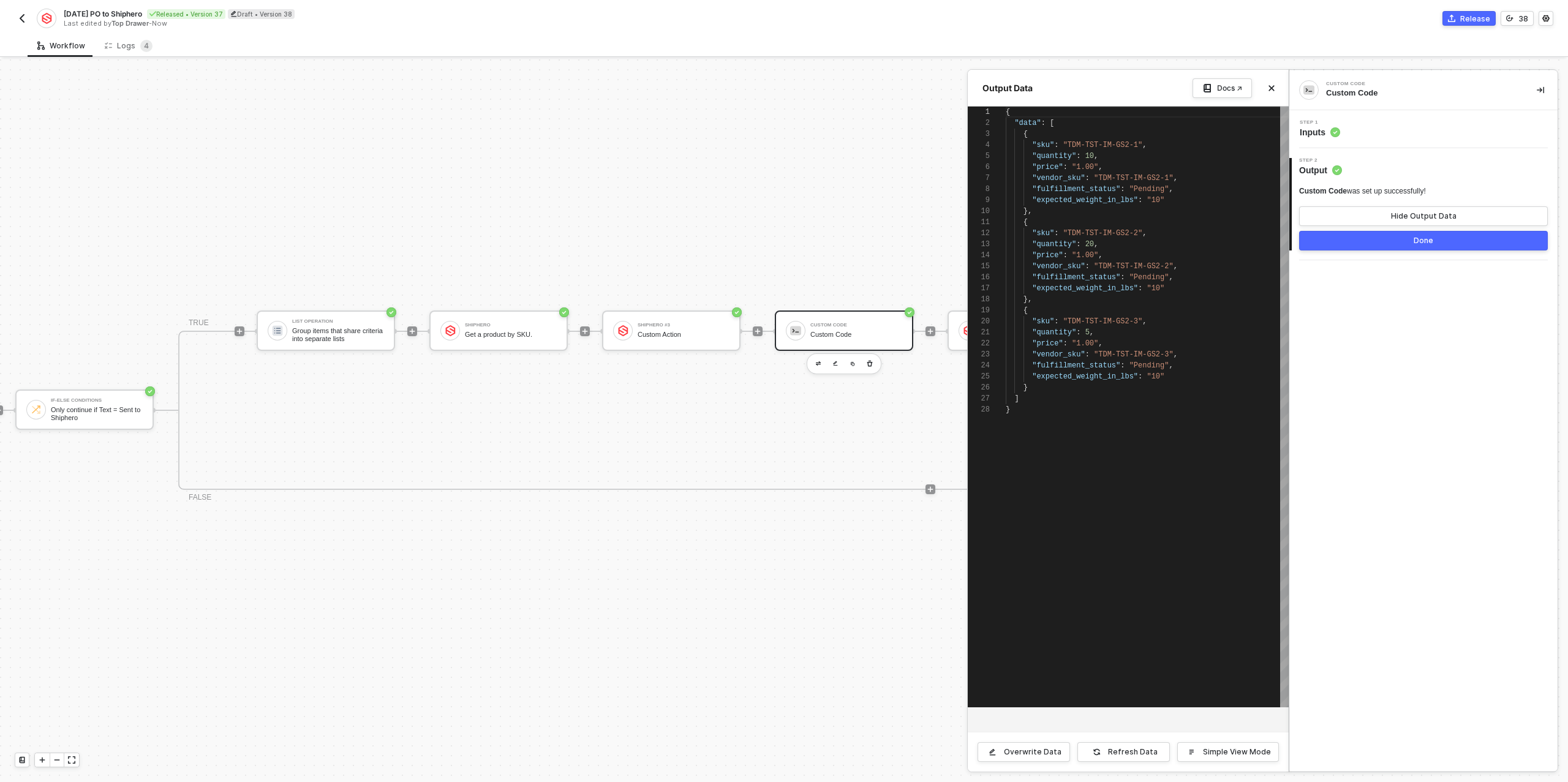
scroll to position [110, 0]
drag, startPoint x: 374, startPoint y: 331, endPoint x: 360, endPoint y: 331, distance: 14.0
click at [370, 331] on div at bounding box center [784, 421] width 1568 height 722
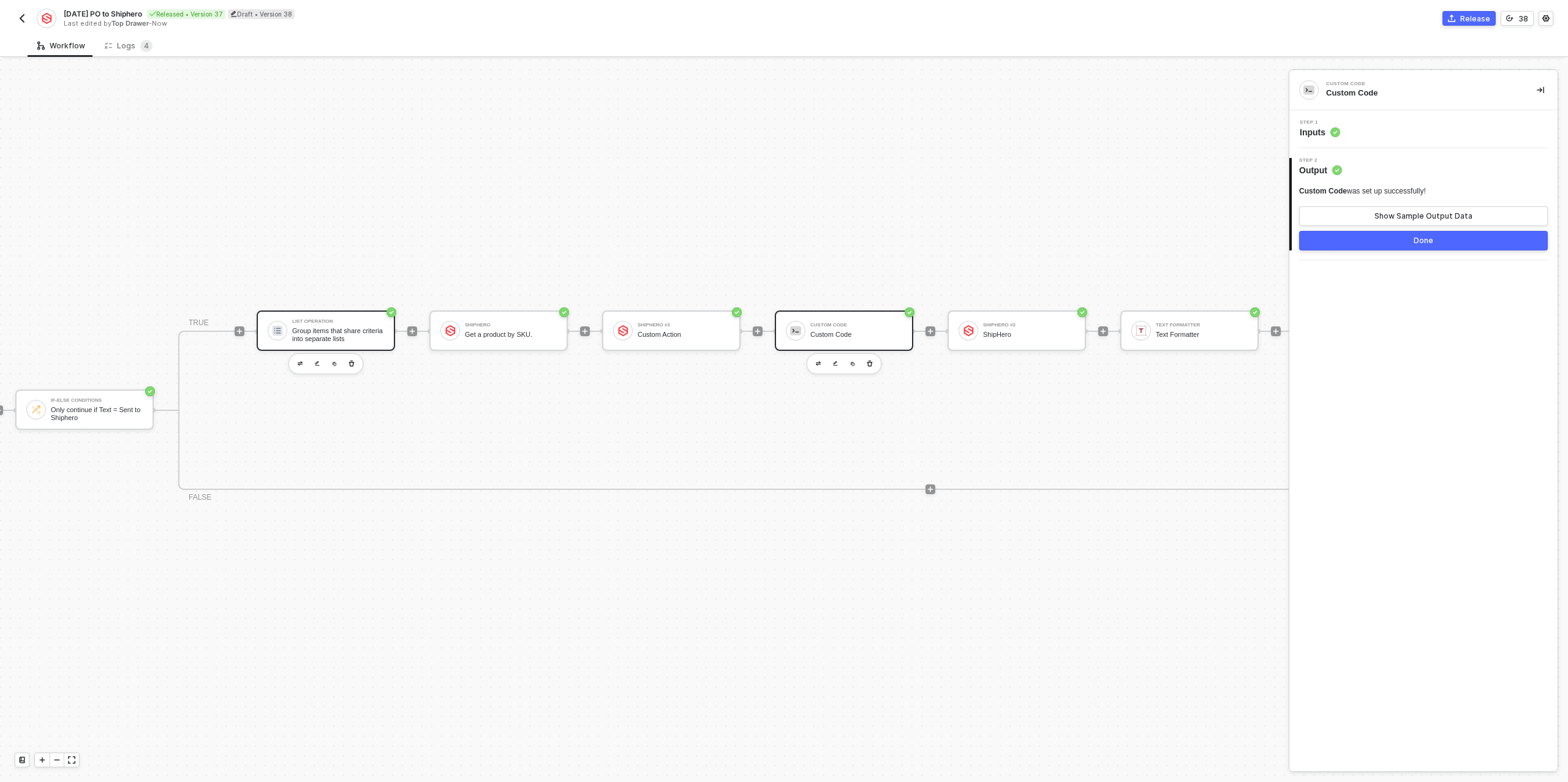
click at [359, 331] on div "Group items that share criteria into separate lists" at bounding box center [338, 334] width 92 height 15
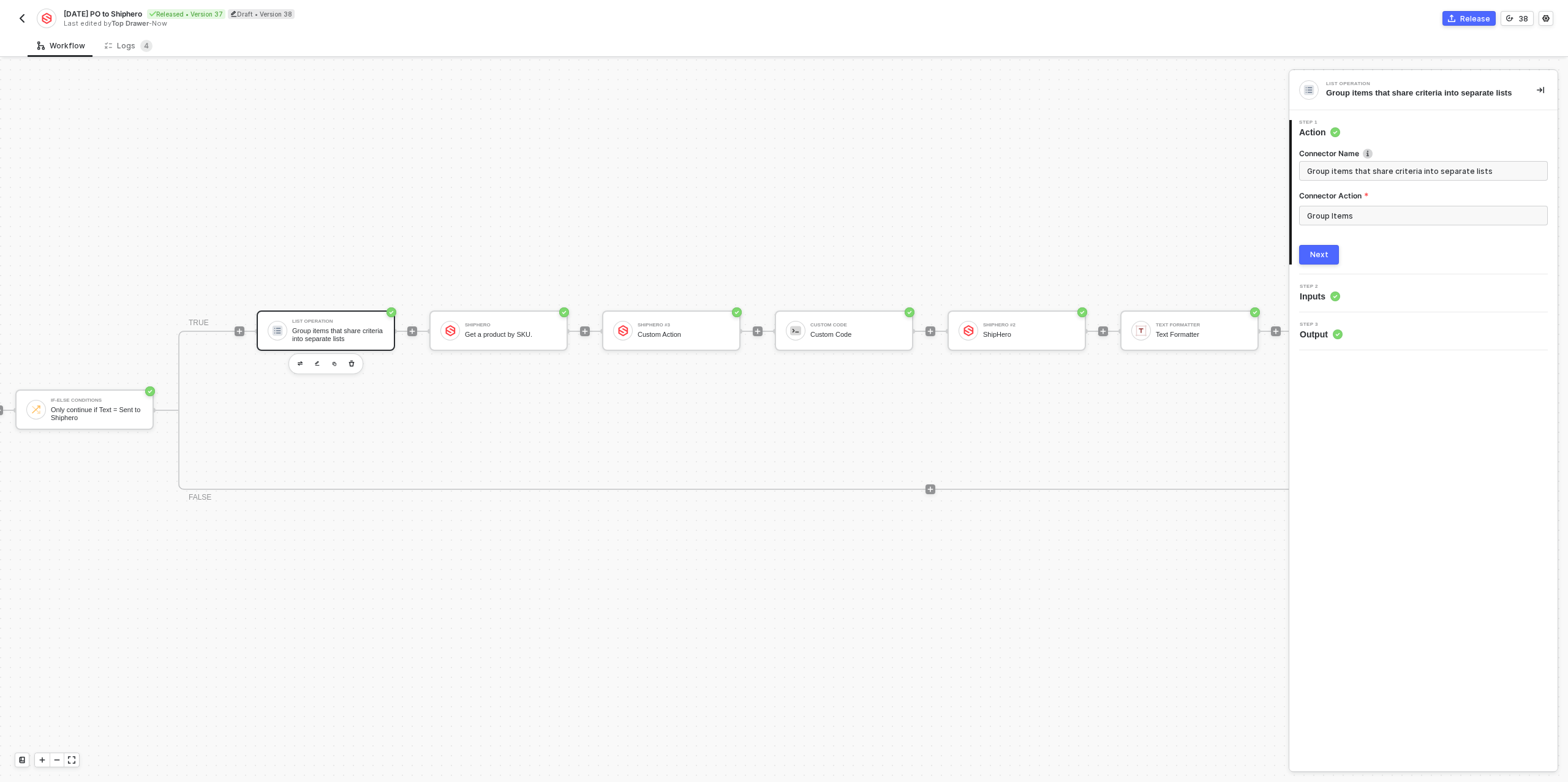
click at [1338, 252] on button "Next" at bounding box center [1319, 255] width 40 height 20
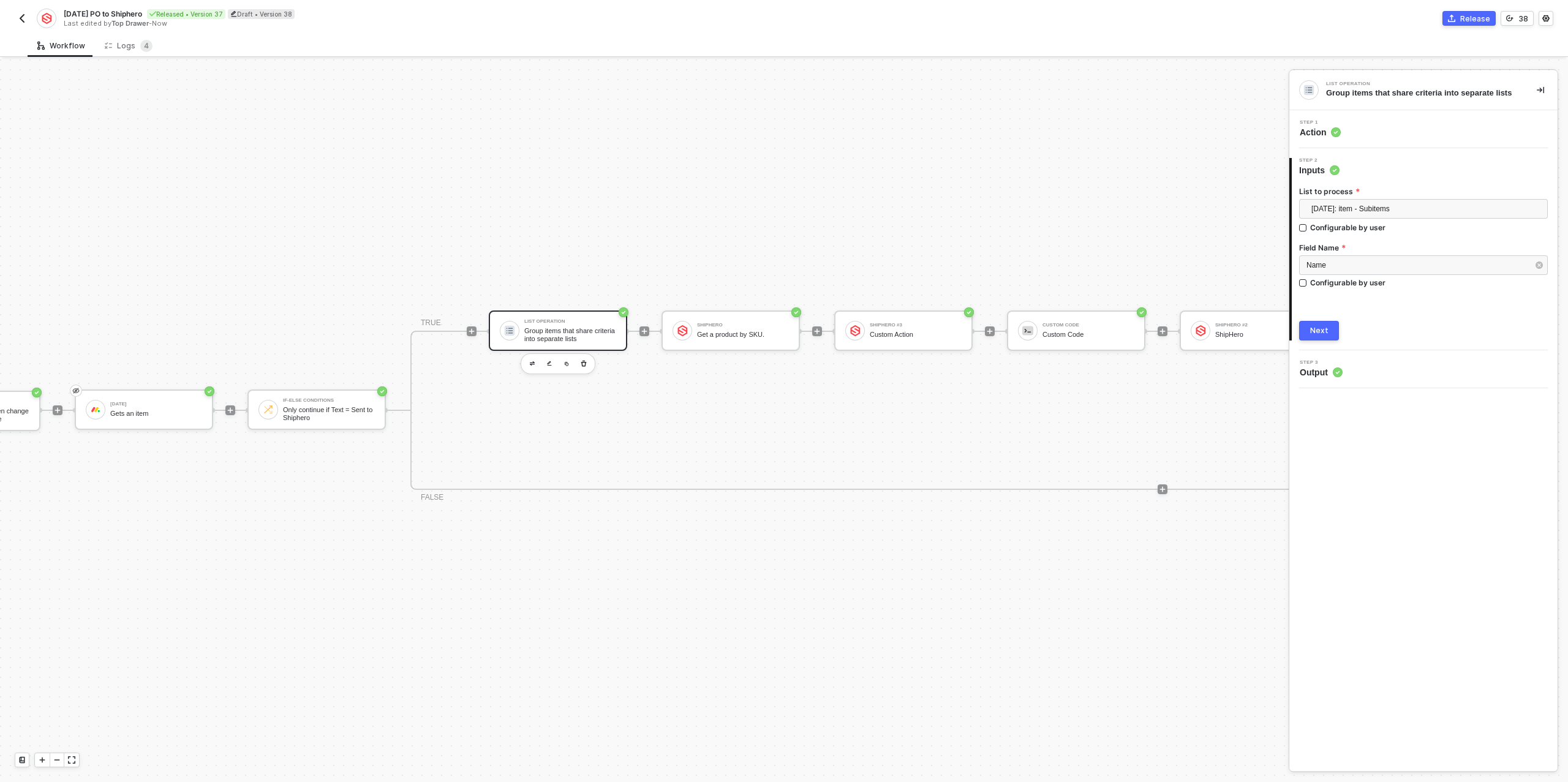
scroll to position [22, 0]
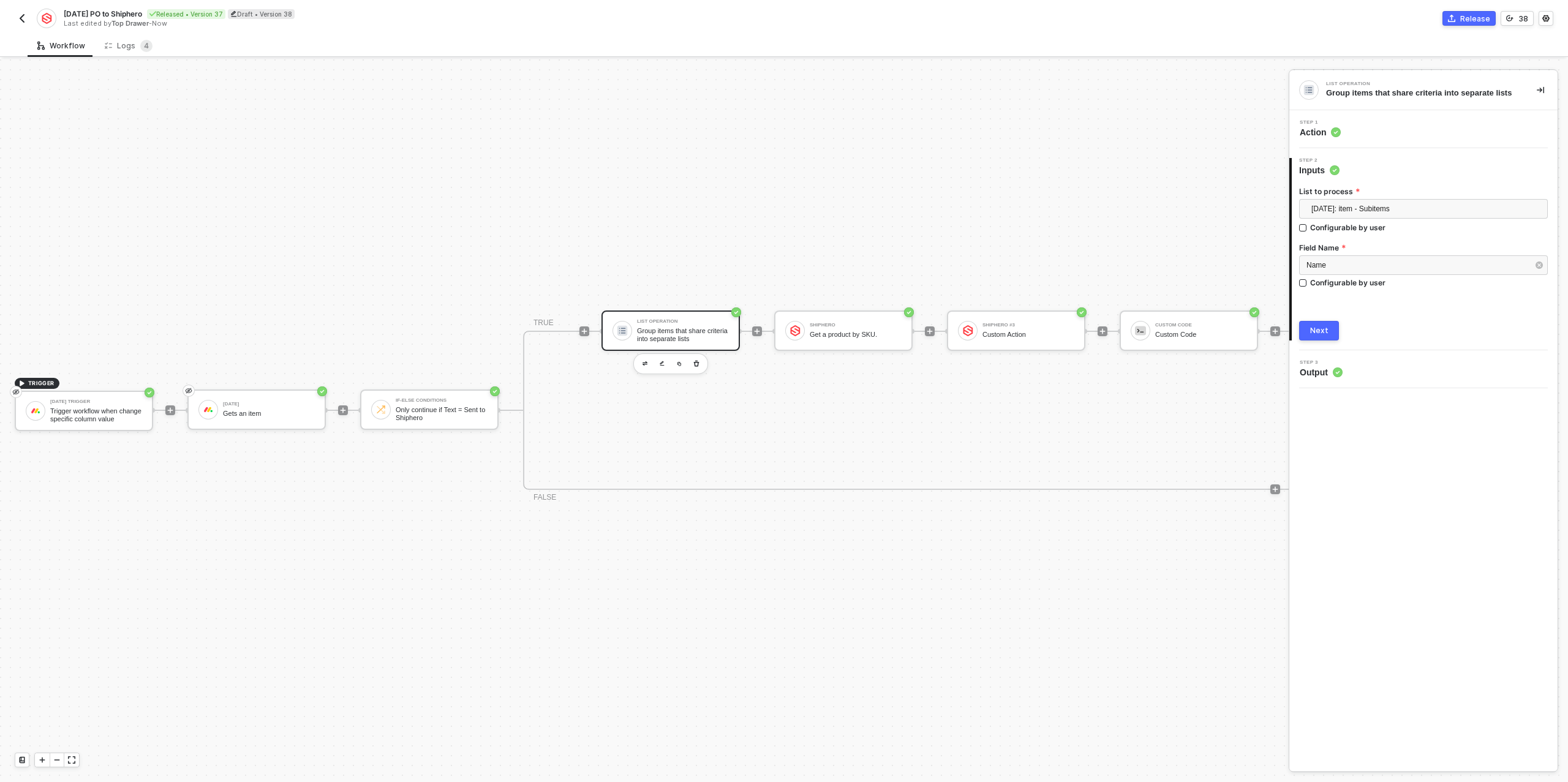
click at [1327, 327] on button "Next" at bounding box center [1319, 331] width 40 height 20
click at [1412, 253] on div "Show Sample Output Data" at bounding box center [1423, 254] width 98 height 10
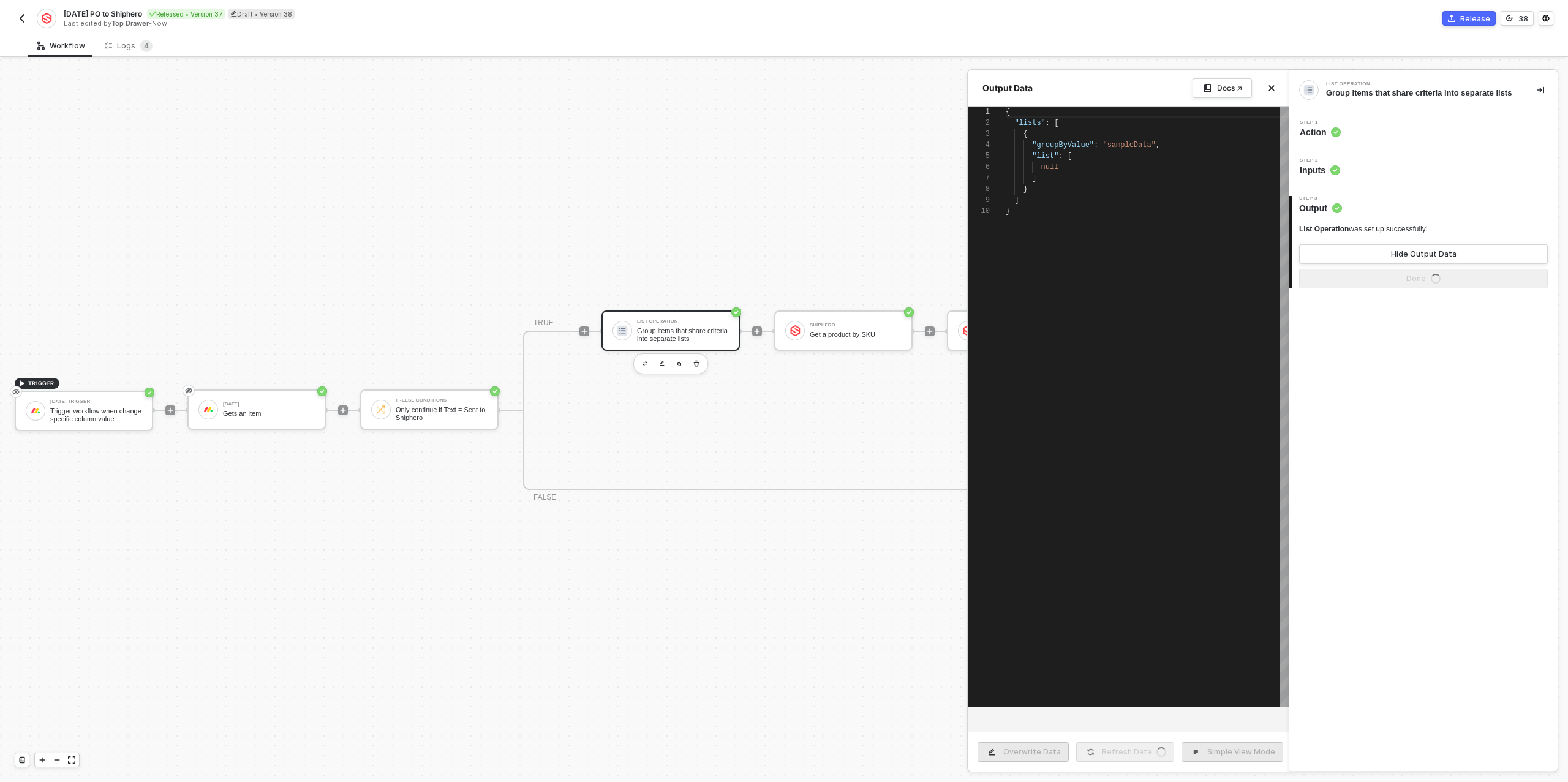
scroll to position [99, 0]
click at [868, 245] on div at bounding box center [784, 421] width 1568 height 722
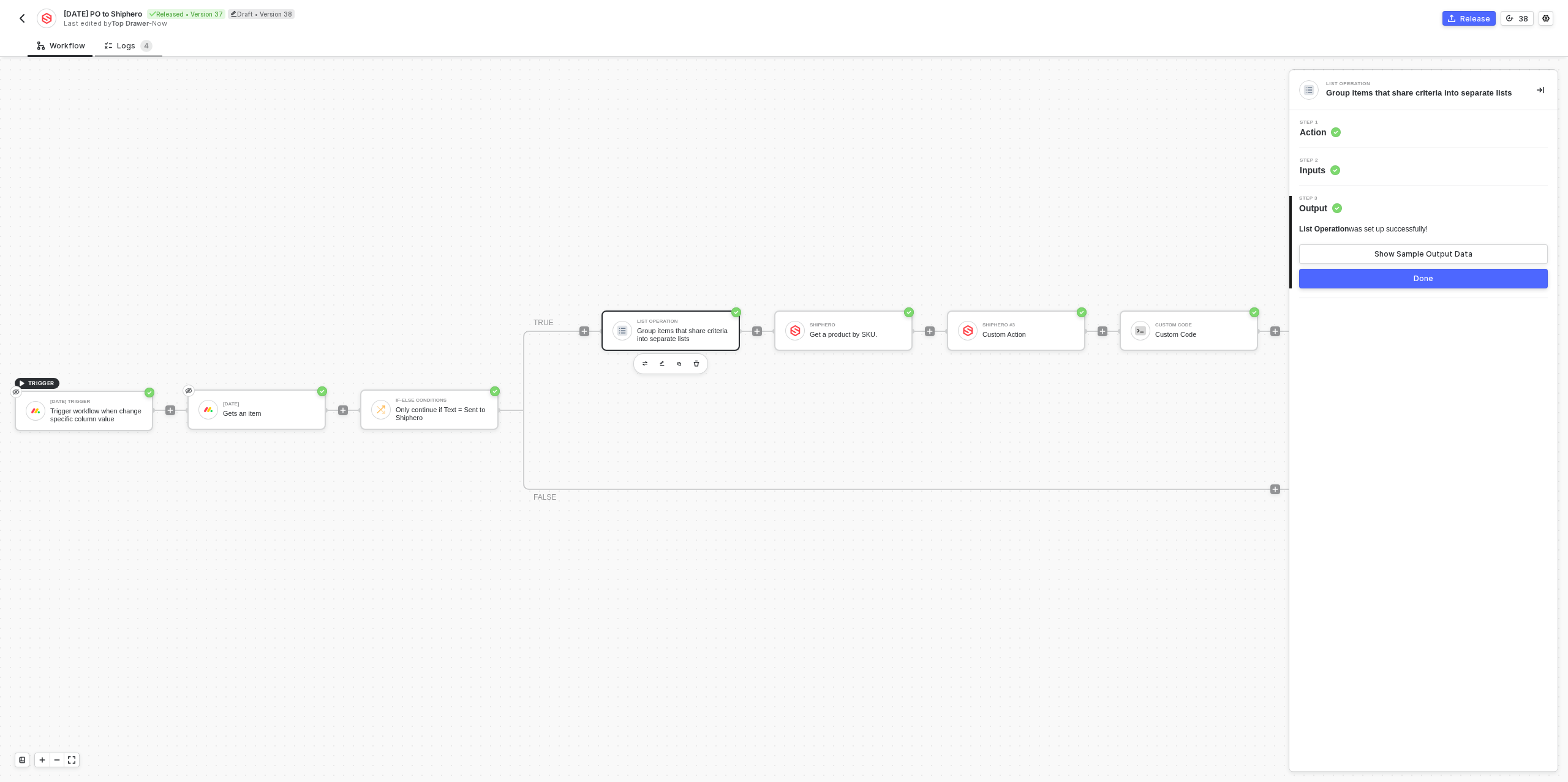
click at [123, 44] on div "Logs 4" at bounding box center [129, 46] width 48 height 12
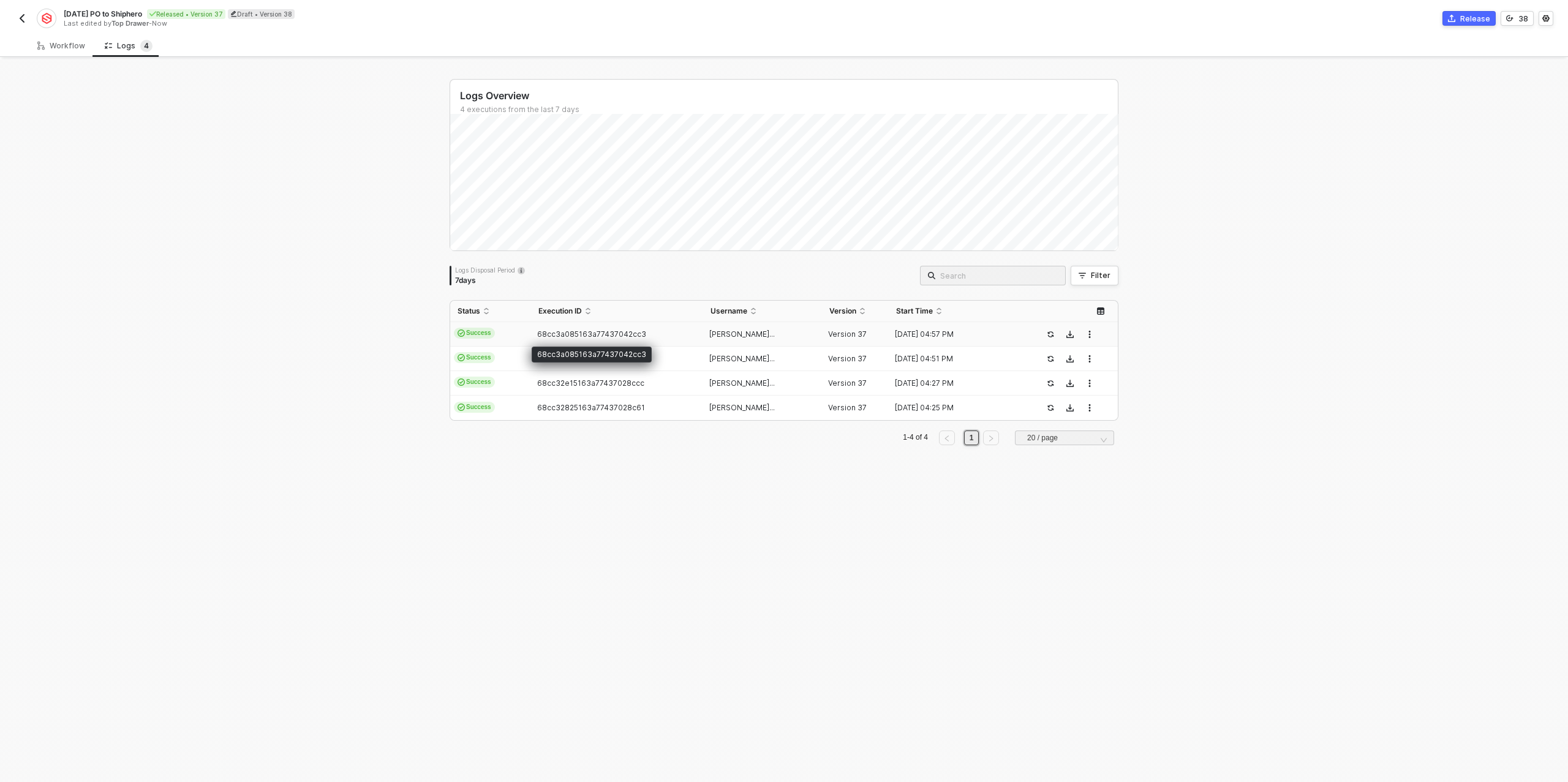
click at [595, 336] on span "68cc3a085163a77437042cc3" at bounding box center [591, 334] width 109 height 9
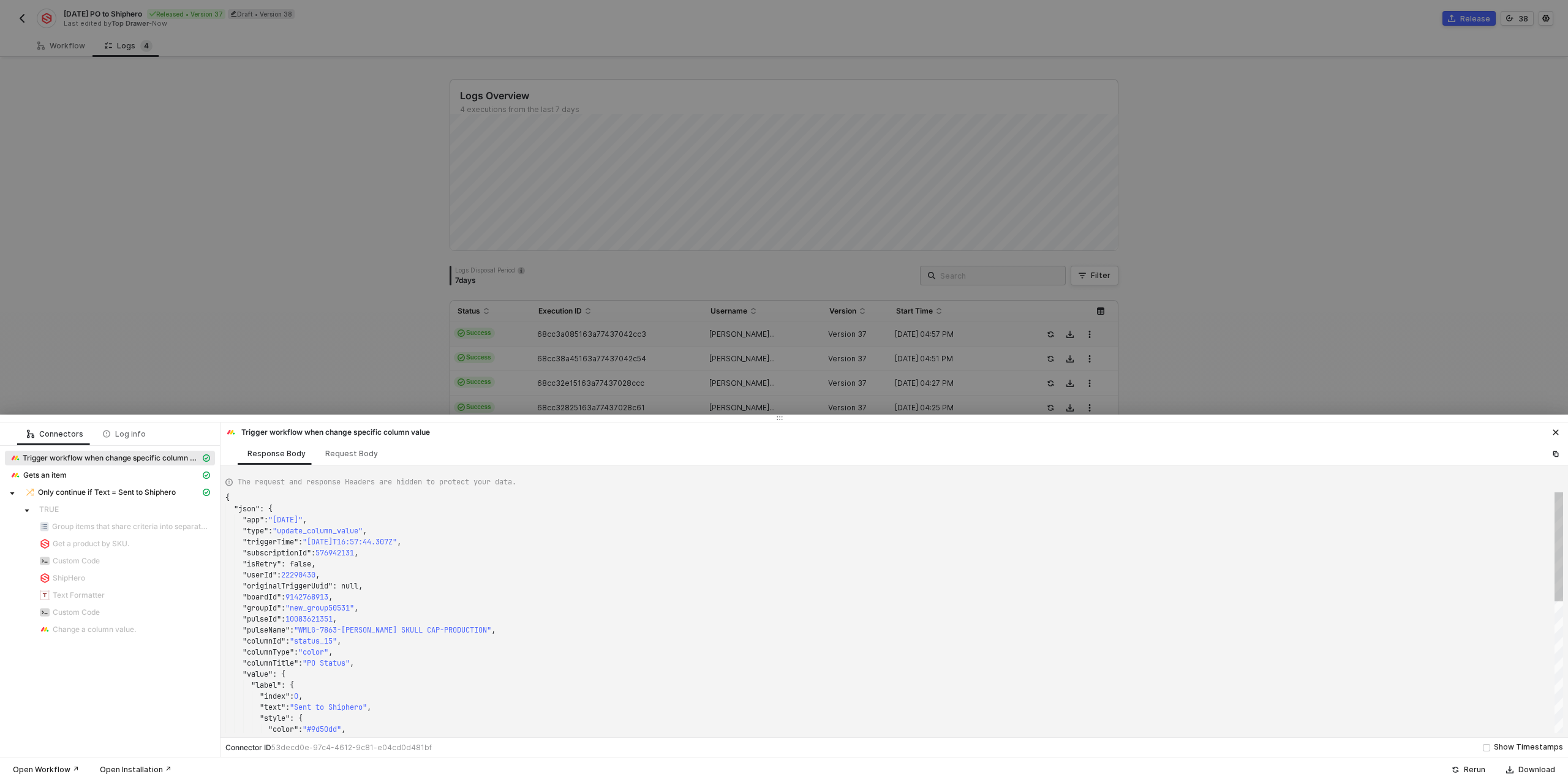
scroll to position [110, 0]
click at [366, 358] on div at bounding box center [784, 391] width 1568 height 782
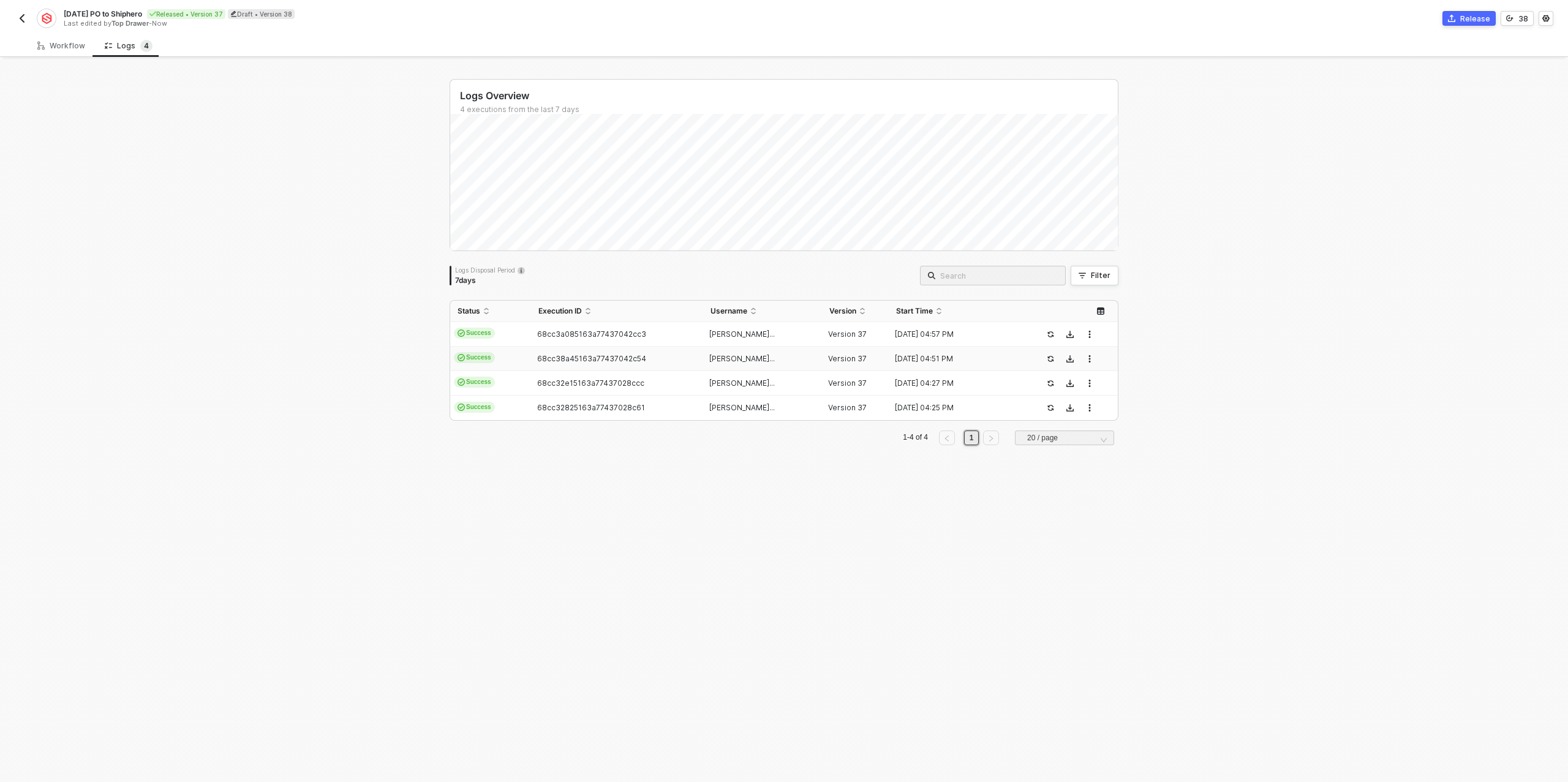
click at [554, 359] on span "68cc38a45163a77437042c54" at bounding box center [591, 359] width 109 height 9
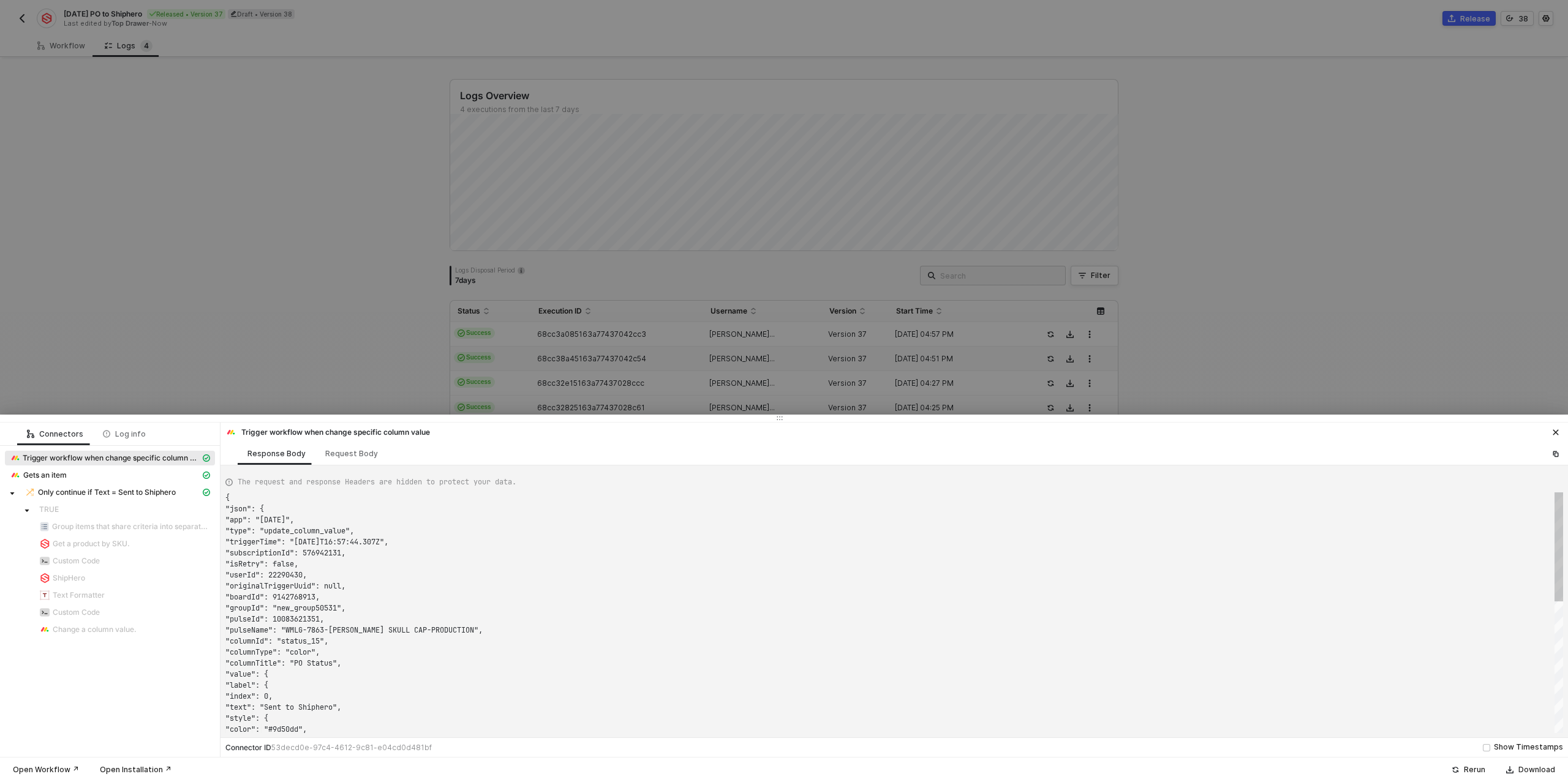
type textarea "{ "json": { "app": "[DATE]", "type": "update_column_value", "triggerTime": "[DA…"
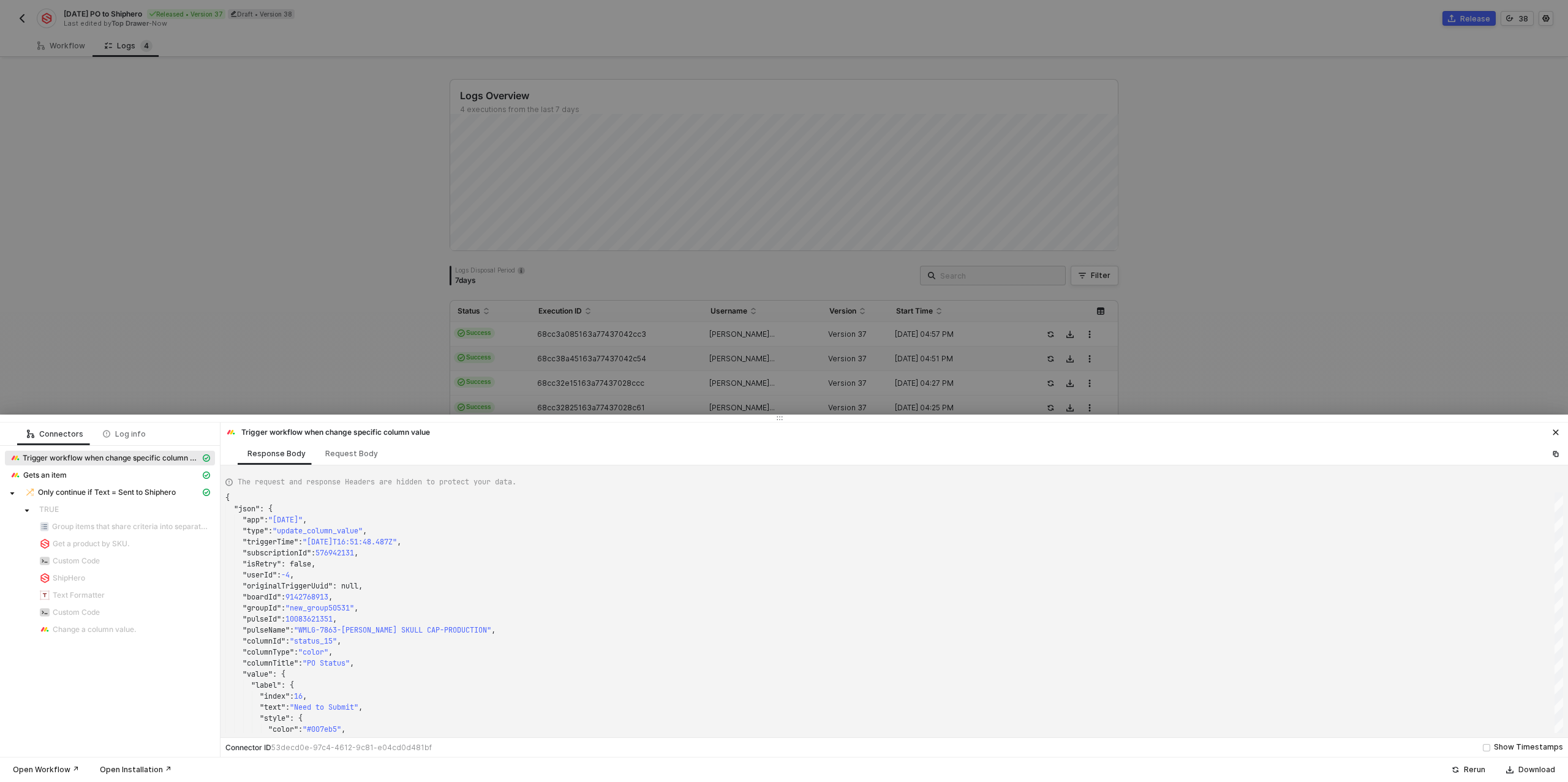
click at [362, 368] on div at bounding box center [784, 391] width 1568 height 782
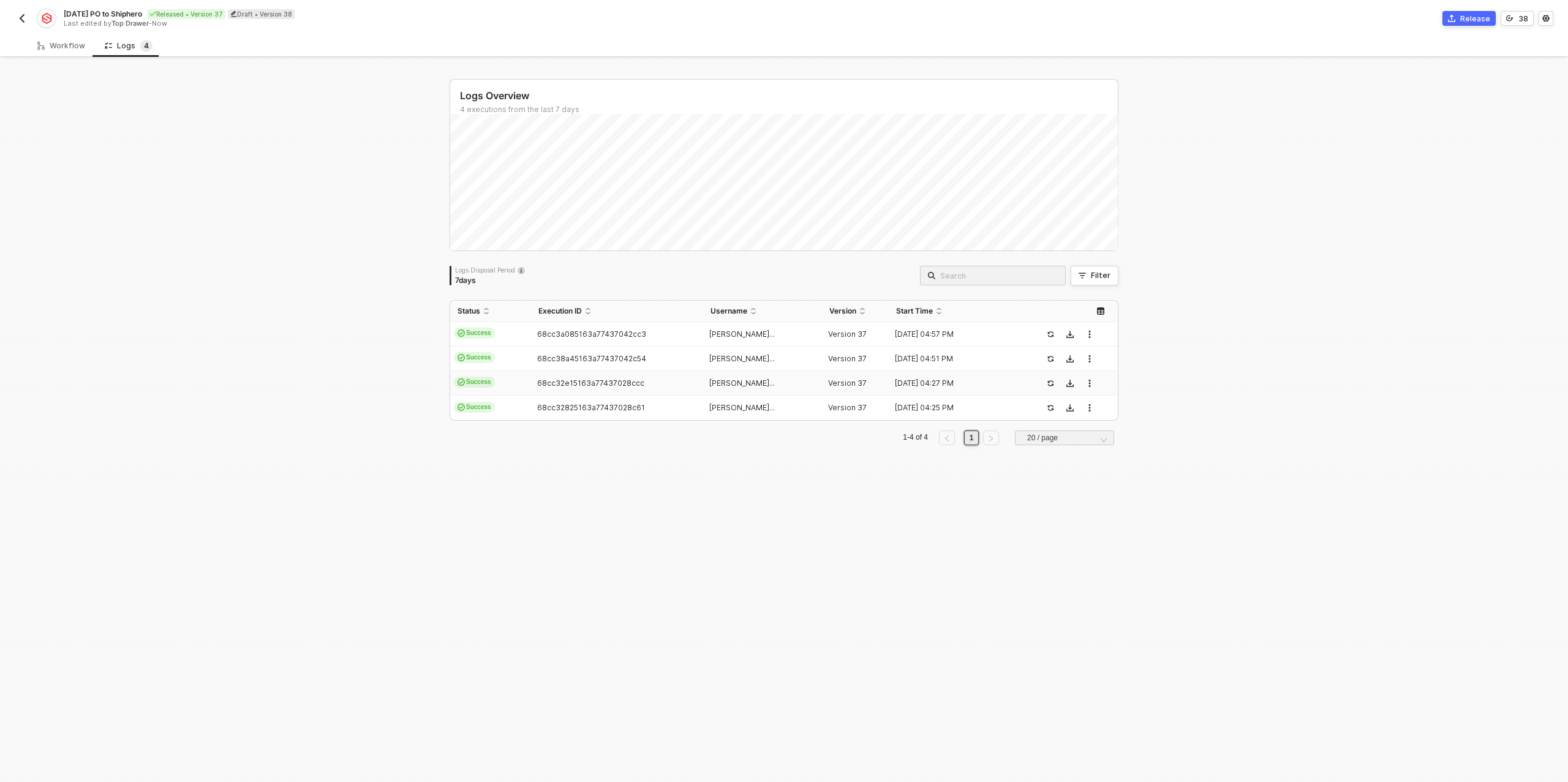
click at [556, 380] on span "68cc32e15163a77437028ccc" at bounding box center [591, 383] width 107 height 9
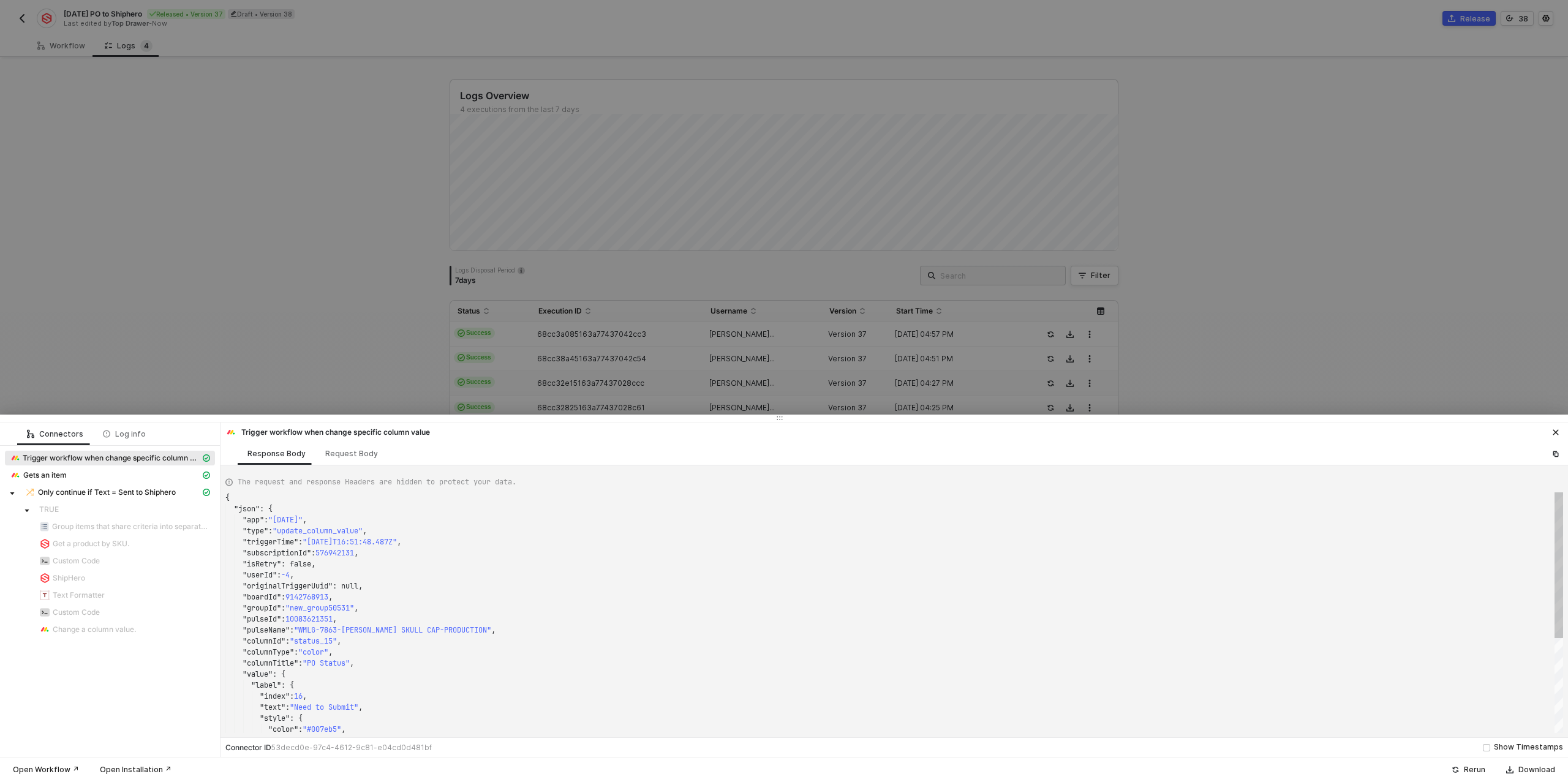
type textarea "{ "json": { "app": "[DATE]", "type": "update_column_value", "triggerTime": "[DA…"
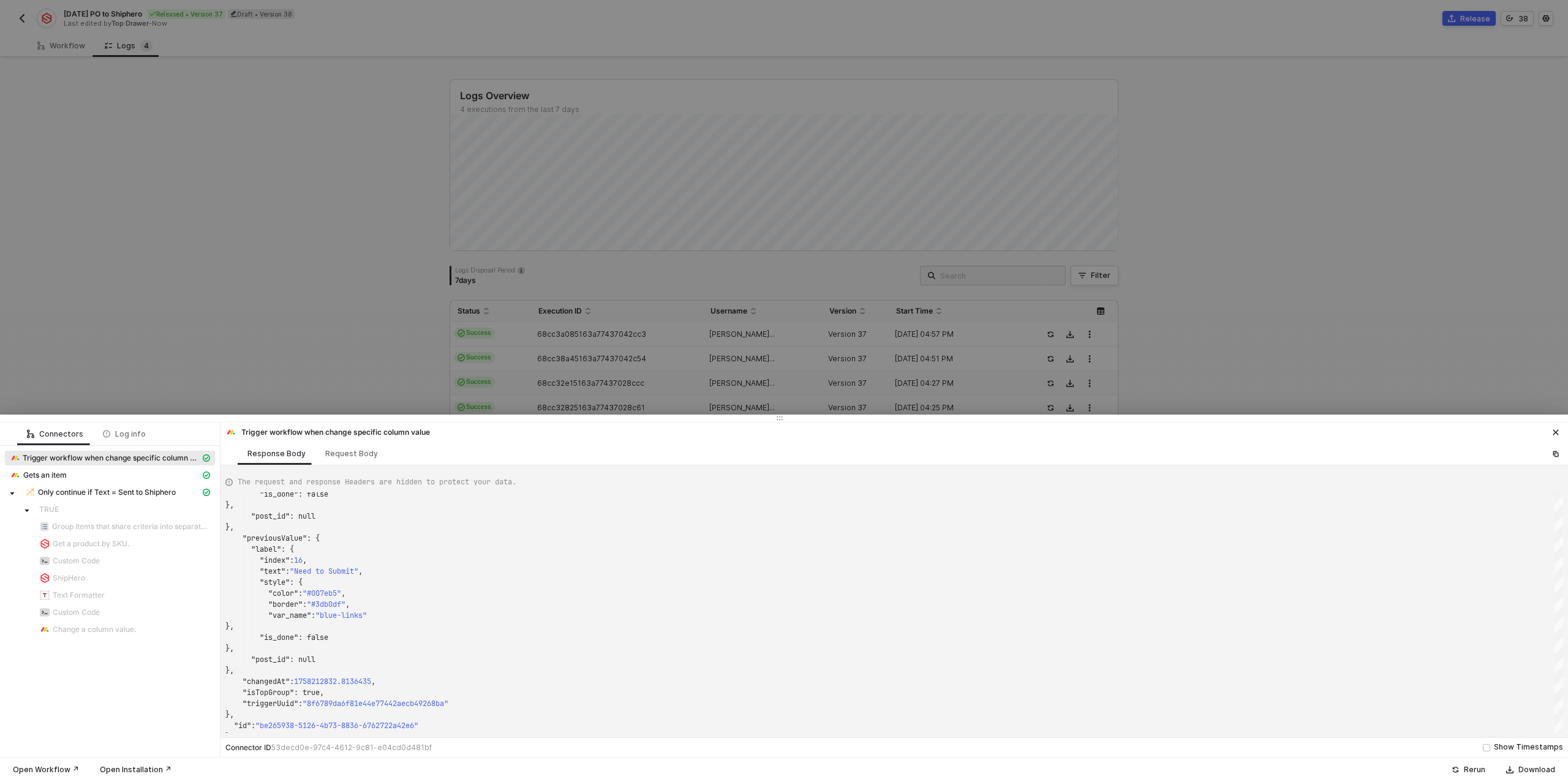
click at [337, 388] on div at bounding box center [784, 391] width 1568 height 782
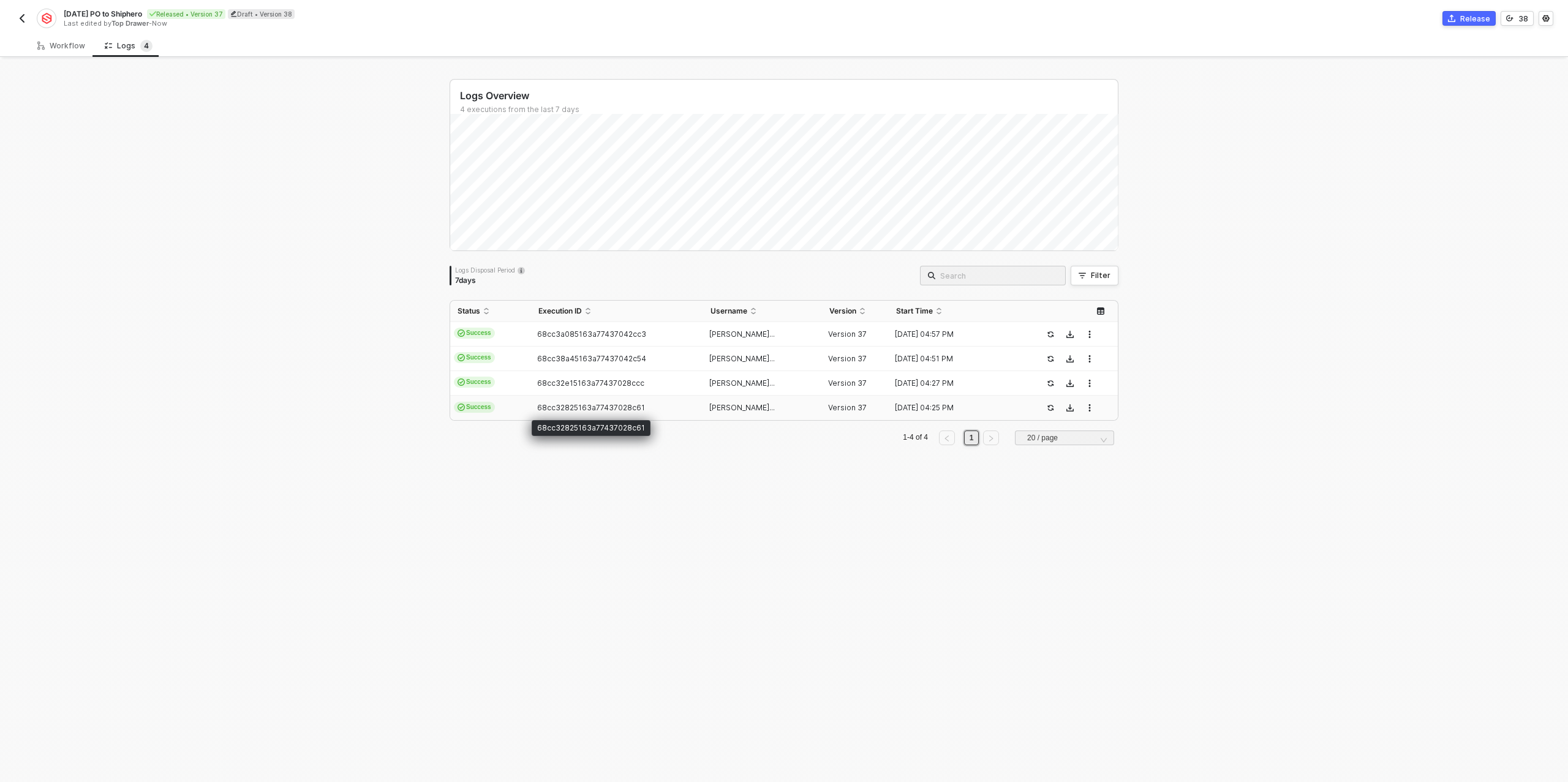
click at [543, 404] on span "68cc32825163a77437028c61" at bounding box center [591, 408] width 108 height 9
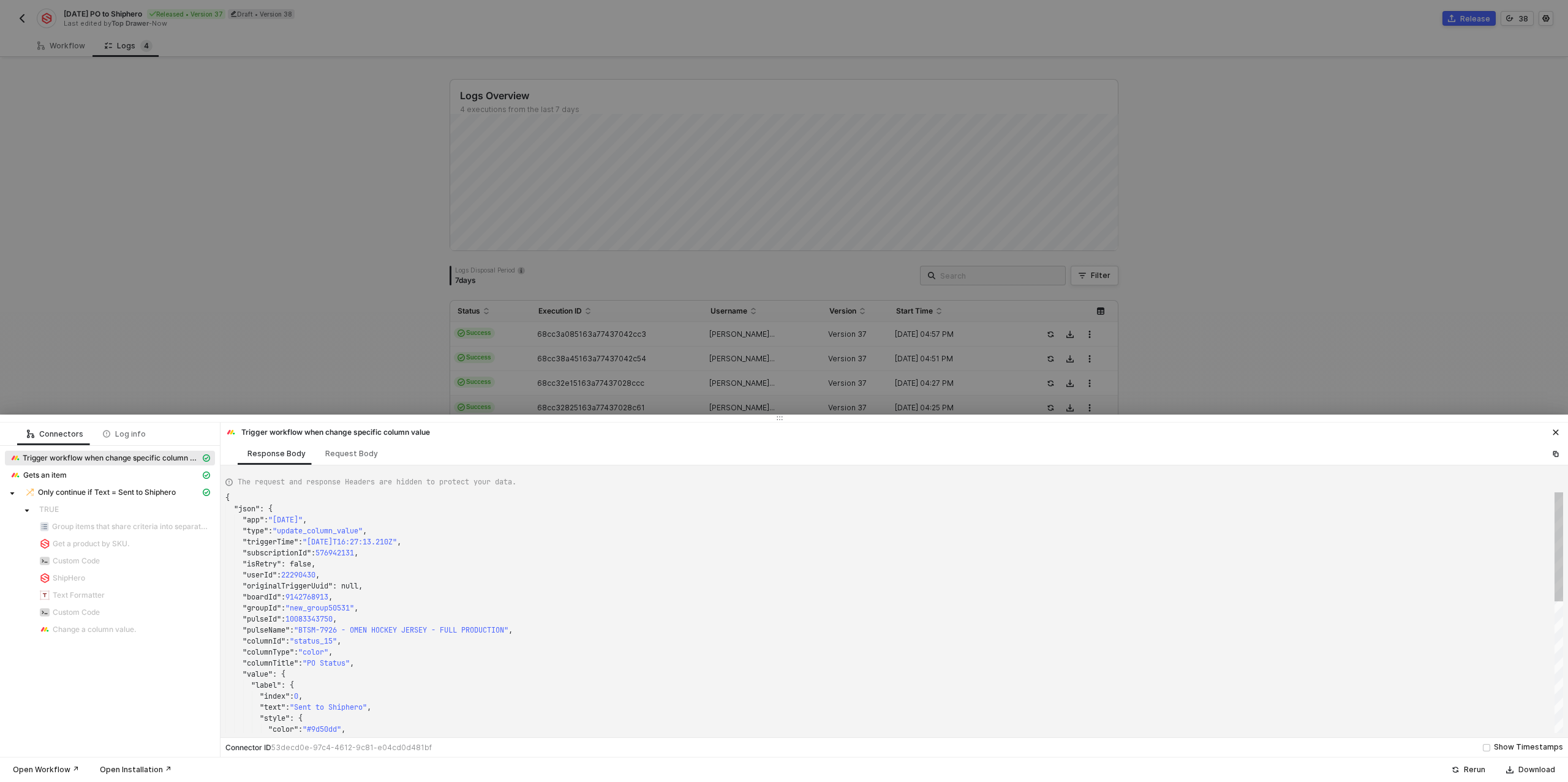
type textarea "{ "json": { "app": "[DATE]", "type": "update_column_value", "triggerTime": "[DA…"
click at [392, 398] on div at bounding box center [784, 391] width 1568 height 782
